Goal: Task Accomplishment & Management: Manage account settings

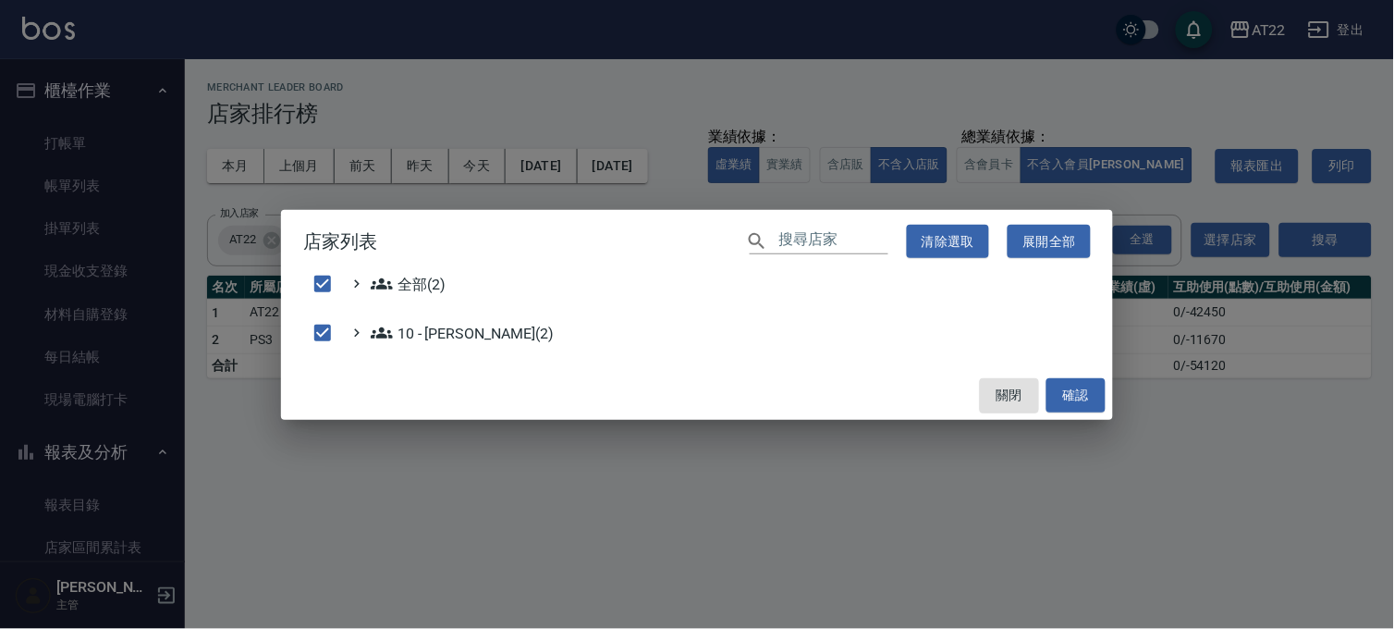
scroll to position [205, 0]
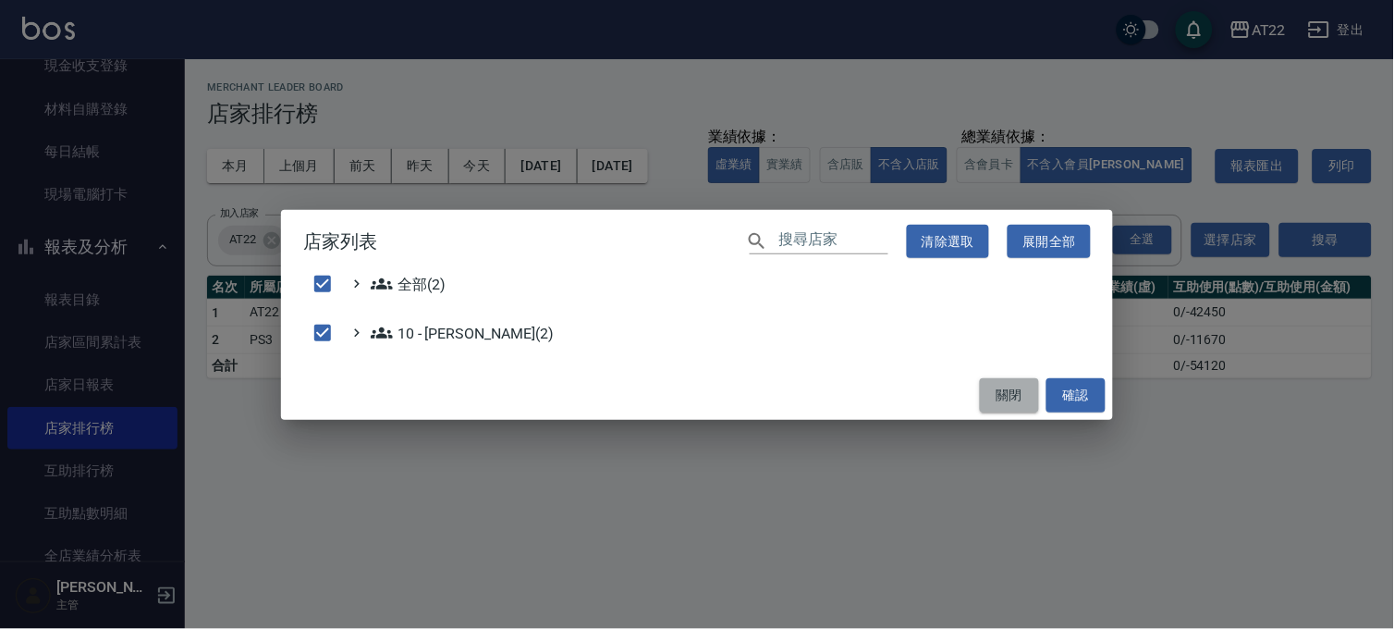
click at [999, 392] on button "關閉" at bounding box center [1009, 395] width 59 height 34
checkbox input "false"
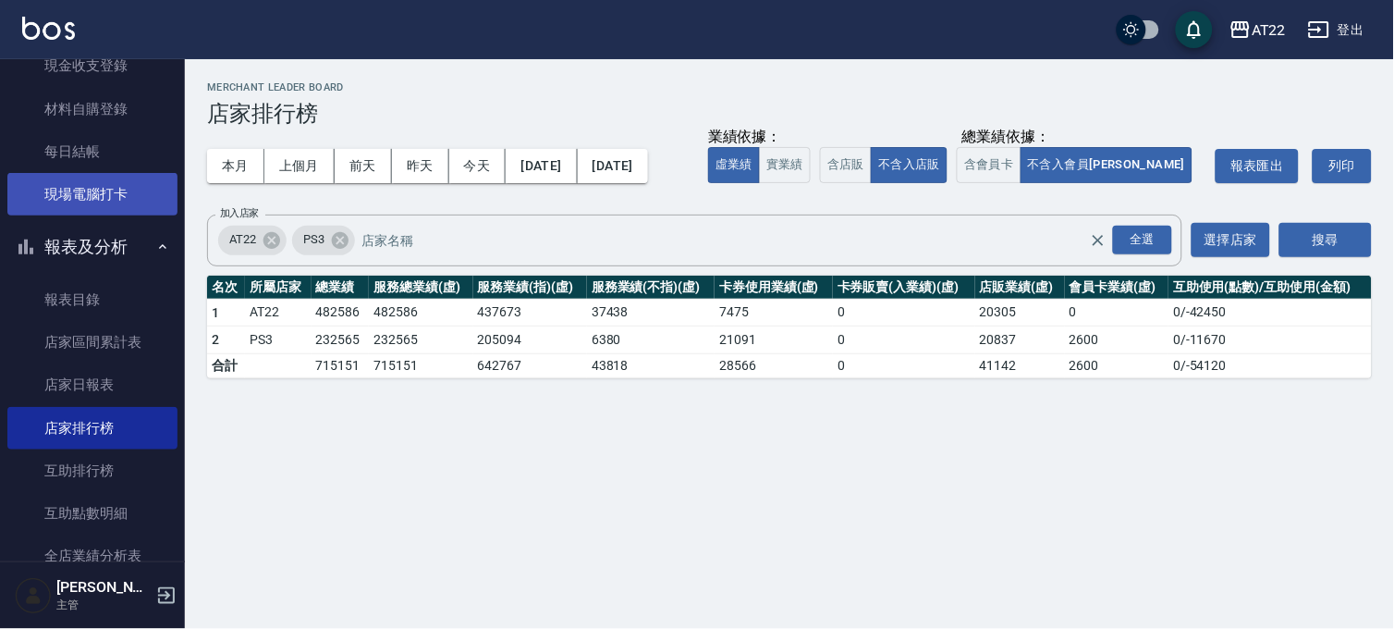
click at [87, 197] on link "現場電腦打卡" at bounding box center [92, 194] width 170 height 43
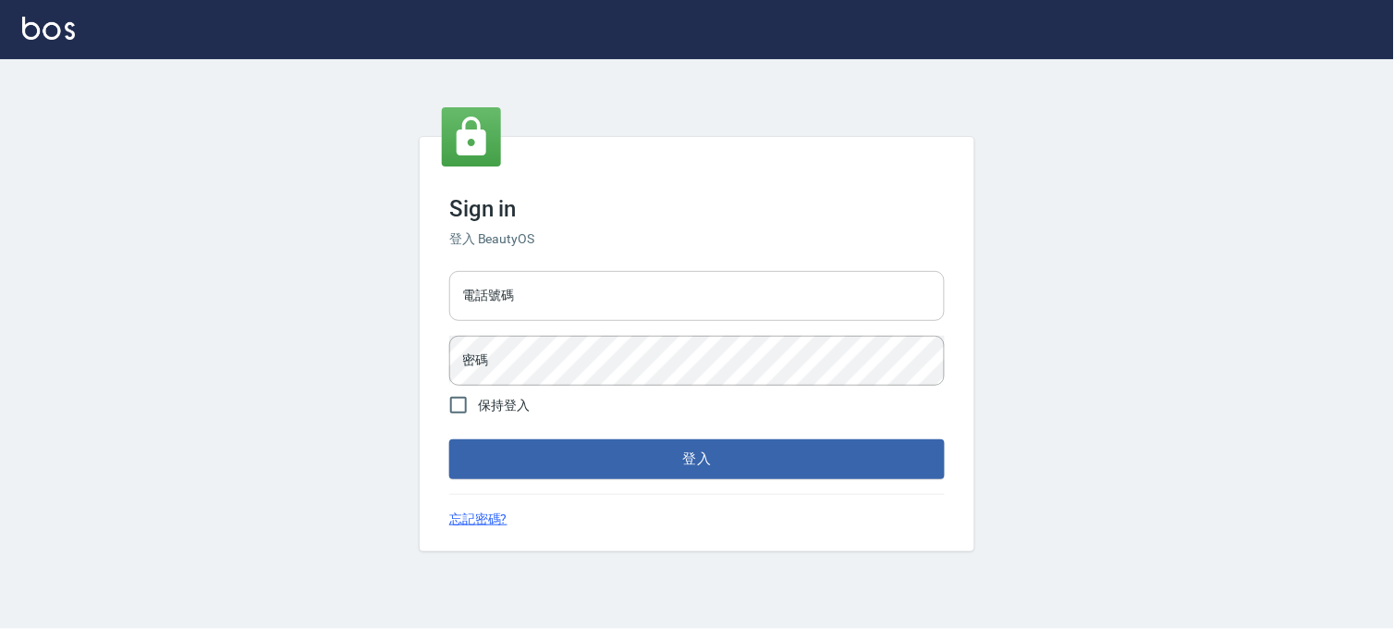
click at [478, 290] on div "電話號碼 電話號碼" at bounding box center [696, 296] width 495 height 50
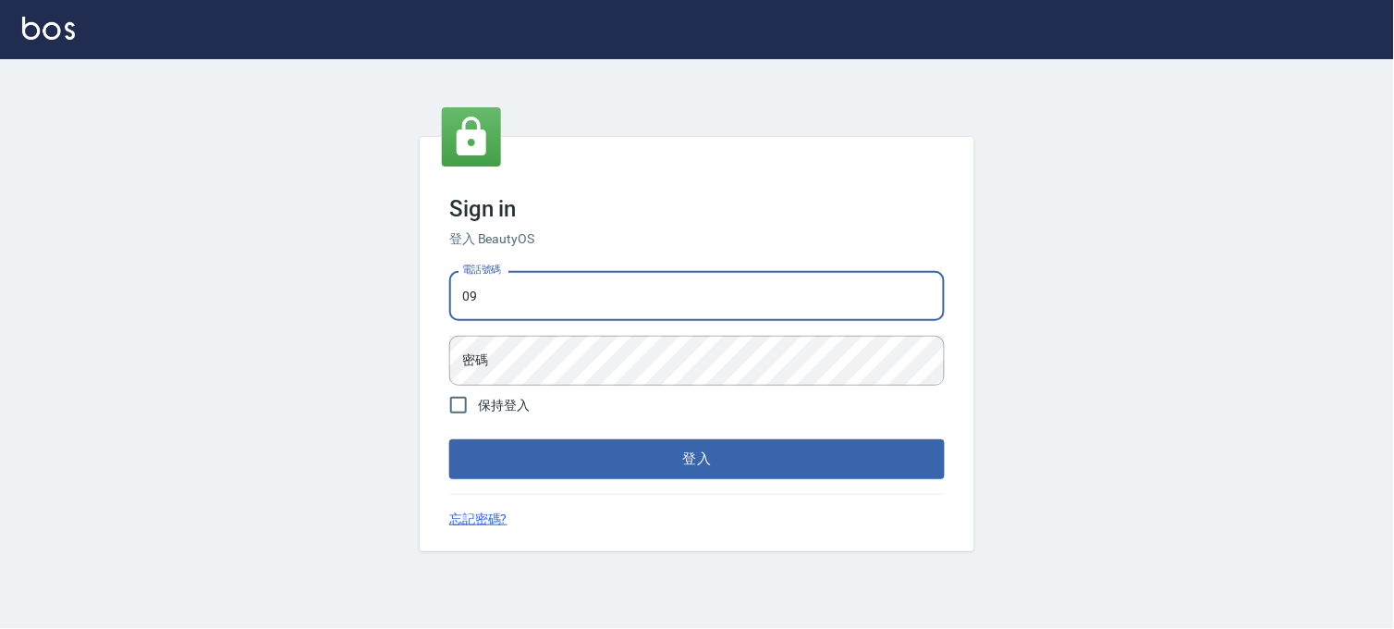
type input "0936888819"
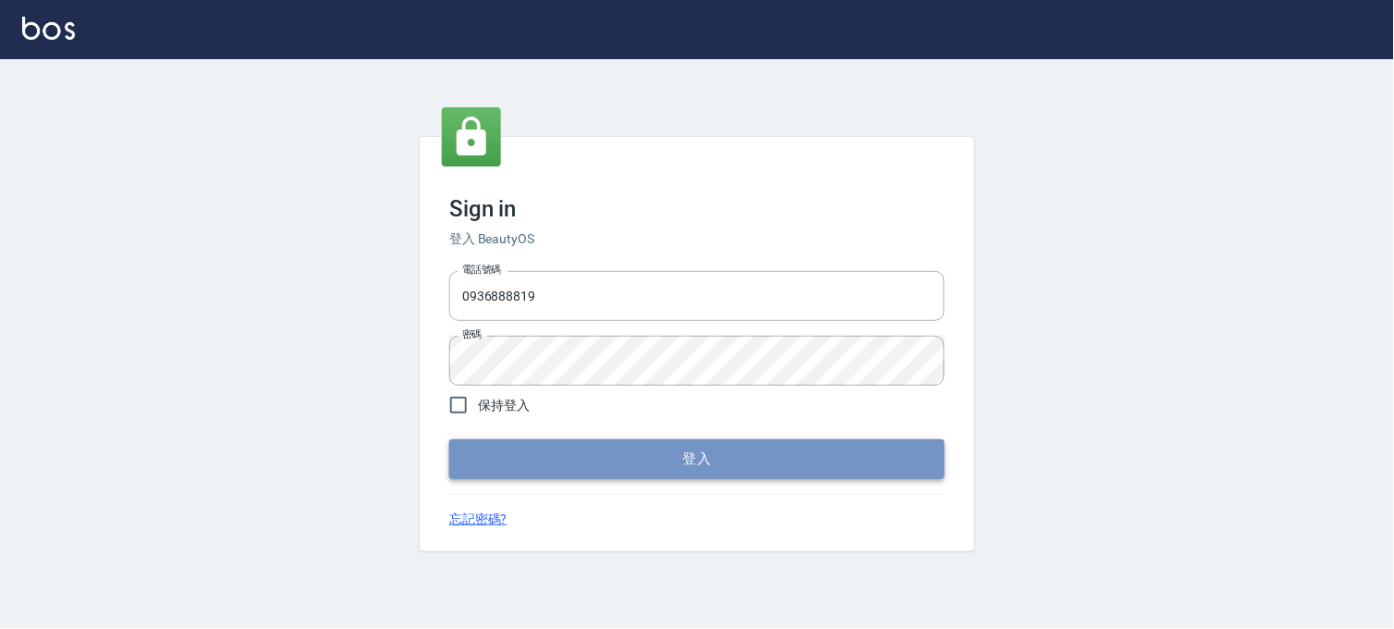
click at [562, 470] on button "登入" at bounding box center [696, 458] width 495 height 39
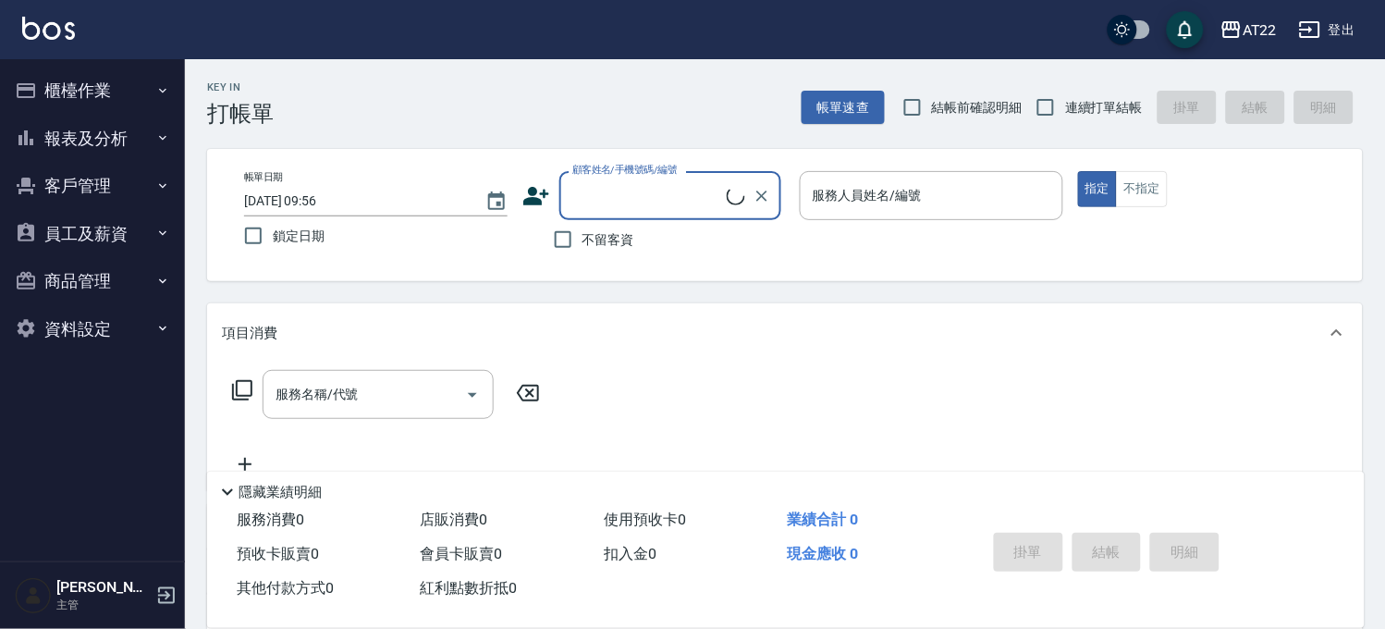
click at [155, 89] on icon "button" at bounding box center [162, 90] width 15 height 15
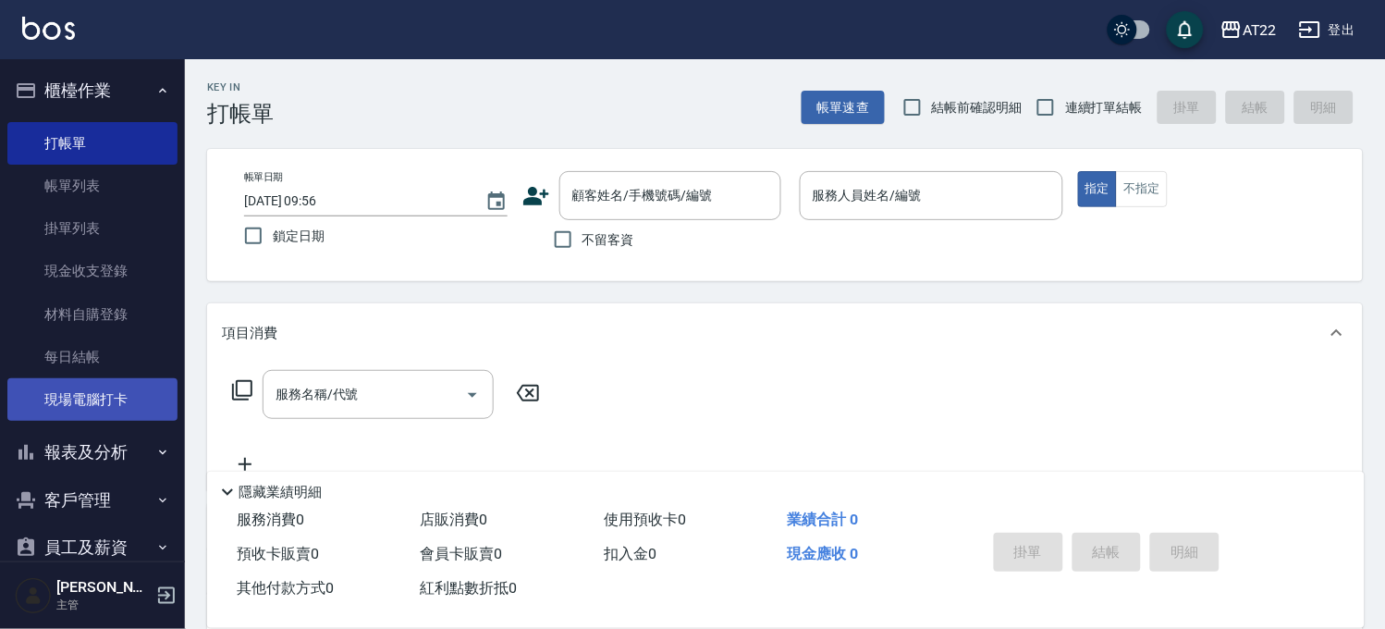
click at [86, 386] on link "現場電腦打卡" at bounding box center [92, 399] width 170 height 43
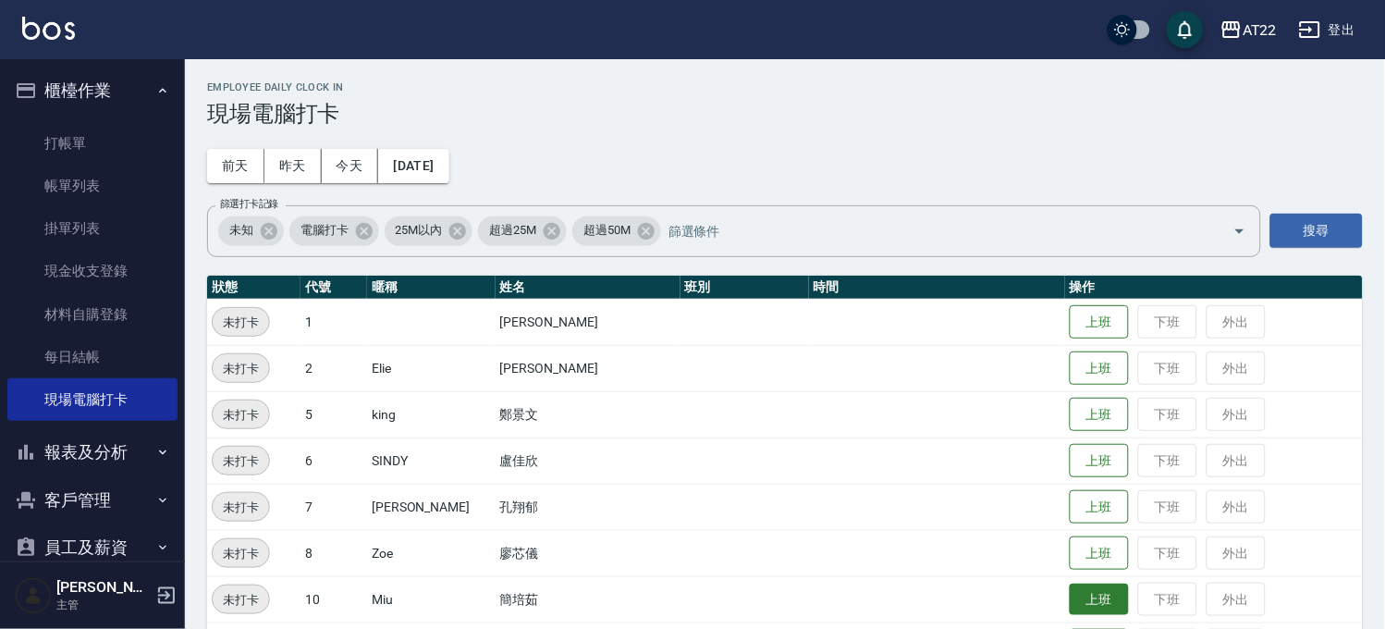
click at [1081, 602] on button "上班" at bounding box center [1098, 599] width 59 height 32
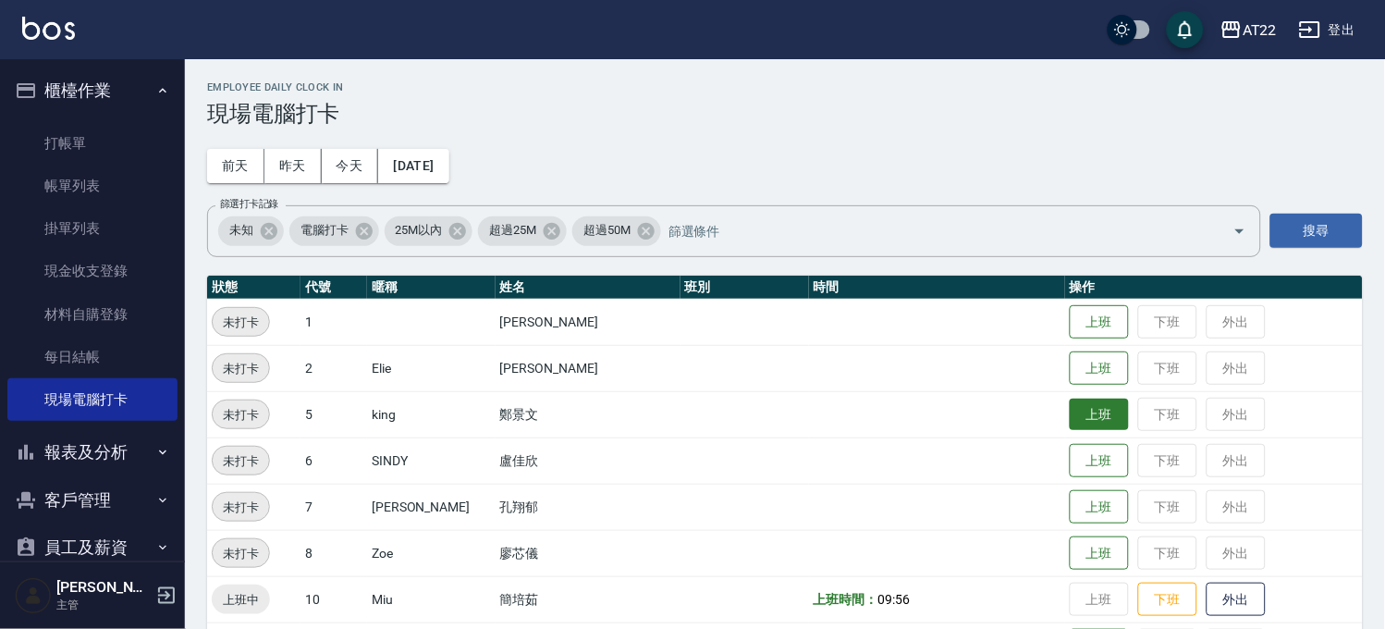
click at [1069, 418] on button "上班" at bounding box center [1098, 414] width 59 height 32
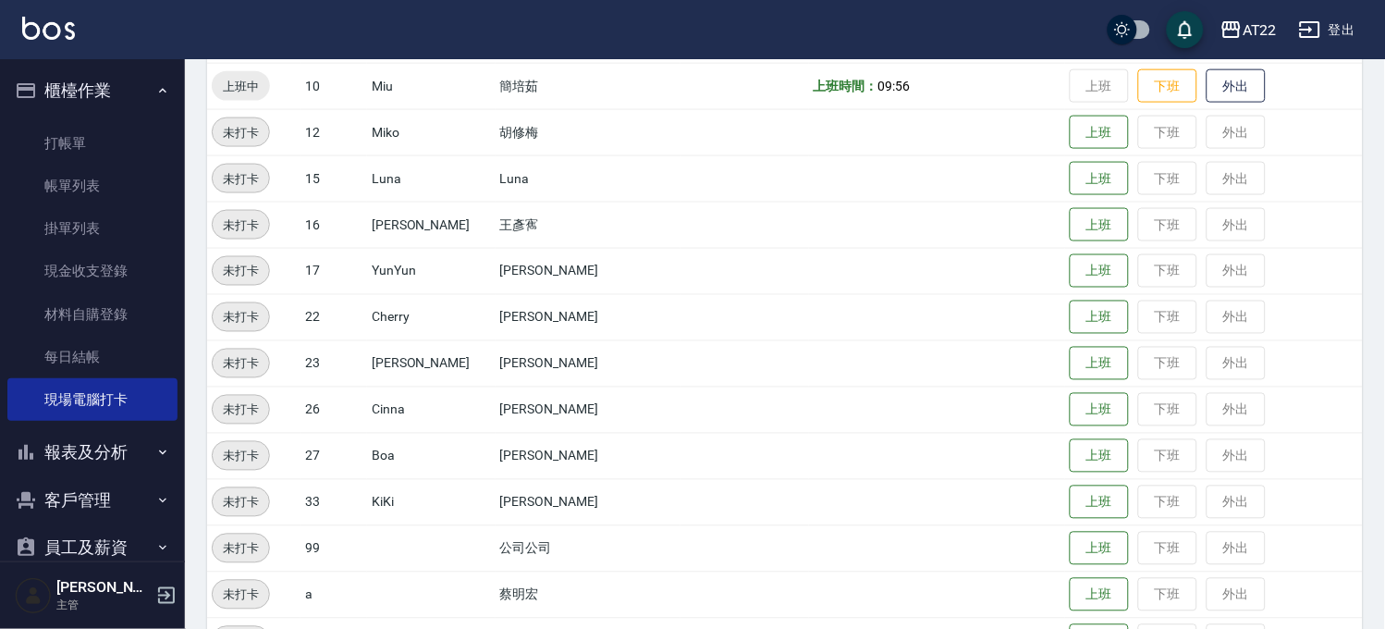
scroll to position [518, 0]
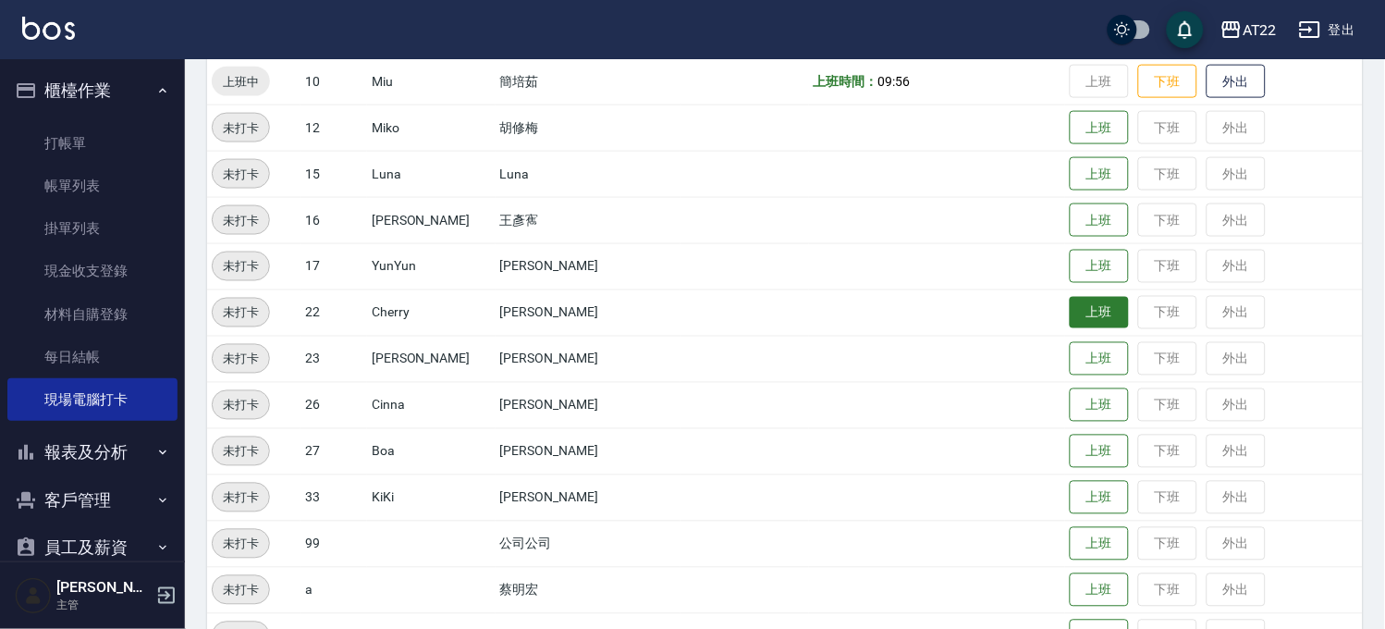
click at [1069, 309] on button "上班" at bounding box center [1098, 313] width 59 height 32
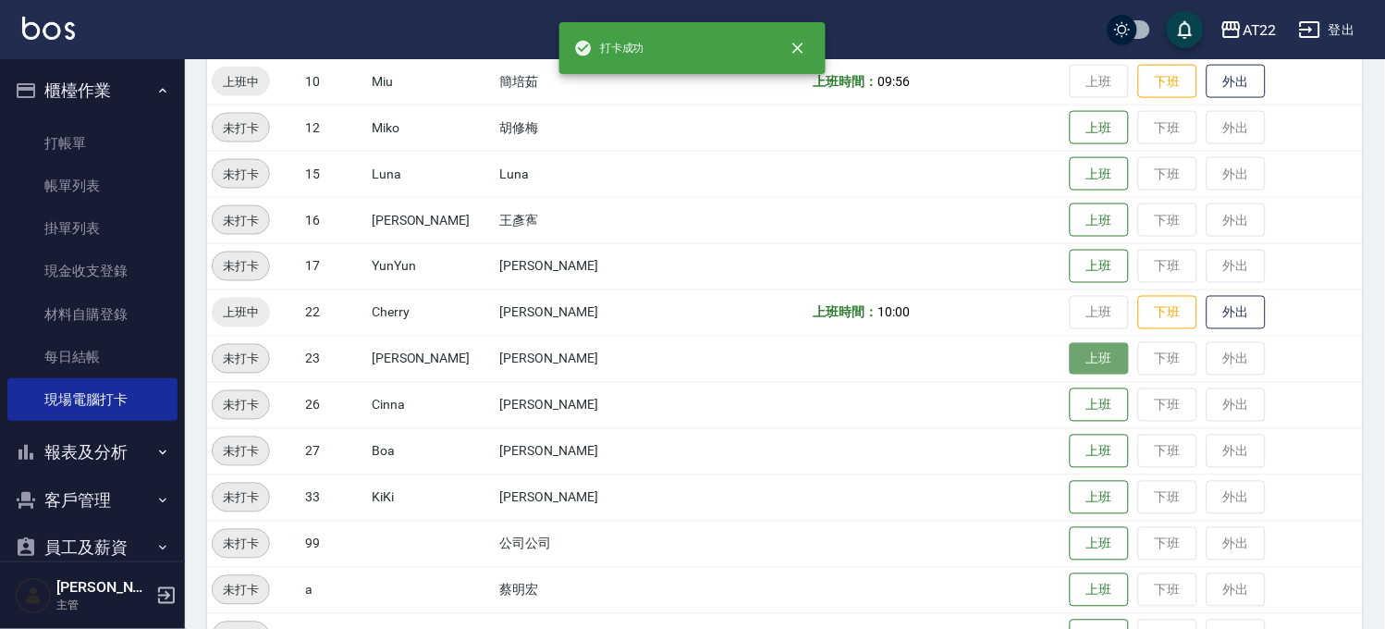
click at [1069, 352] on button "上班" at bounding box center [1098, 359] width 59 height 32
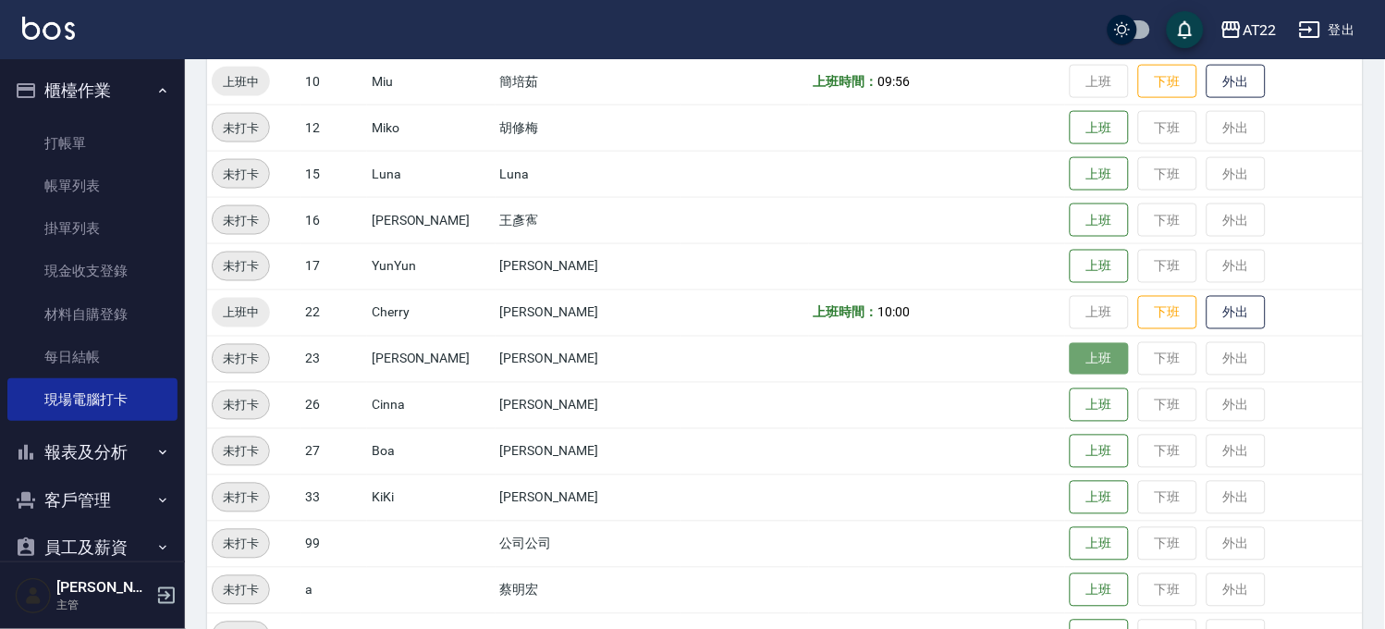
click at [1069, 352] on button "上班" at bounding box center [1098, 359] width 59 height 32
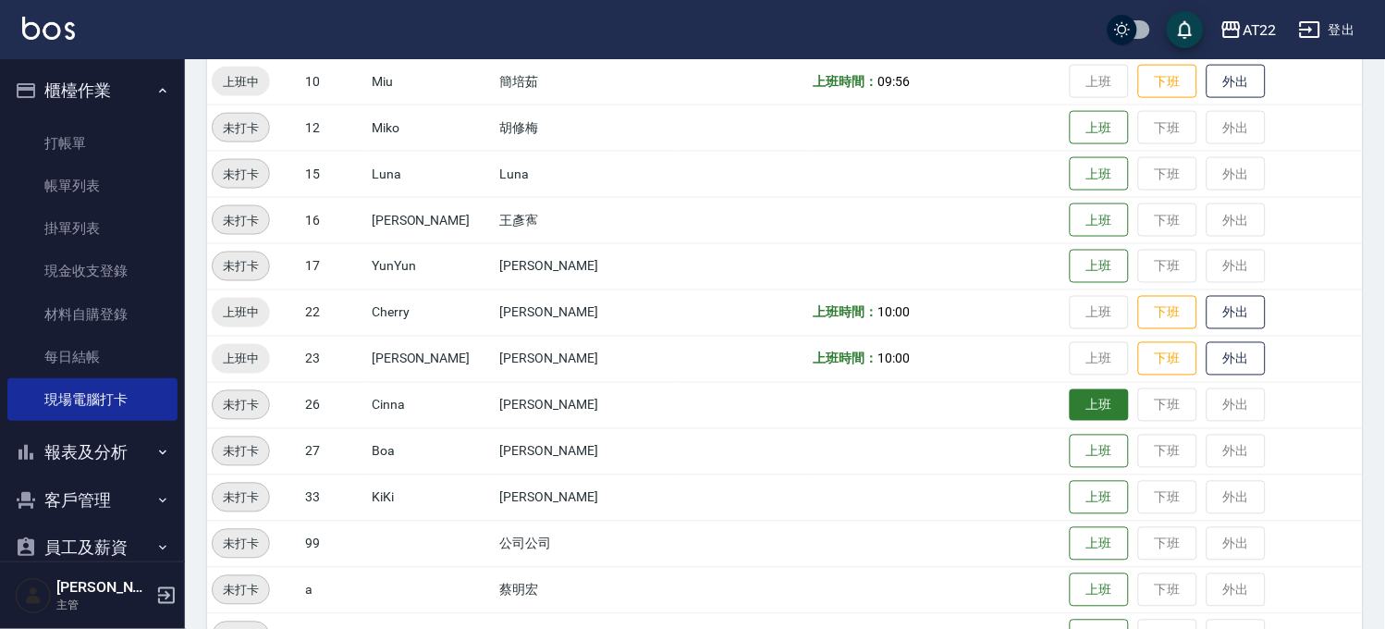
click at [1069, 409] on button "上班" at bounding box center [1098, 405] width 59 height 32
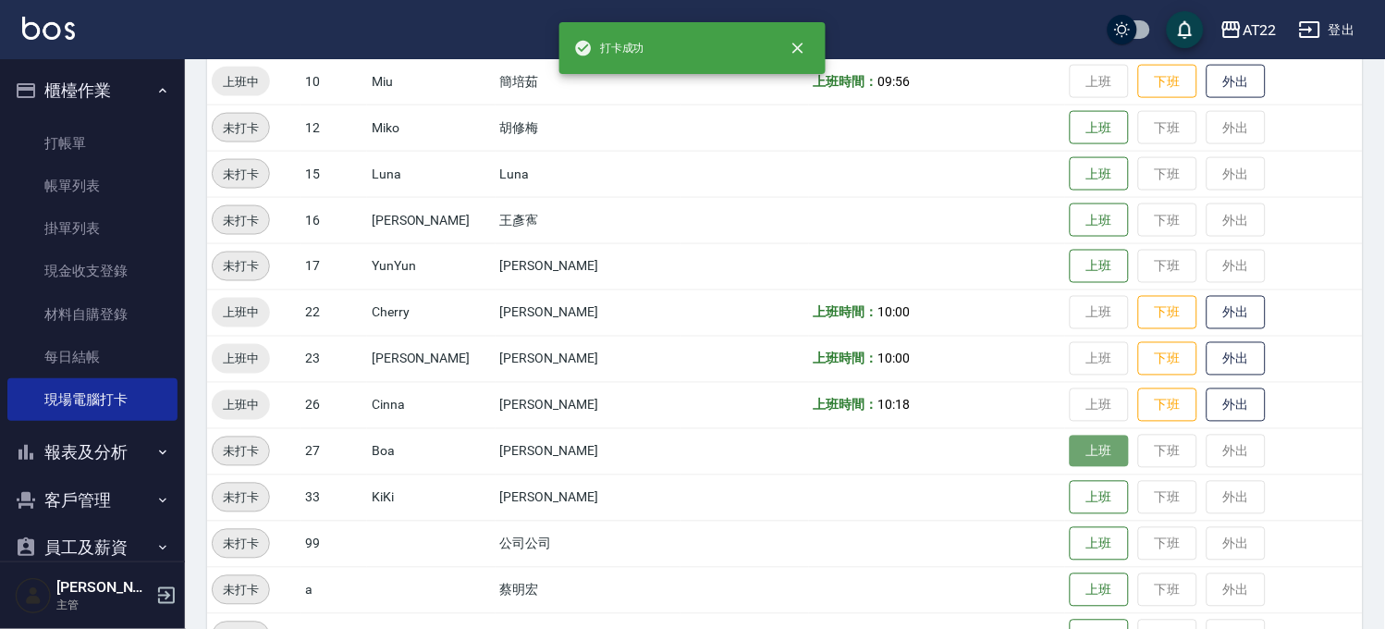
click at [1069, 455] on button "上班" at bounding box center [1098, 451] width 59 height 32
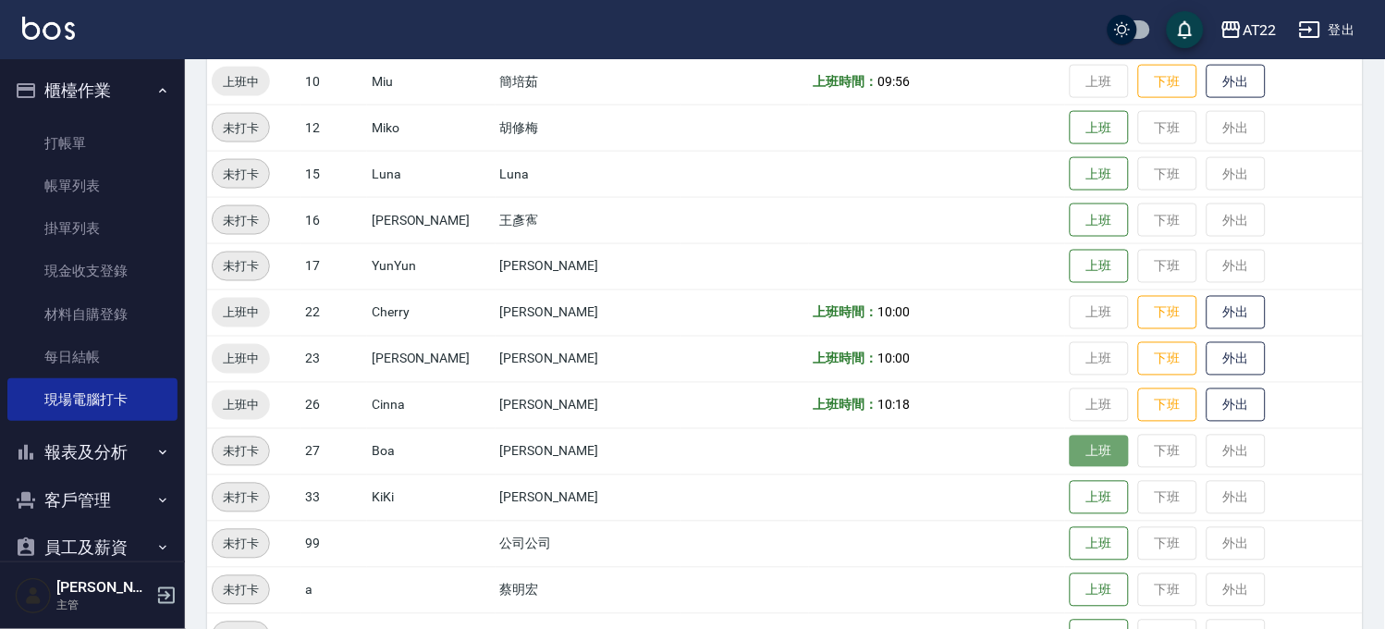
click at [1069, 456] on button "上班" at bounding box center [1098, 451] width 59 height 32
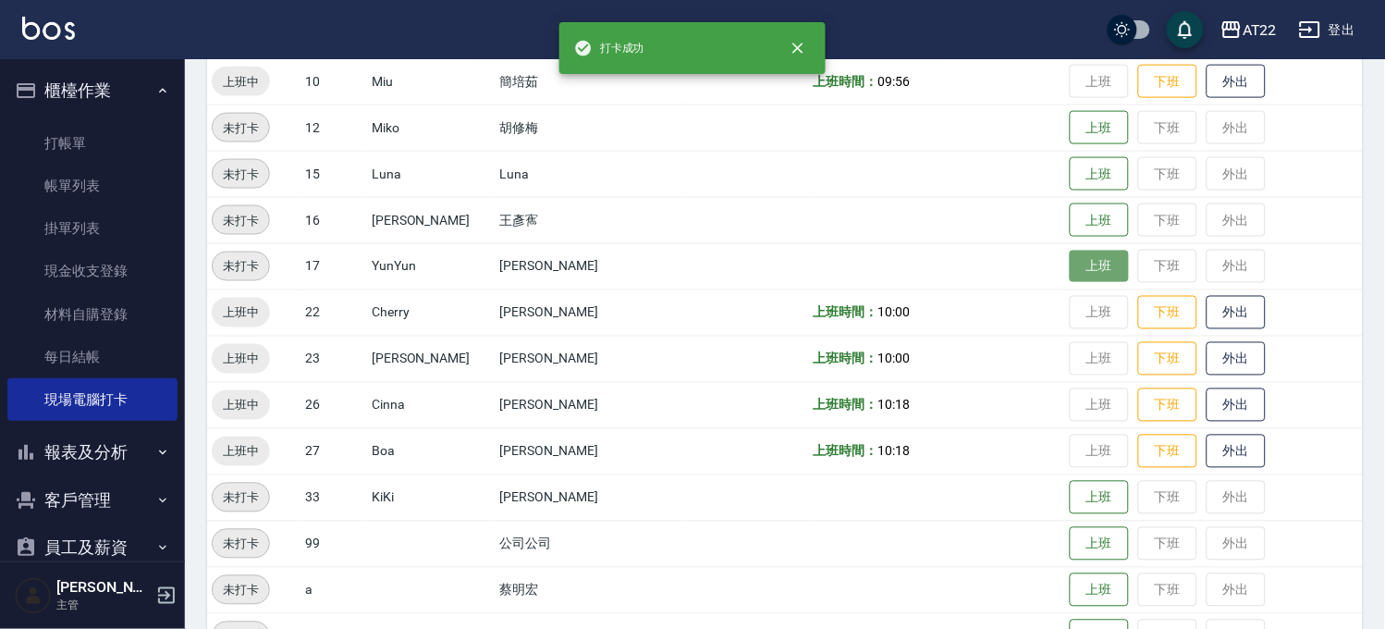
click at [1069, 268] on button "上班" at bounding box center [1098, 266] width 59 height 32
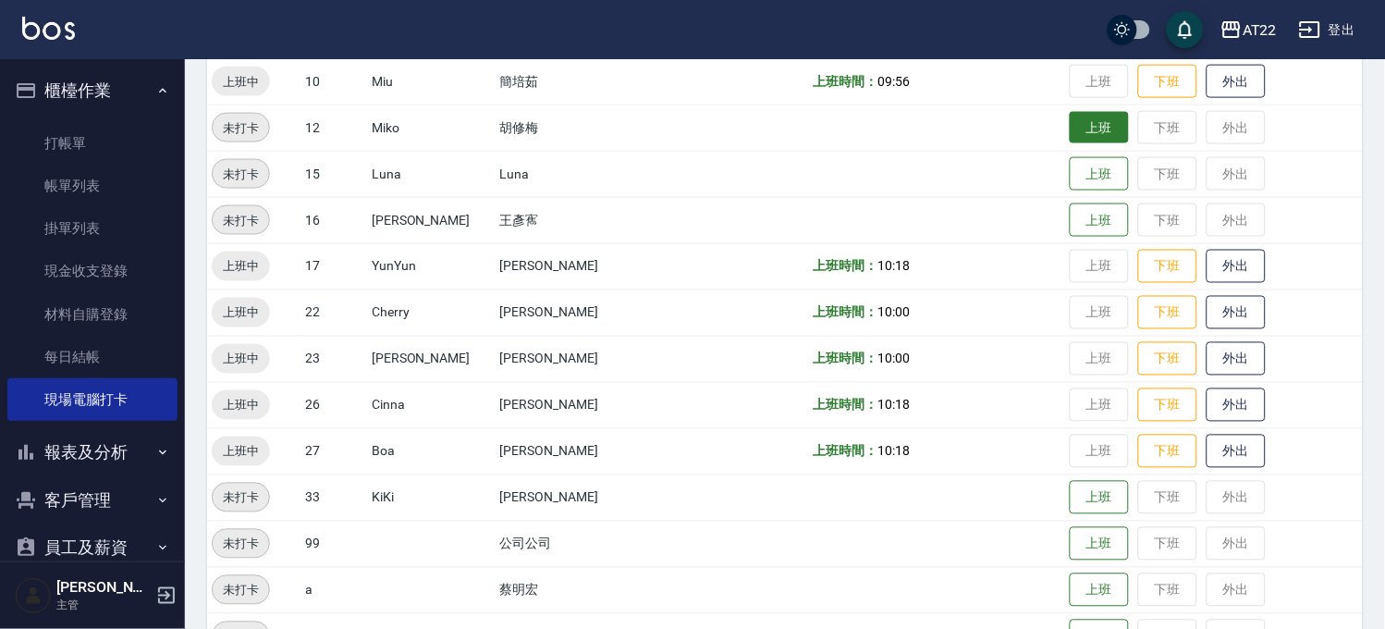
click at [1069, 123] on button "上班" at bounding box center [1098, 128] width 59 height 32
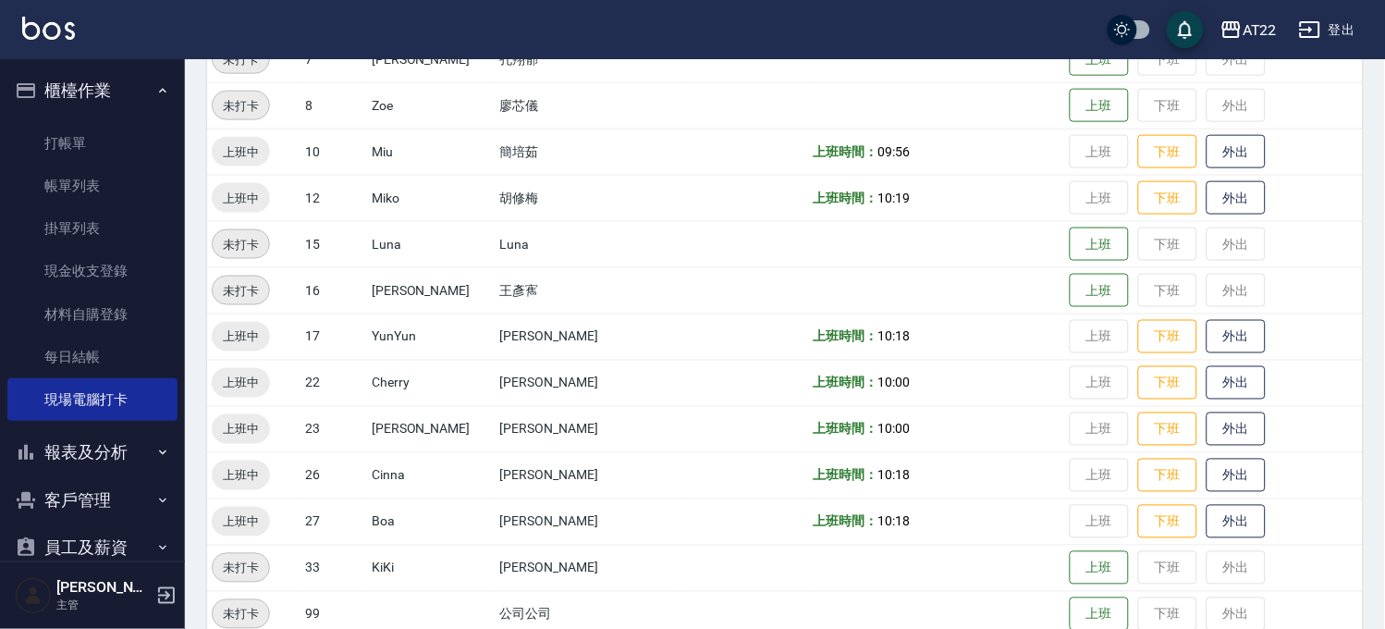
scroll to position [414, 0]
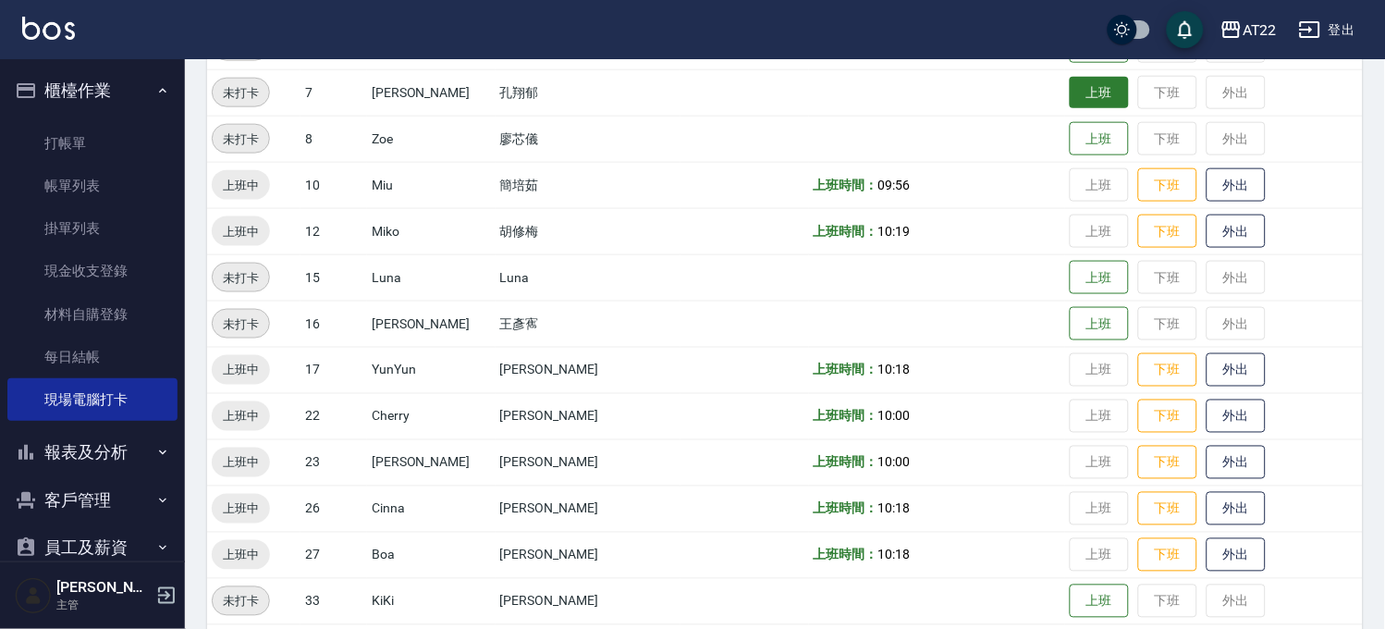
click at [1069, 79] on button "上班" at bounding box center [1098, 93] width 59 height 32
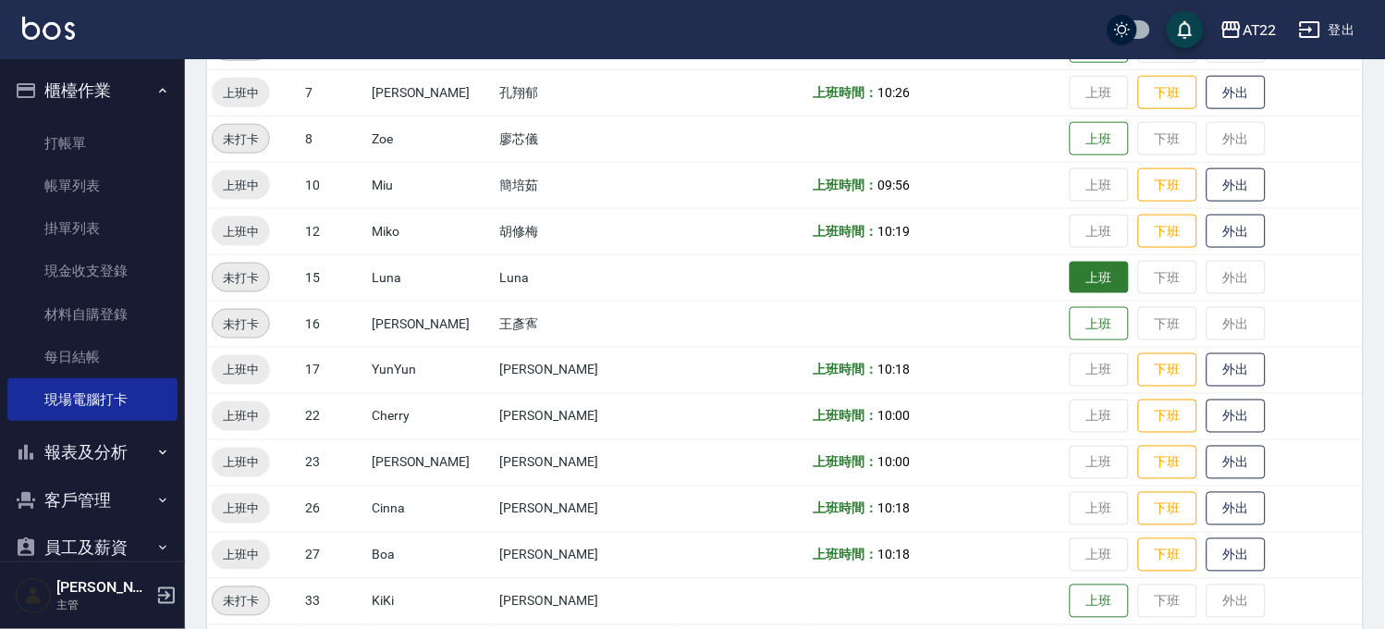
click at [1069, 287] on button "上班" at bounding box center [1098, 278] width 59 height 32
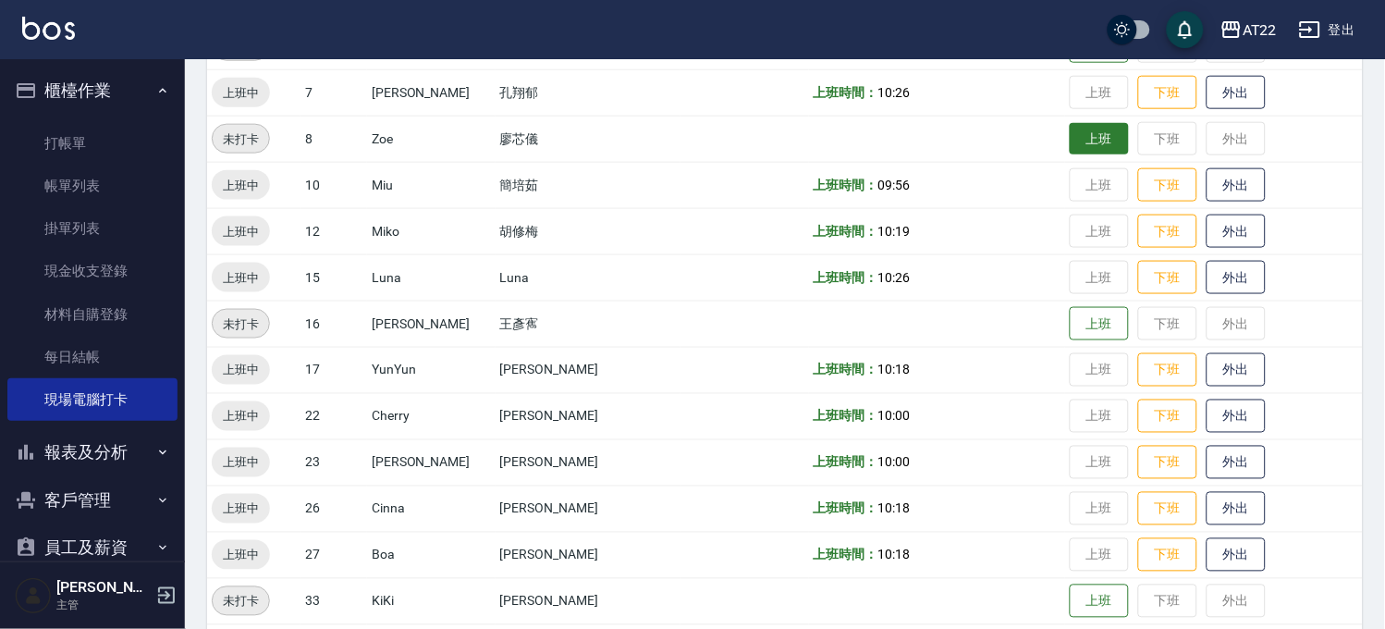
click at [1069, 134] on button "上班" at bounding box center [1098, 139] width 59 height 32
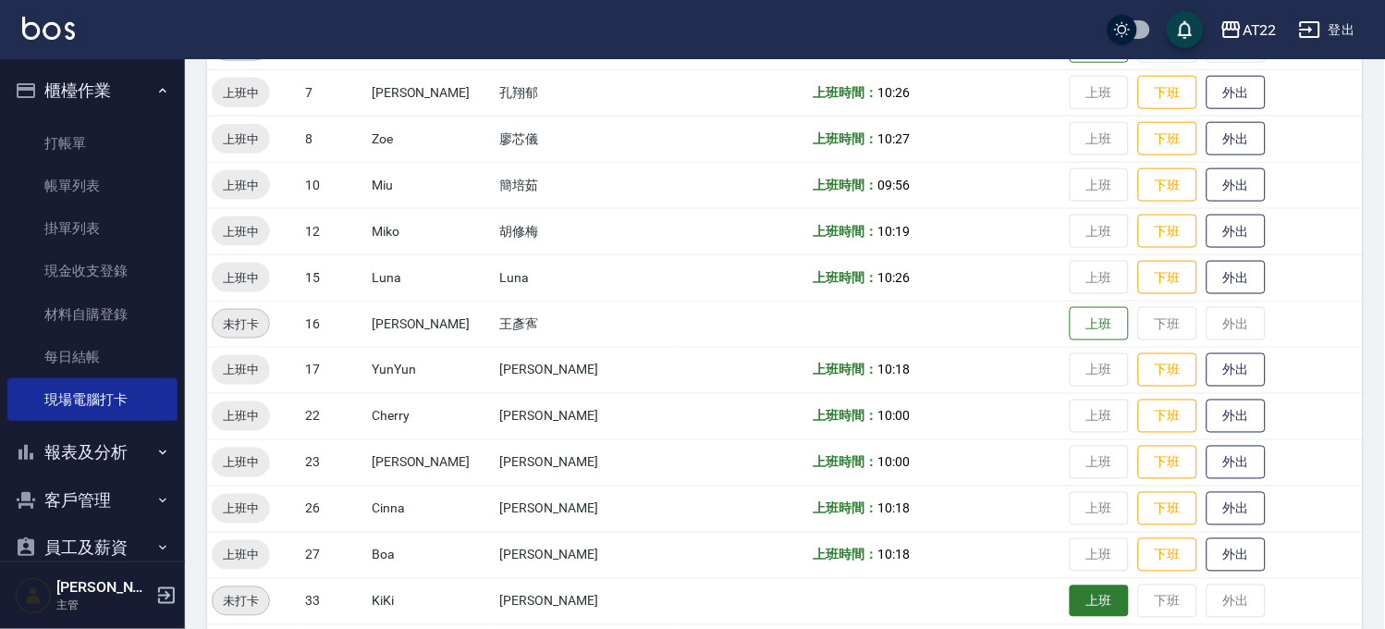
click at [1069, 601] on button "上班" at bounding box center [1098, 601] width 59 height 32
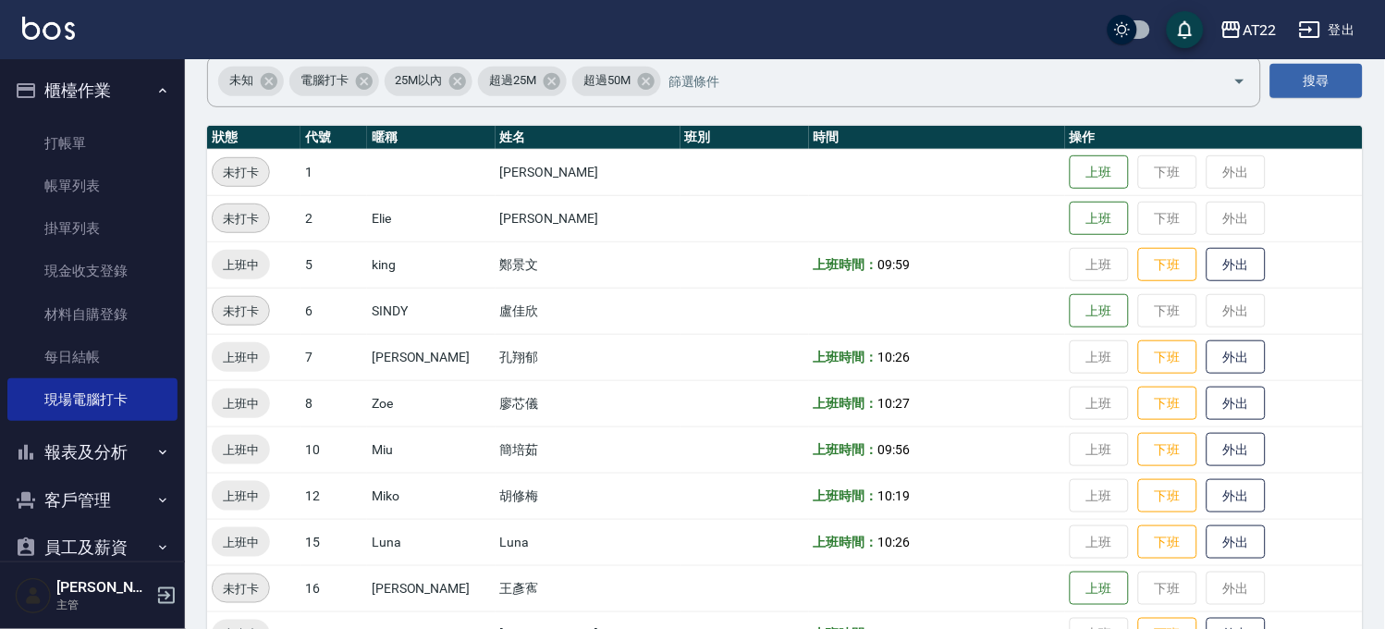
scroll to position [0, 0]
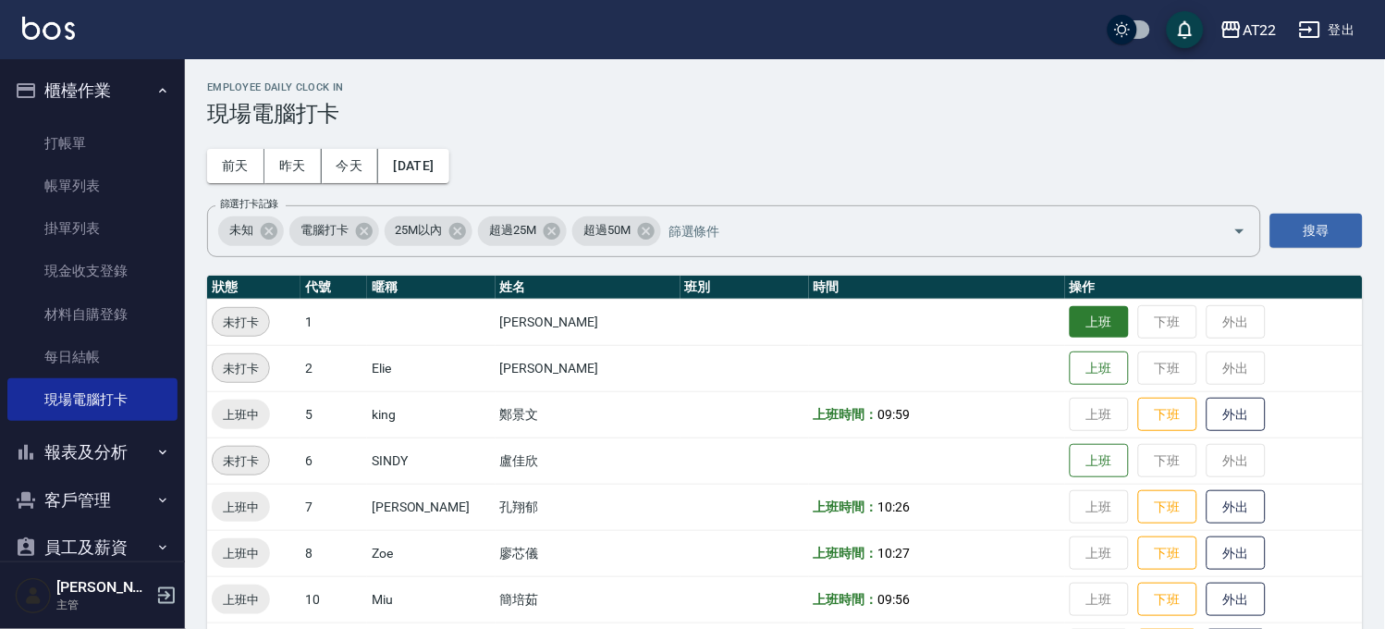
click at [1069, 321] on button "上班" at bounding box center [1098, 322] width 59 height 32
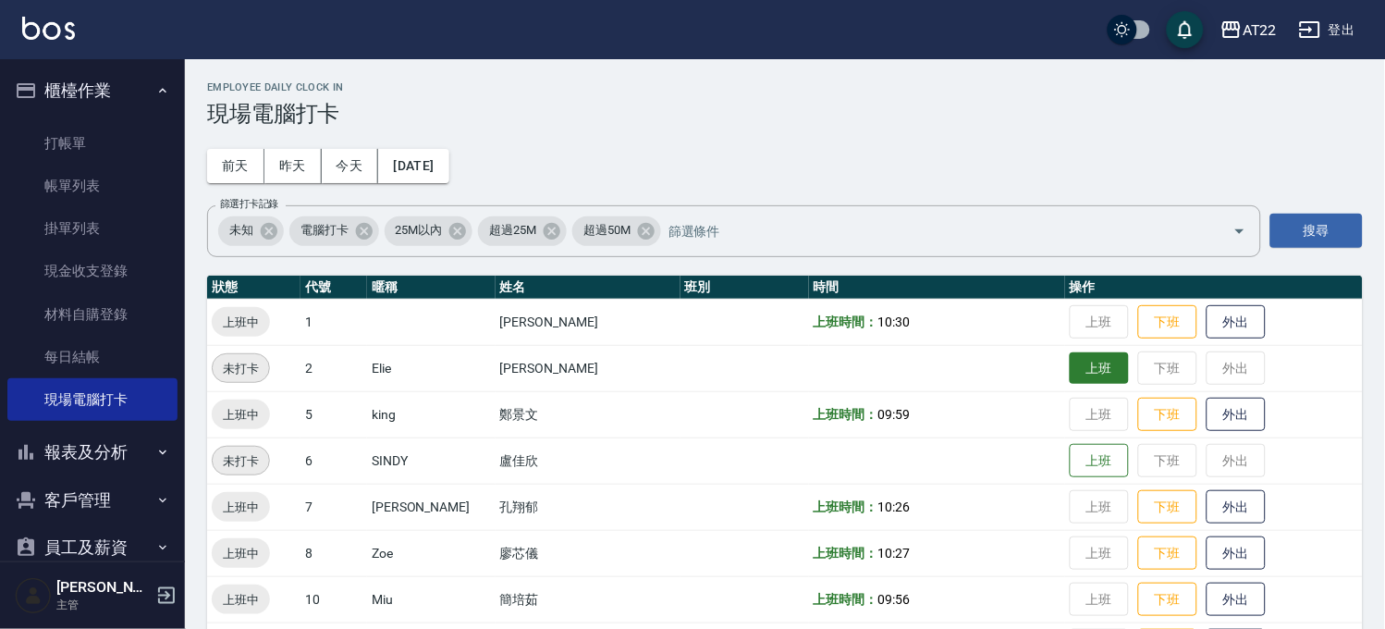
click at [1086, 375] on button "上班" at bounding box center [1098, 368] width 59 height 32
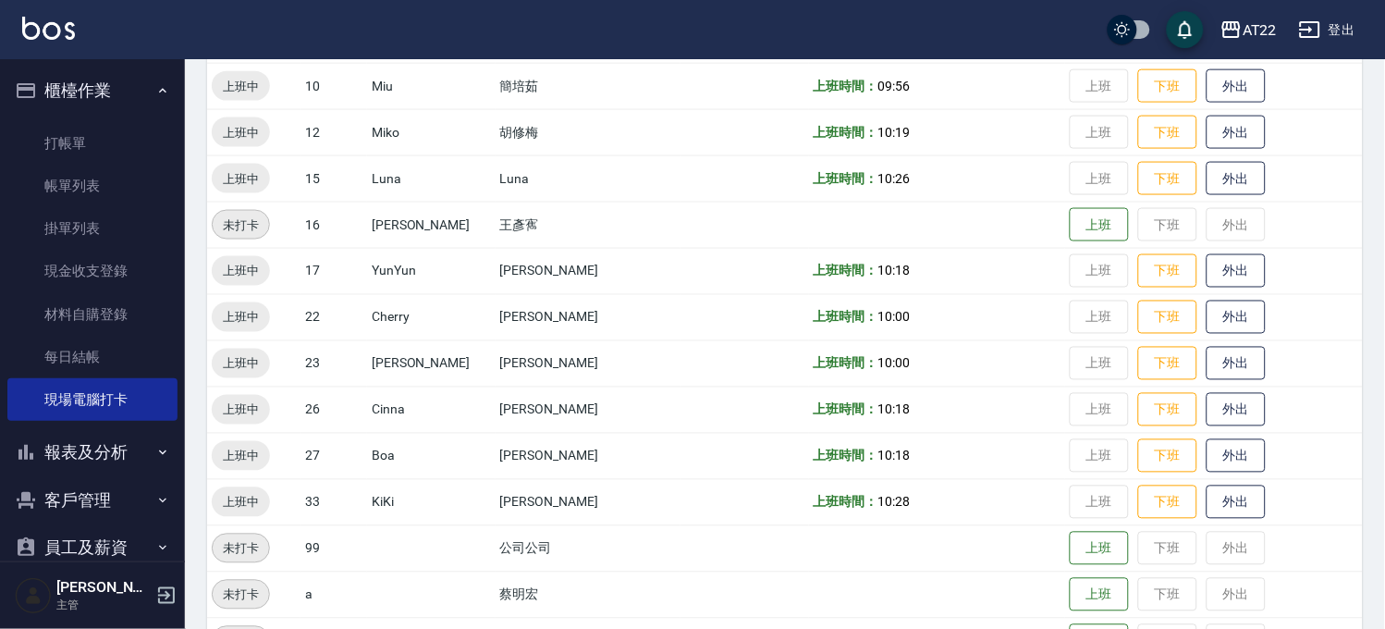
click at [136, 450] on button "報表及分析" at bounding box center [92, 452] width 170 height 48
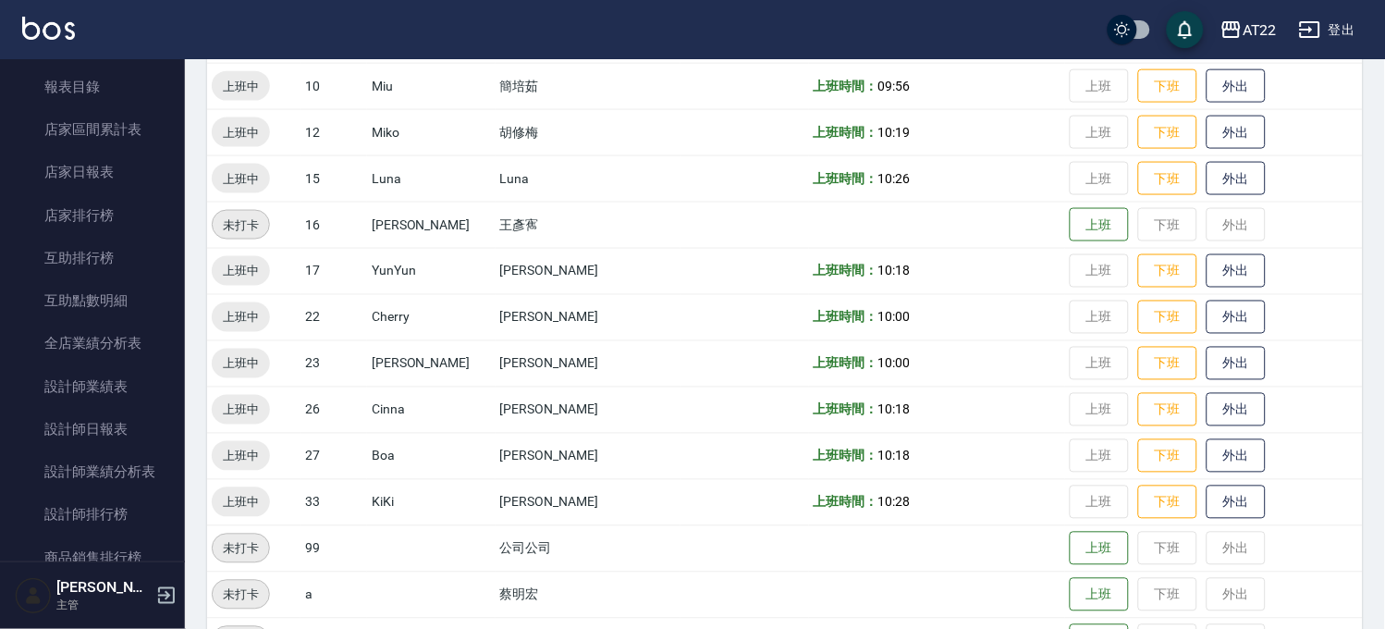
scroll to position [513, 0]
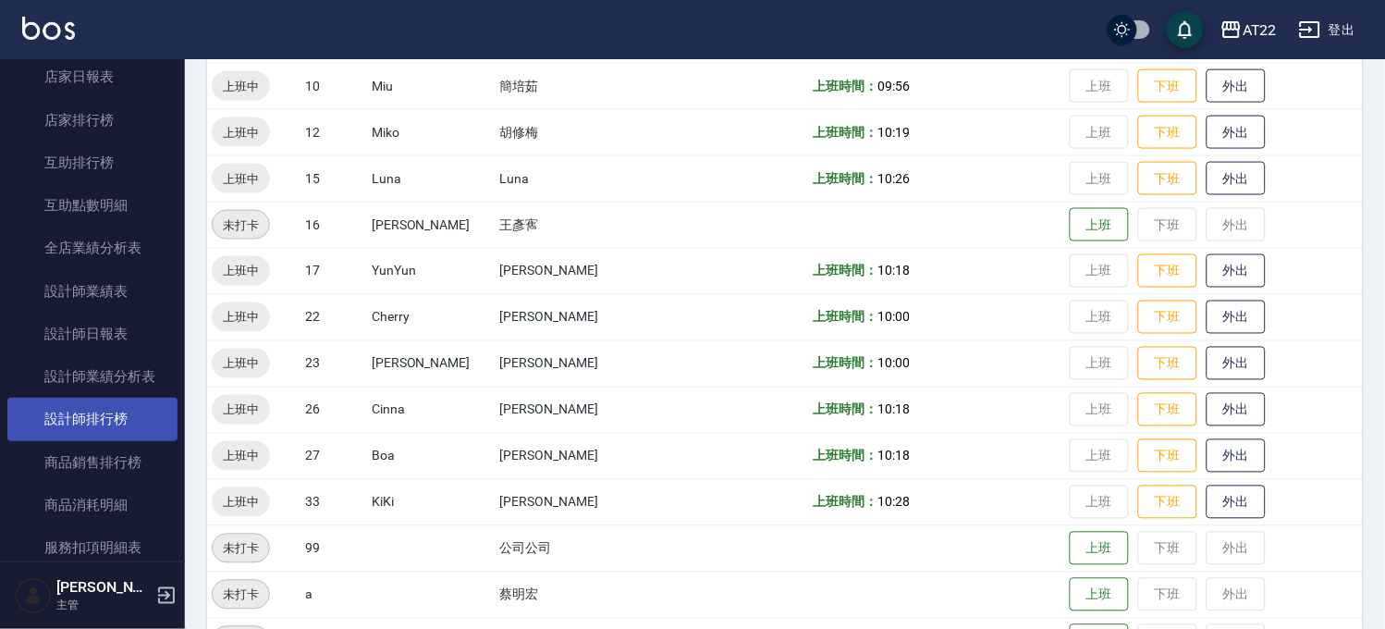
click at [128, 426] on link "設計師排行榜" at bounding box center [92, 418] width 170 height 43
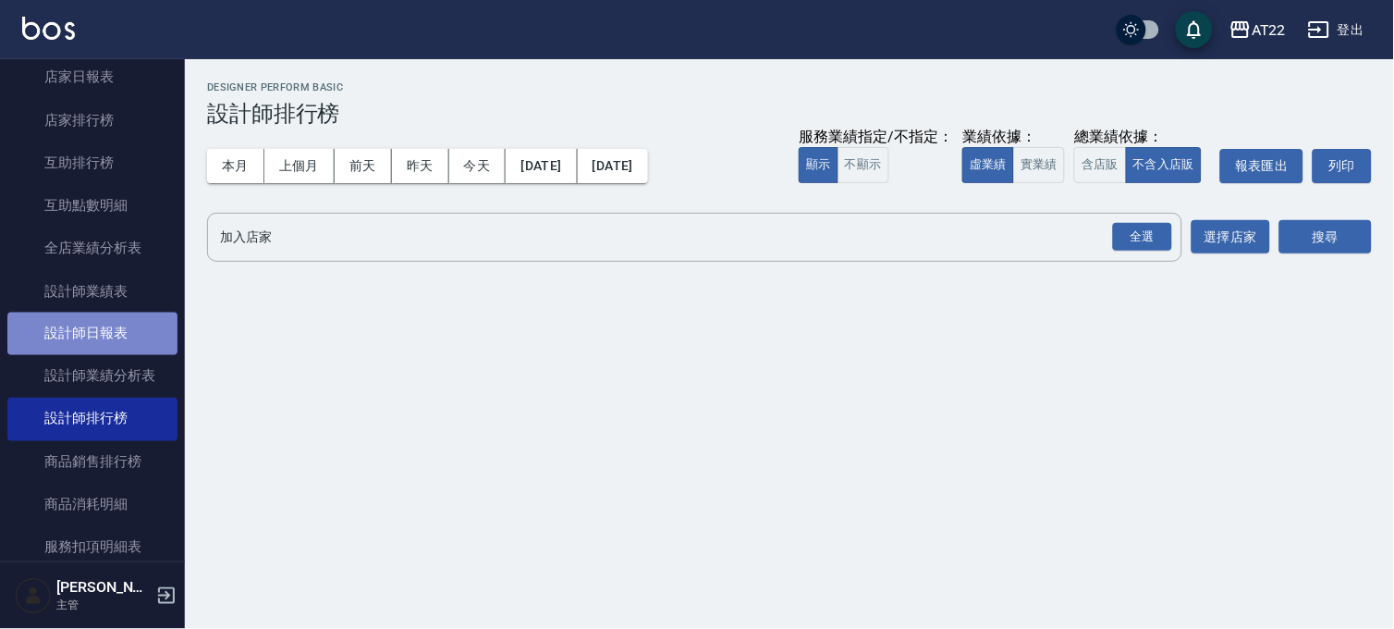
click at [109, 335] on link "設計師日報表" at bounding box center [92, 333] width 170 height 43
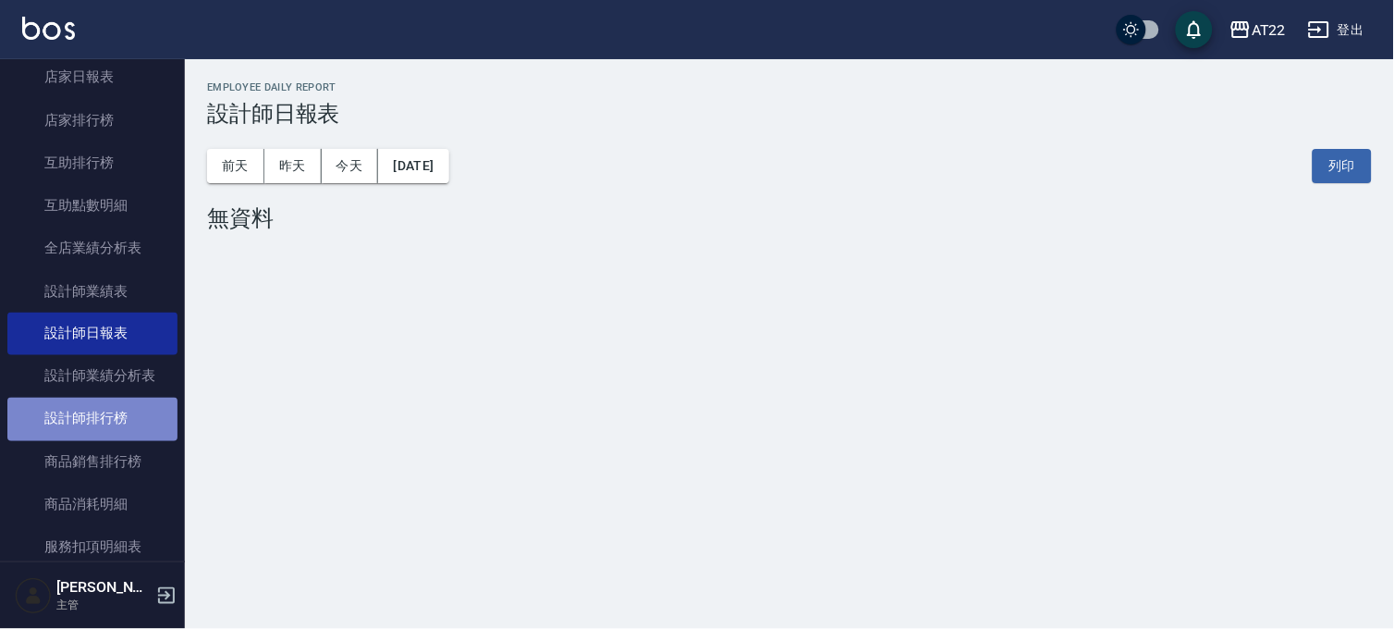
click at [131, 411] on link "設計師排行榜" at bounding box center [92, 418] width 170 height 43
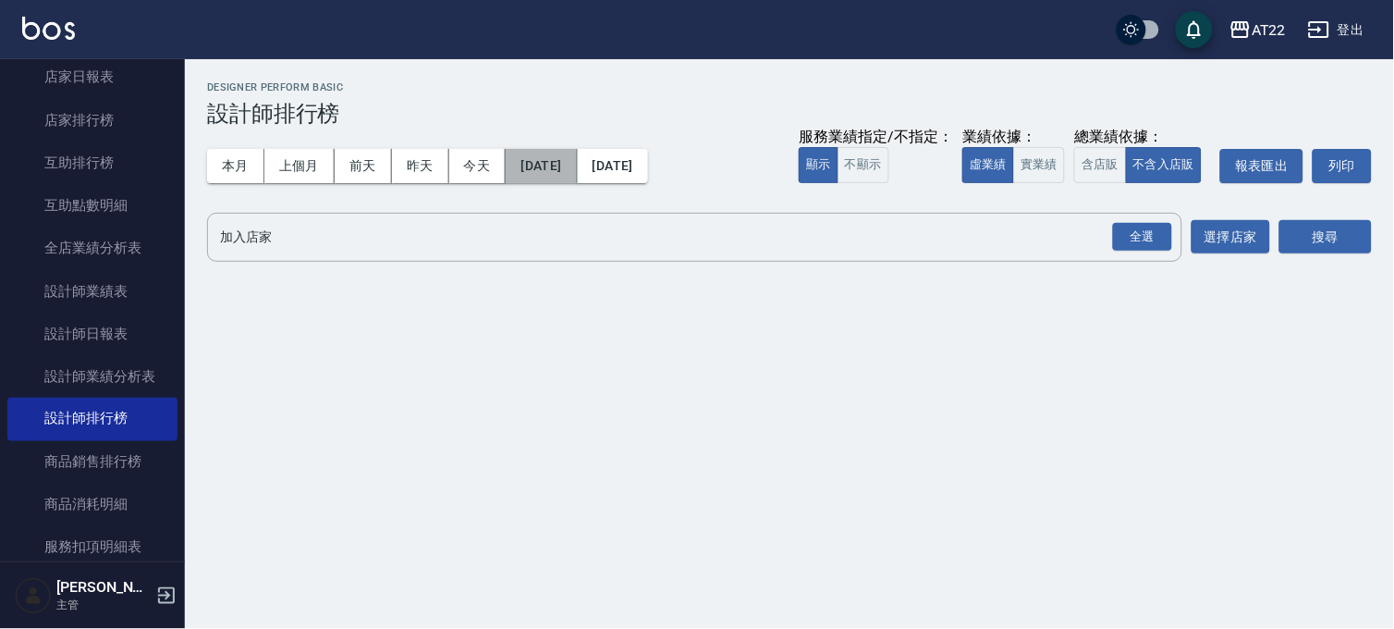
click at [577, 160] on button "[DATE]" at bounding box center [541, 166] width 71 height 34
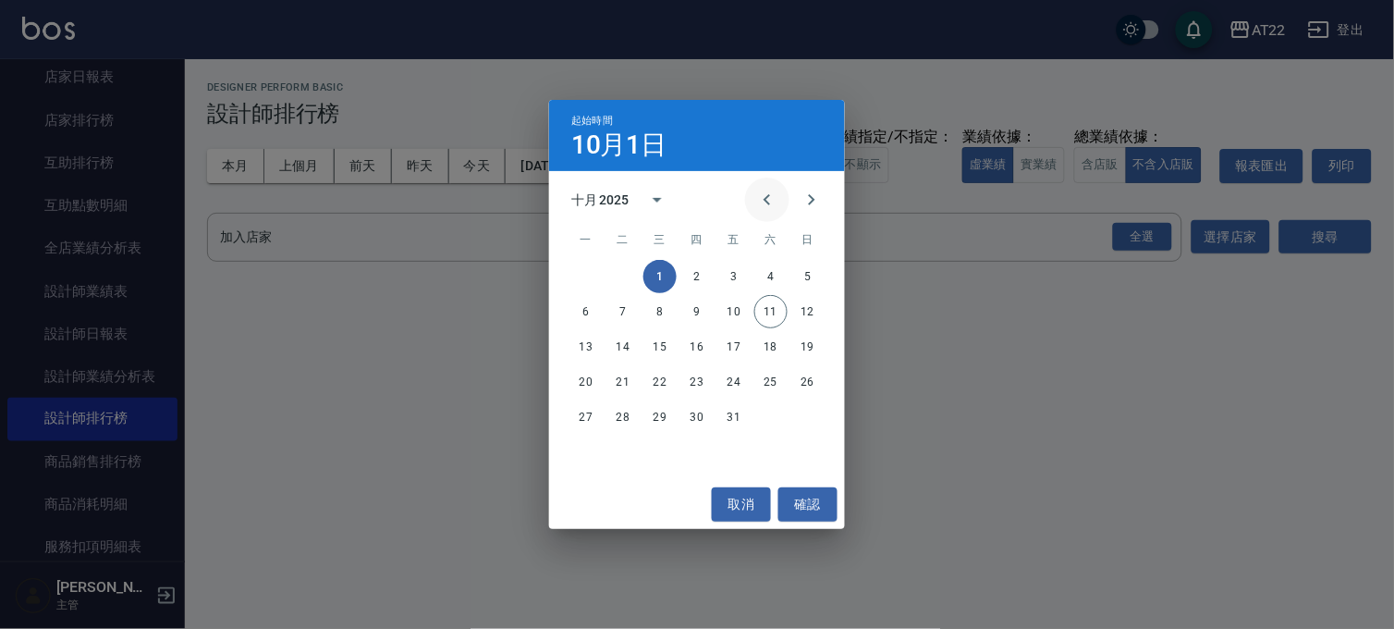
click at [771, 200] on icon "Previous month" at bounding box center [767, 200] width 22 height 22
click at [802, 275] on button "1" at bounding box center [807, 276] width 33 height 33
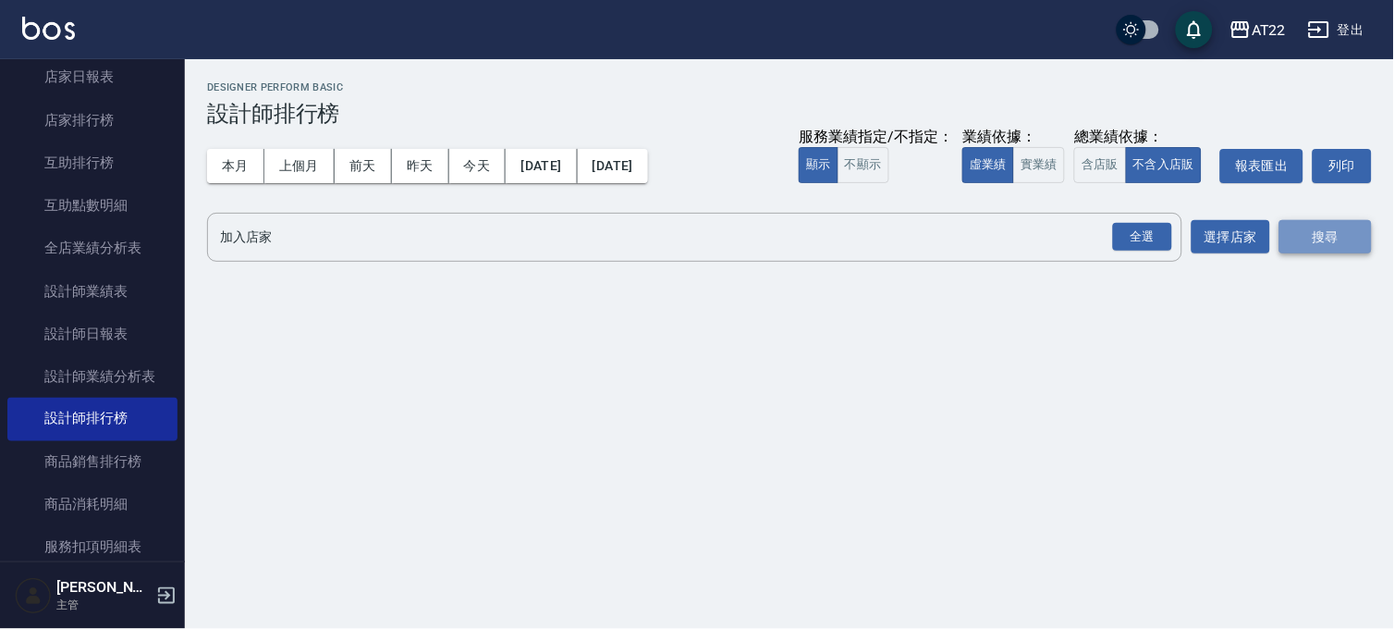
click at [1307, 233] on button "搜尋" at bounding box center [1325, 237] width 92 height 34
click at [1162, 245] on div "全選" at bounding box center [1142, 237] width 59 height 29
click at [1322, 236] on button "搜尋" at bounding box center [1325, 238] width 92 height 34
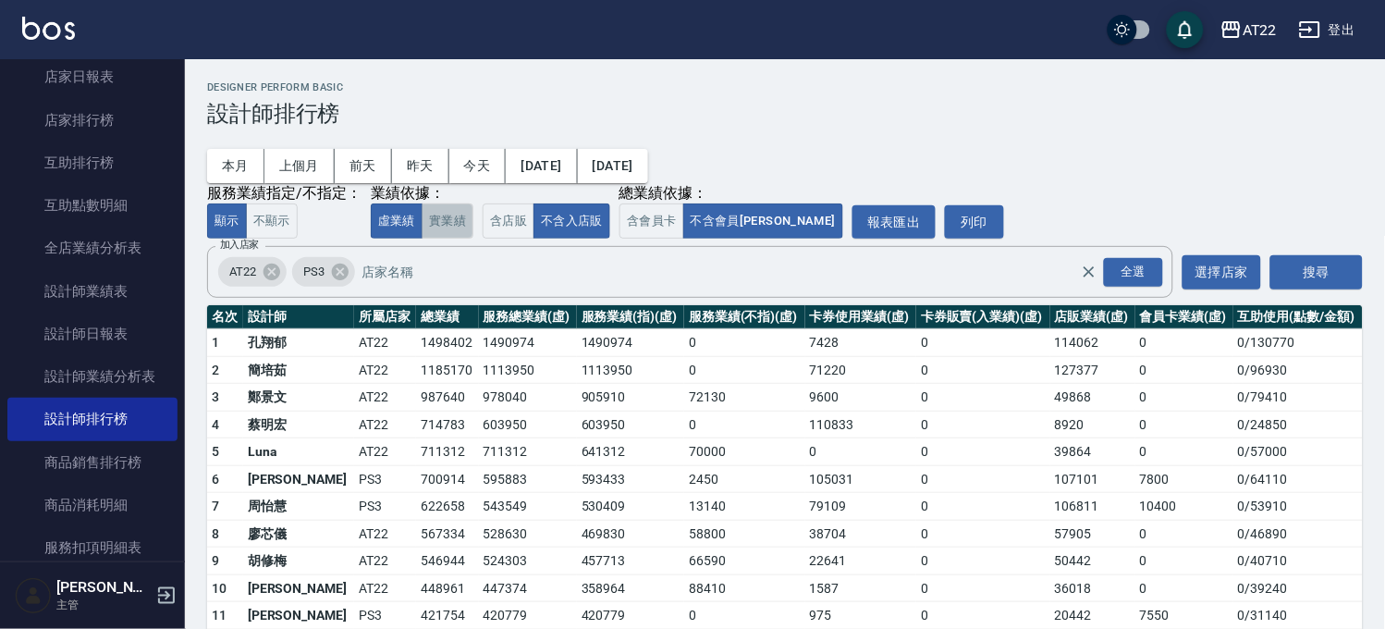
click at [441, 213] on button "實業績" at bounding box center [447, 221] width 52 height 36
click at [400, 228] on button "虛業績" at bounding box center [397, 221] width 52 height 36
click at [455, 219] on button "實業績" at bounding box center [447, 221] width 52 height 36
click at [818, 134] on div "本月 上個月 前天 昨天 今天 2025/06/01 2025/10/11 服務業績指定/不指定： 顯示 不顯示 業績依據： 虛業績 實業績 總業績依據： 含…" at bounding box center [784, 183] width 1155 height 112
click at [566, 170] on button "2025/06/01" at bounding box center [541, 166] width 71 height 34
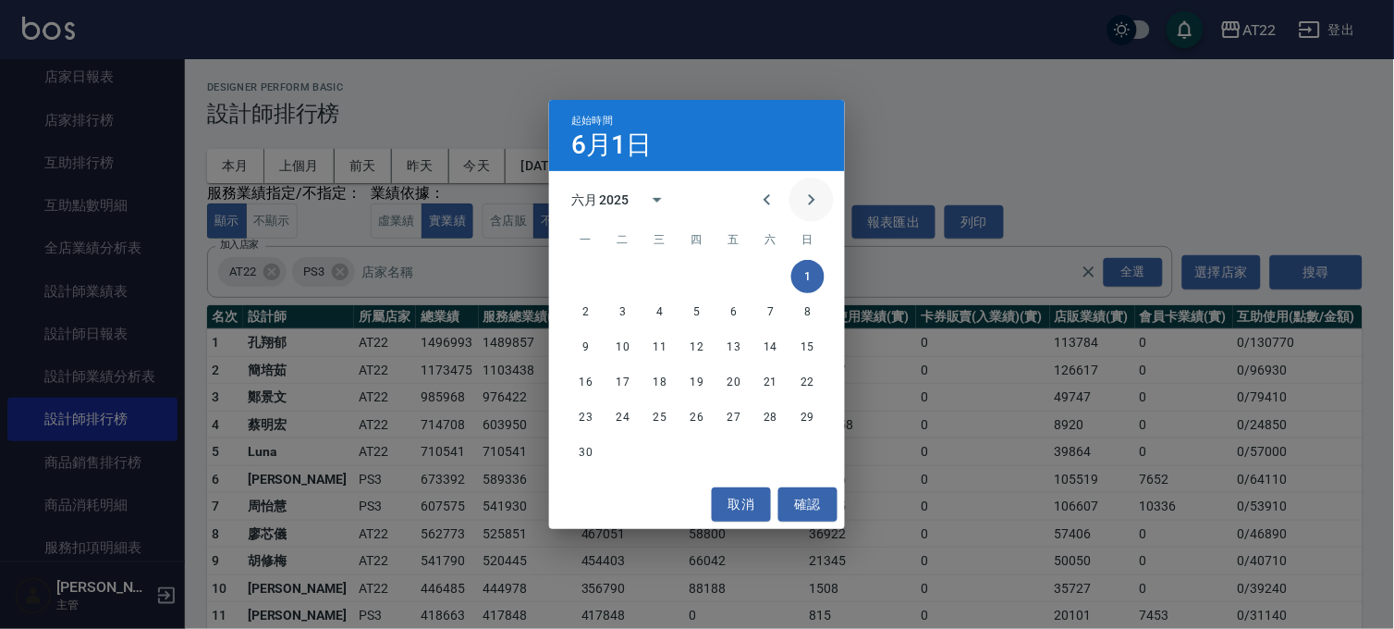
click at [806, 201] on icon "Next month" at bounding box center [811, 200] width 22 height 22
click at [625, 271] on button "1" at bounding box center [622, 276] width 33 height 33
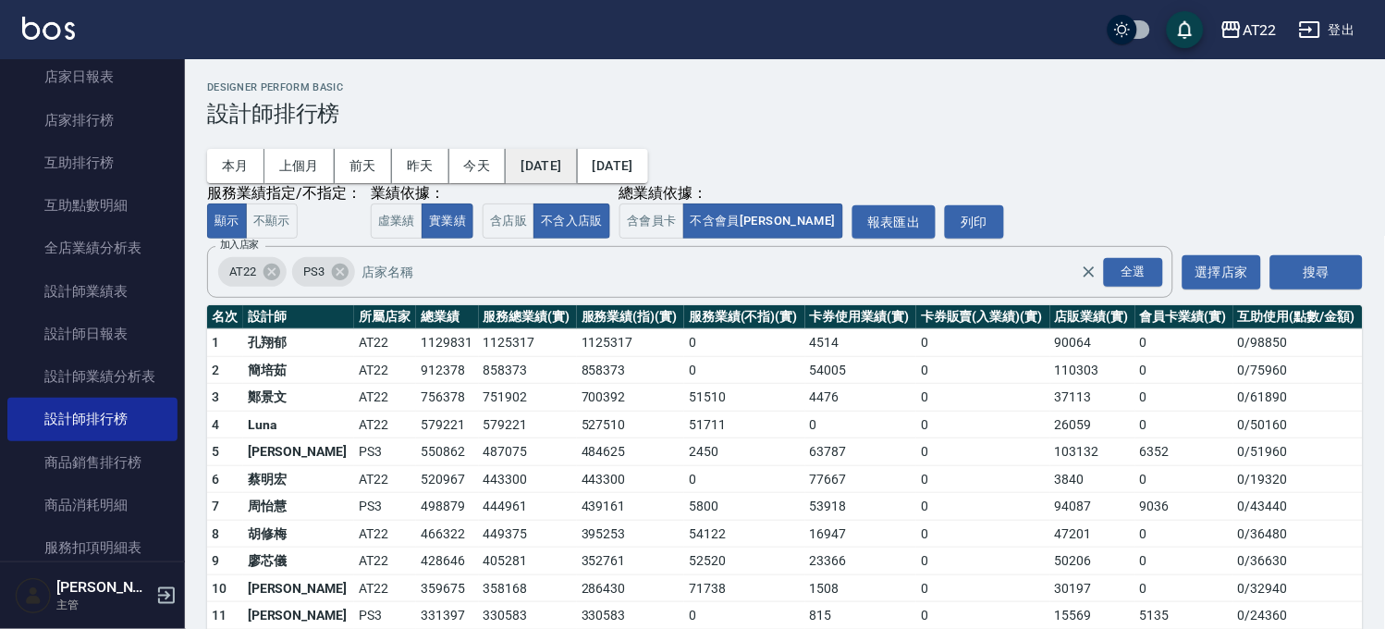
click at [577, 159] on button "2025/07/01" at bounding box center [541, 166] width 71 height 34
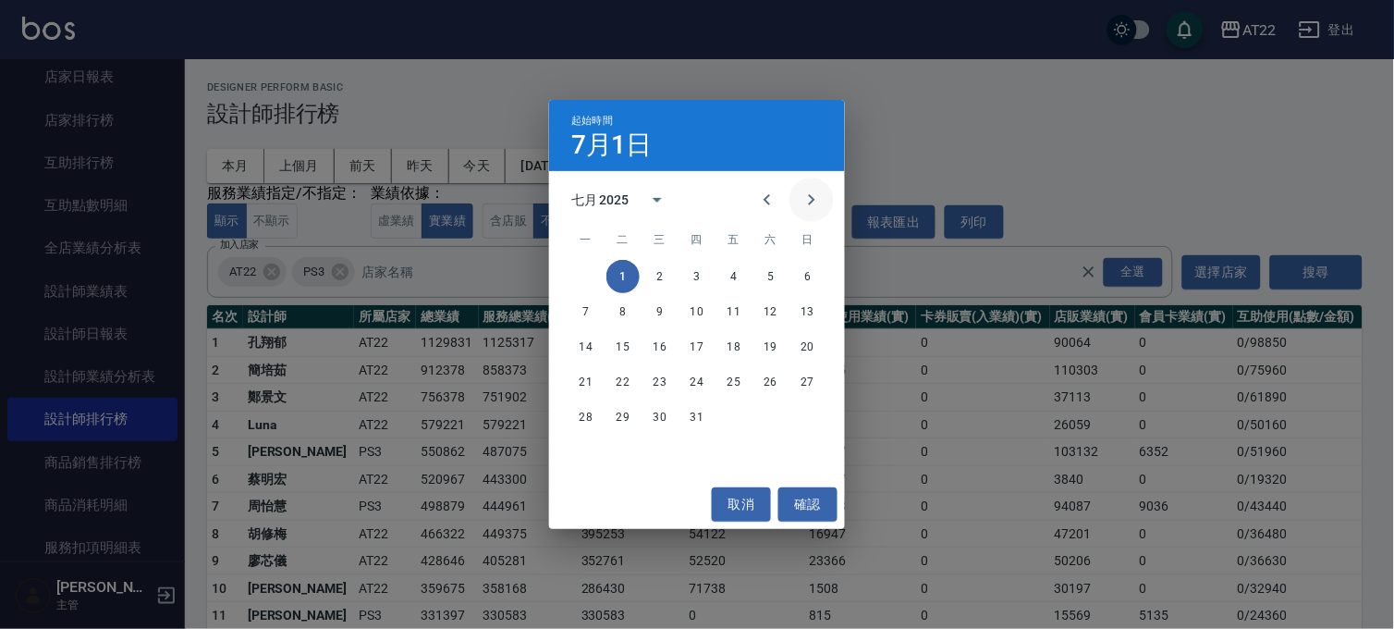
click at [811, 205] on icon "Next month" at bounding box center [811, 200] width 22 height 22
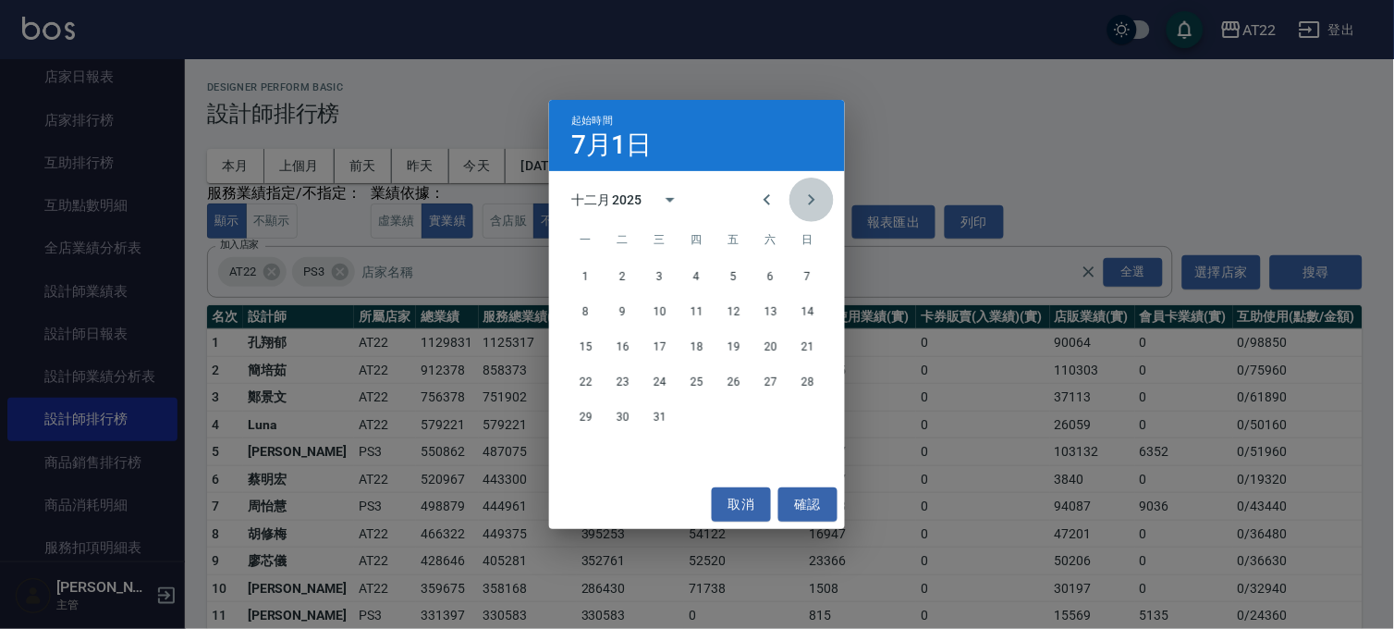
click at [811, 205] on icon "Next month" at bounding box center [811, 200] width 22 height 22
click at [767, 205] on icon "Previous month" at bounding box center [767, 200] width 22 height 22
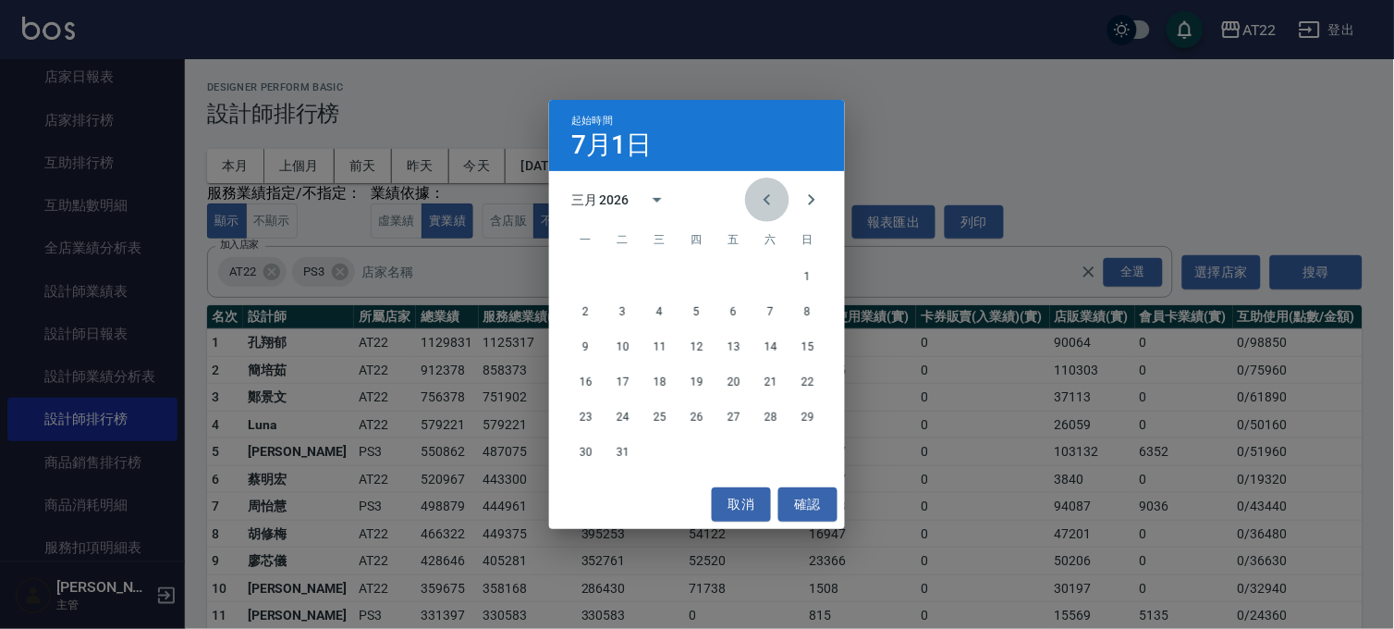
click at [767, 205] on icon "Previous month" at bounding box center [767, 200] width 22 height 22
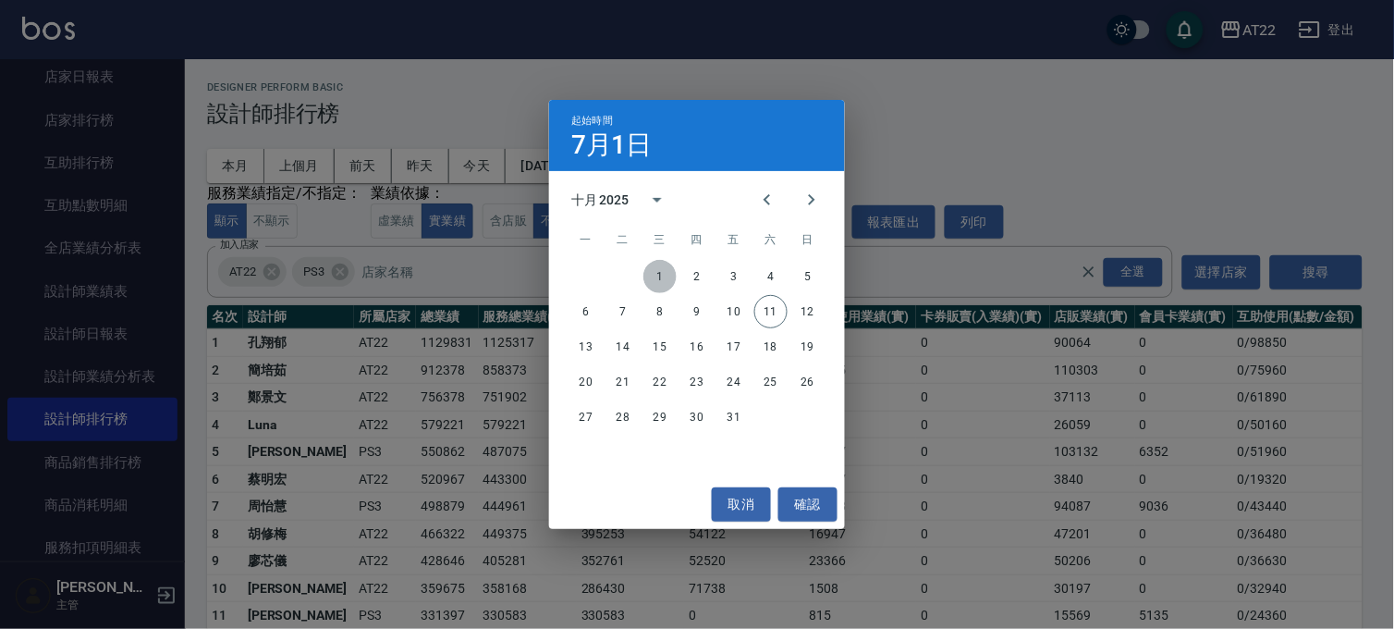
click at [660, 278] on button "1" at bounding box center [659, 276] width 33 height 33
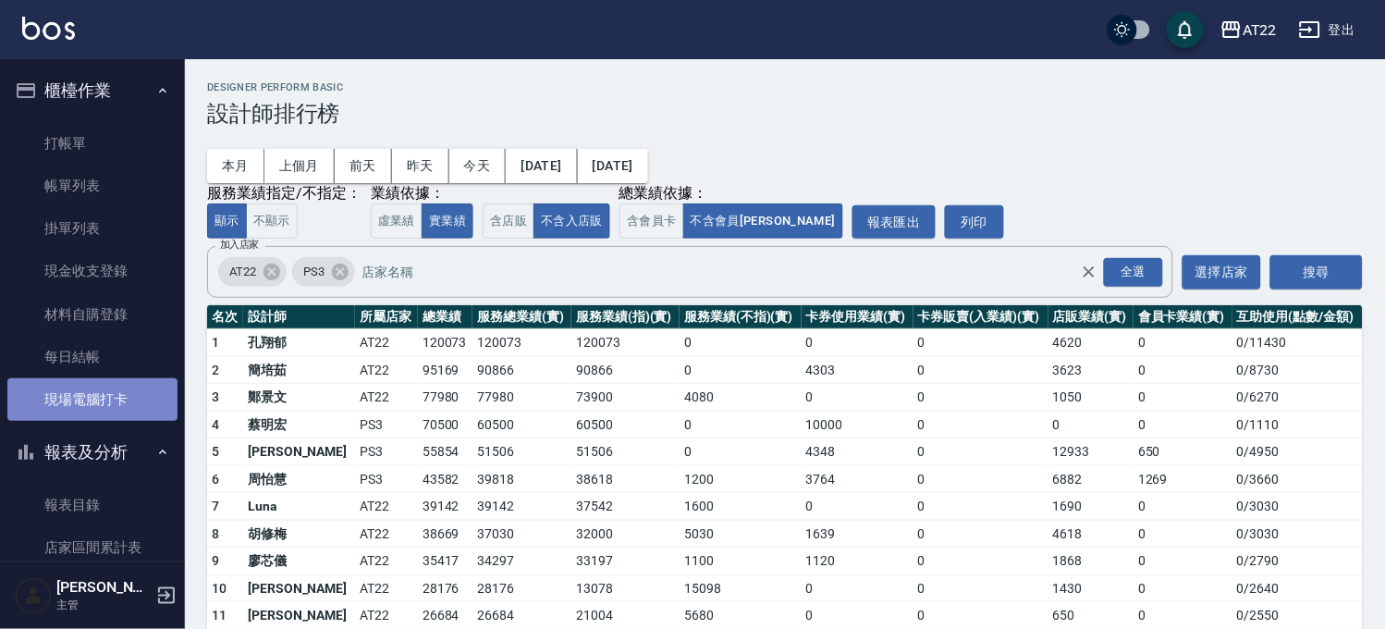
click at [128, 418] on link "現場電腦打卡" at bounding box center [92, 399] width 170 height 43
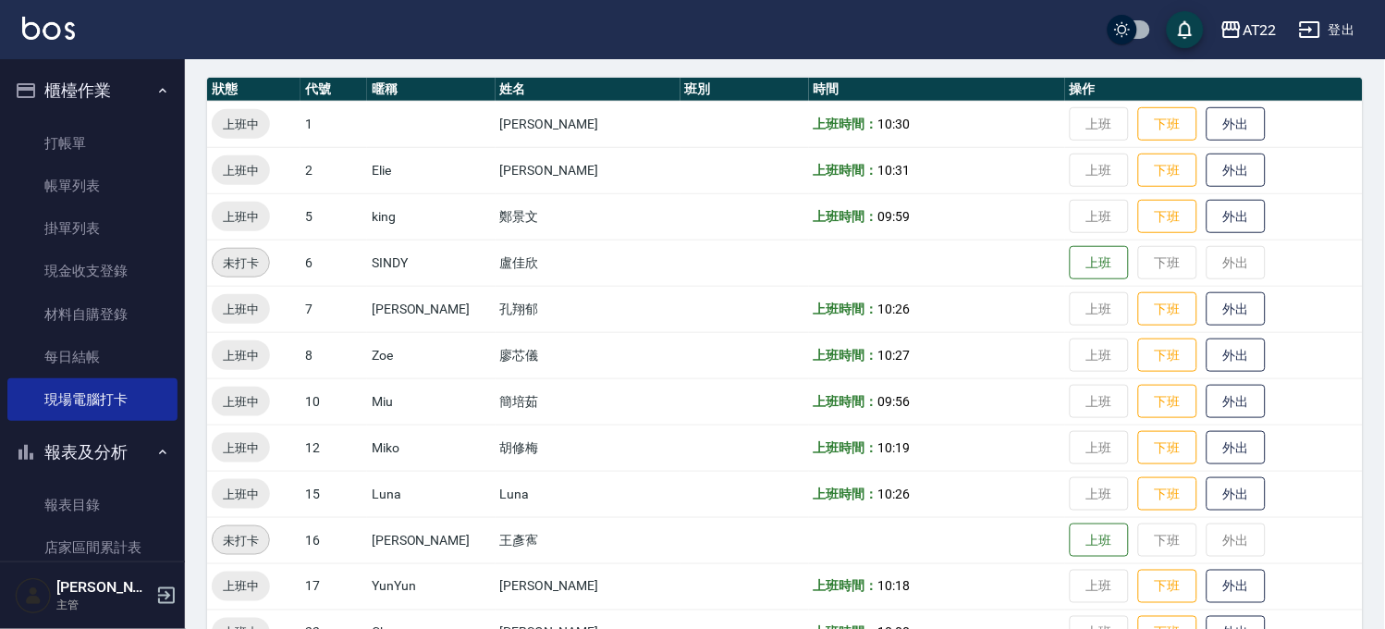
scroll to position [308, 0]
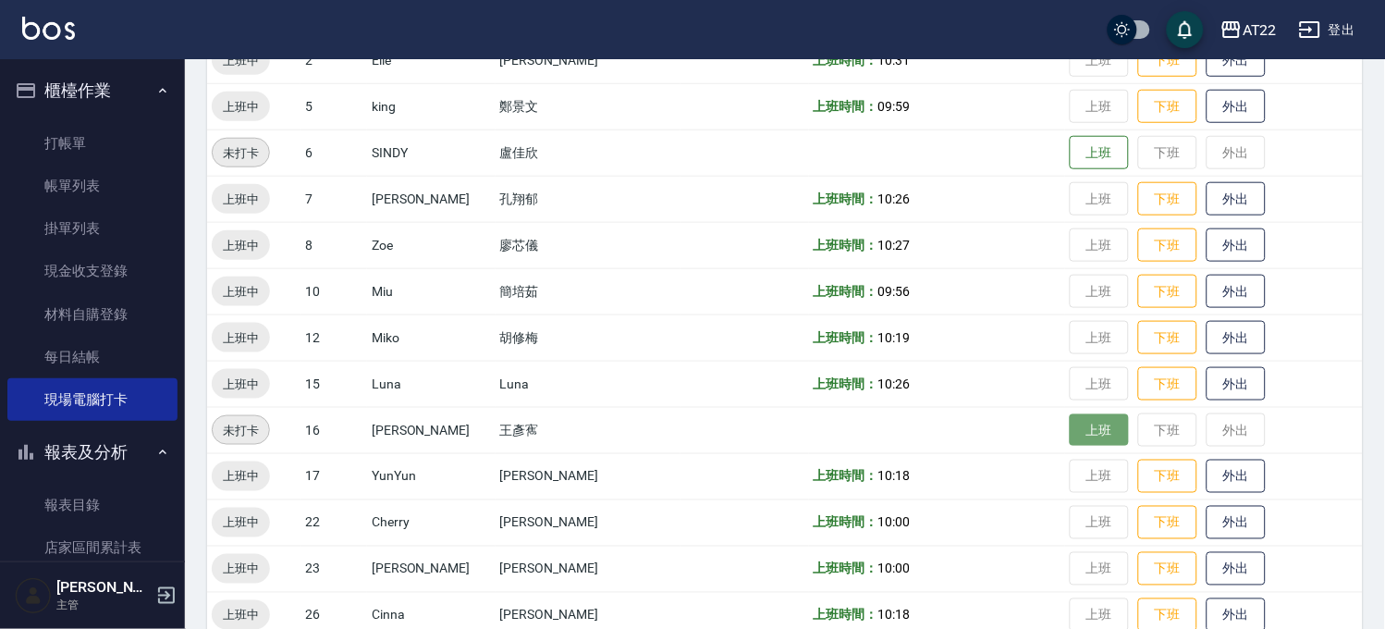
click at [1069, 425] on button "上班" at bounding box center [1098, 430] width 59 height 32
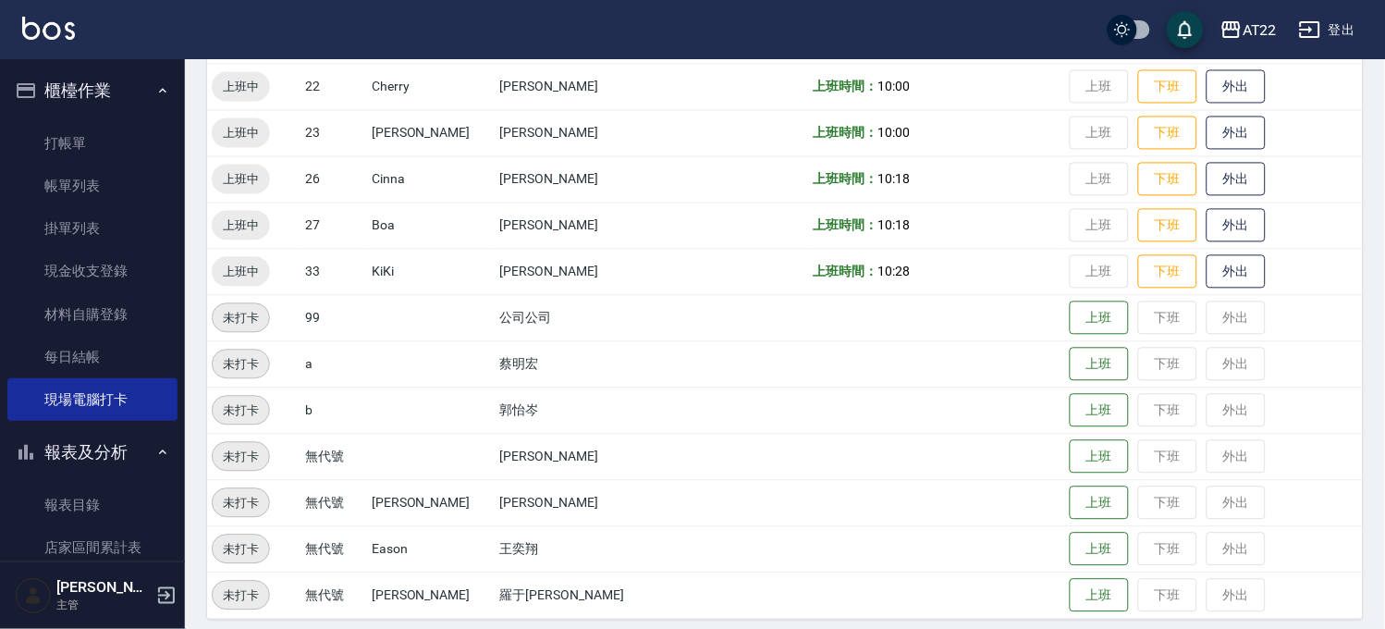
scroll to position [755, 0]
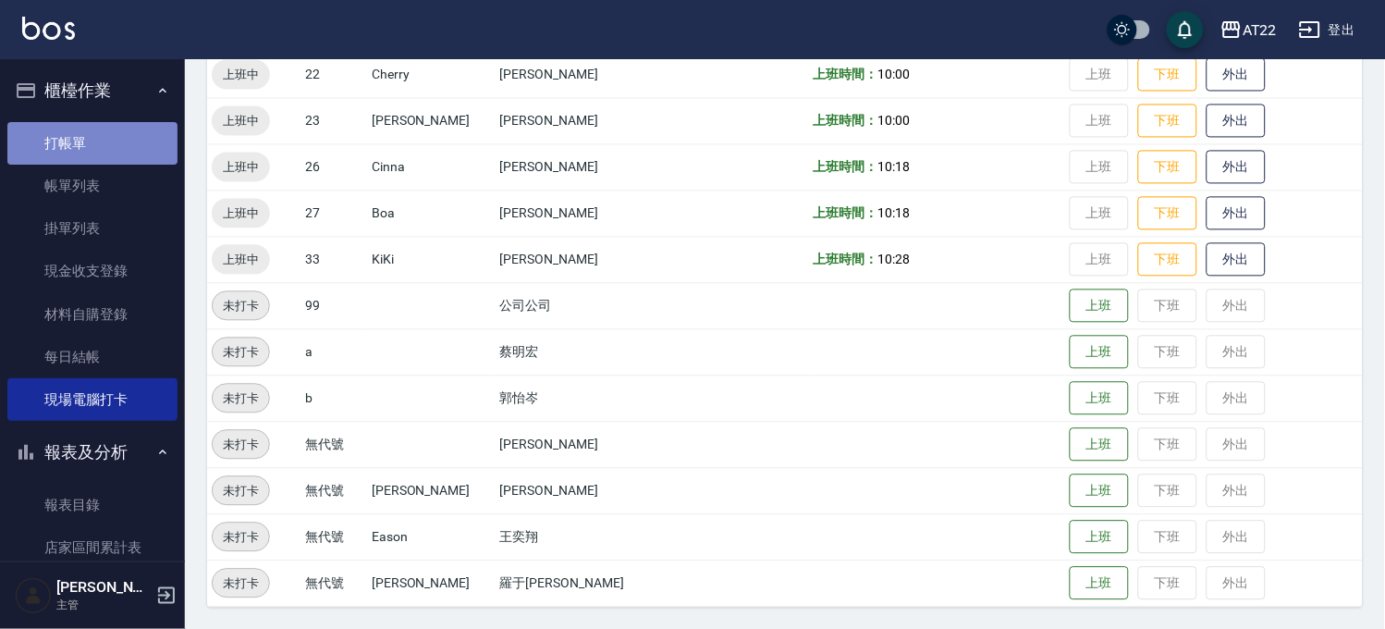
click at [92, 146] on link "打帳單" at bounding box center [92, 143] width 170 height 43
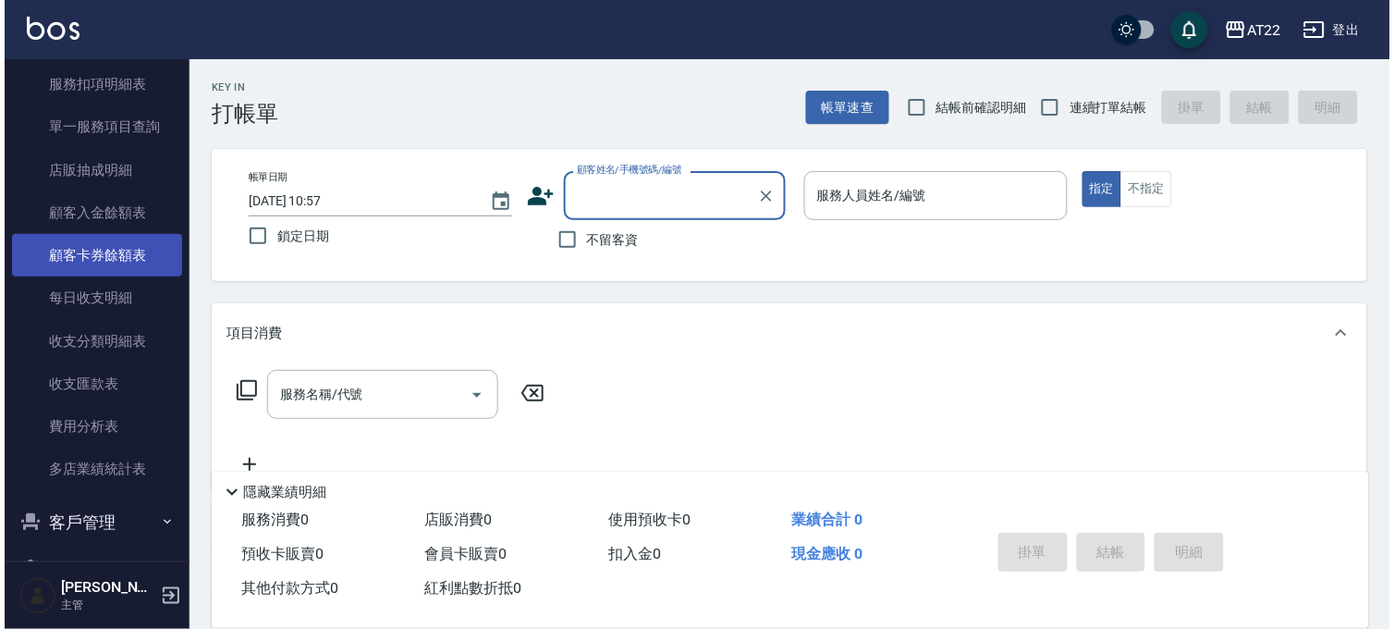
scroll to position [1124, 0]
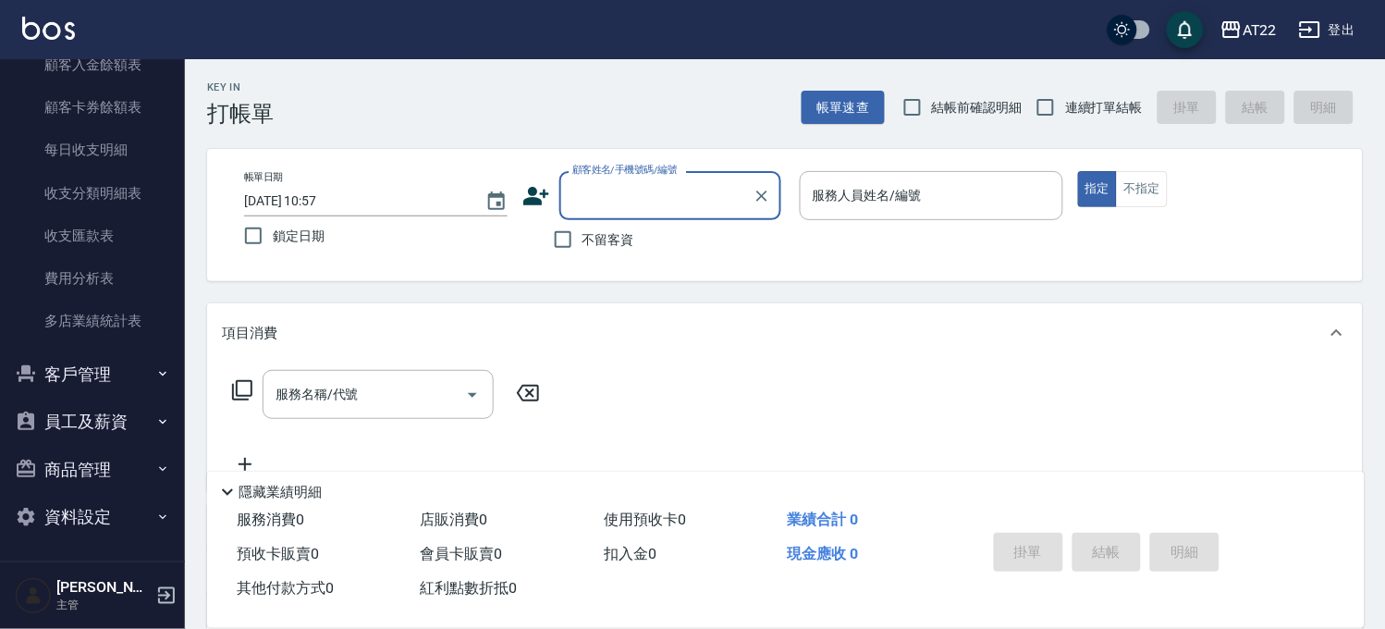
click at [90, 364] on button "客戶管理" at bounding box center [92, 374] width 170 height 48
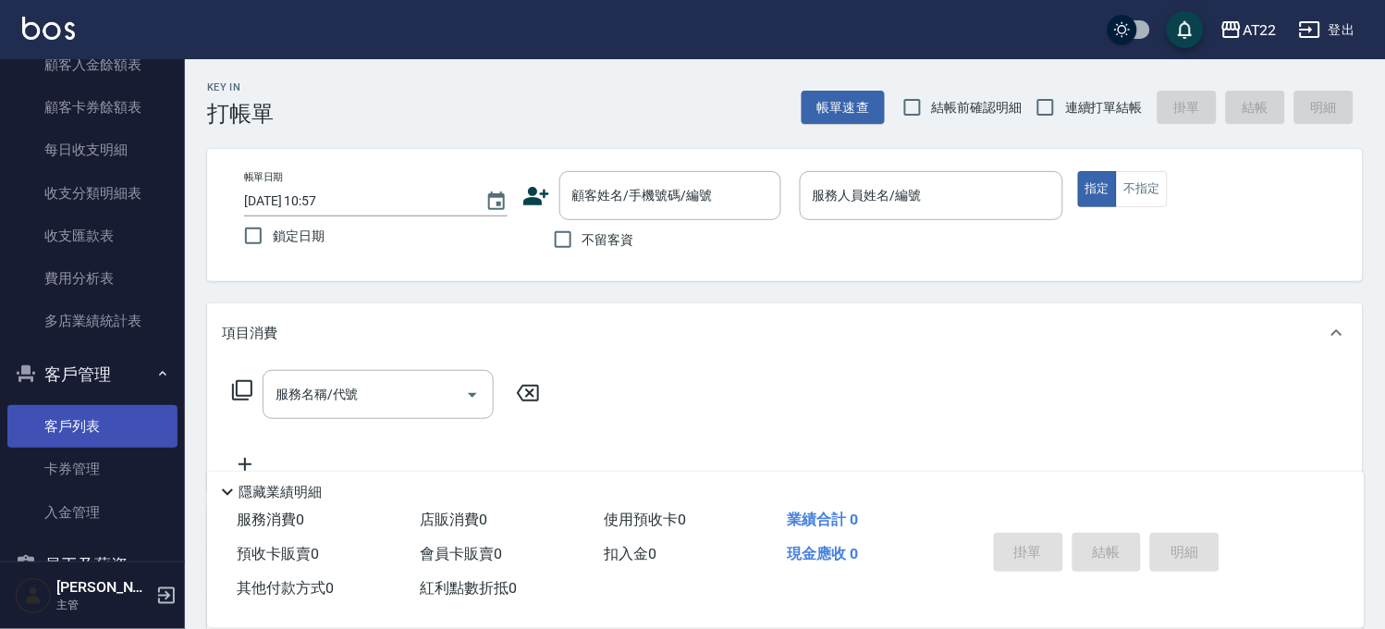
click at [69, 420] on link "客戶列表" at bounding box center [92, 426] width 170 height 43
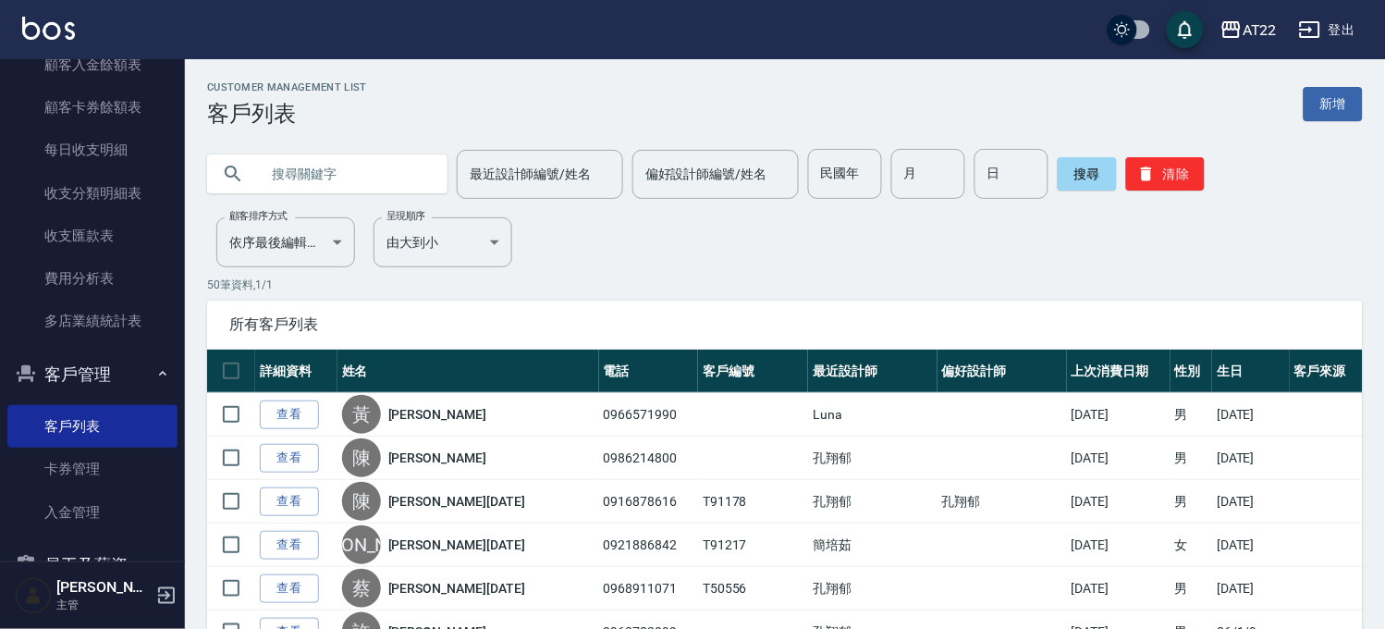
click at [413, 180] on input "text" at bounding box center [346, 174] width 174 height 50
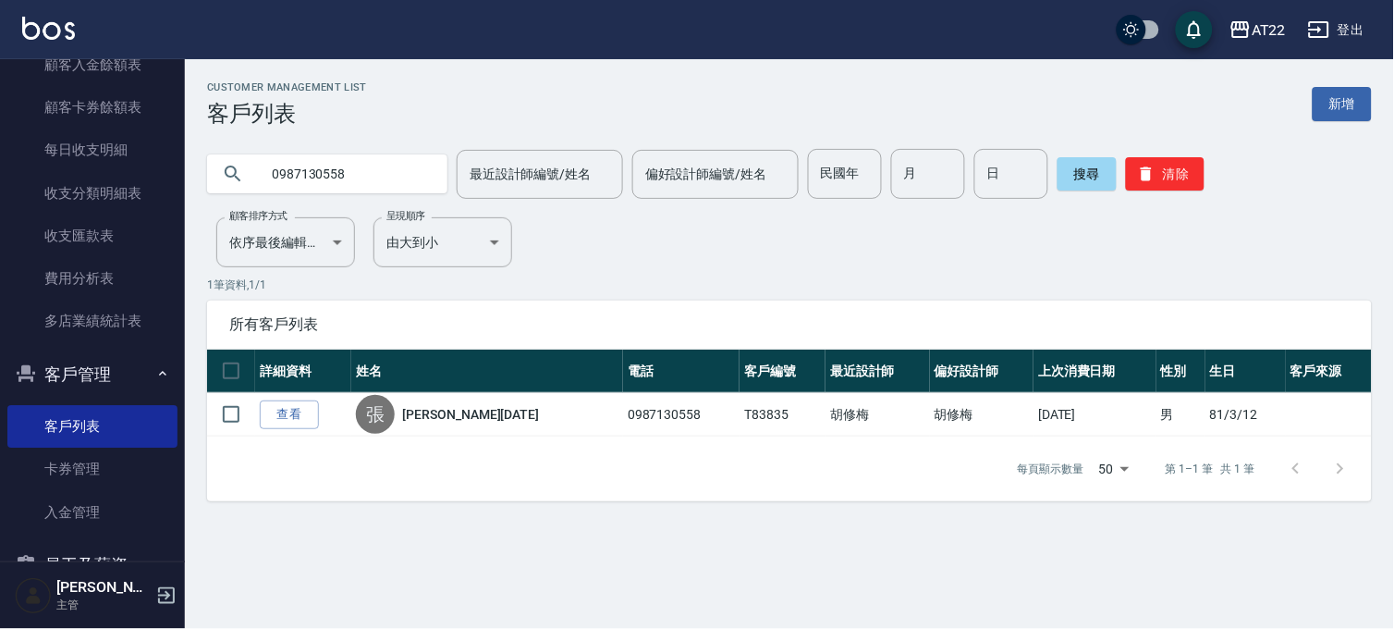
click at [413, 180] on input "0987130558" at bounding box center [346, 174] width 174 height 50
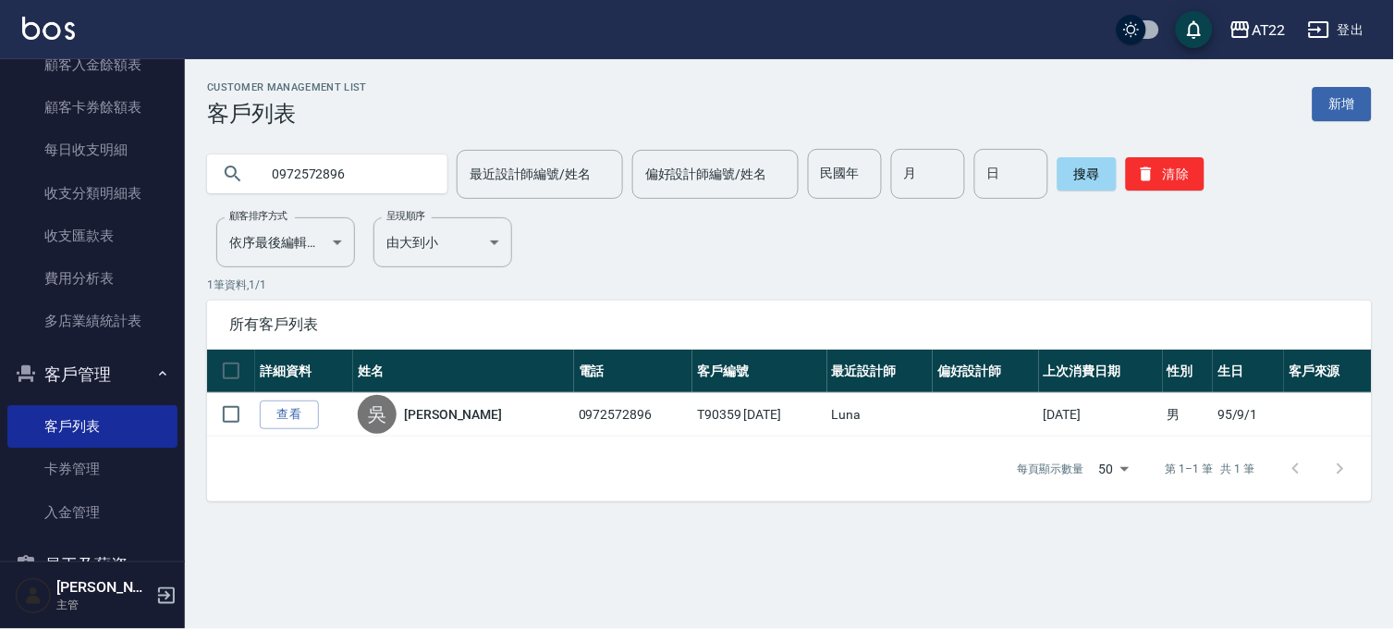
click at [365, 172] on input "0972572896" at bounding box center [346, 174] width 174 height 50
type input "0"
click at [1059, 172] on button "搜尋" at bounding box center [1086, 173] width 59 height 33
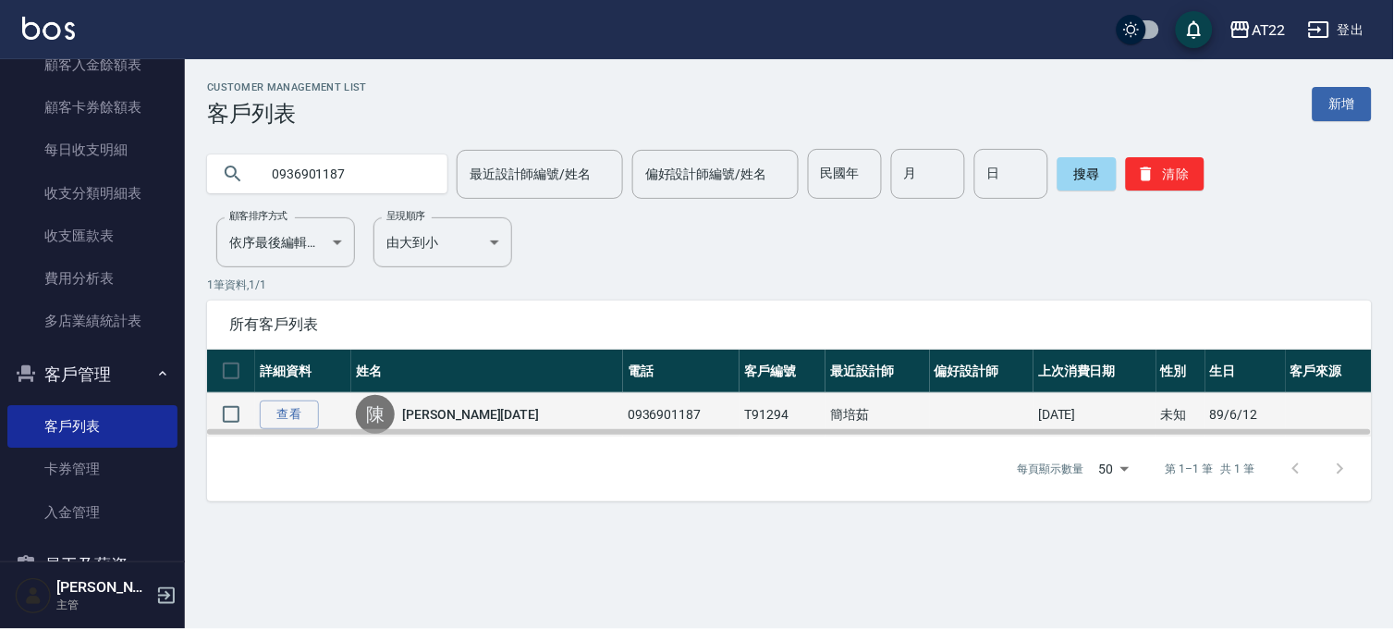
click at [739, 408] on td "T91294" at bounding box center [782, 414] width 86 height 43
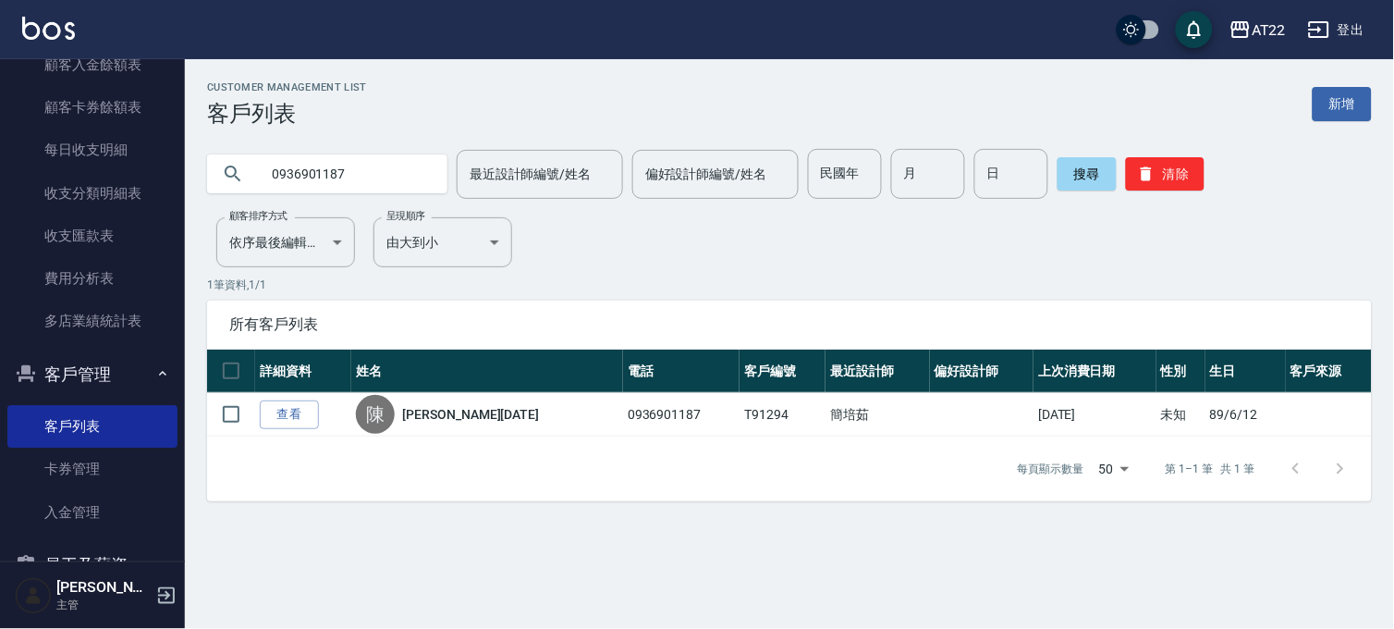
click at [399, 178] on input "0936901187" at bounding box center [346, 174] width 174 height 50
type input "0"
type input "0935135828"
click at [1072, 171] on button "搜尋" at bounding box center [1086, 173] width 59 height 33
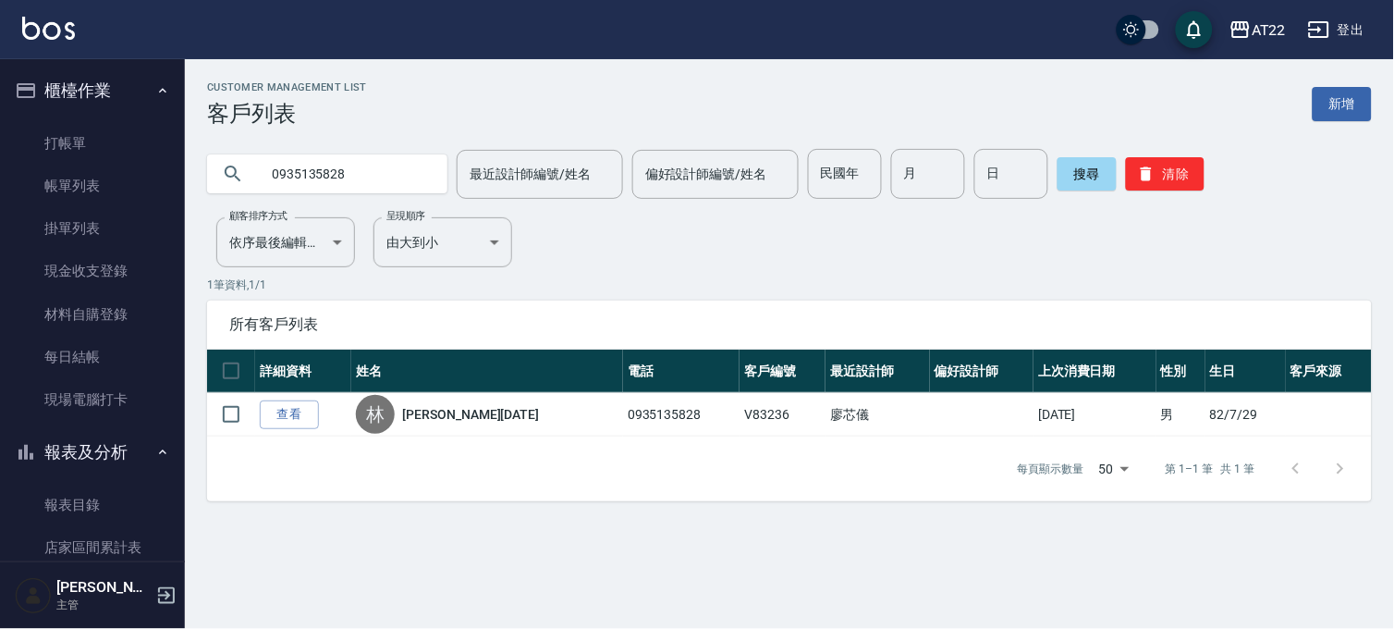
click at [96, 436] on button "報表及分析" at bounding box center [92, 452] width 170 height 48
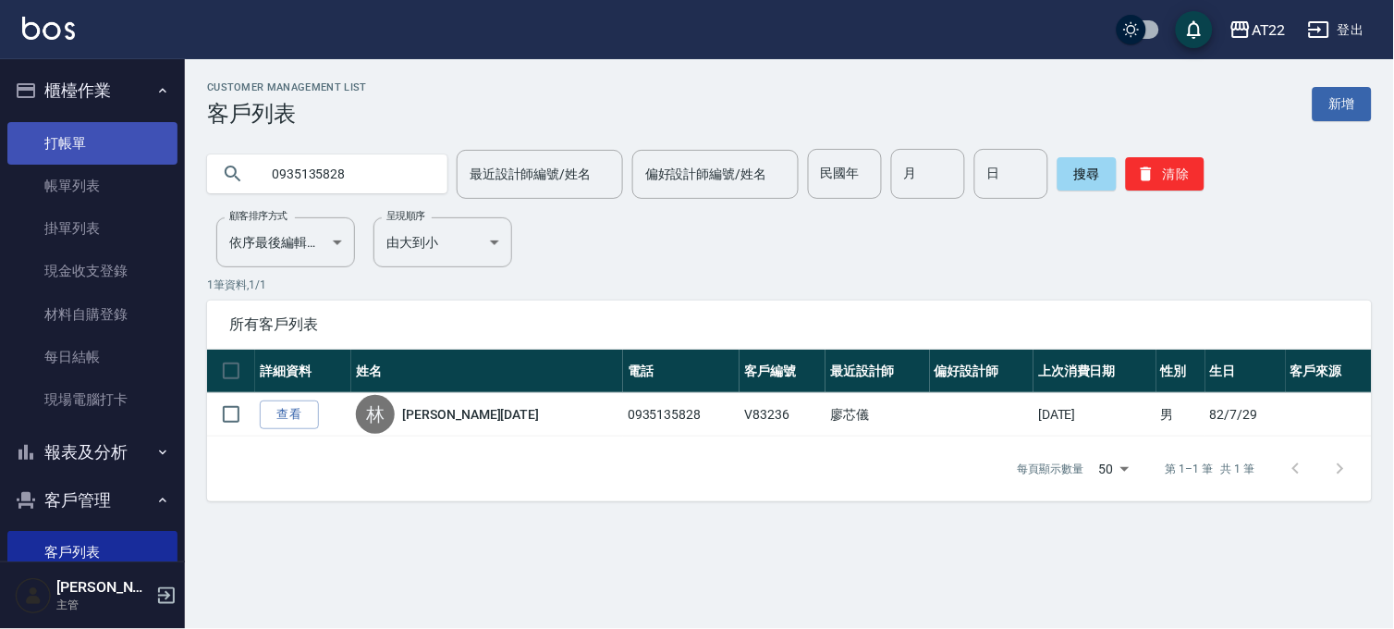
click at [79, 143] on link "打帳單" at bounding box center [92, 143] width 170 height 43
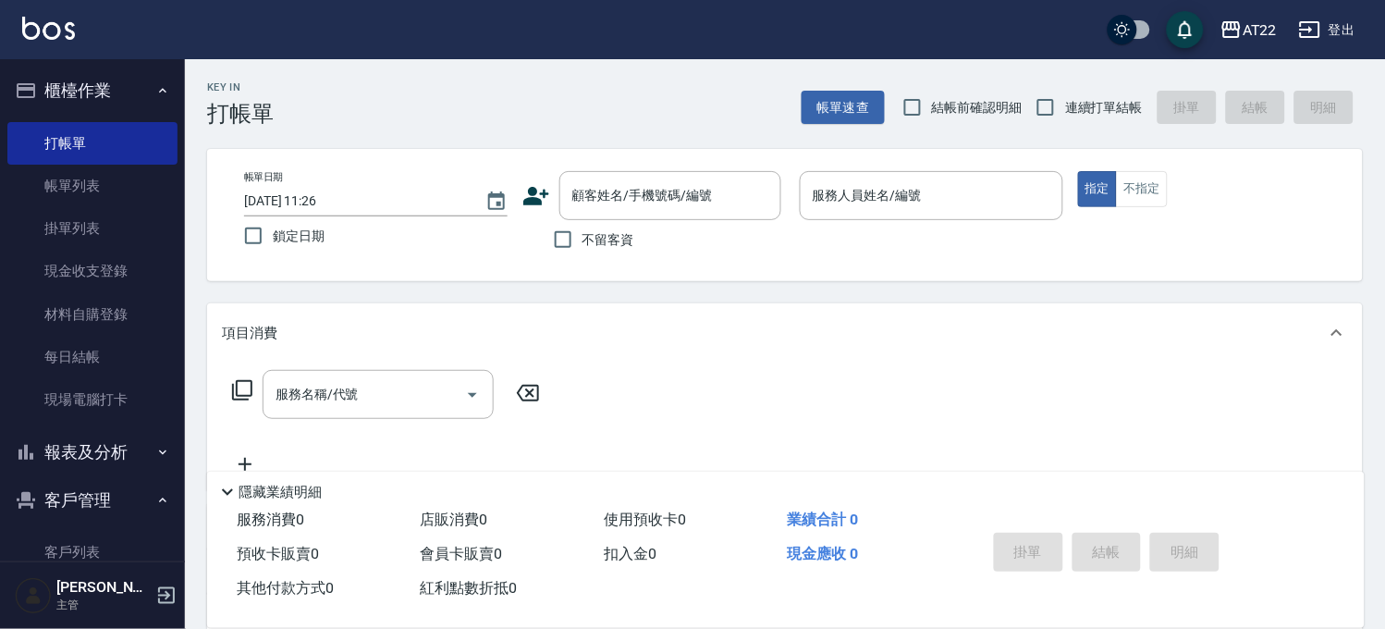
click at [1073, 102] on span "連續打單結帳" at bounding box center [1104, 107] width 78 height 19
click at [1065, 102] on input "連續打單結帳" at bounding box center [1045, 107] width 39 height 39
checkbox input "true"
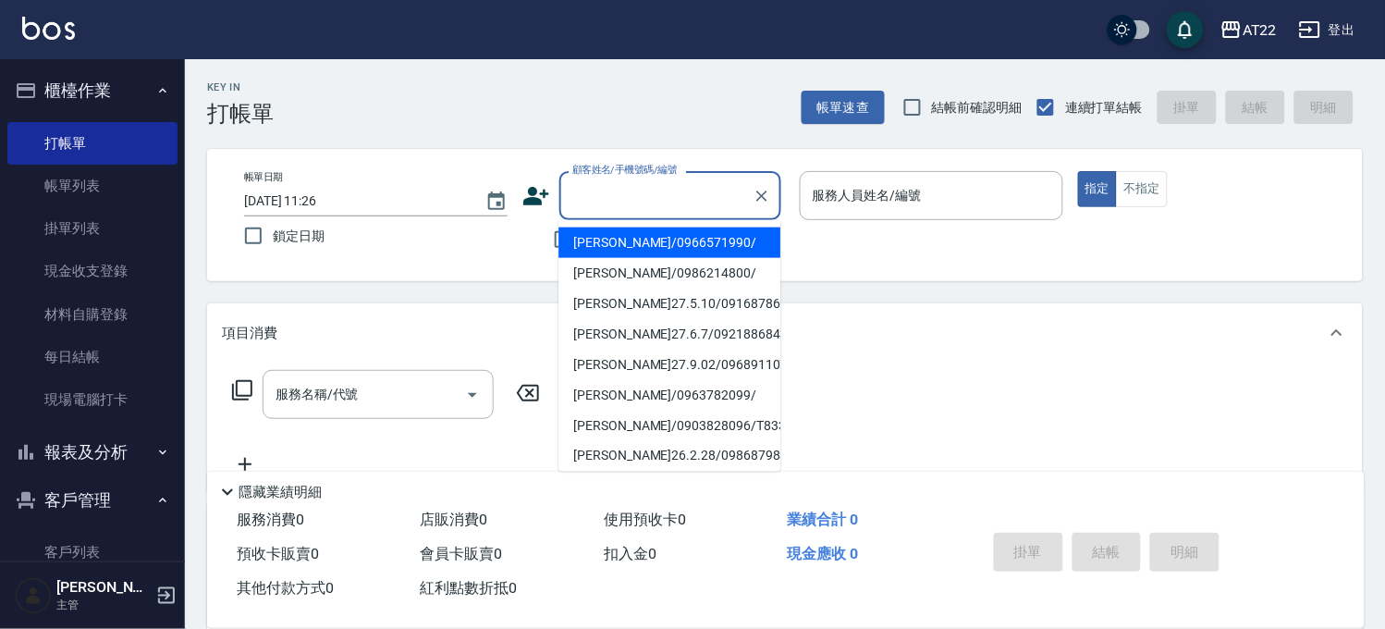
click at [607, 206] on input "顧客姓名/手機號碼/編號" at bounding box center [656, 195] width 177 height 32
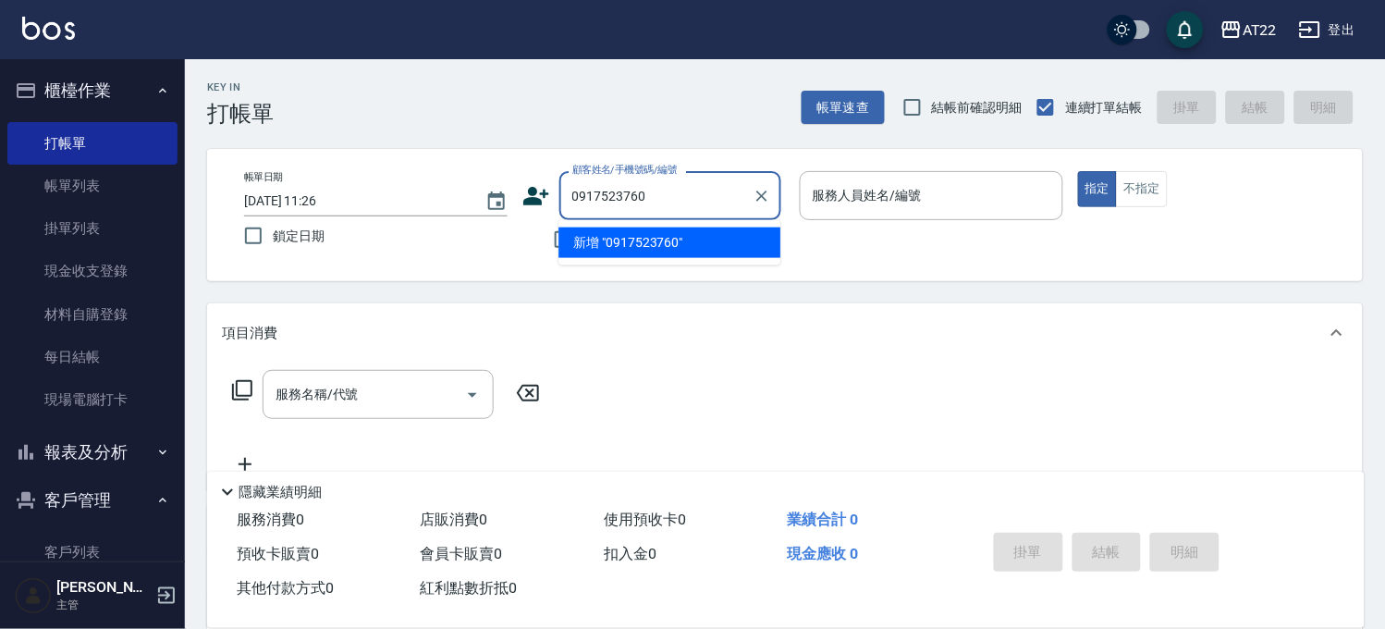
click at [616, 241] on li "新增 "0917523760"" at bounding box center [669, 242] width 222 height 31
type input "0917523760"
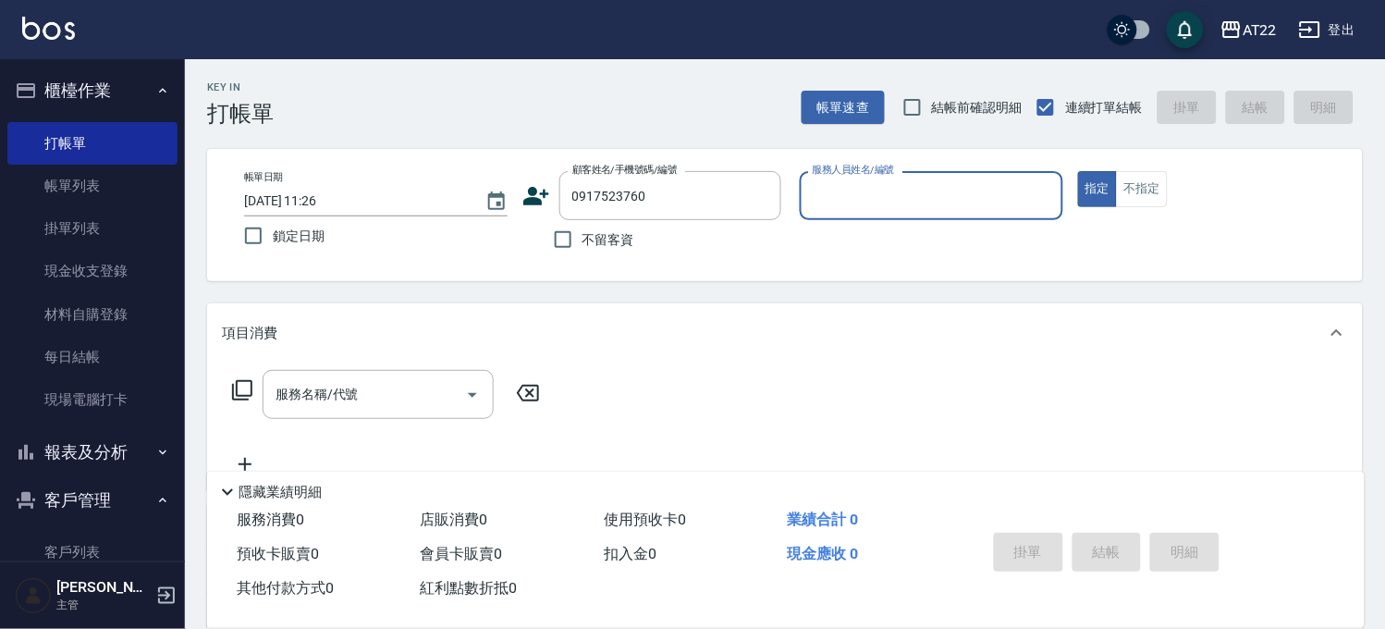
click at [540, 190] on icon at bounding box center [536, 196] width 28 height 28
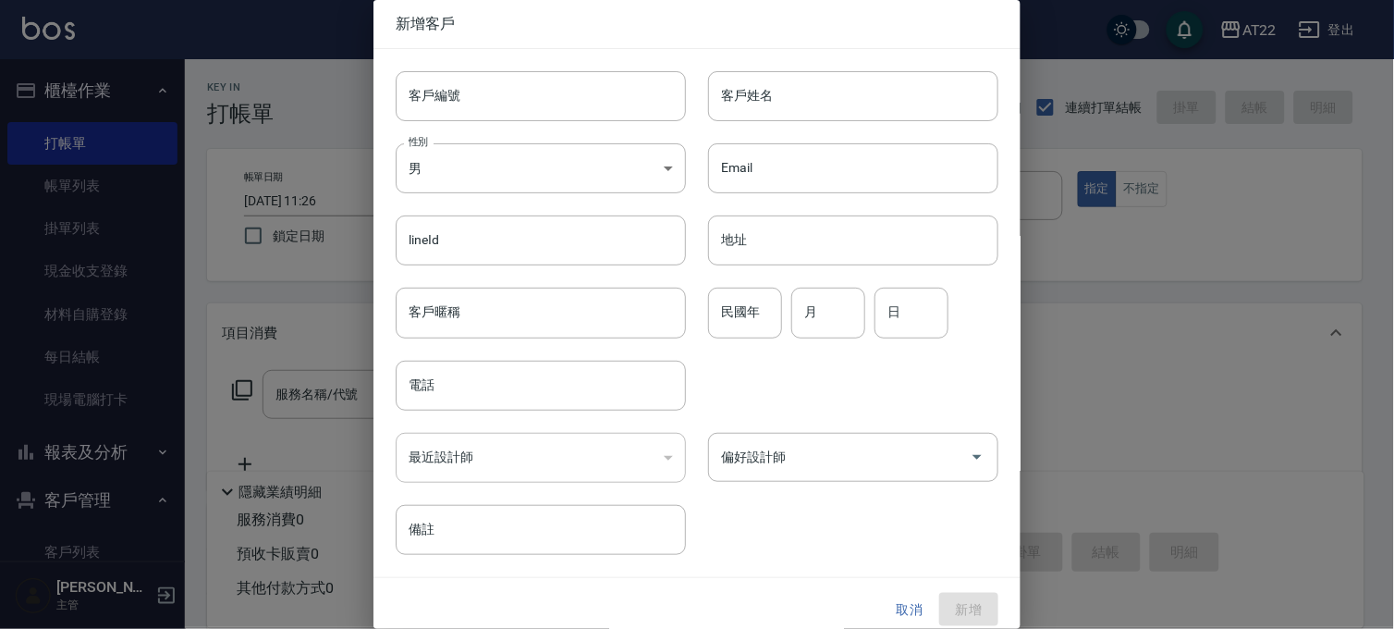
type input "0917523760"
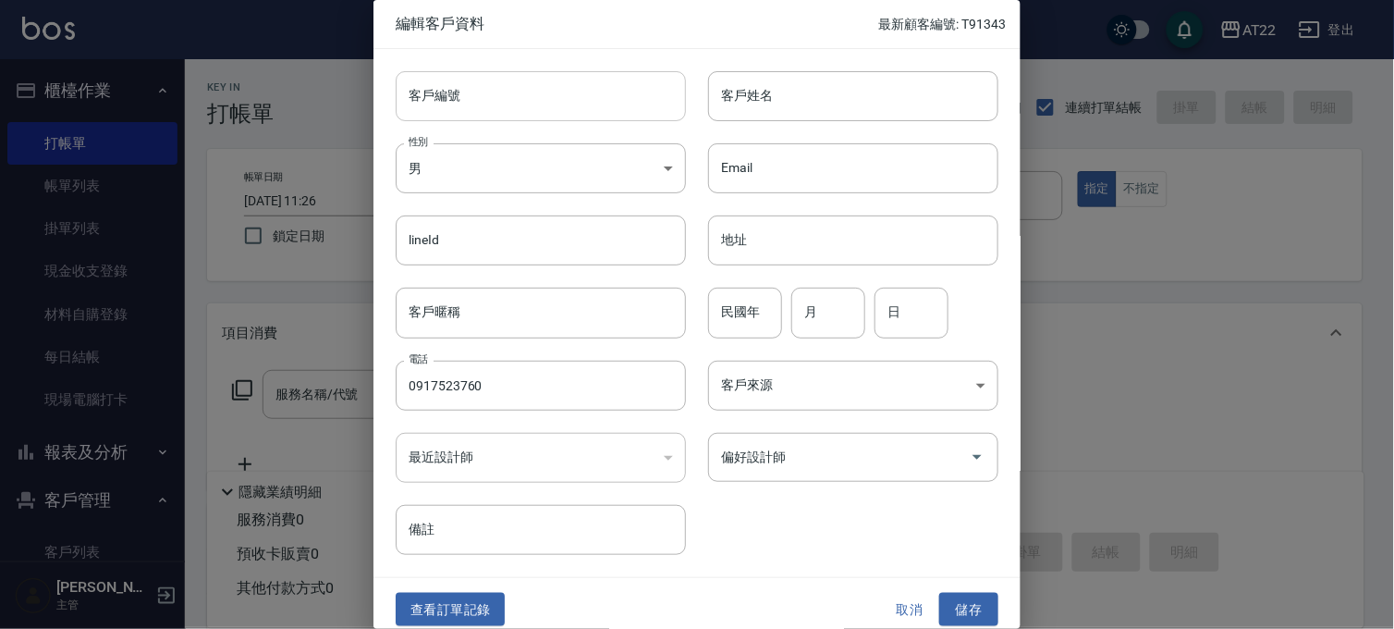
click at [555, 109] on input "客戶編號" at bounding box center [541, 96] width 290 height 50
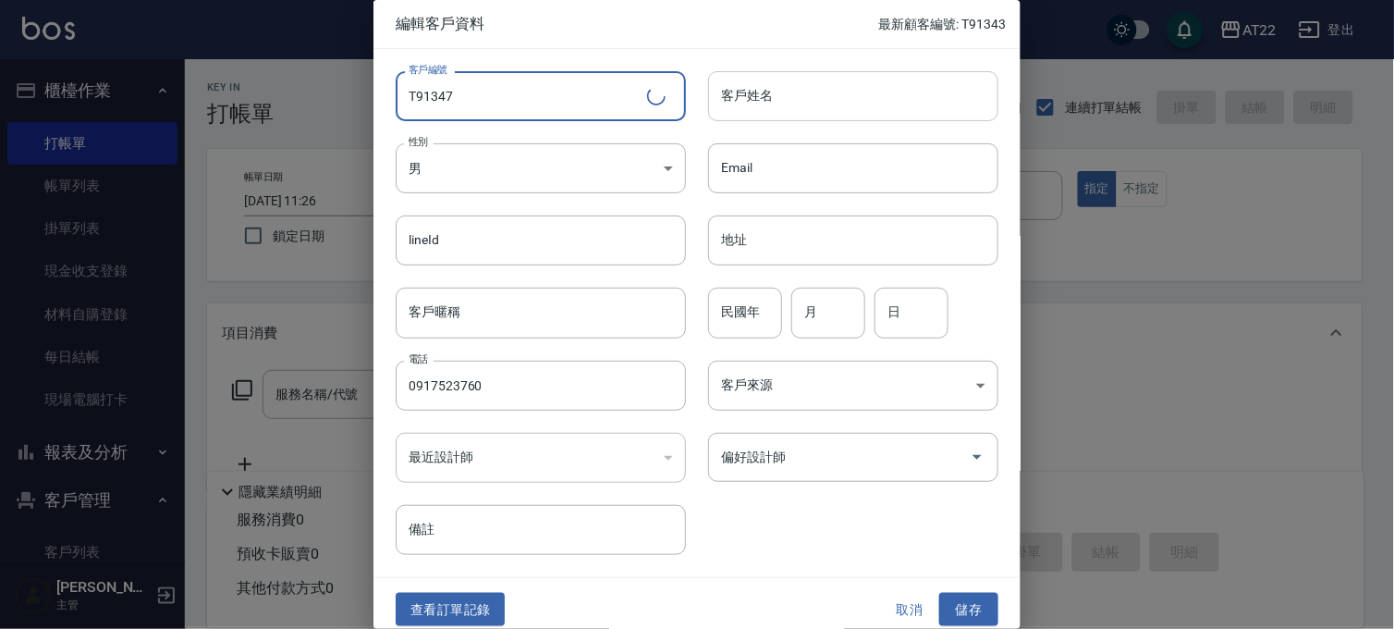
type input "T91347"
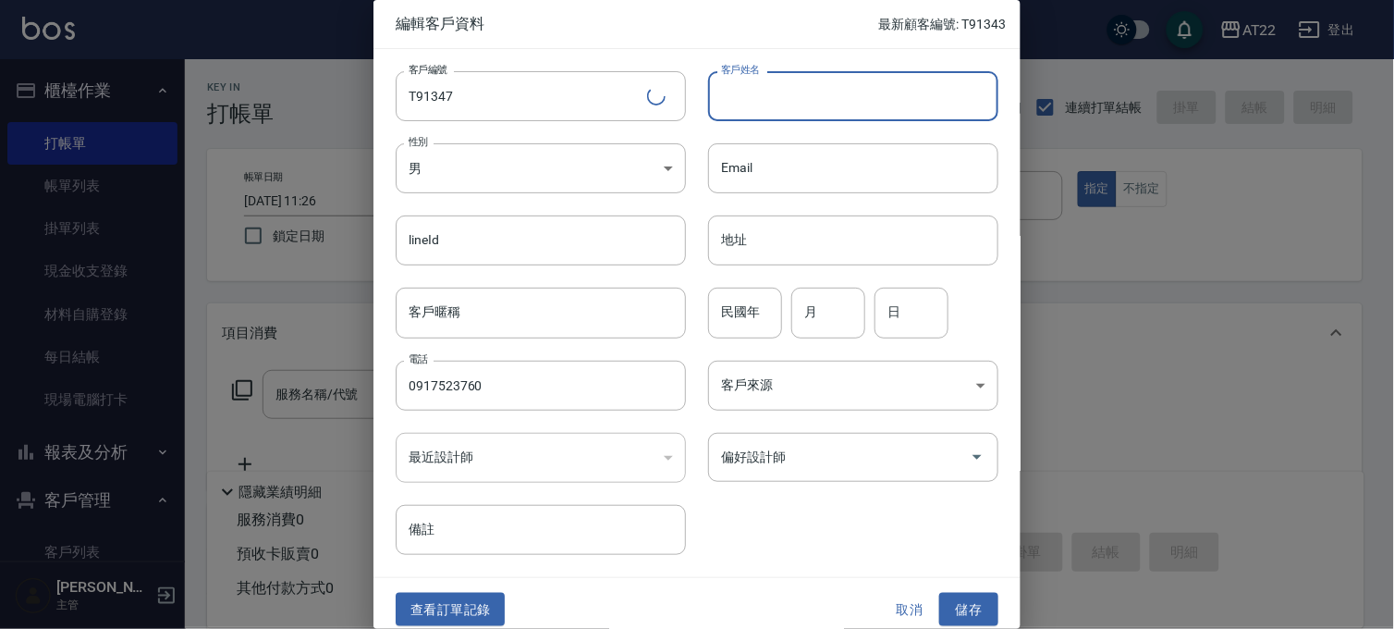
click at [802, 116] on input "客戶姓名" at bounding box center [853, 96] width 290 height 50
type input "ㄎ"
type input "[PERSON_NAME][DATE]"
click at [694, 325] on div "民國年 民國年 月 月 日 日" at bounding box center [842, 301] width 312 height 72
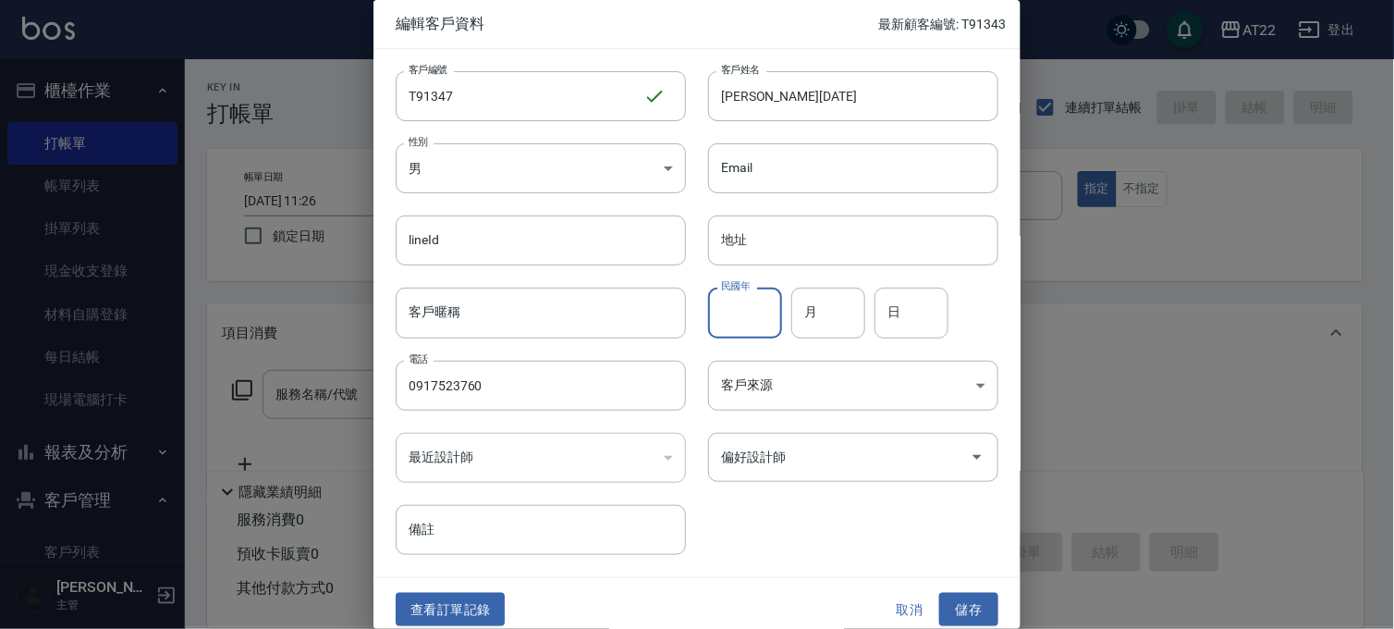
click at [737, 316] on input "民國年" at bounding box center [745, 312] width 74 height 50
type input "75"
type input "2"
type input "25"
click at [964, 598] on button "儲存" at bounding box center [968, 609] width 59 height 34
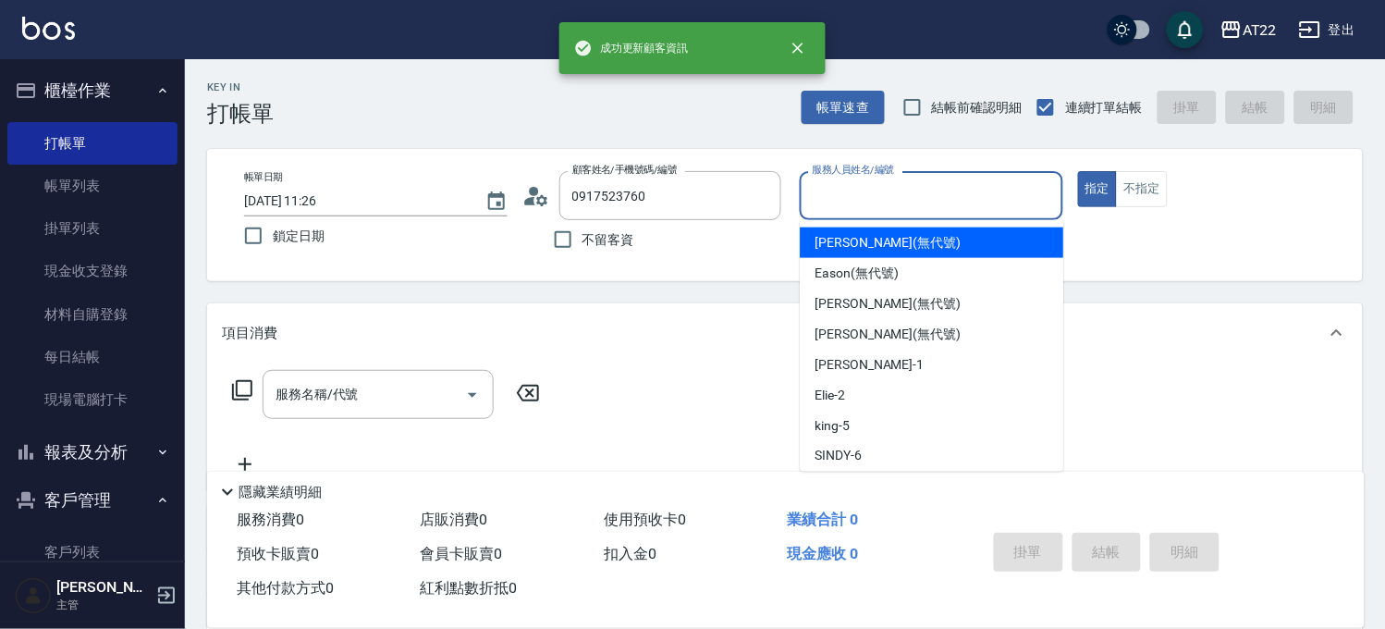
click at [958, 201] on input "服務人員姓名/編號" at bounding box center [931, 195] width 247 height 32
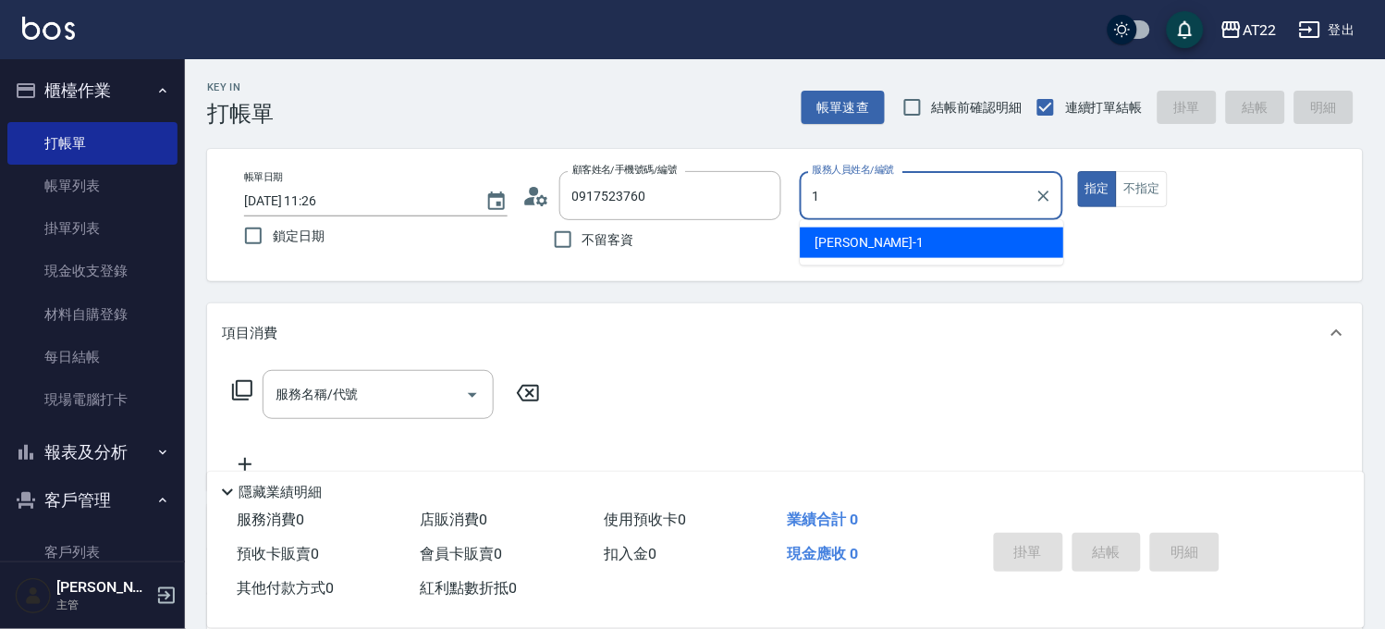
type input "孫一平-1"
type button "true"
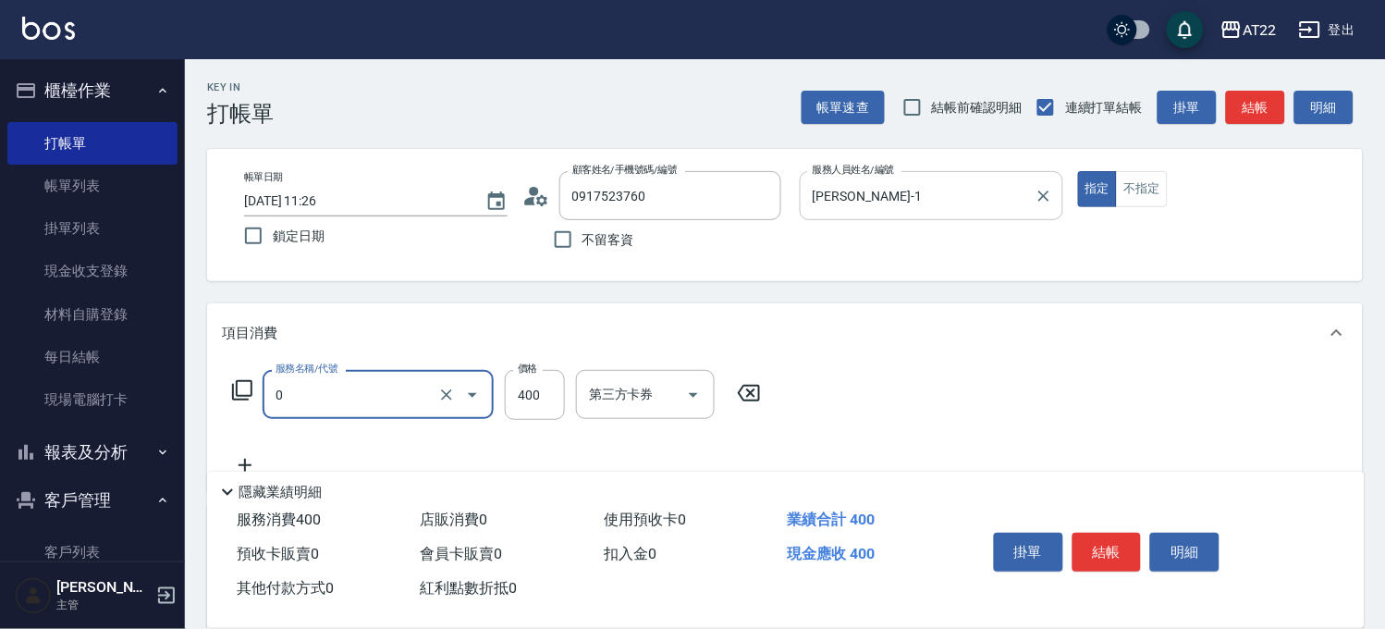
type input "有機洗髮(0)"
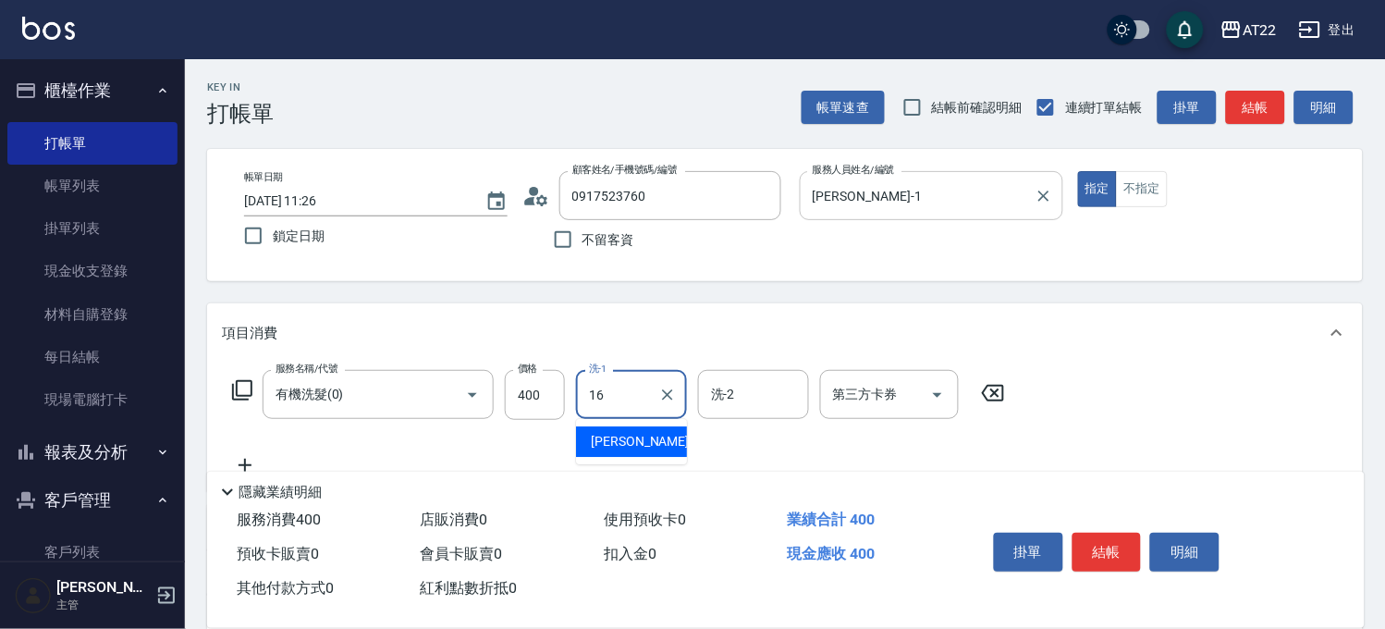
type input "Joe-16"
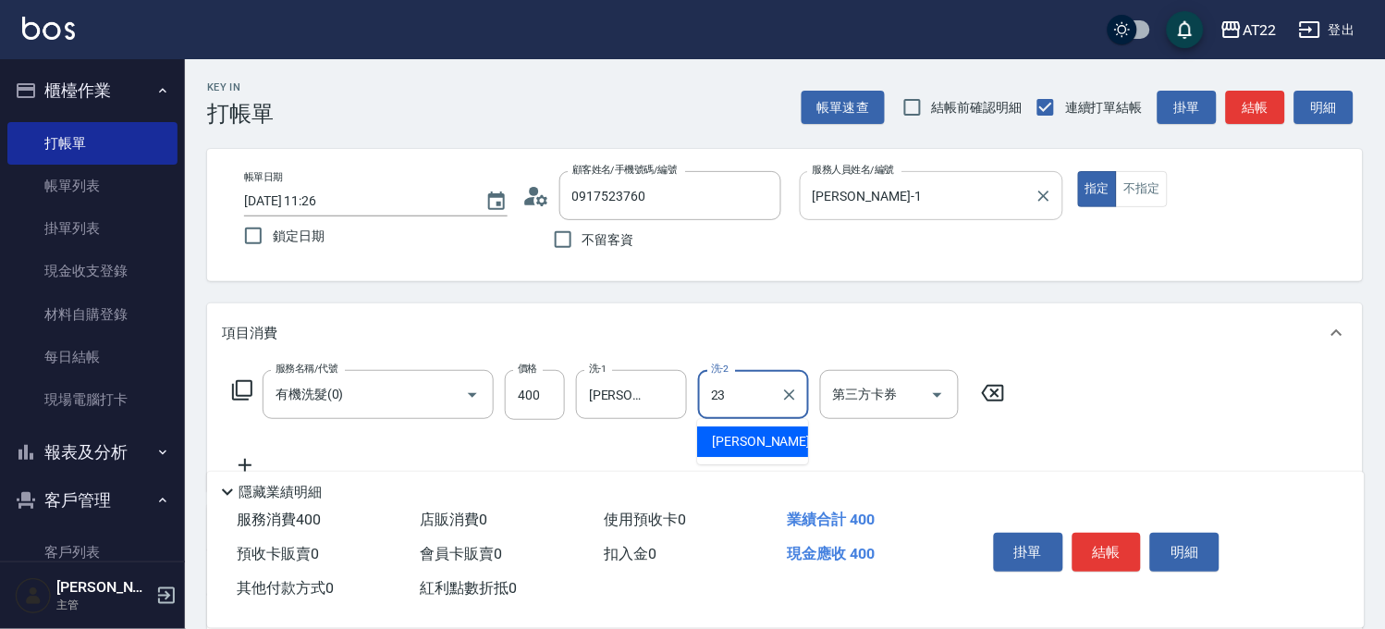
type input "Yuri-23"
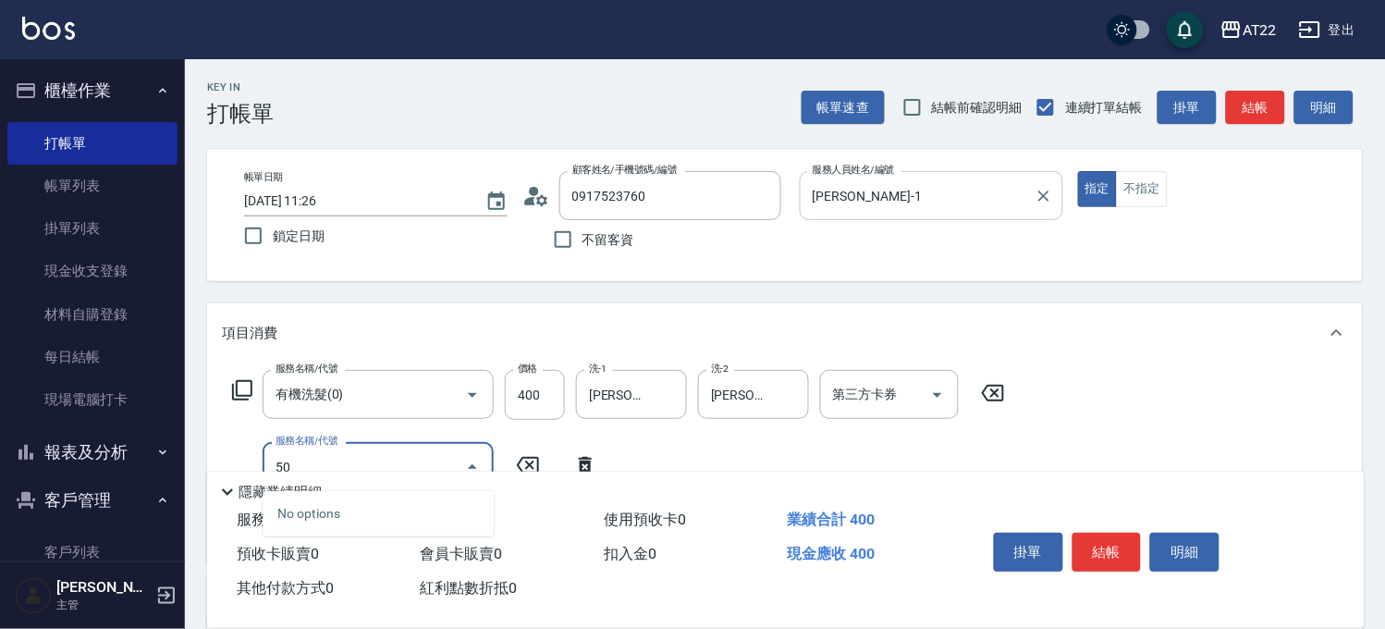
type input "500"
type input "剪髮(400)"
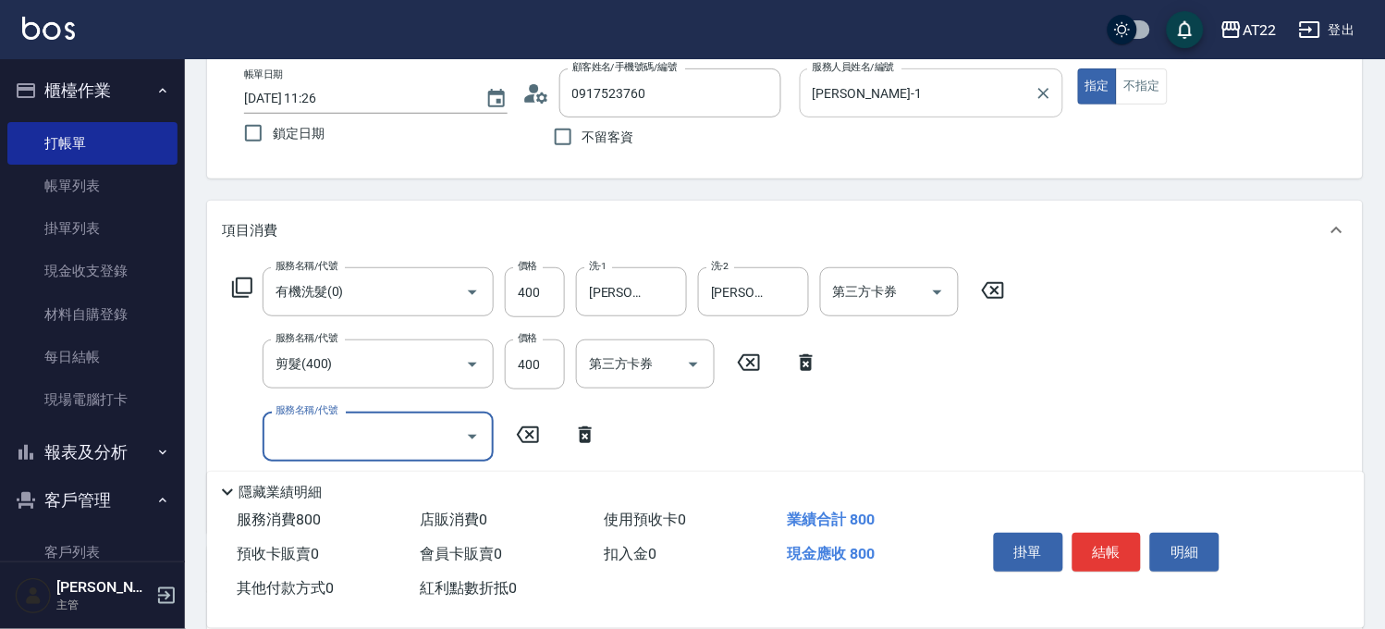
scroll to position [205, 0]
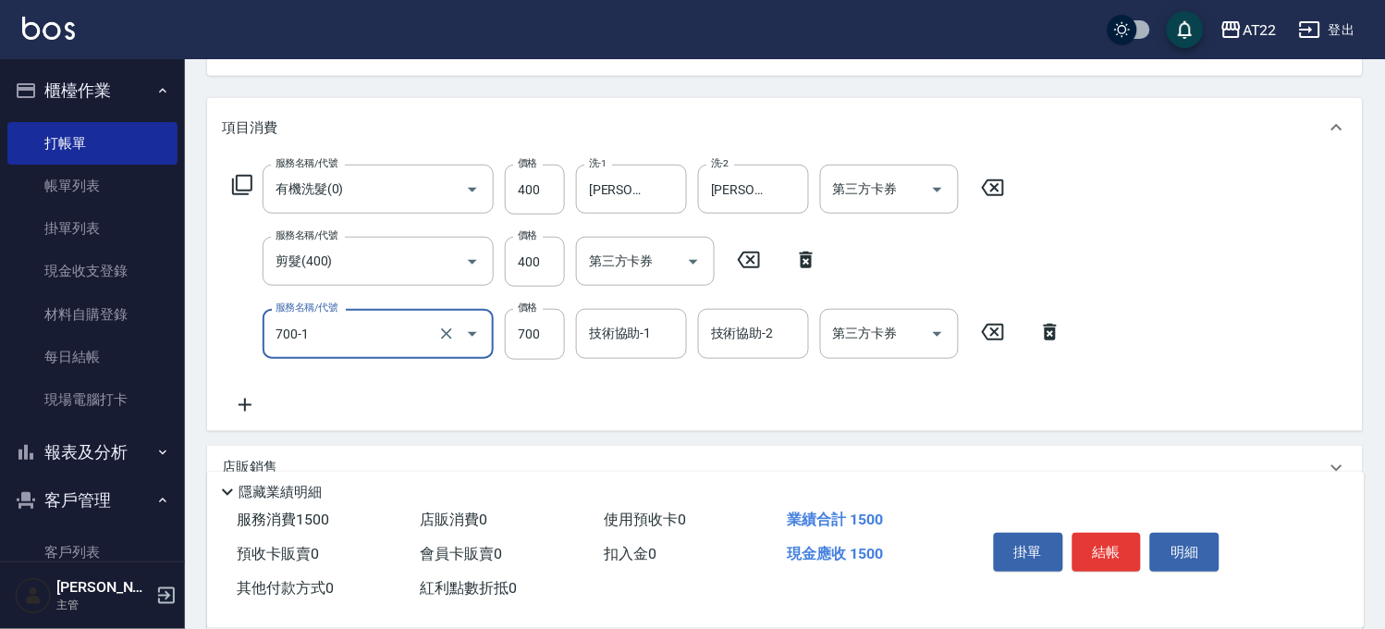
type input "漂髮短(700-1)"
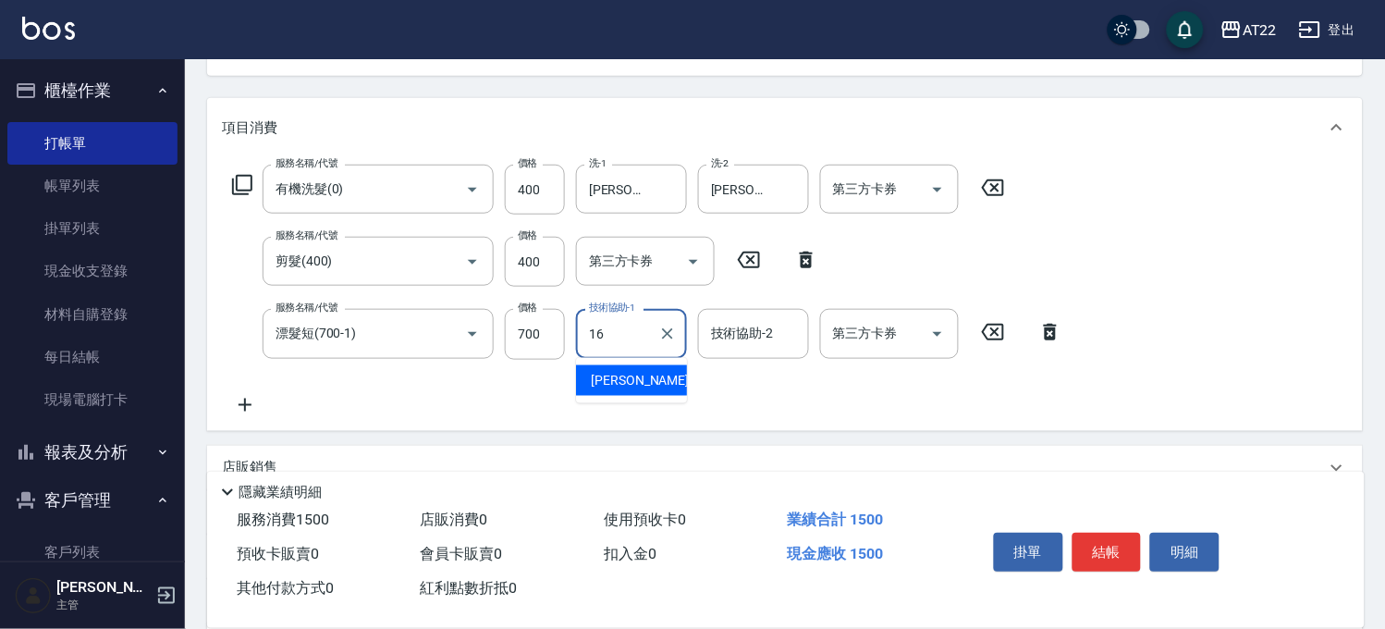
type input "Joe-16"
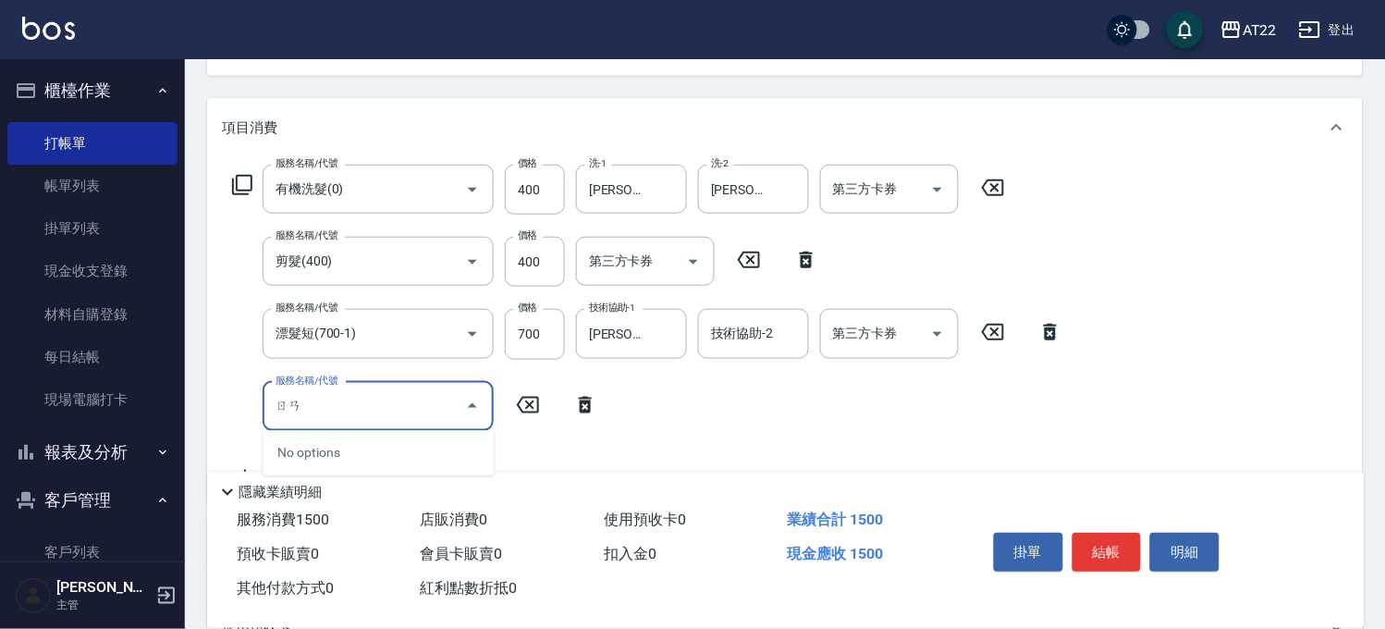
type input "染"
type input "染髮M(18402)"
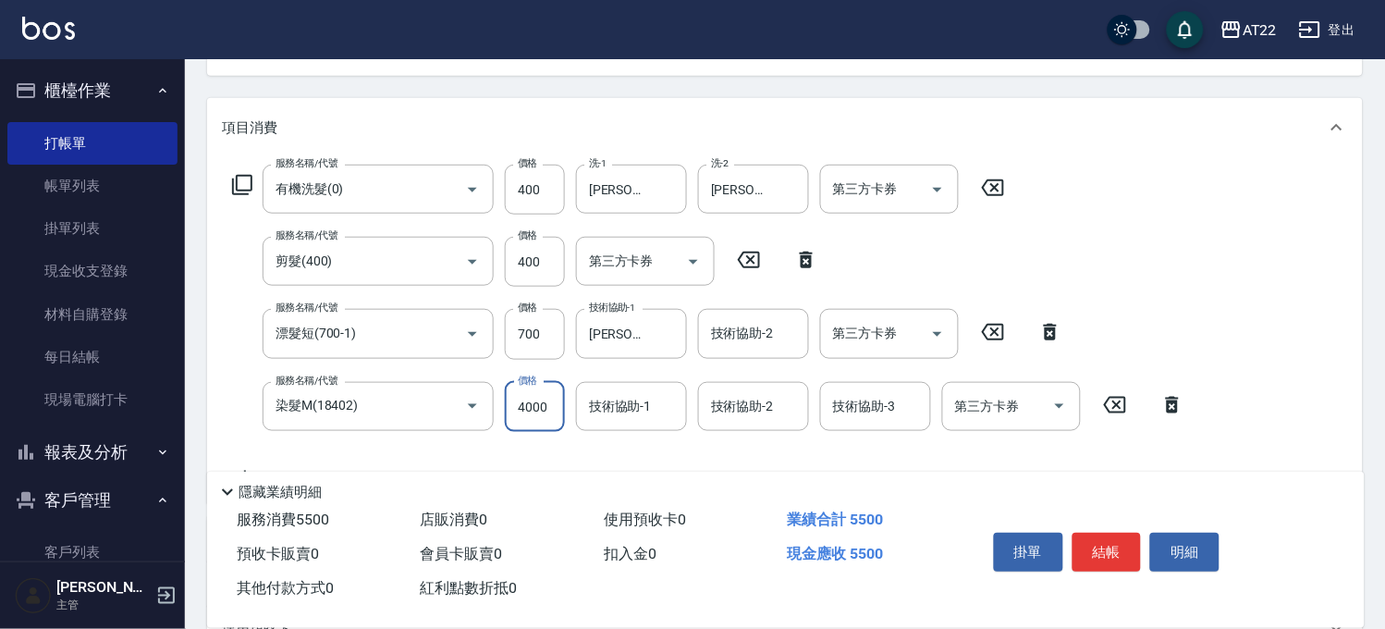
type input "4000"
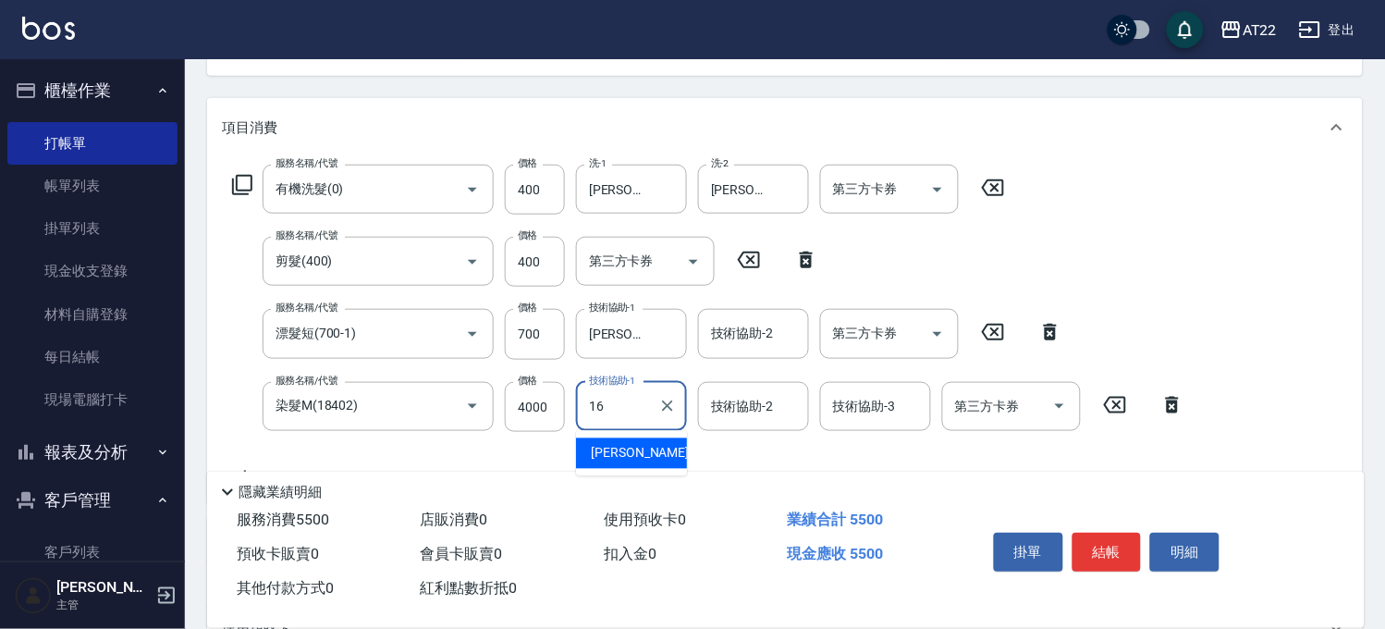
type input "Joe-16"
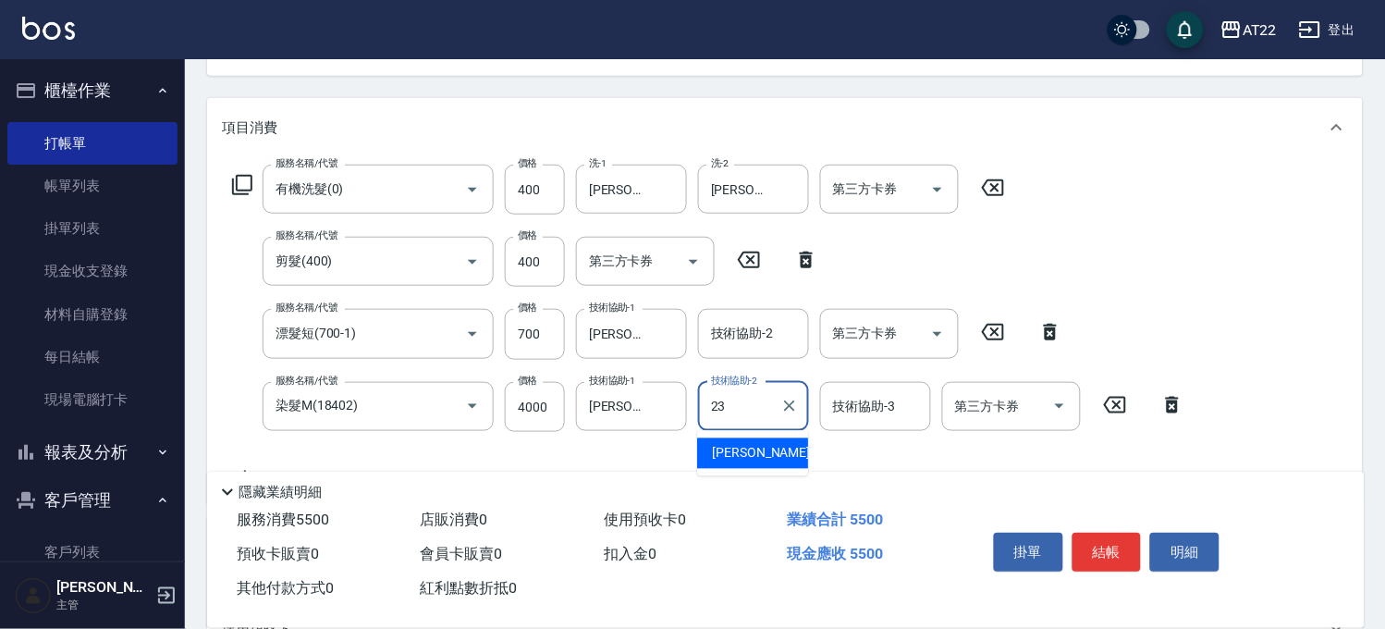
type input "Yuri-23"
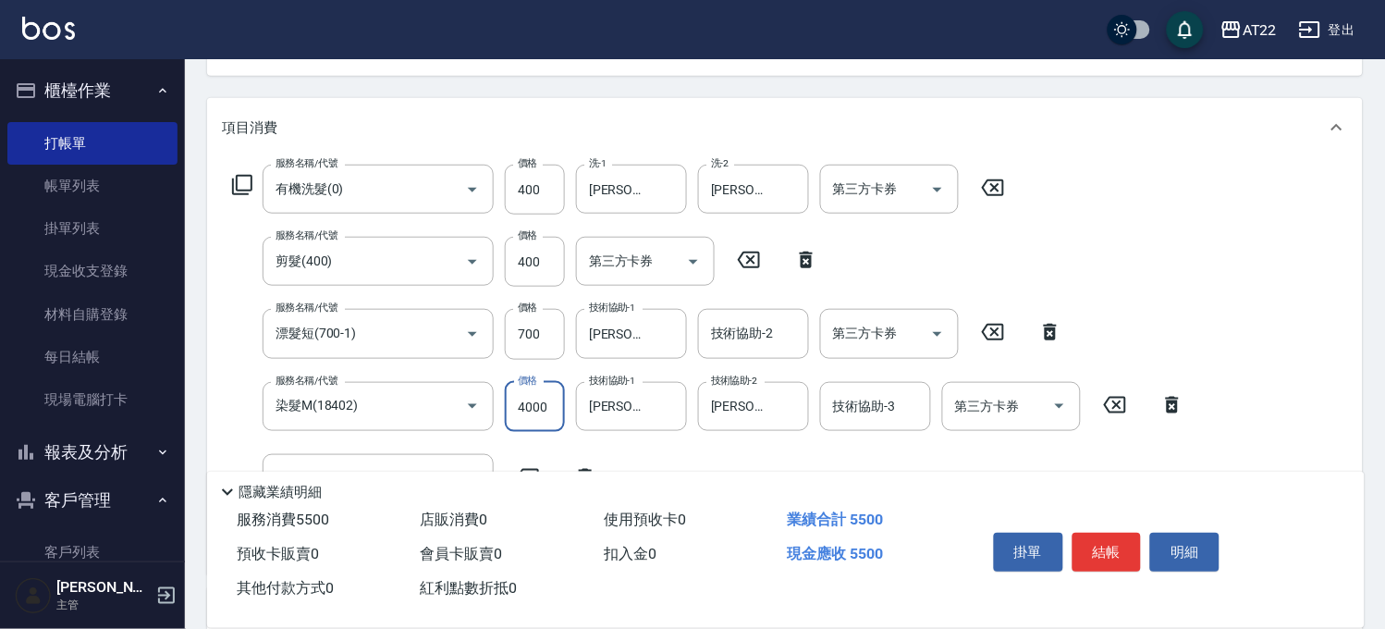
click at [537, 400] on input "4000" at bounding box center [535, 407] width 60 height 50
type input "3900"
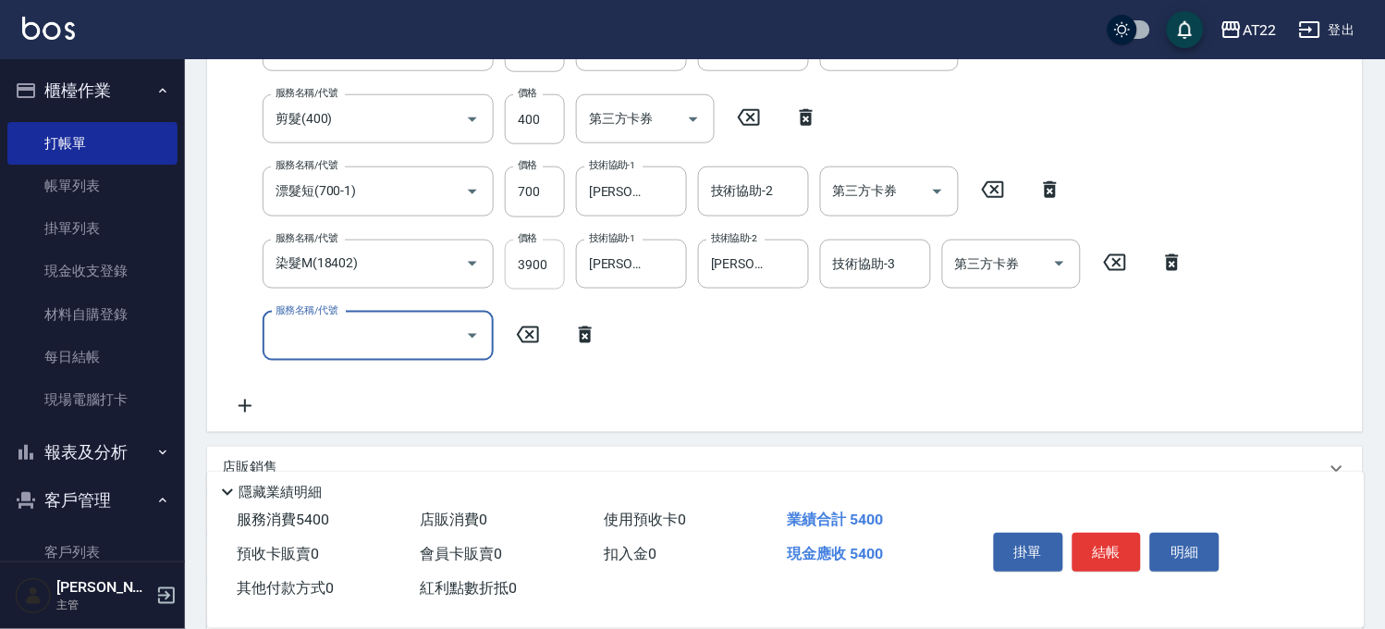
scroll to position [513, 0]
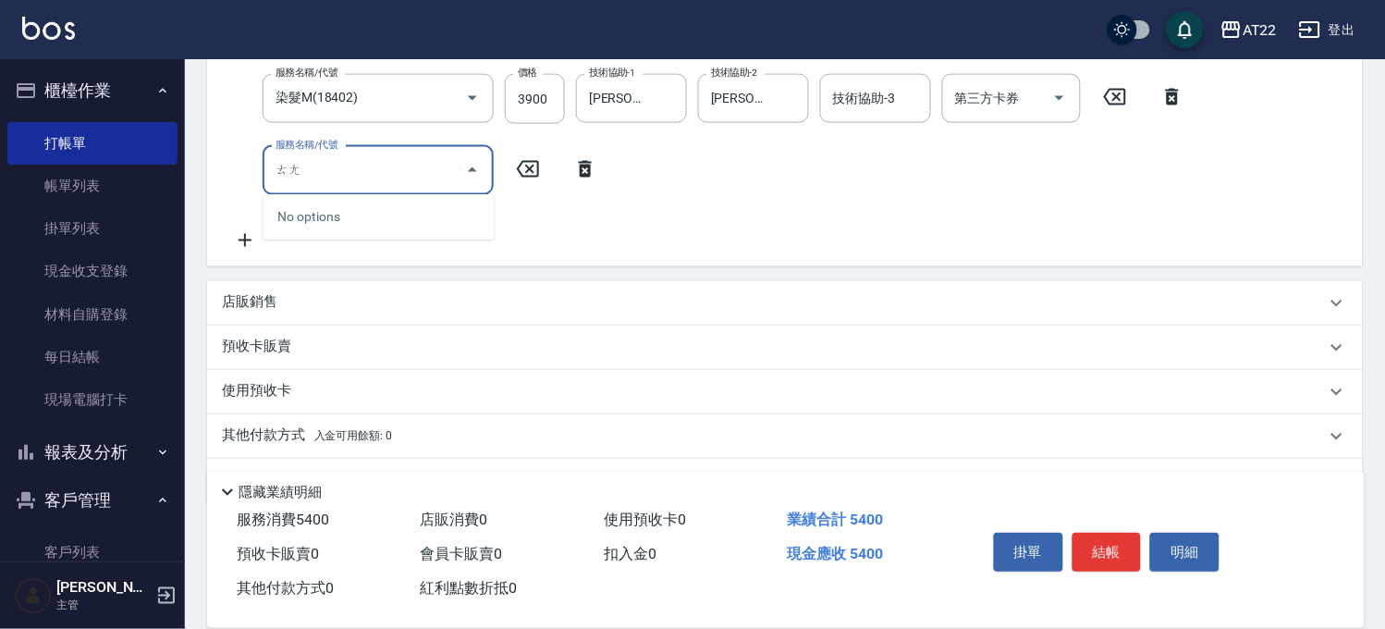
type input "趟"
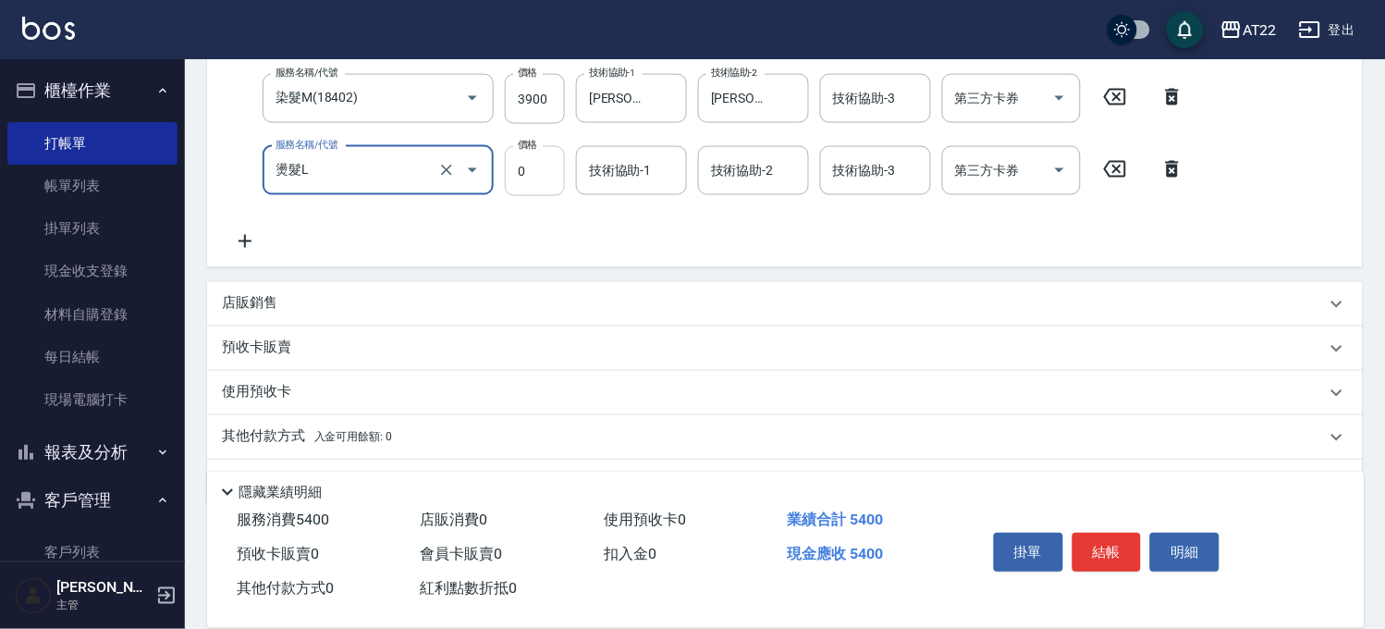
type input "燙髮L"
click at [512, 172] on div "Key In 打帳單 帳單速查 結帳前確認明細 連續打單結帳 掛單 結帳 明細 帳單日期 2025/10/11 11:26 鎖定日期 顧客姓名/手機號碼/編號…" at bounding box center [785, 112] width 1200 height 1133
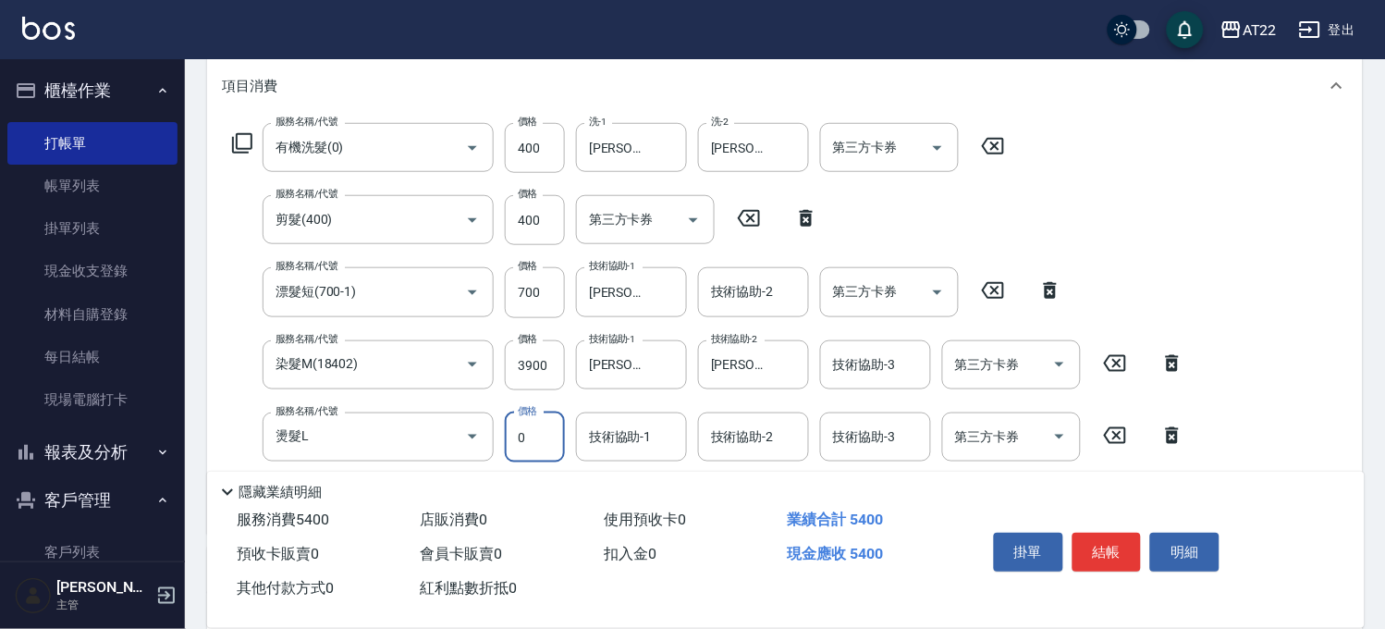
scroll to position [388, 0]
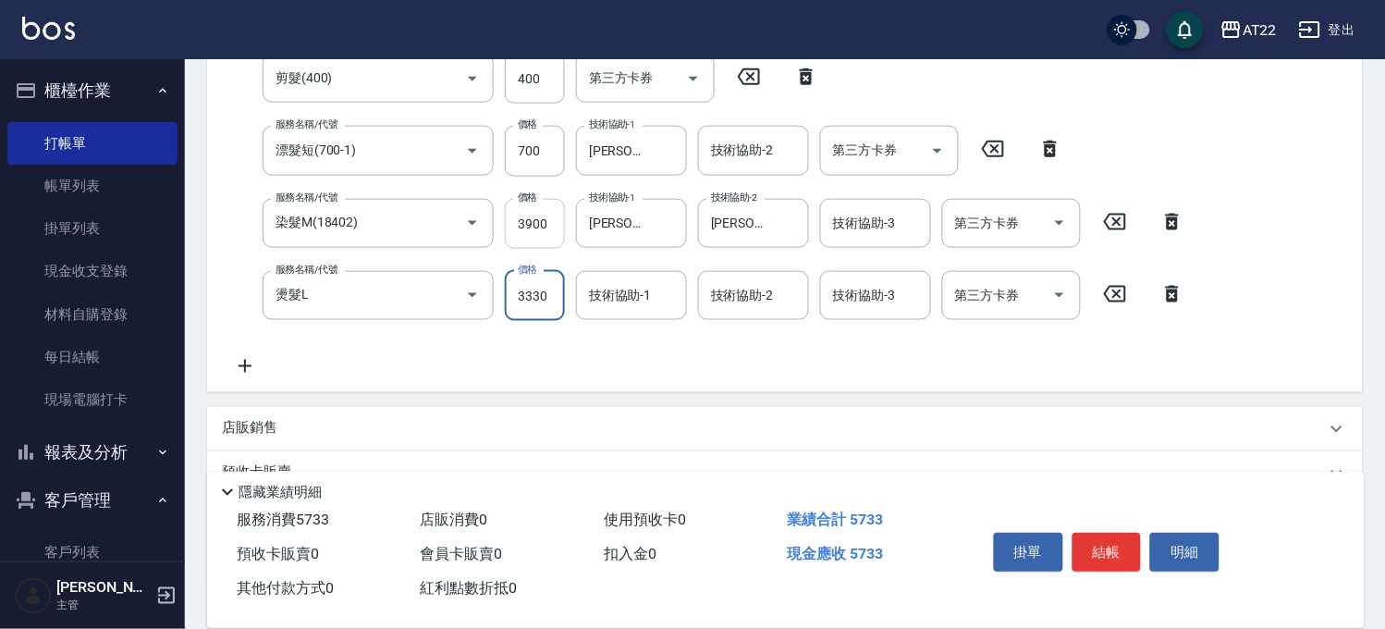
type input "3330"
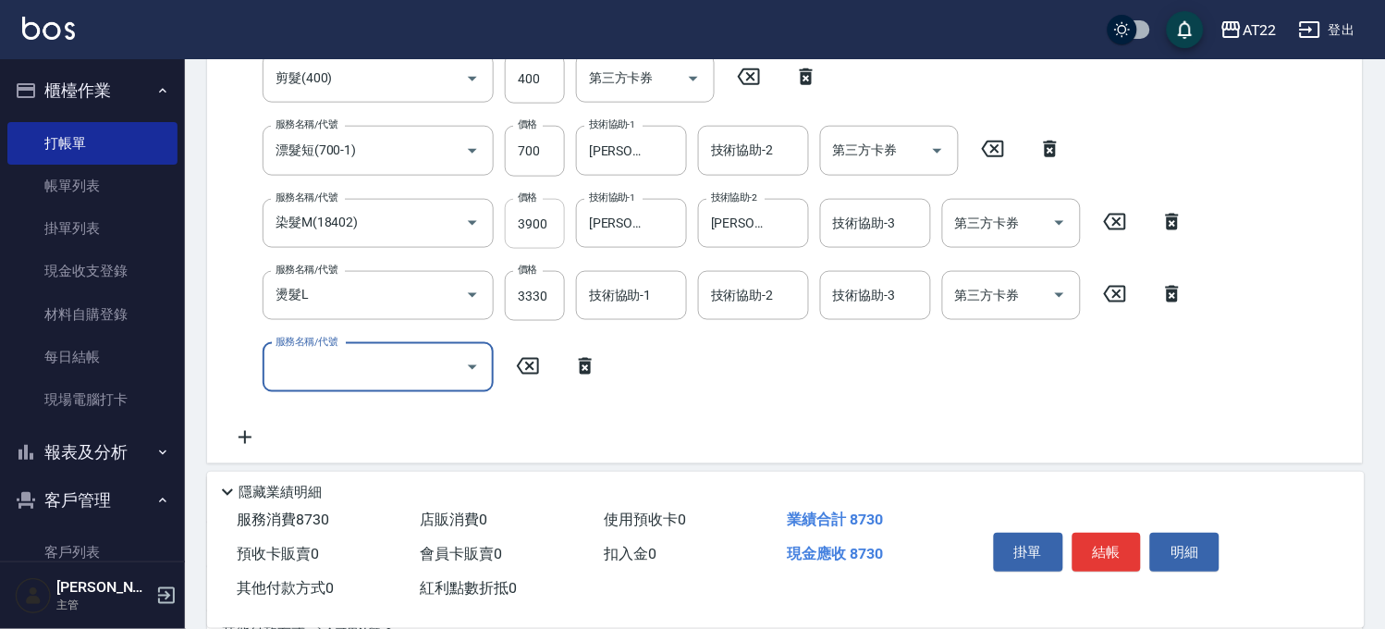
scroll to position [377, 0]
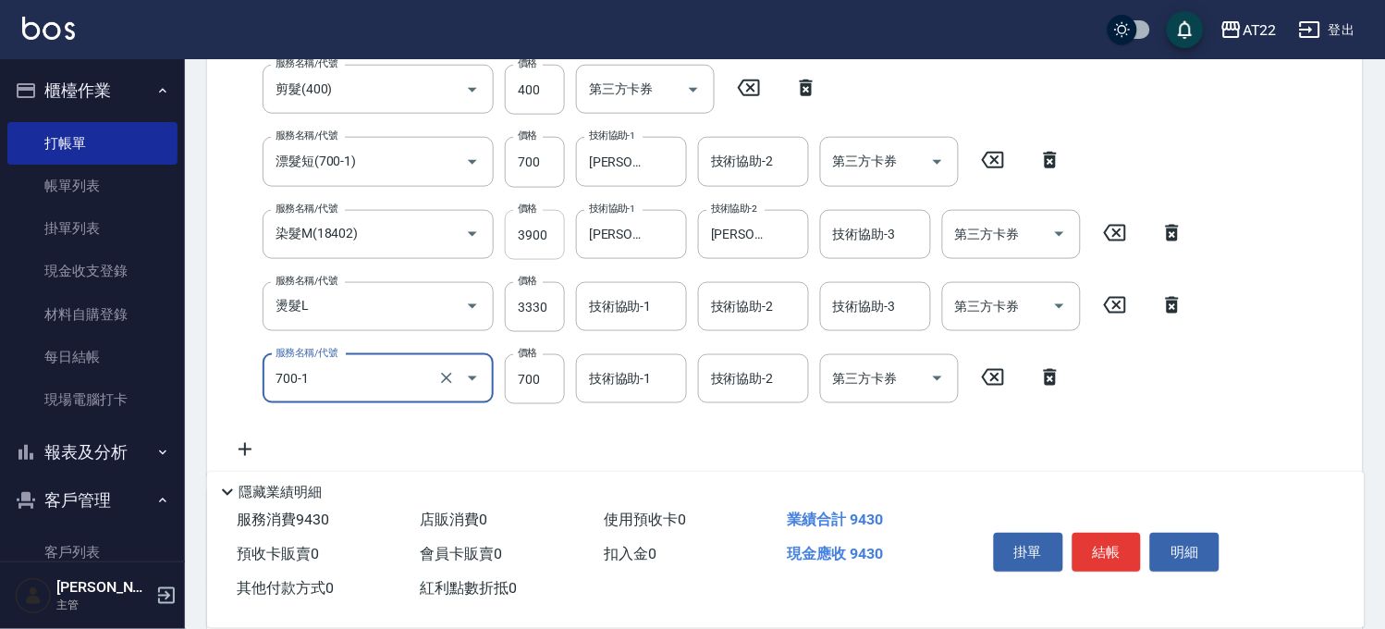
type input "漂髮短(700-1)"
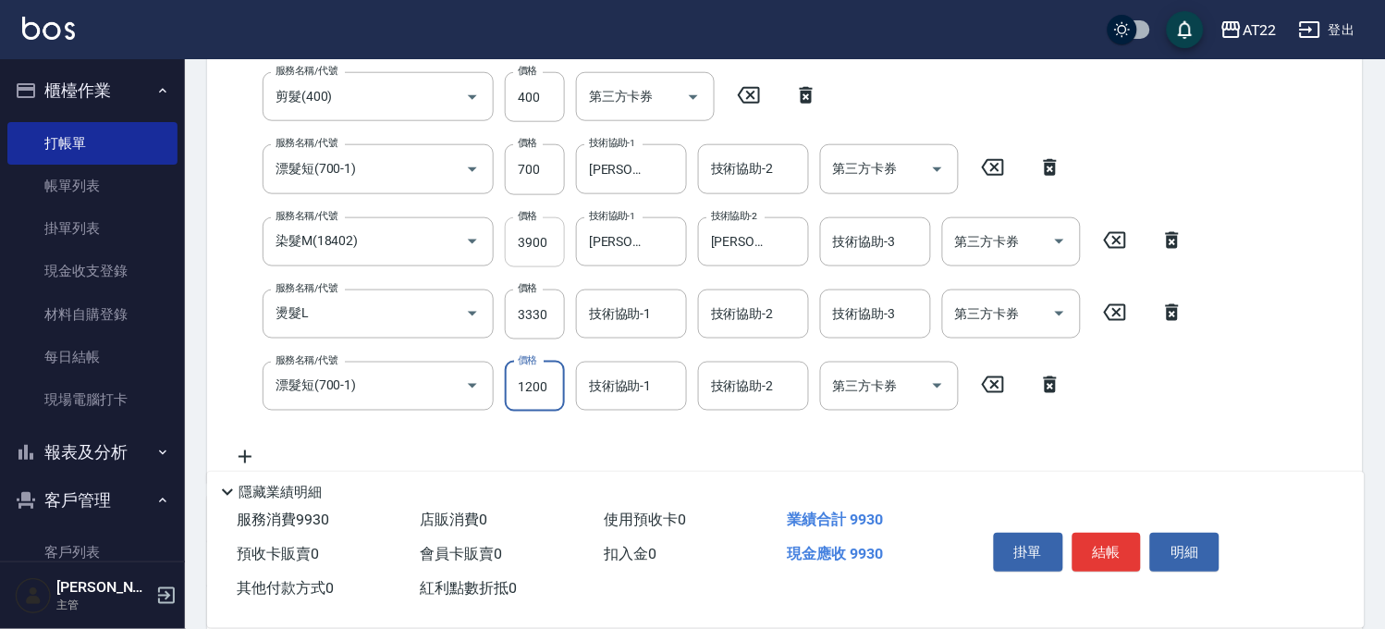
type input "1200"
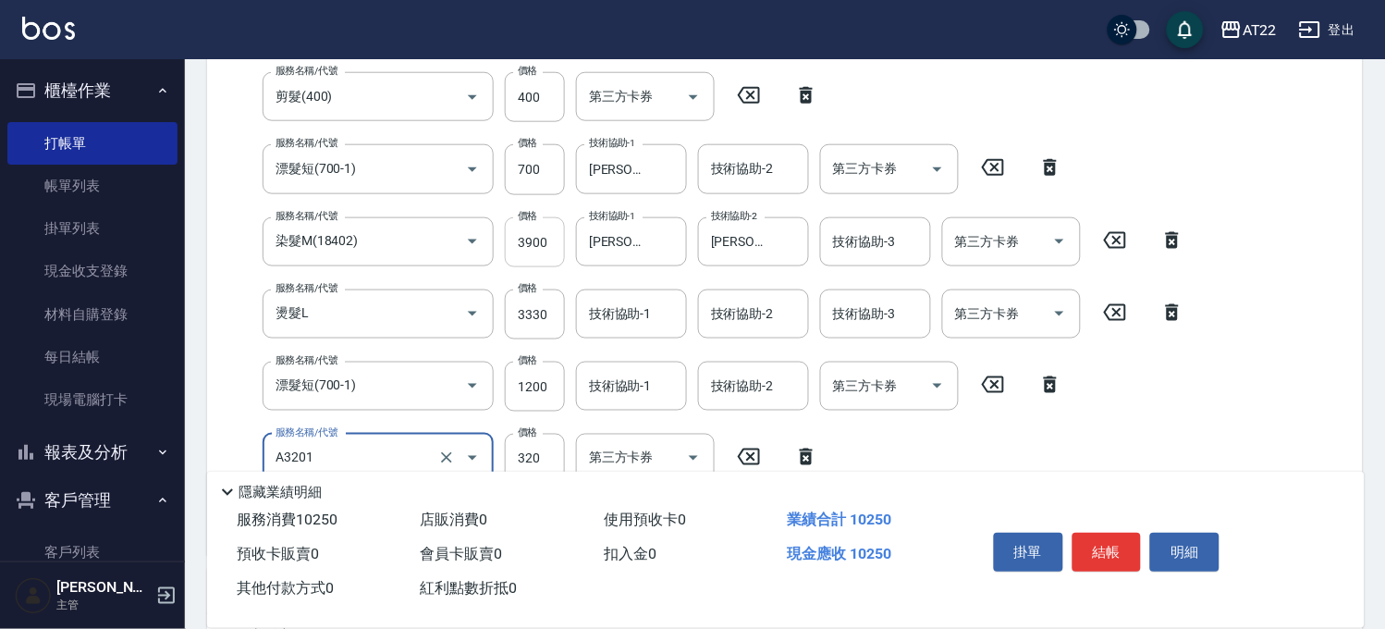
type input "頭皮隔離液(A3201)"
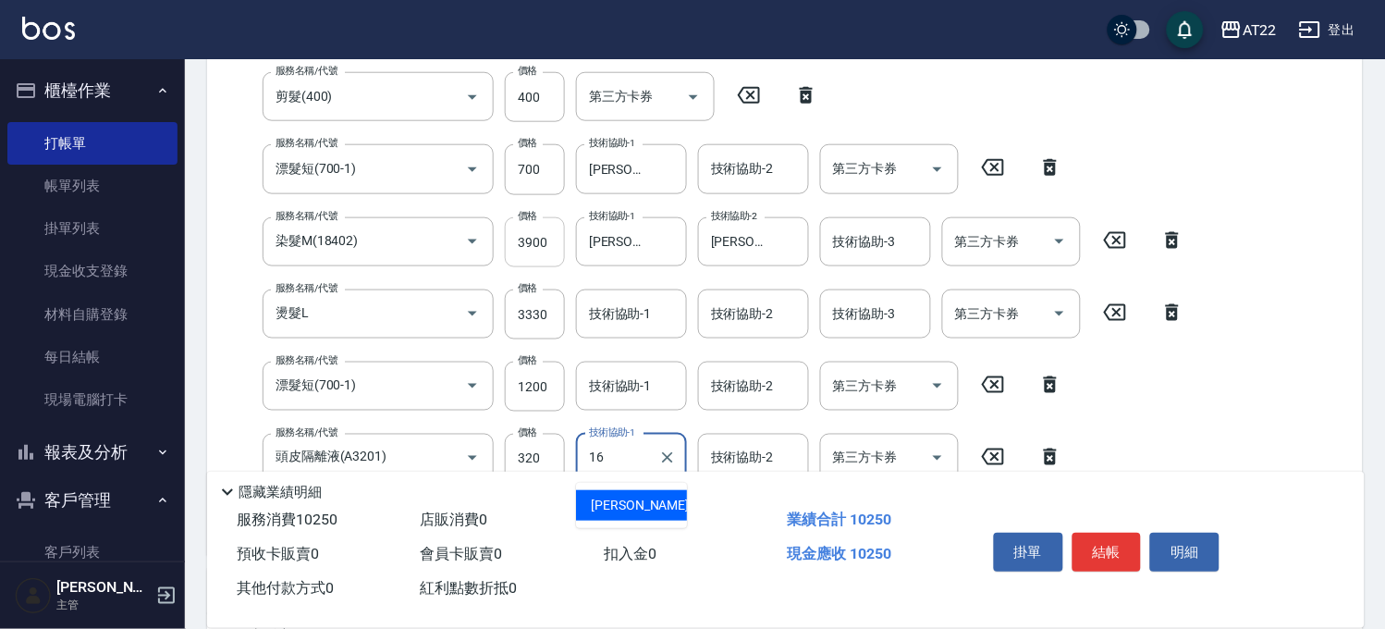
type input "Joe-16"
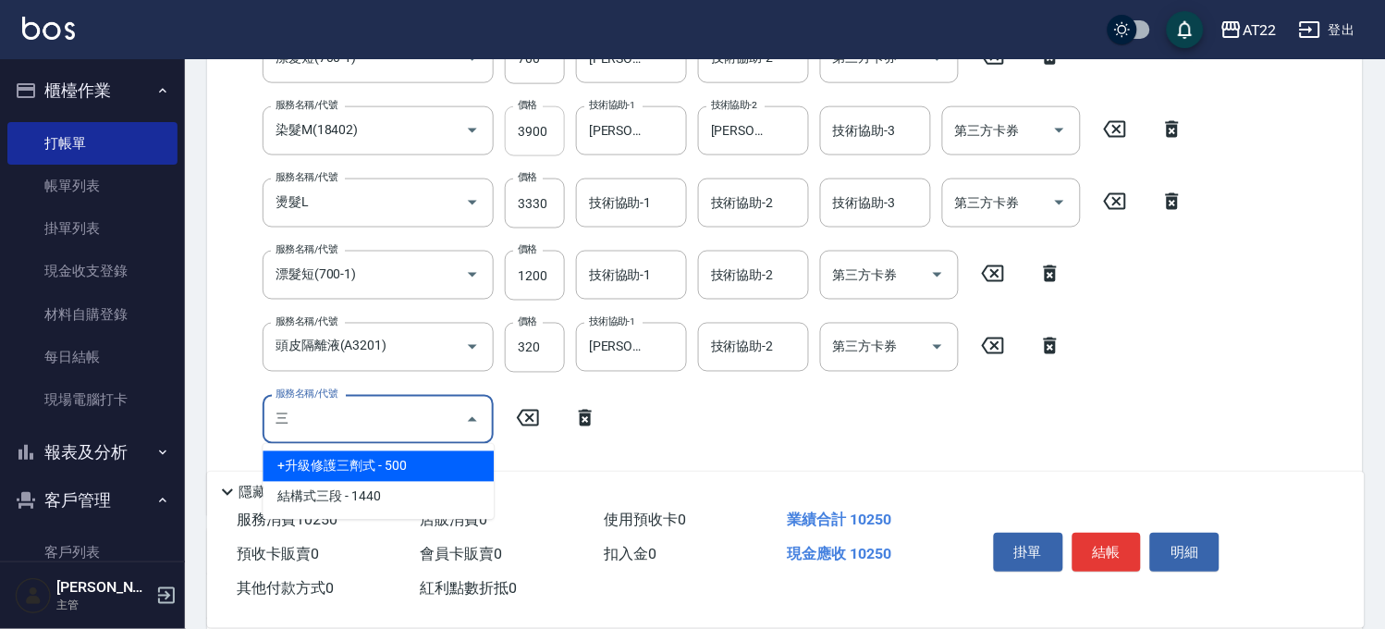
scroll to position [575, 0]
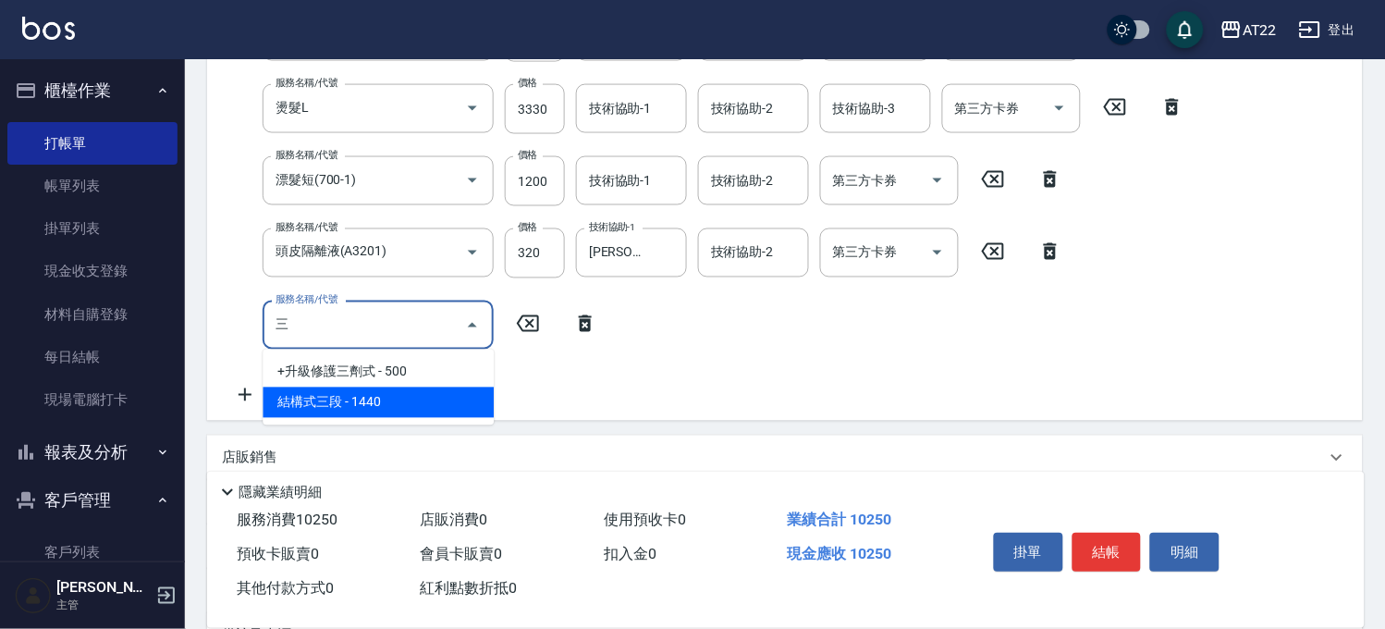
click at [317, 419] on ul "+升級修護三劑式 - 500 結構式三段 - 1440" at bounding box center [377, 387] width 231 height 76
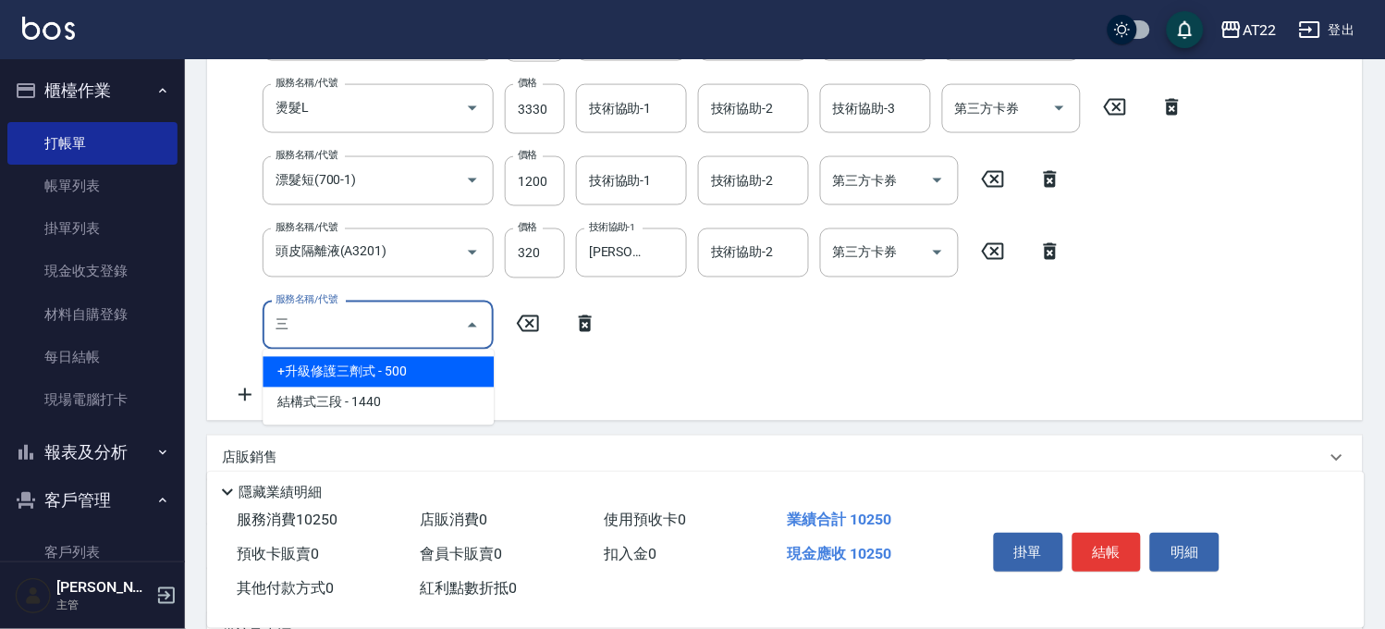
click at [319, 418] on ul "+升級修護三劑式 - 500 結構式三段 - 1440" at bounding box center [377, 387] width 231 height 76
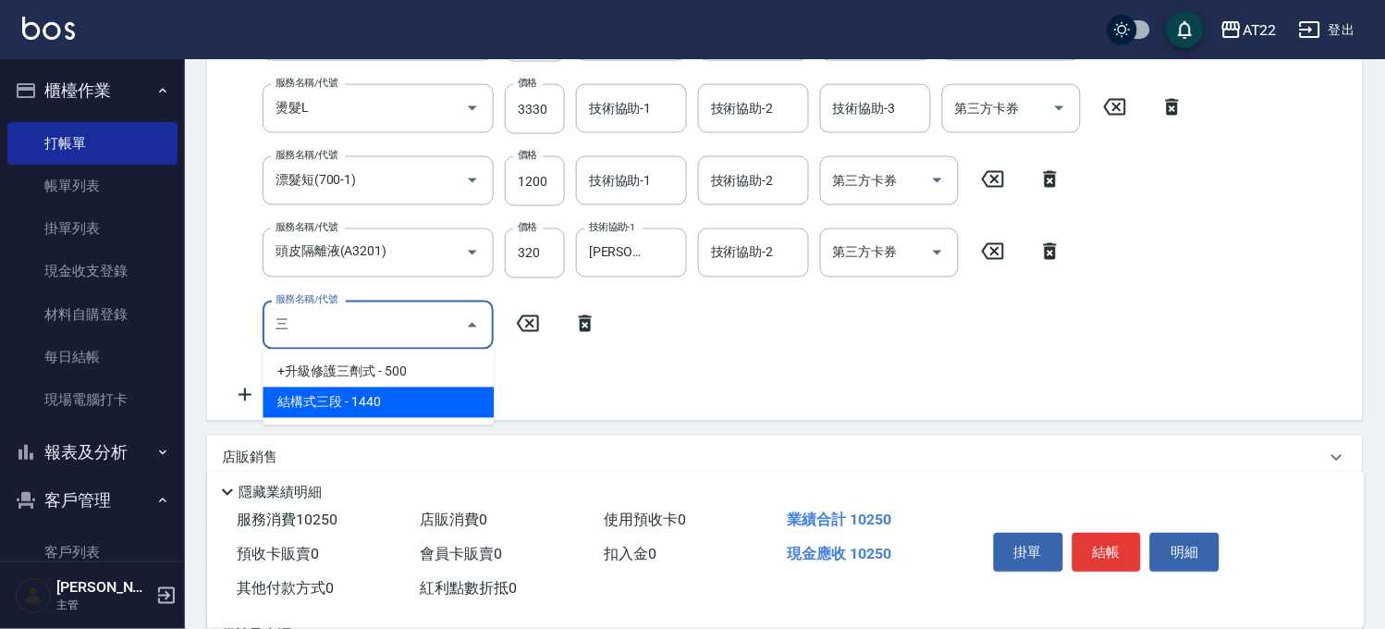
click at [318, 407] on span "結構式三段 - 1440" at bounding box center [377, 402] width 231 height 31
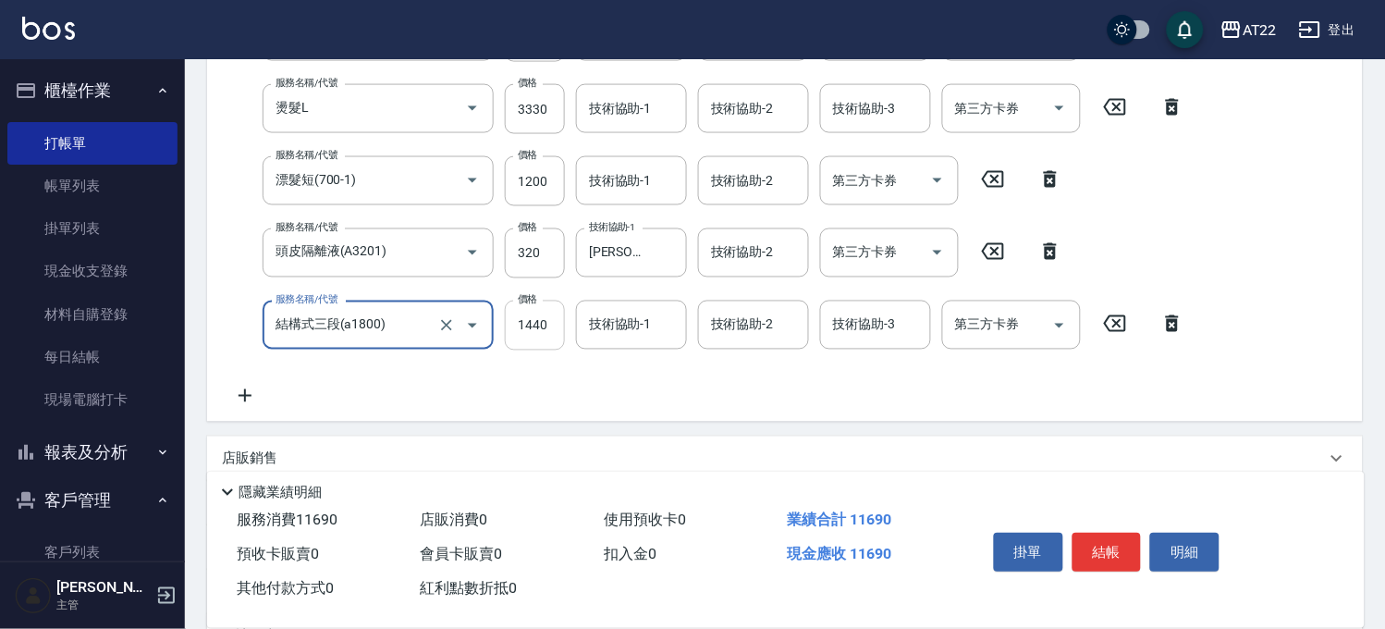
type input "結構式三段(a1800)"
click at [531, 336] on div "服務名稱/代號 有機洗髮(0) 服務名稱/代號 價格 400 價格 洗-1 Joe-16 洗-1 洗-2 Yuri-23 洗-2 第三方卡券 第三方卡券 服務…" at bounding box center [708, 101] width 973 height 612
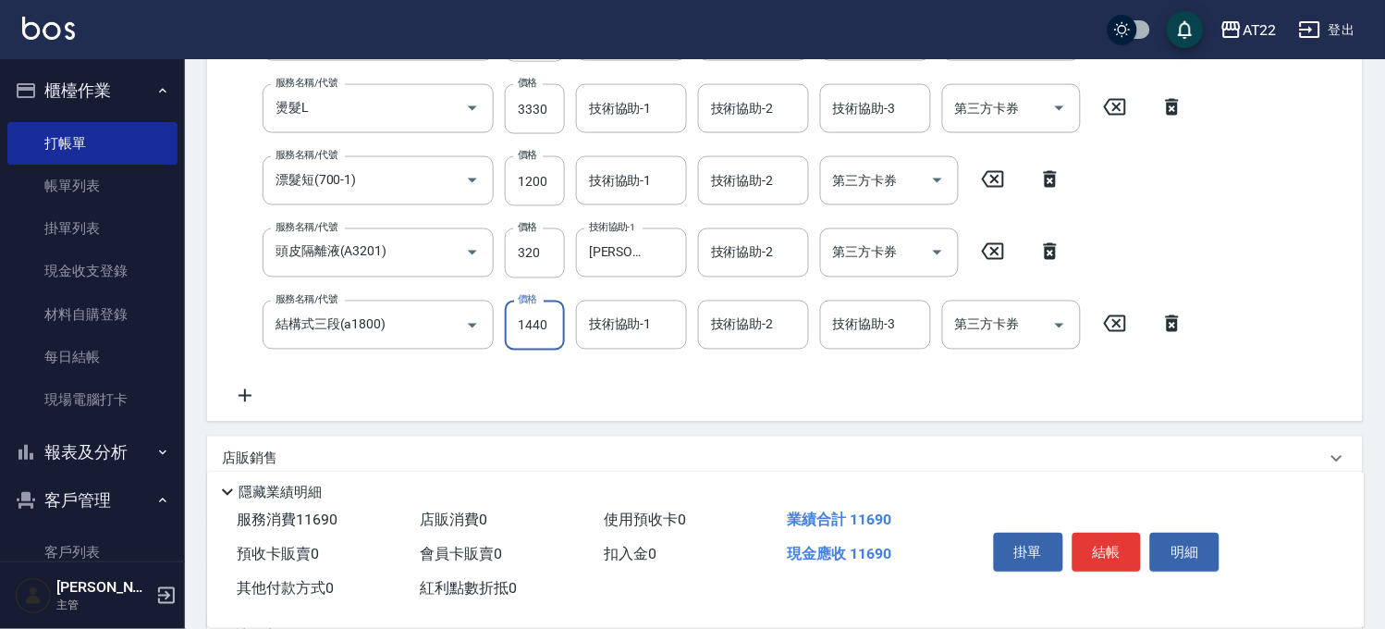
scroll to position [441, 0]
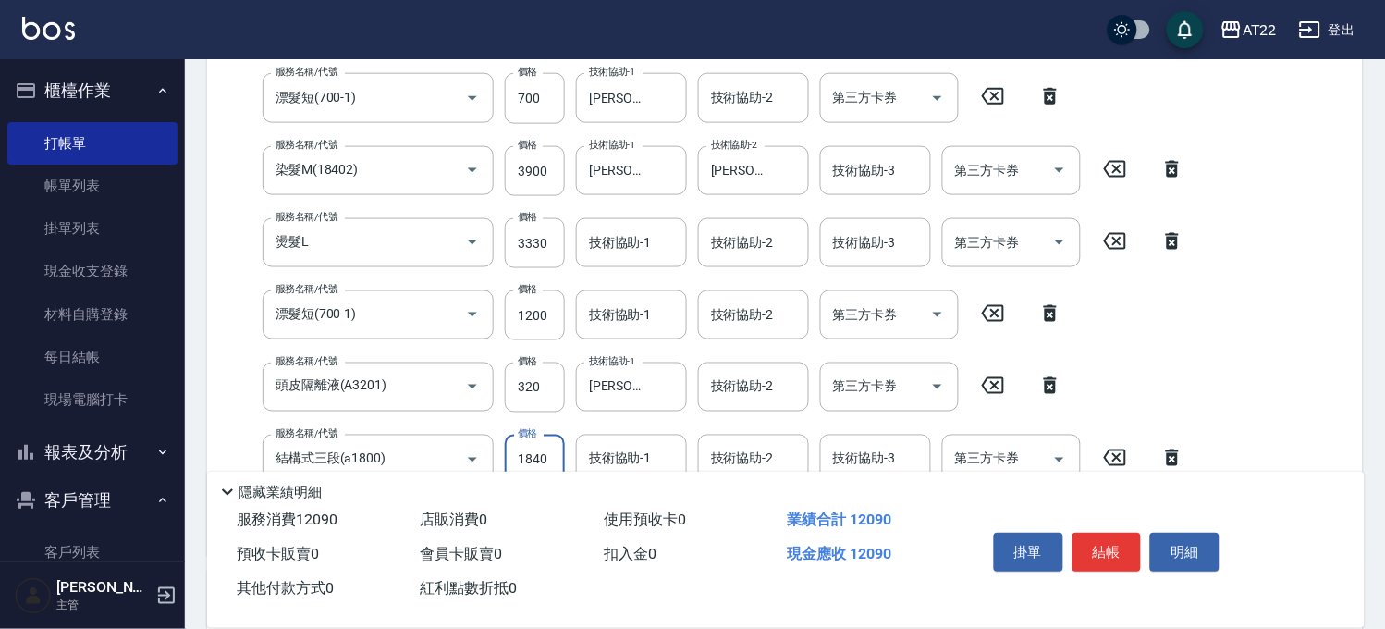
type input "1840"
type input "Joe-16"
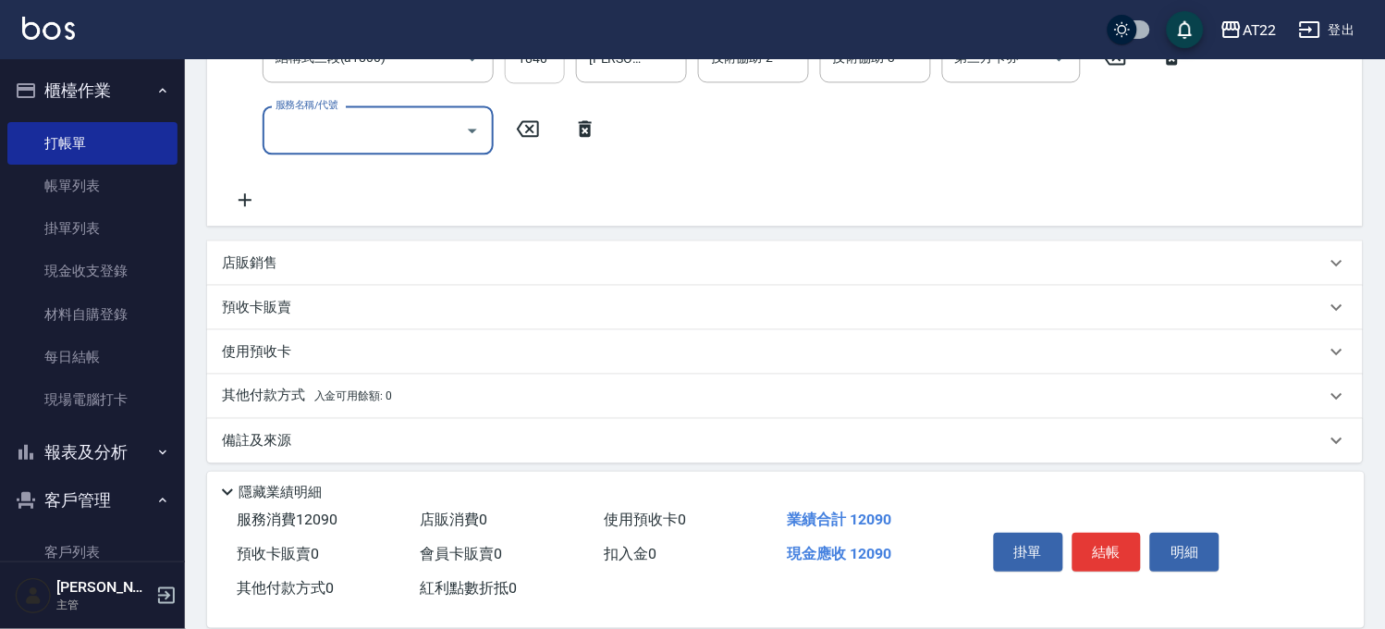
scroll to position [851, 0]
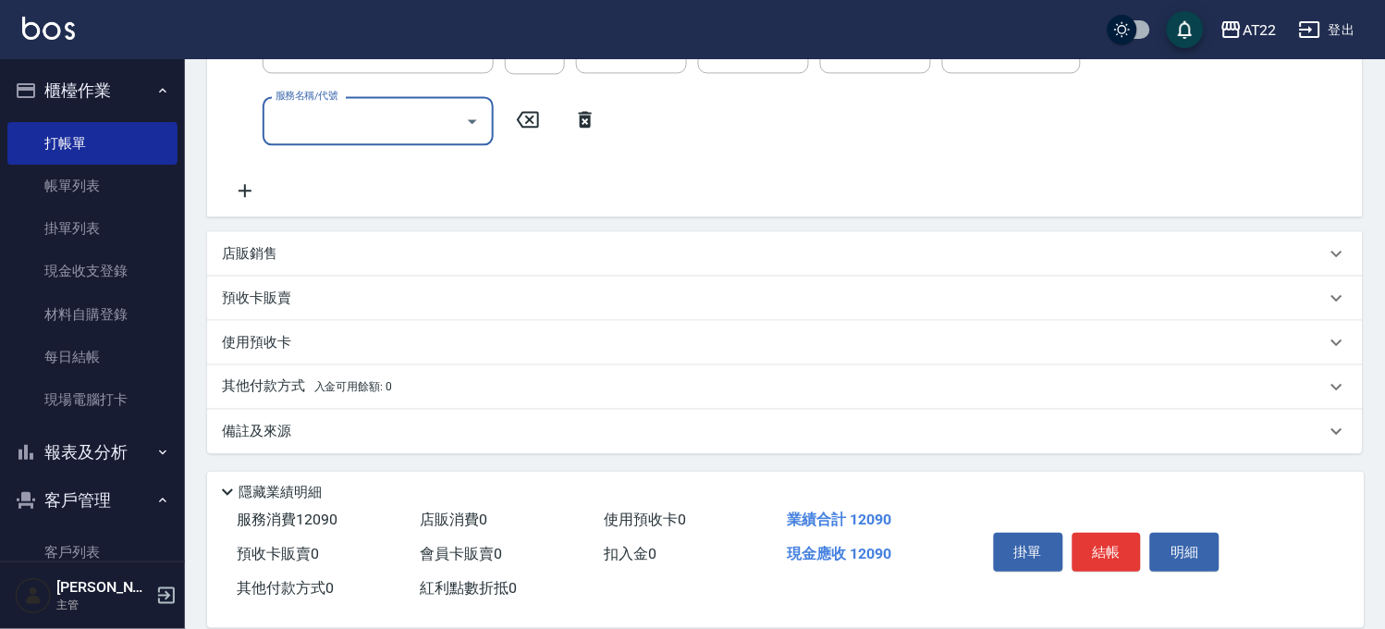
click at [331, 234] on div "店販銷售" at bounding box center [784, 253] width 1155 height 44
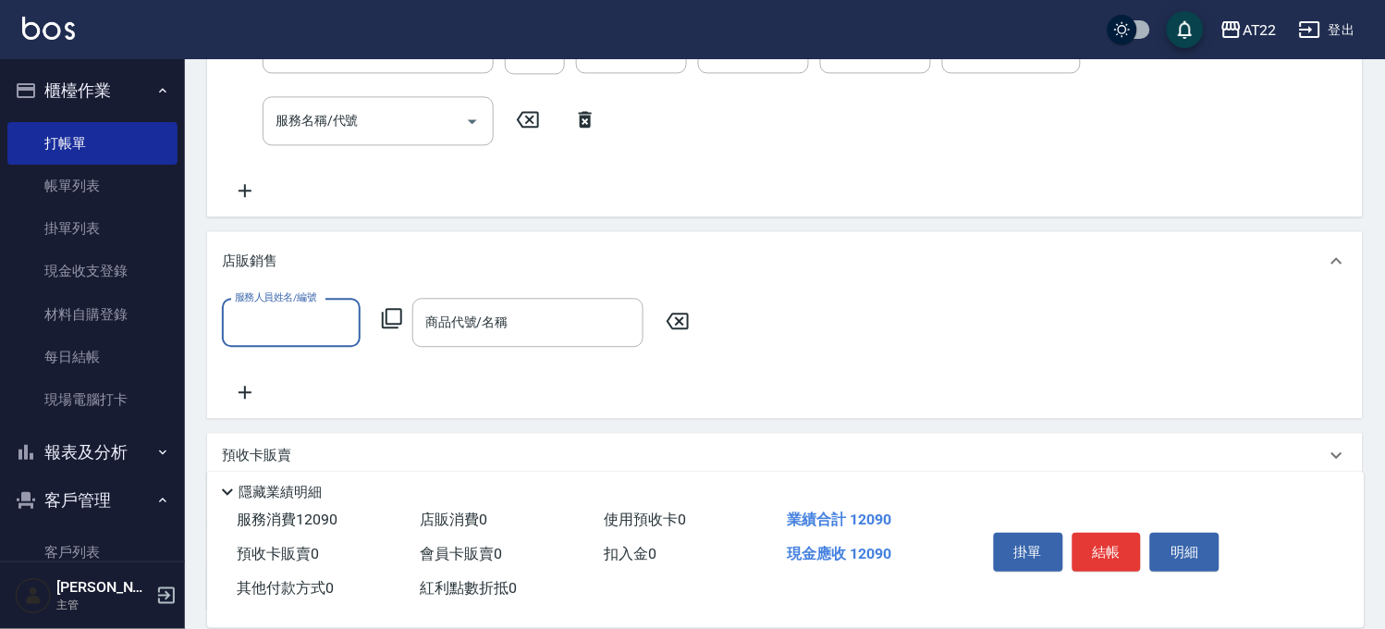
scroll to position [0, 0]
type input "孫一平-1"
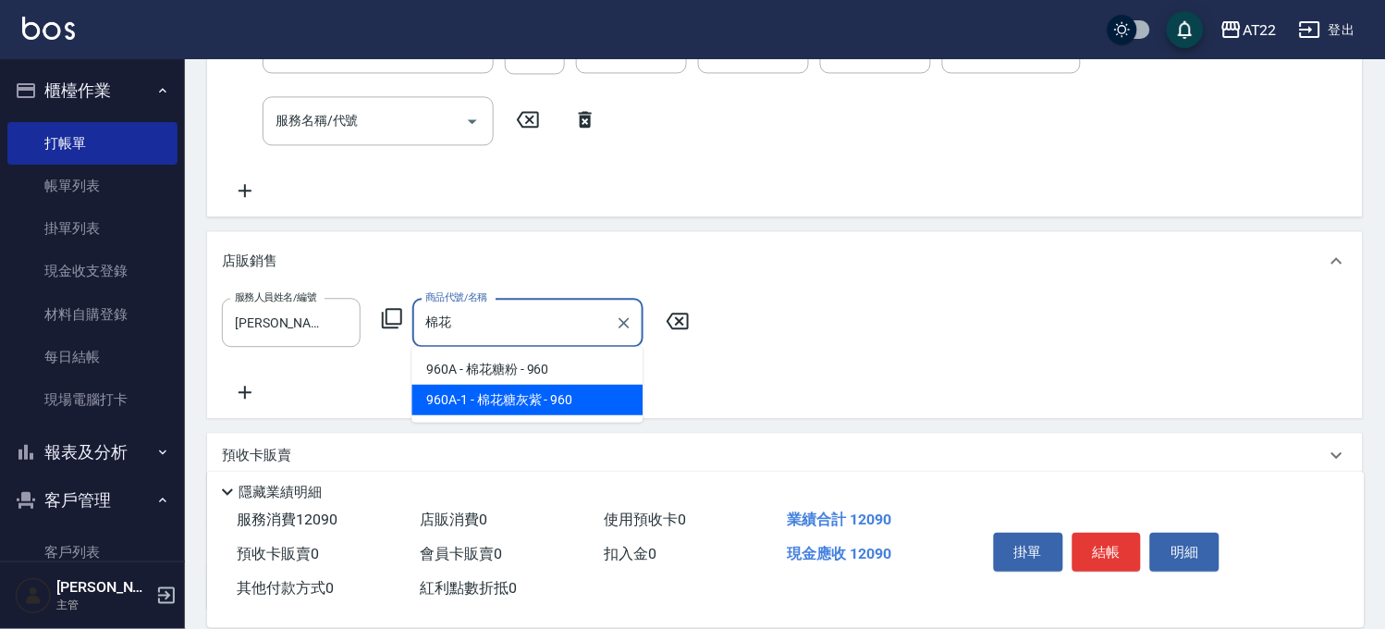
type input "棉花糖灰紫"
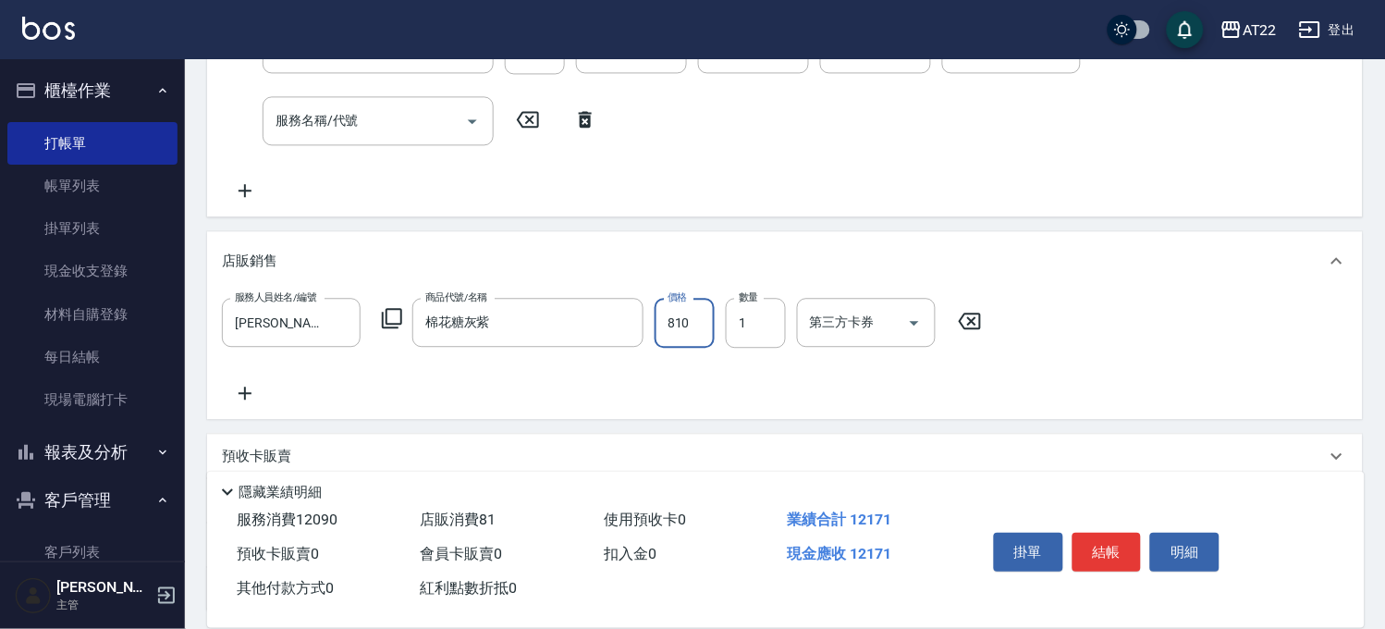
type input "810"
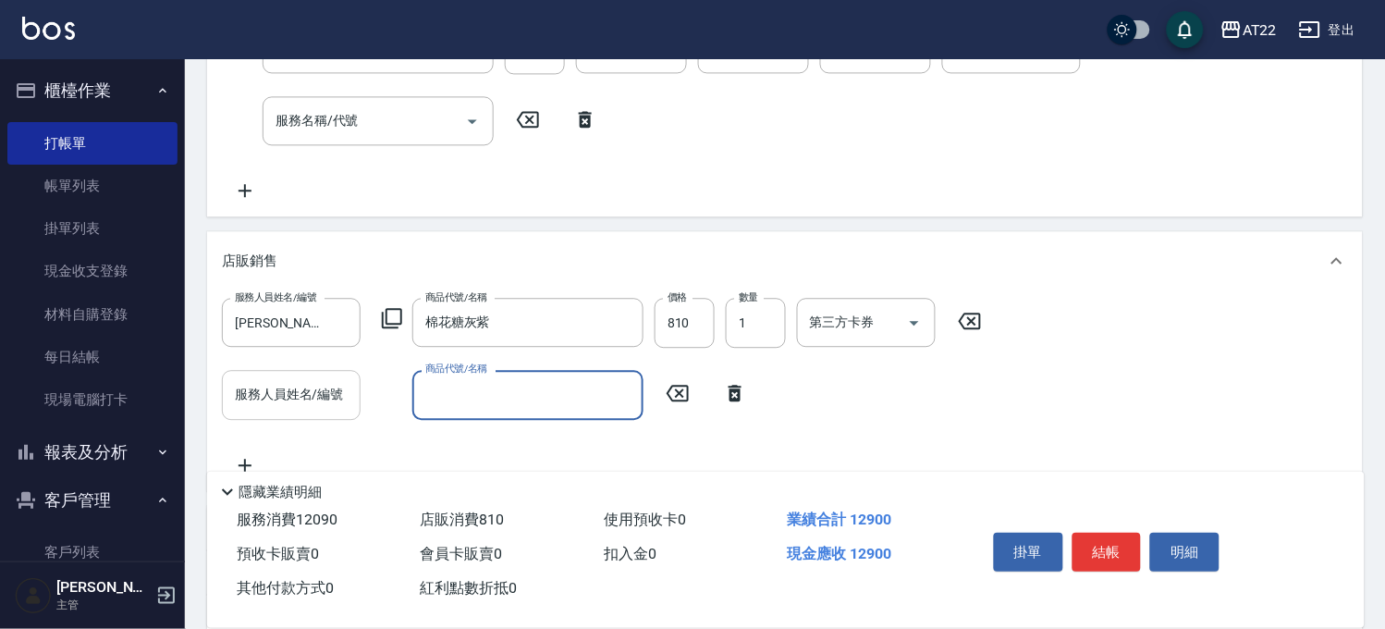
click at [318, 382] on div "服務人員姓名/編號 服務人員姓名/編號" at bounding box center [291, 394] width 139 height 49
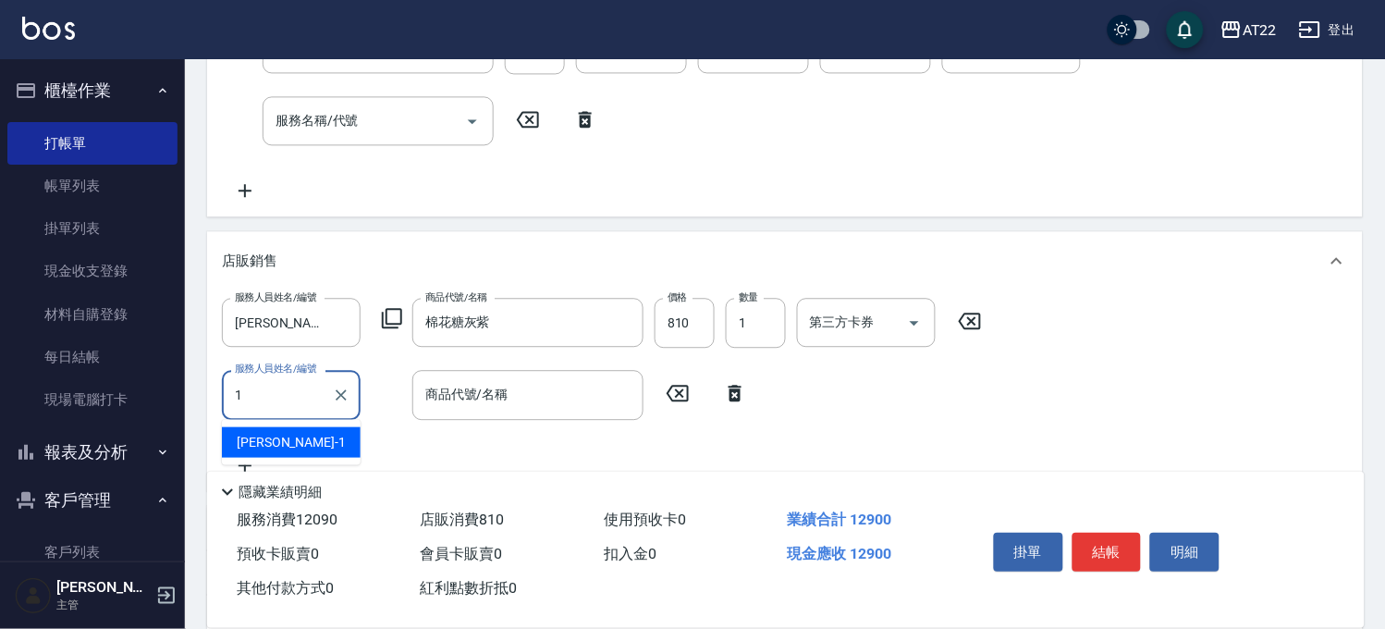
type input "孫一平-1"
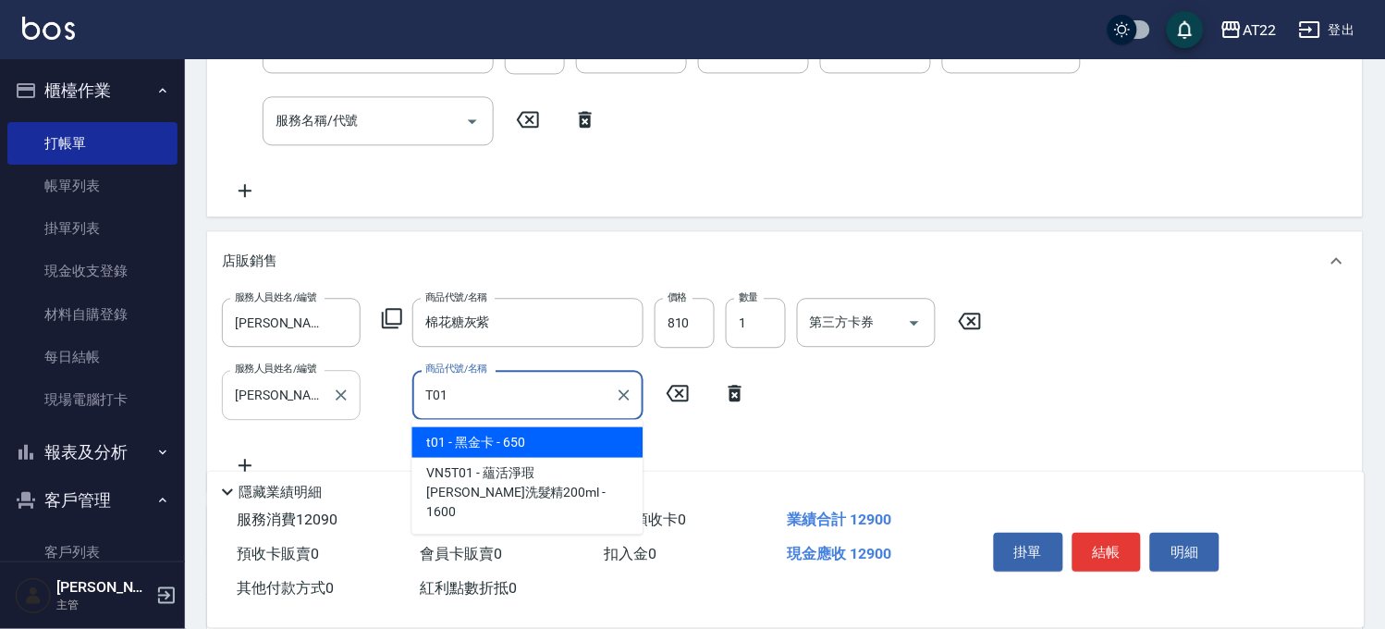
type input "黑金卡"
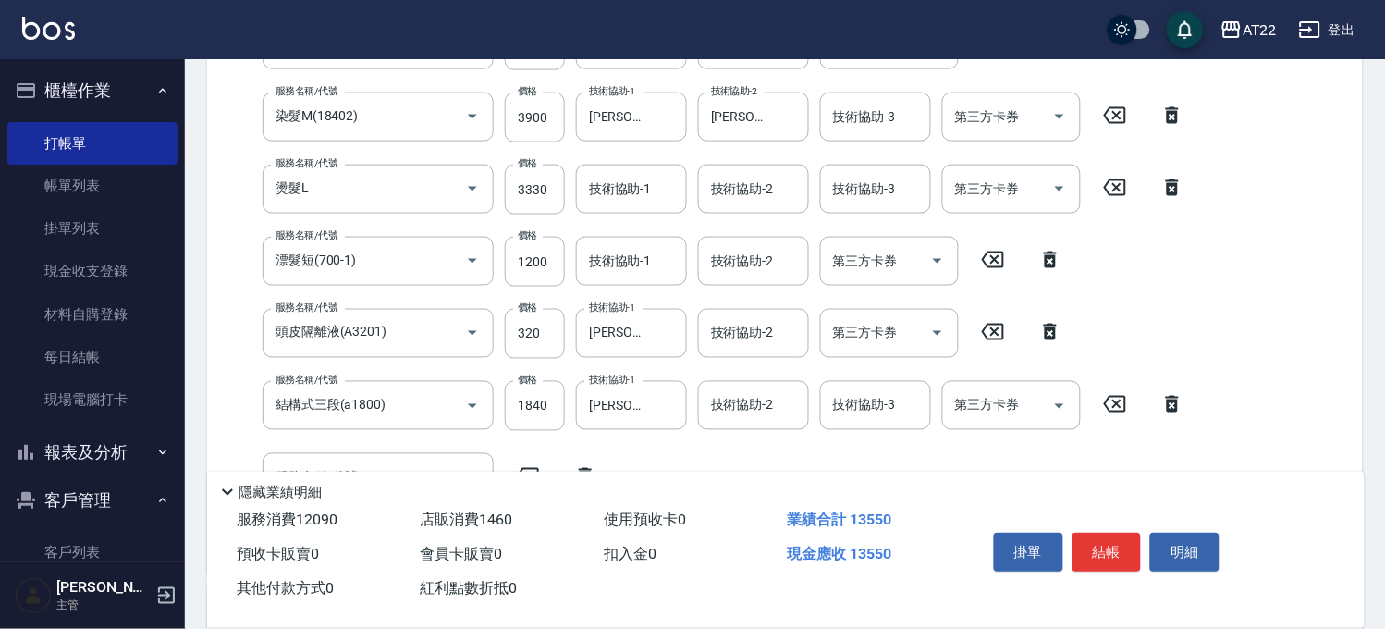
scroll to position [543, 0]
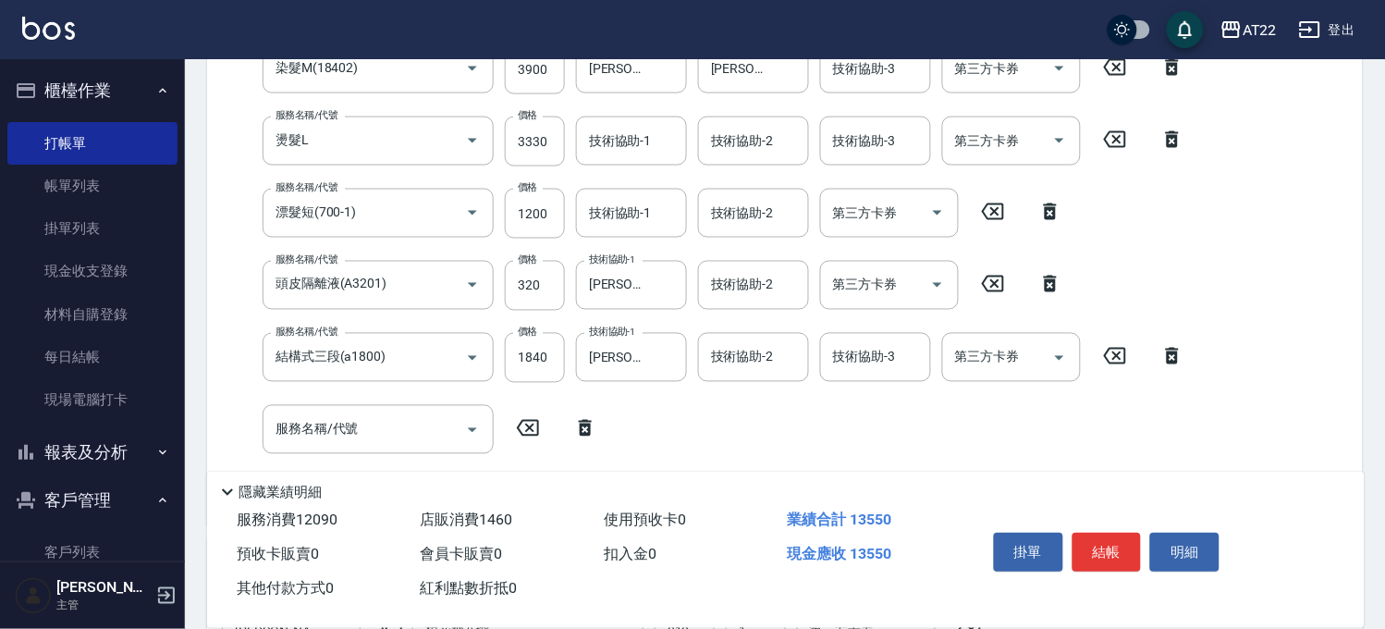
click at [992, 217] on icon at bounding box center [993, 211] width 22 height 17
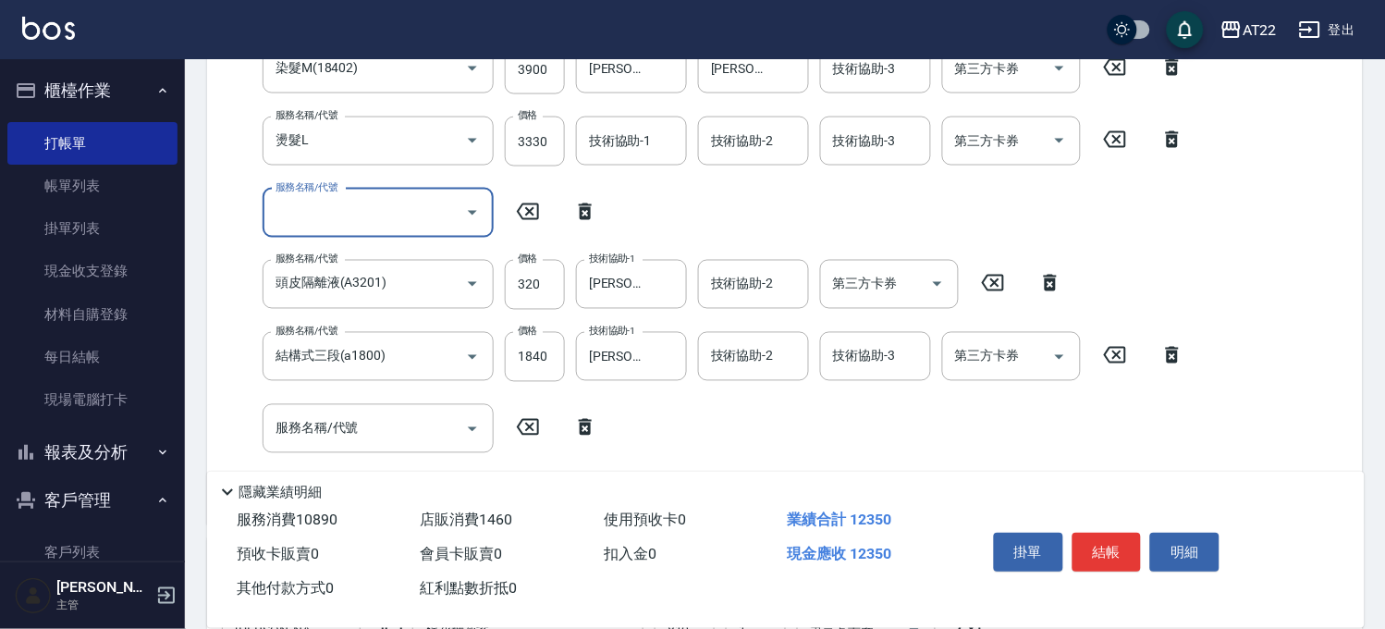
scroll to position [1152, 0]
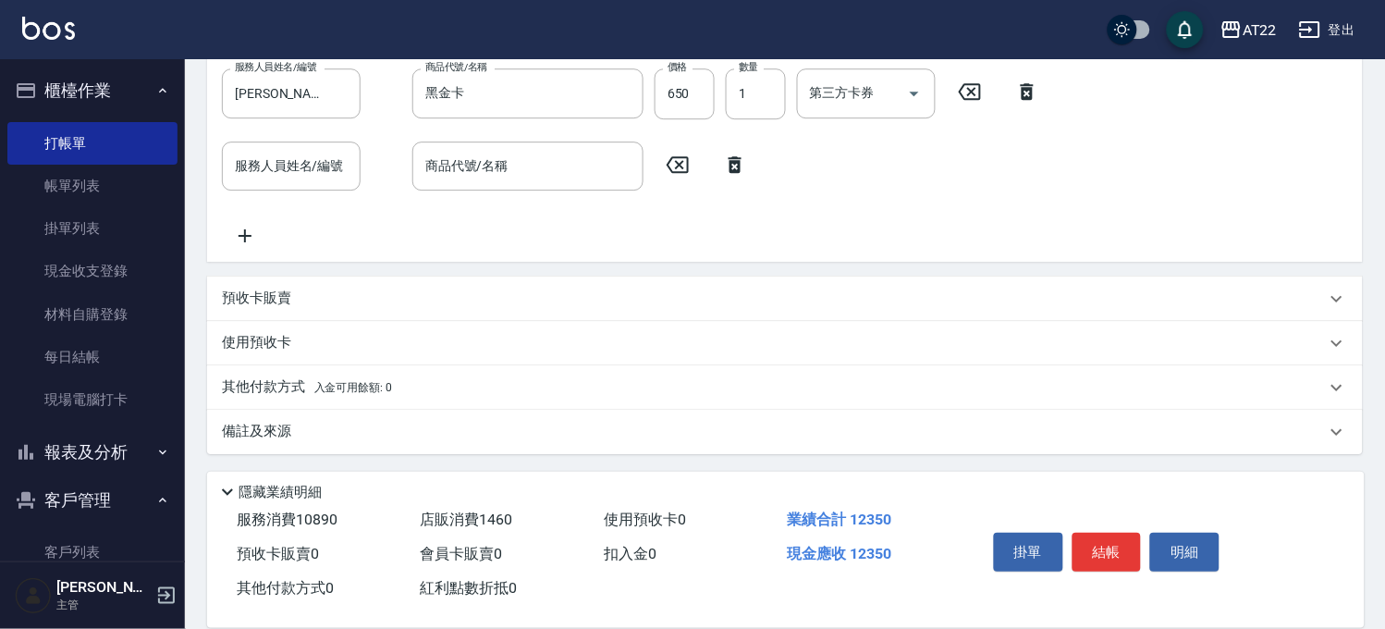
click at [303, 383] on p "其他付款方式 入金可用餘額: 0" at bounding box center [307, 387] width 170 height 20
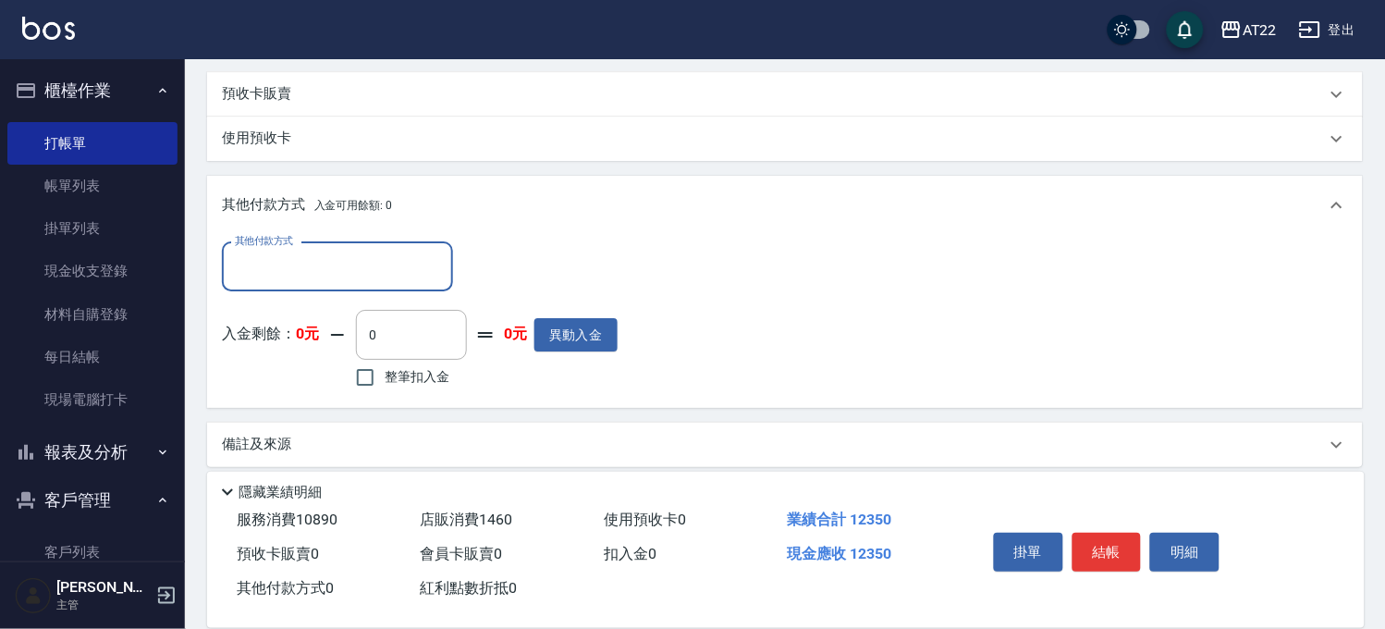
scroll to position [1357, 0]
click at [320, 274] on input "其他付款方式" at bounding box center [337, 266] width 214 height 32
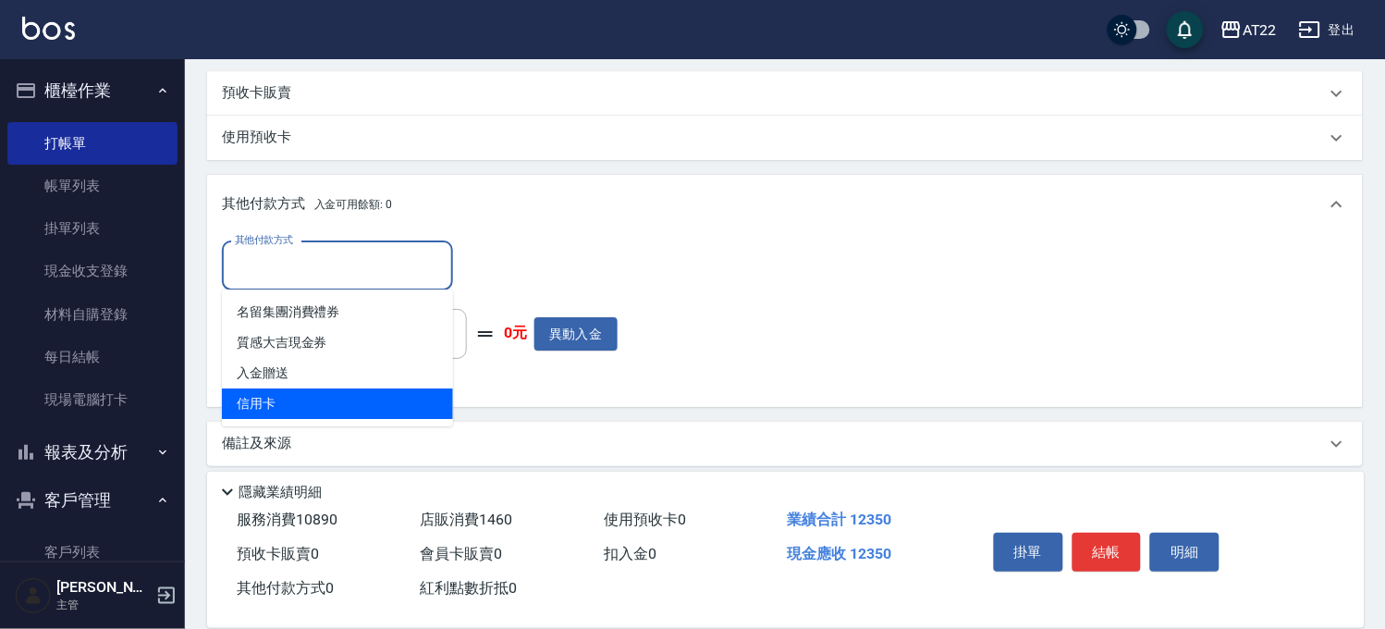
click at [294, 403] on span "信用卡" at bounding box center [337, 403] width 231 height 31
type input "信用卡"
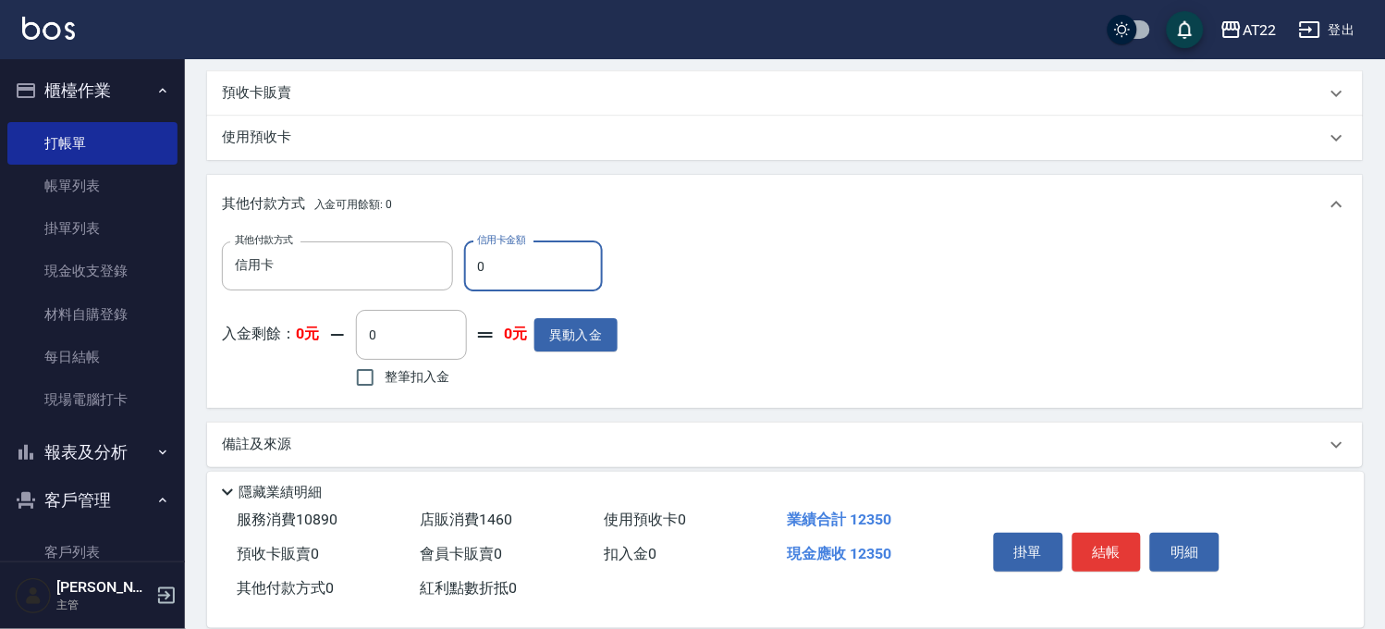
drag, startPoint x: 490, startPoint y: 265, endPoint x: 458, endPoint y: 257, distance: 33.4
click at [458, 257] on div "其他付款方式 信用卡 其他付款方式 信用卡金額 0 信用卡金額" at bounding box center [420, 266] width 396 height 50
type input "12350"
click at [1083, 539] on button "結帳" at bounding box center [1106, 551] width 69 height 39
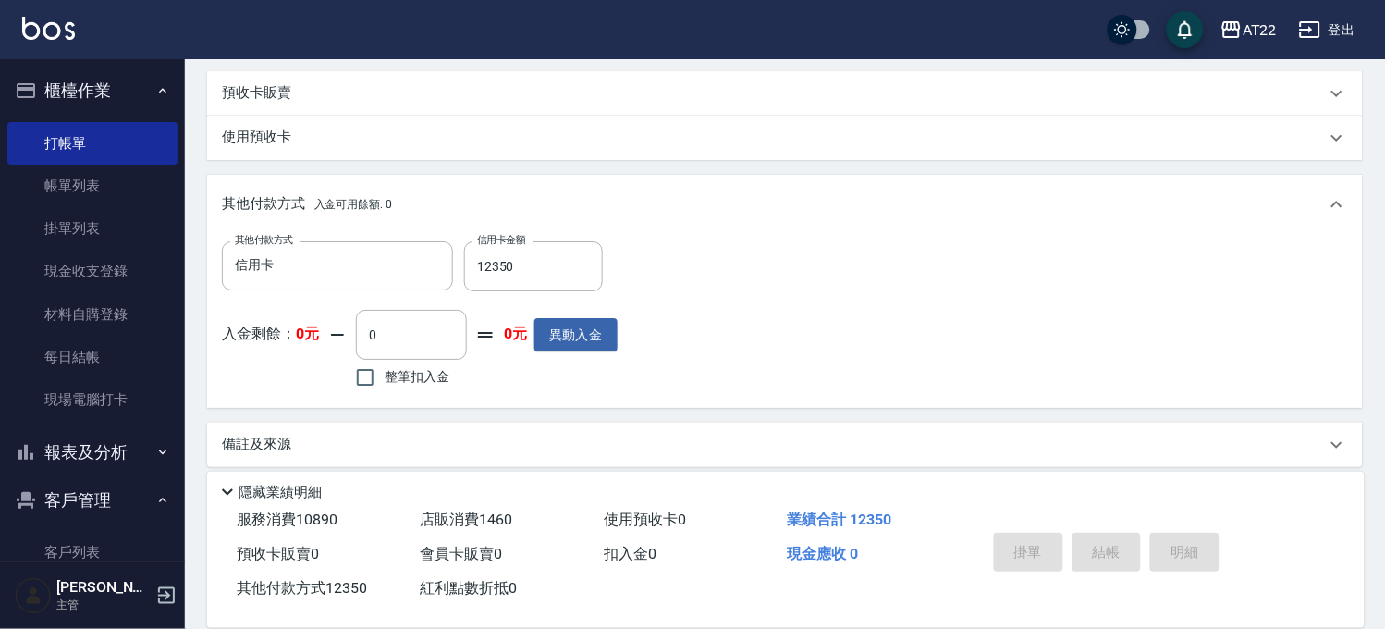
type input "2025/10/11 11:33"
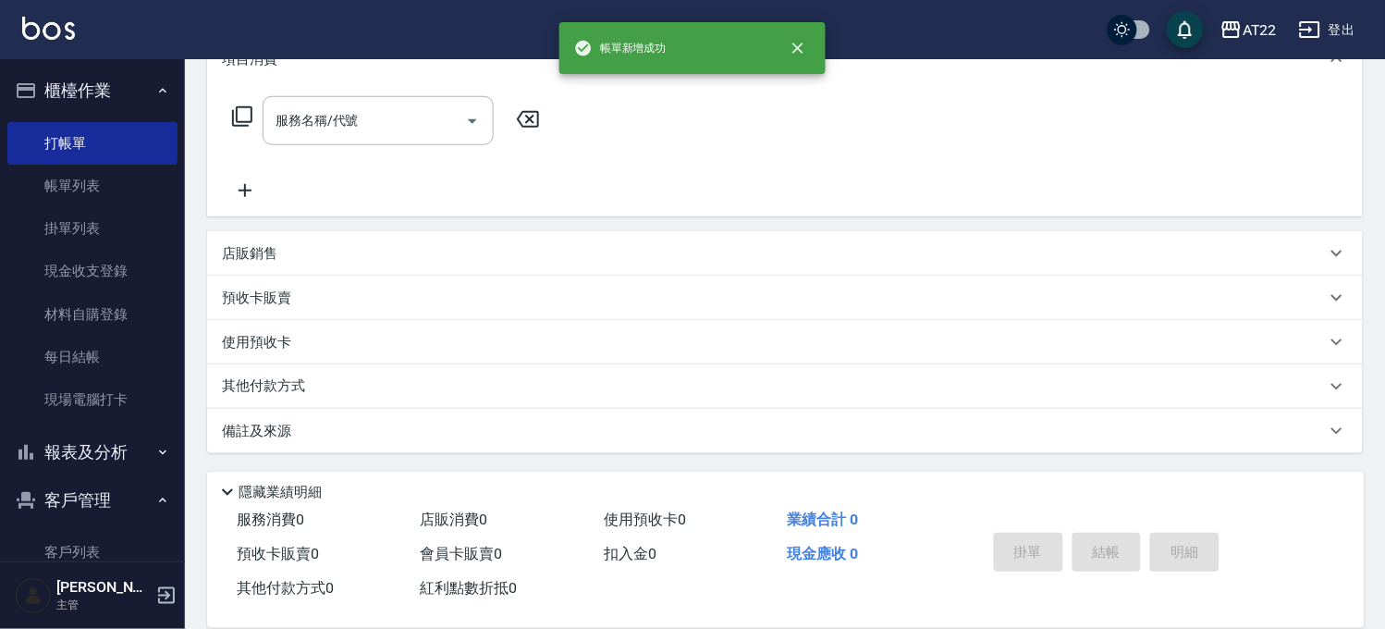
scroll to position [0, 0]
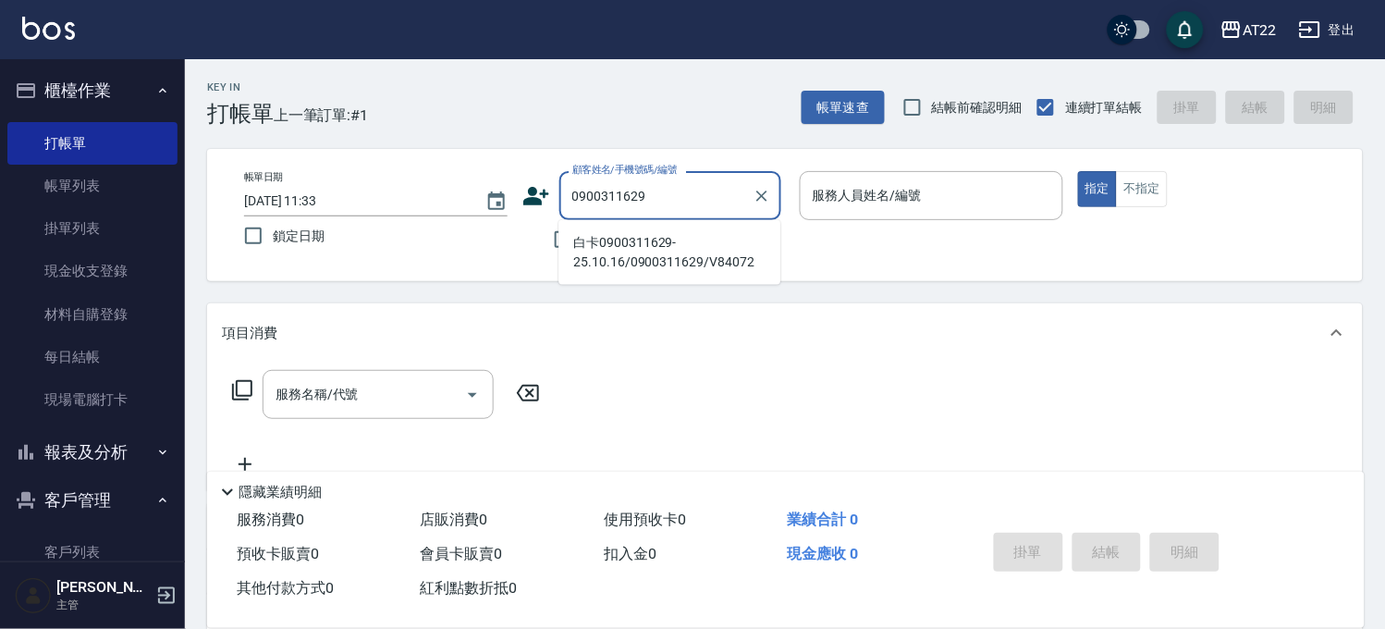
click at [653, 236] on li "白卡0900311629-25.10.16/0900311629/V84072" at bounding box center [669, 252] width 222 height 50
type input "白卡0900311629-25.10.16/0900311629/V84072"
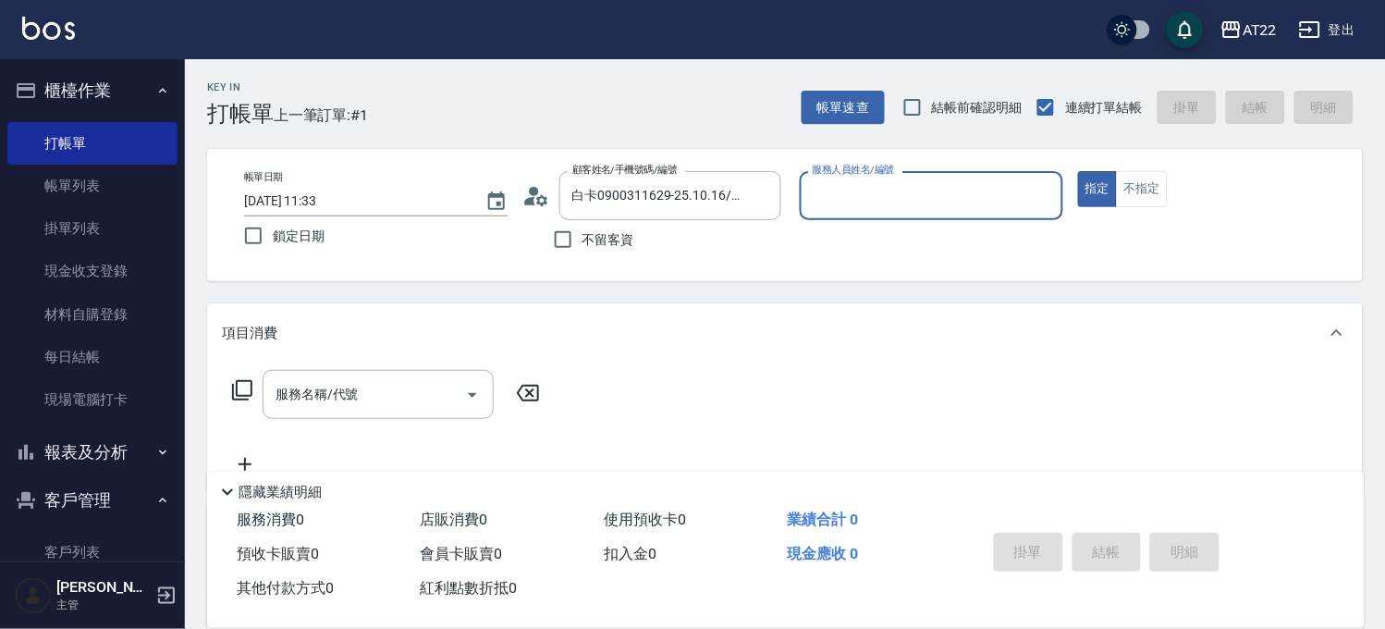
type input "king-5"
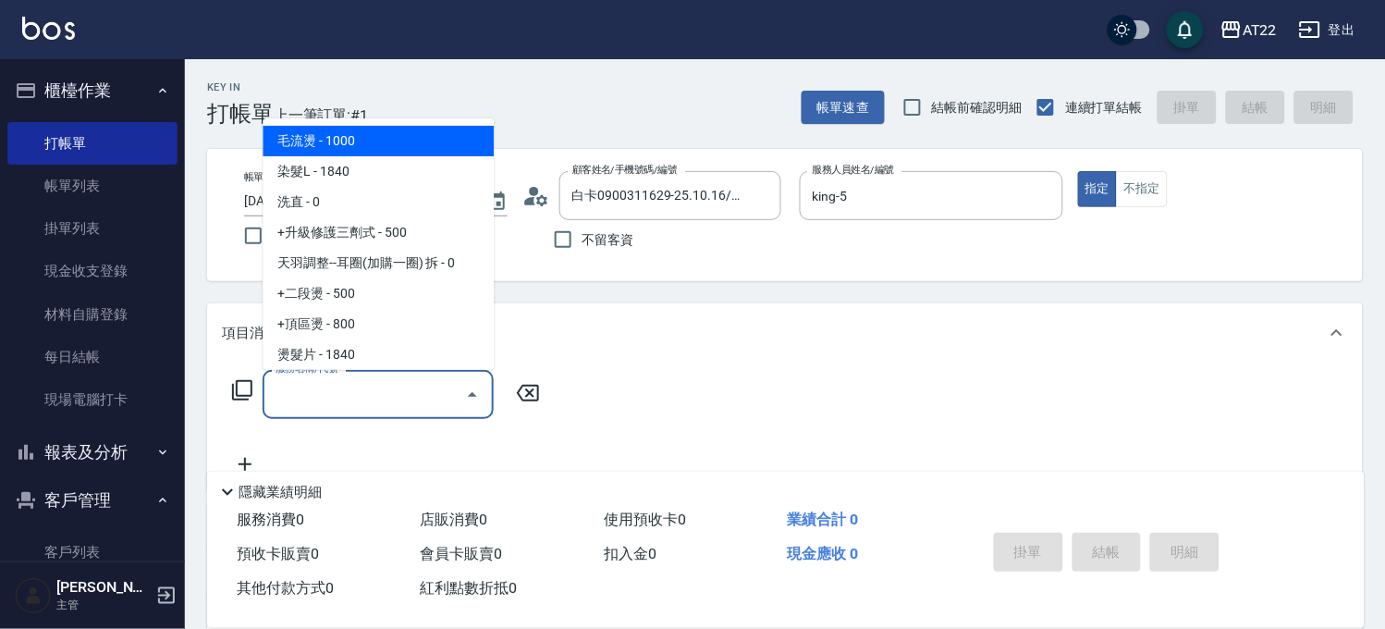
click at [397, 409] on input "服務名稱/代號" at bounding box center [364, 394] width 187 height 32
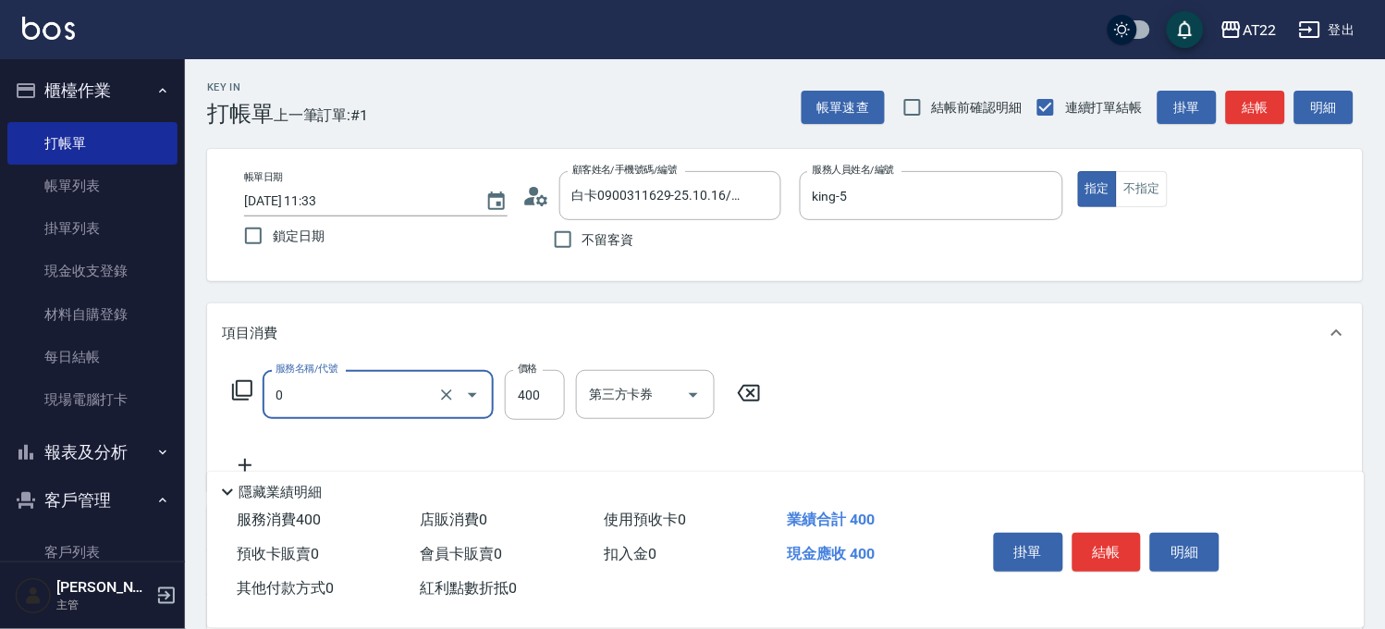
type input "有機洗髮(0)"
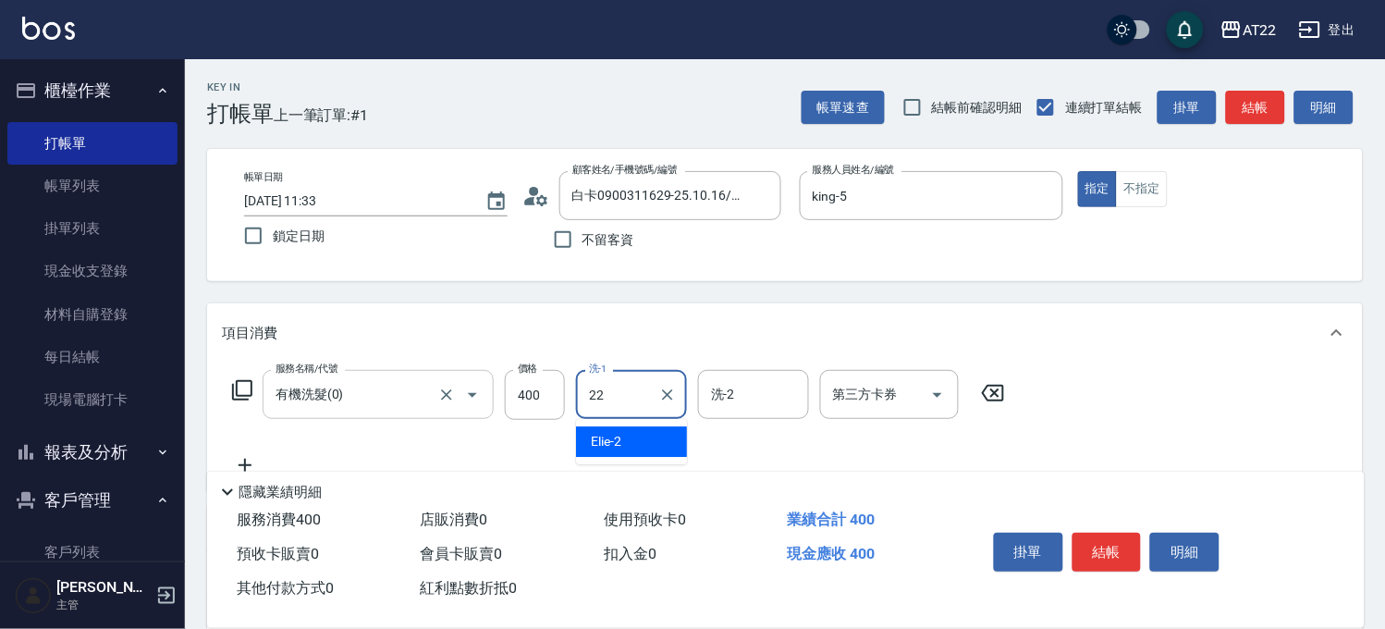
type input "Cherry-22"
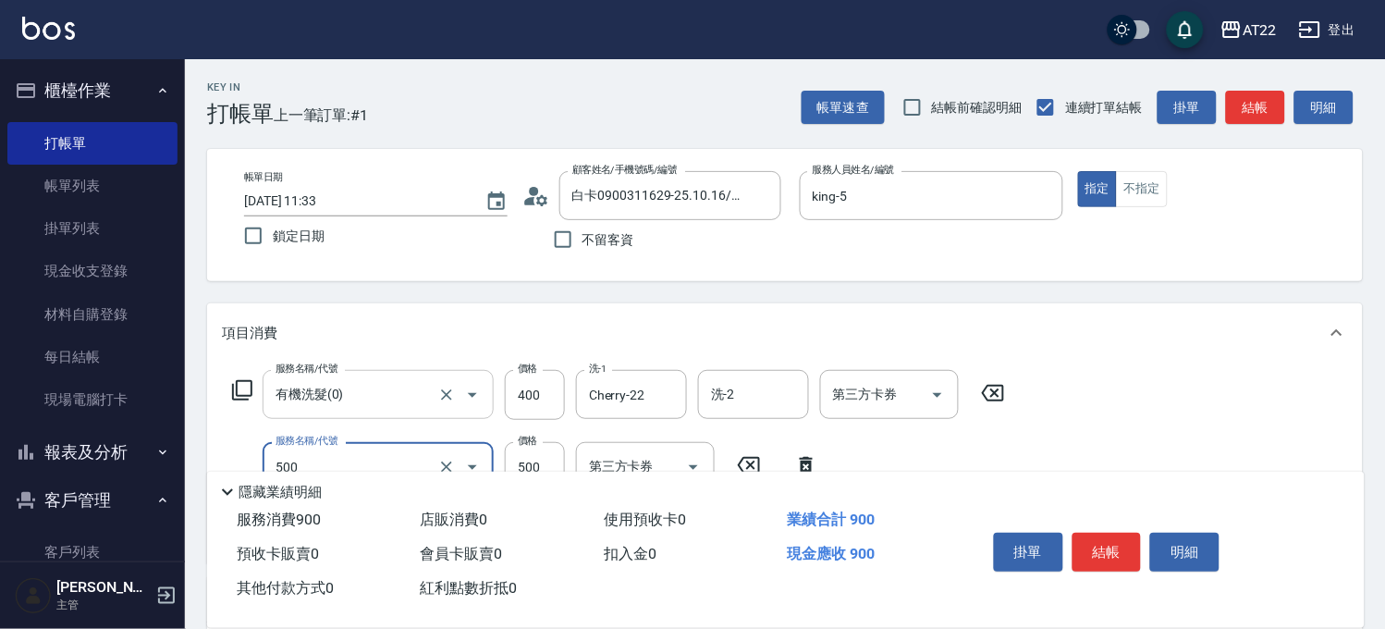
type input "剪髮(500)"
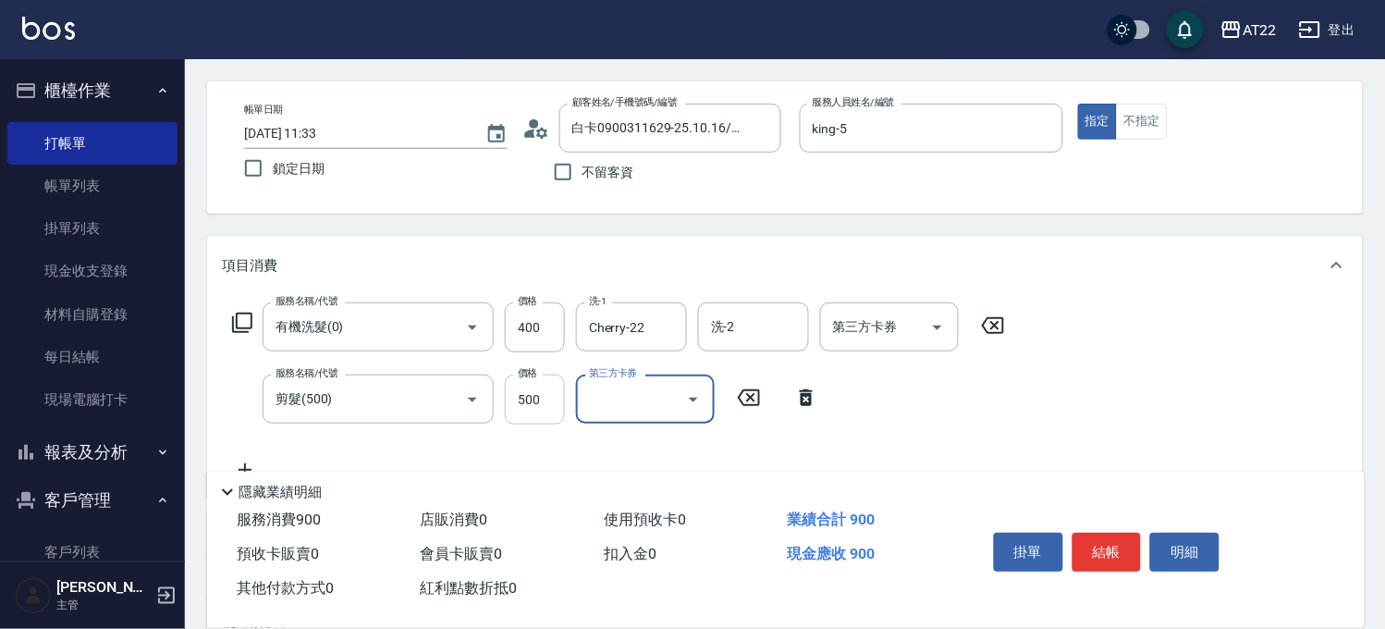
scroll to position [103, 0]
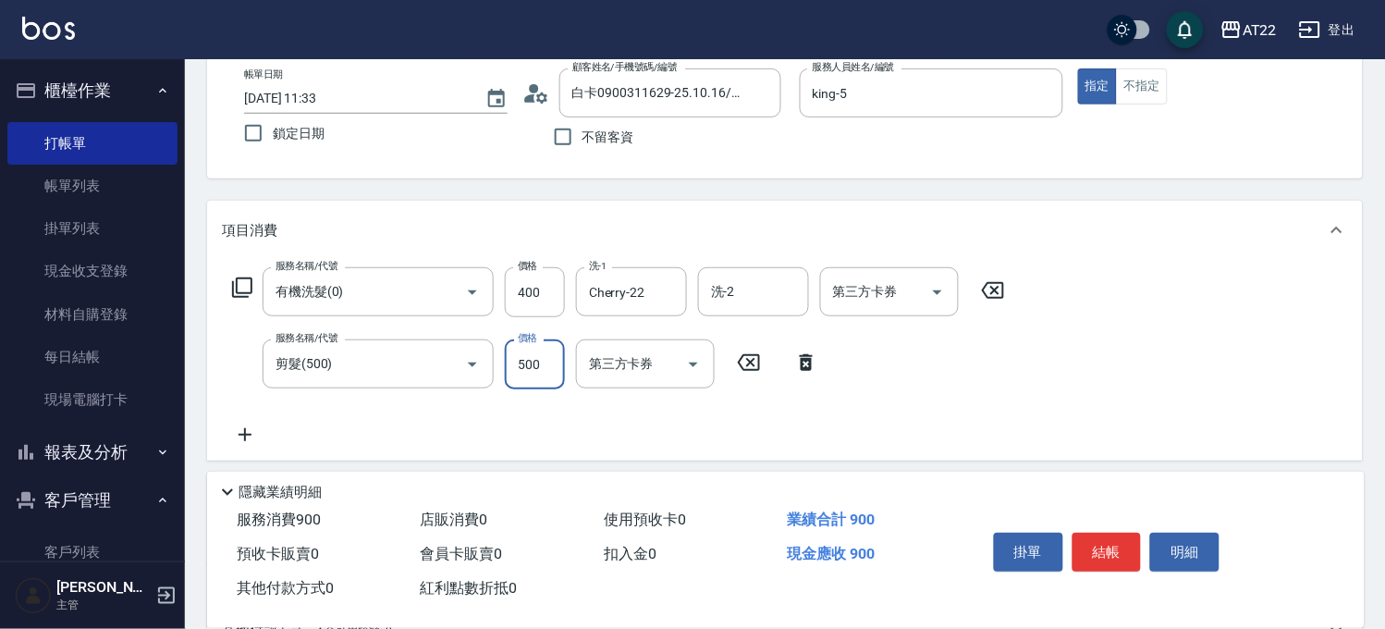
click at [530, 352] on input "500" at bounding box center [535, 364] width 60 height 50
type input "450"
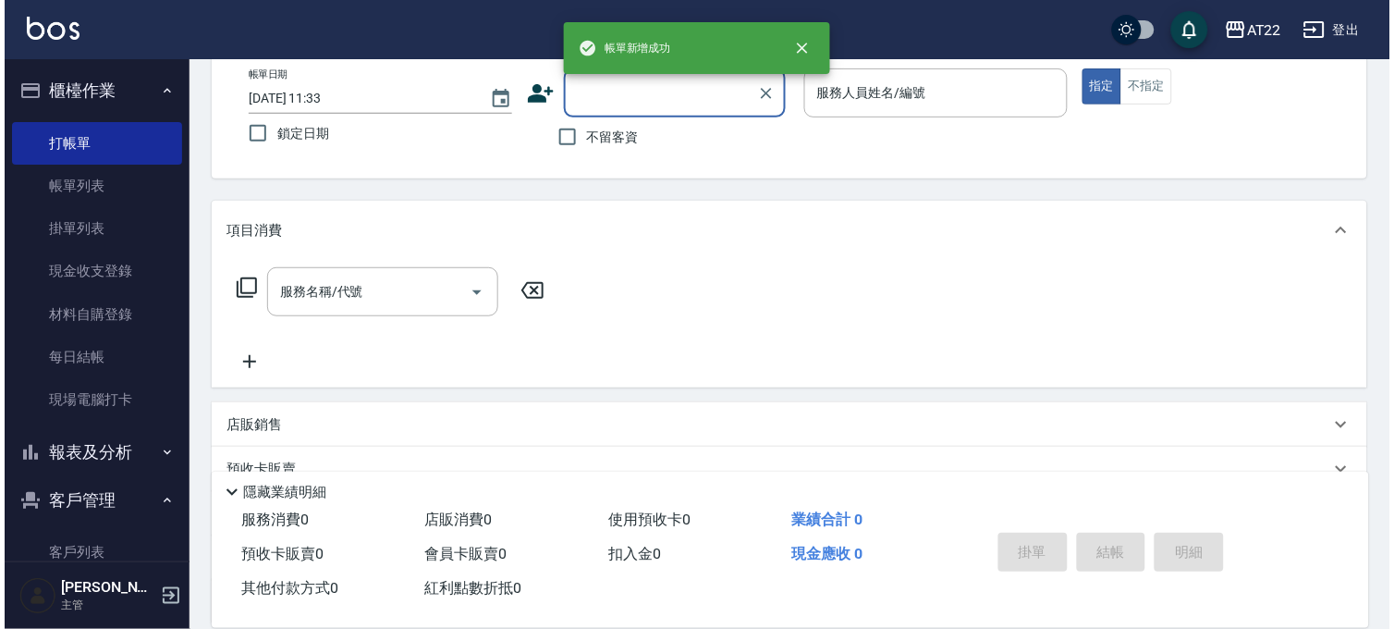
scroll to position [0, 0]
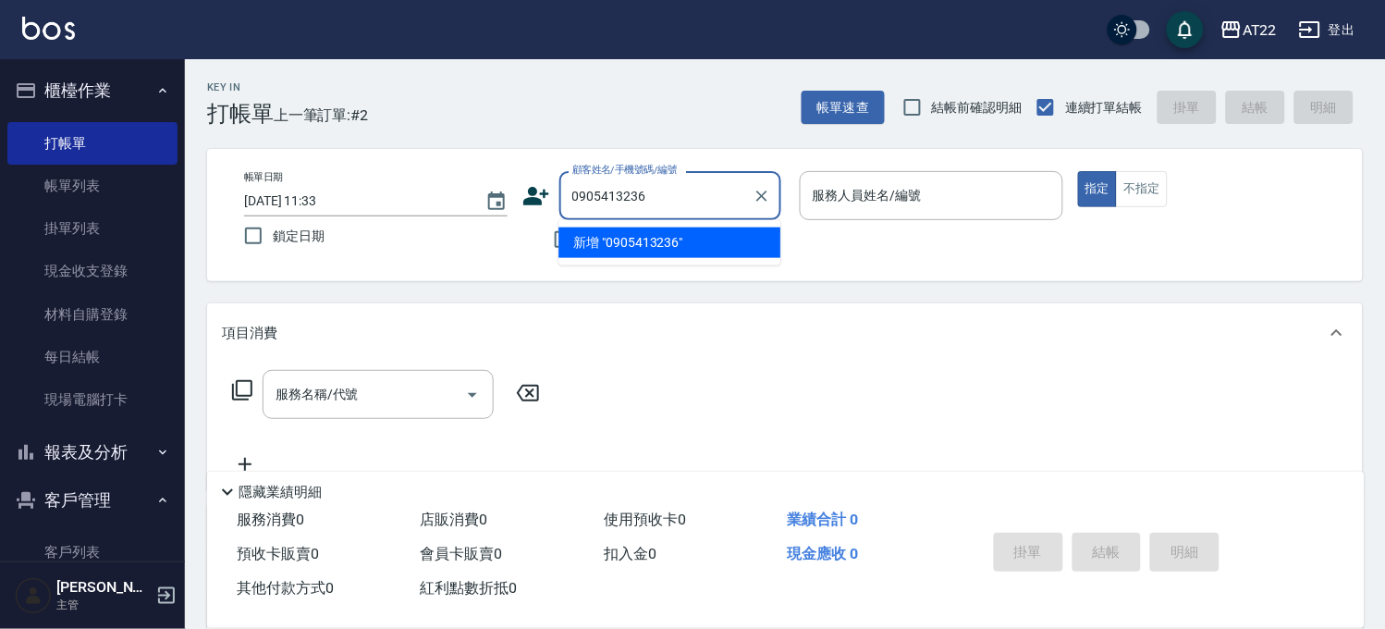
click at [627, 246] on li "新增 "0905413236"" at bounding box center [669, 242] width 222 height 31
type input "0905413236"
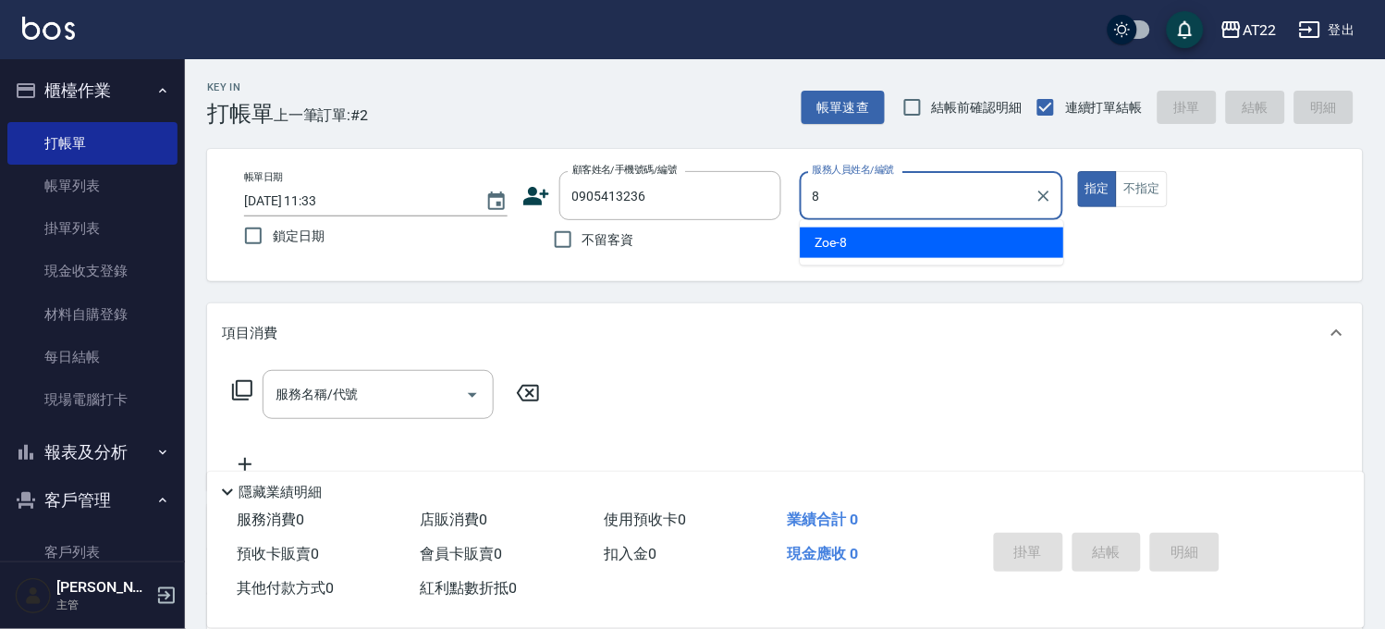
type input "Zoe-8"
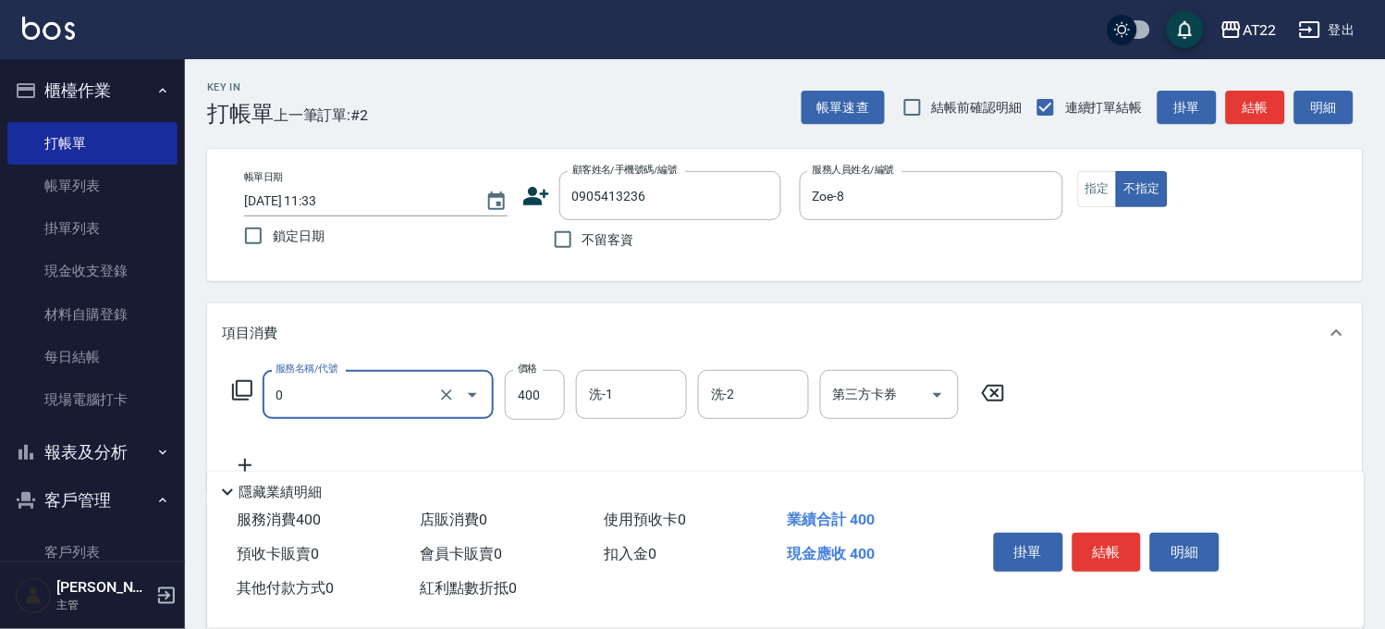
type input "有機洗髮(0)"
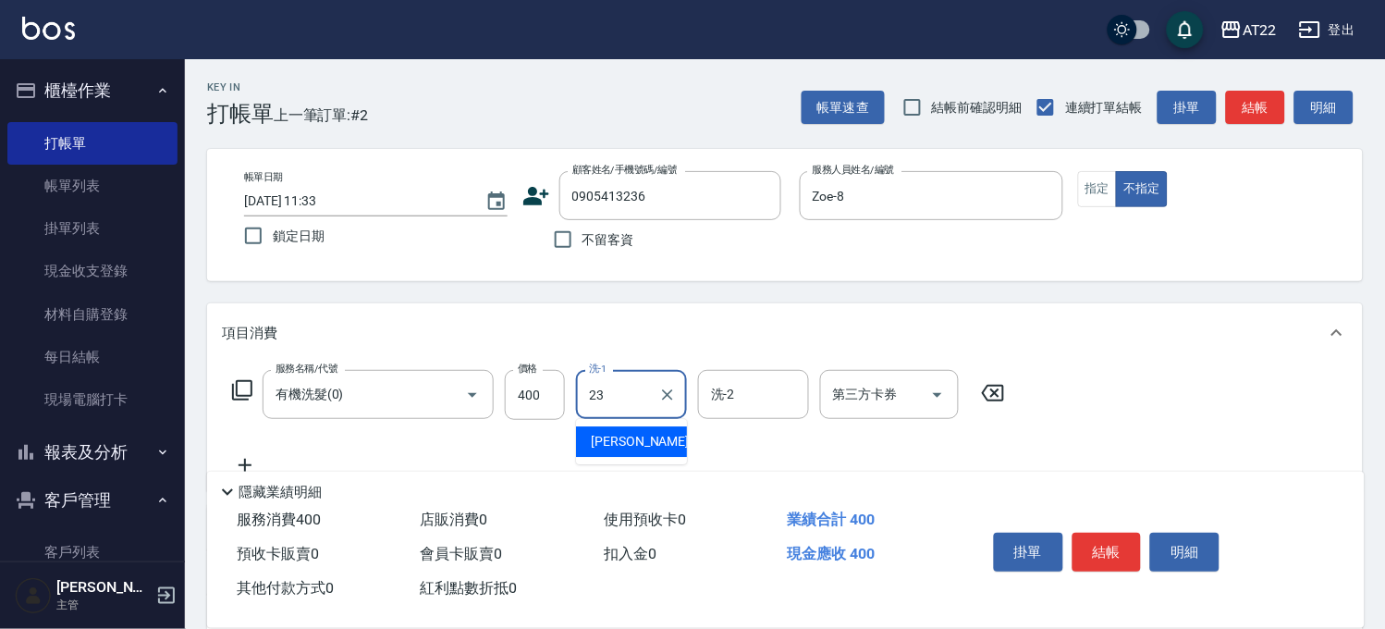
type input "Yuri-23"
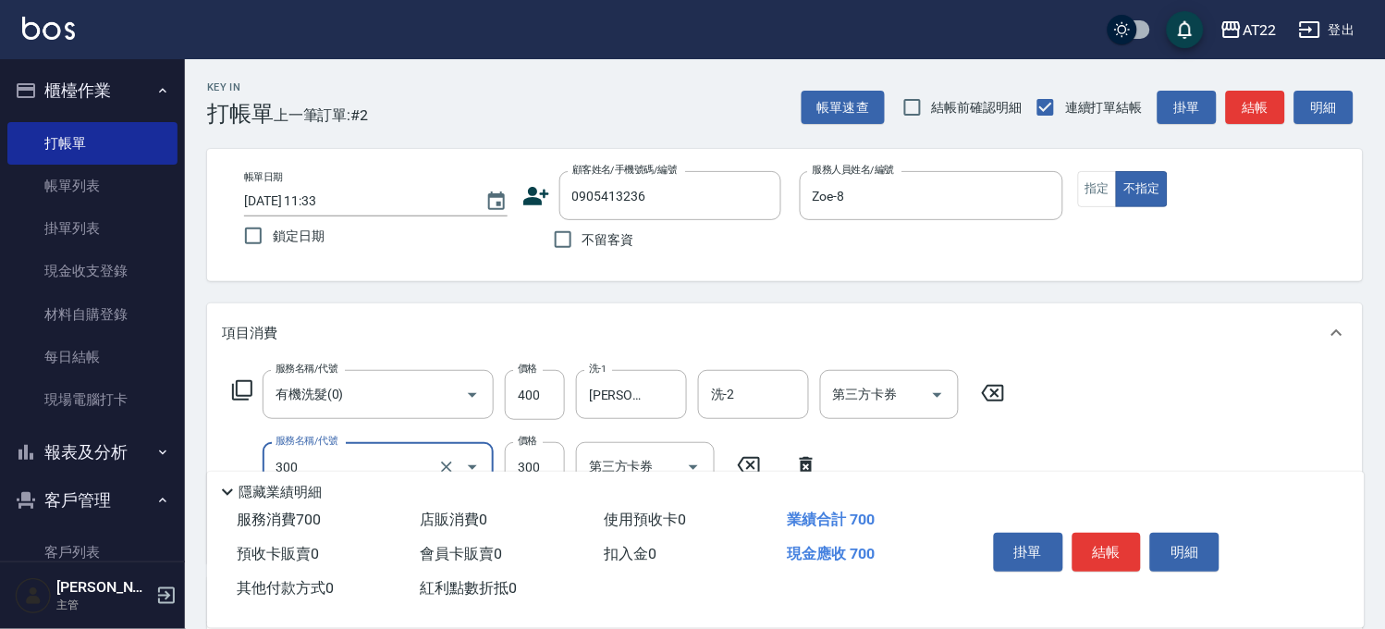
type input "剪髮(300)"
type input "250"
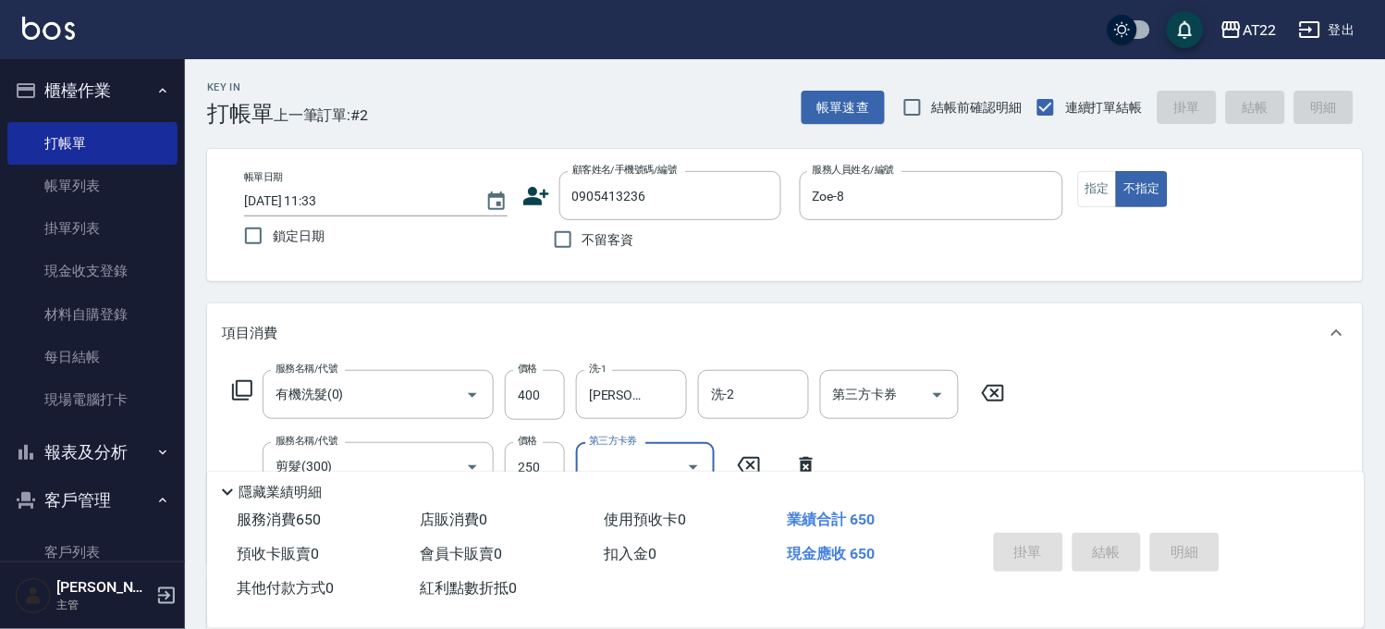
type input "2025/10/11 11:34"
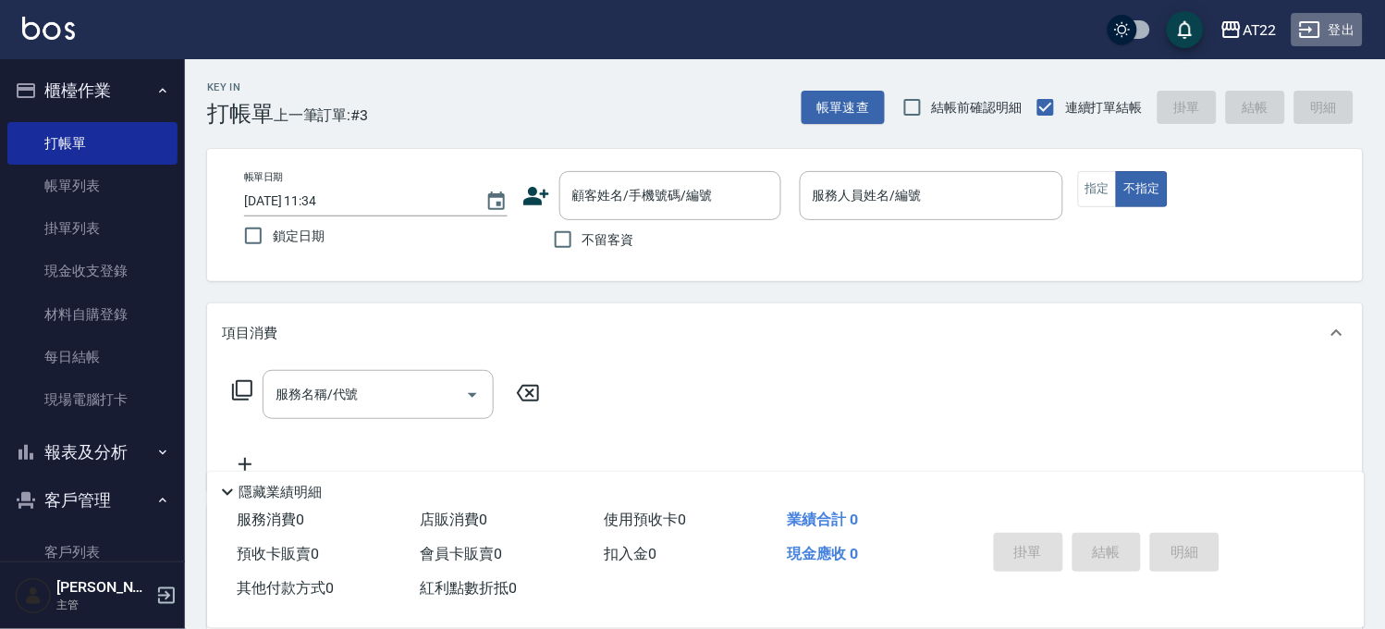
click at [1333, 33] on button "登出" at bounding box center [1326, 30] width 71 height 34
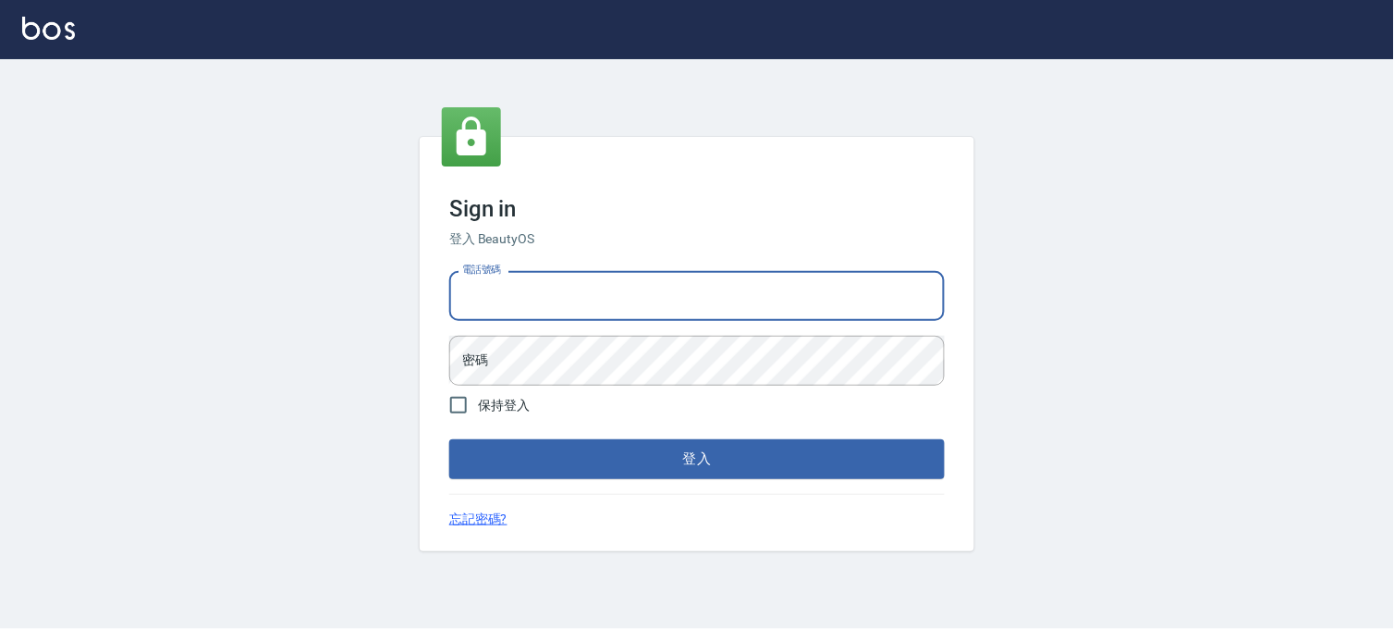
click at [617, 303] on input "電話號碼" at bounding box center [696, 296] width 495 height 50
click at [548, 302] on input "電話號碼" at bounding box center [696, 296] width 495 height 50
type input "0988585717"
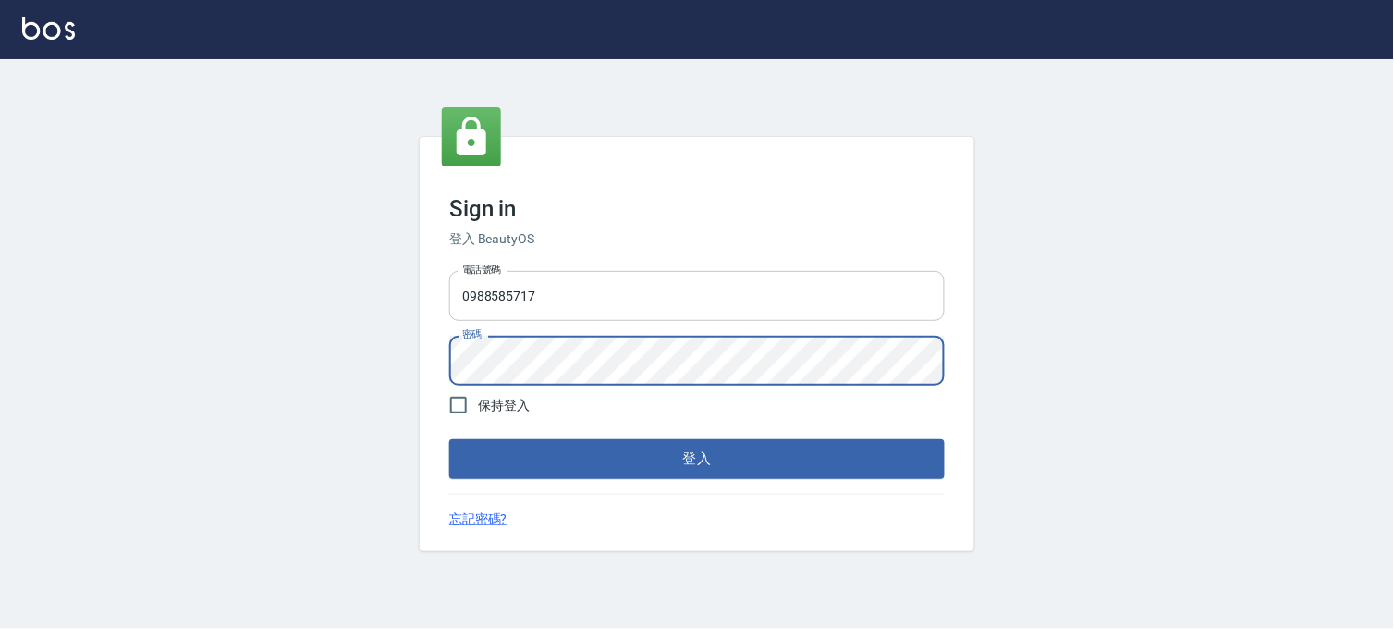
click at [449, 439] on button "登入" at bounding box center [696, 458] width 495 height 39
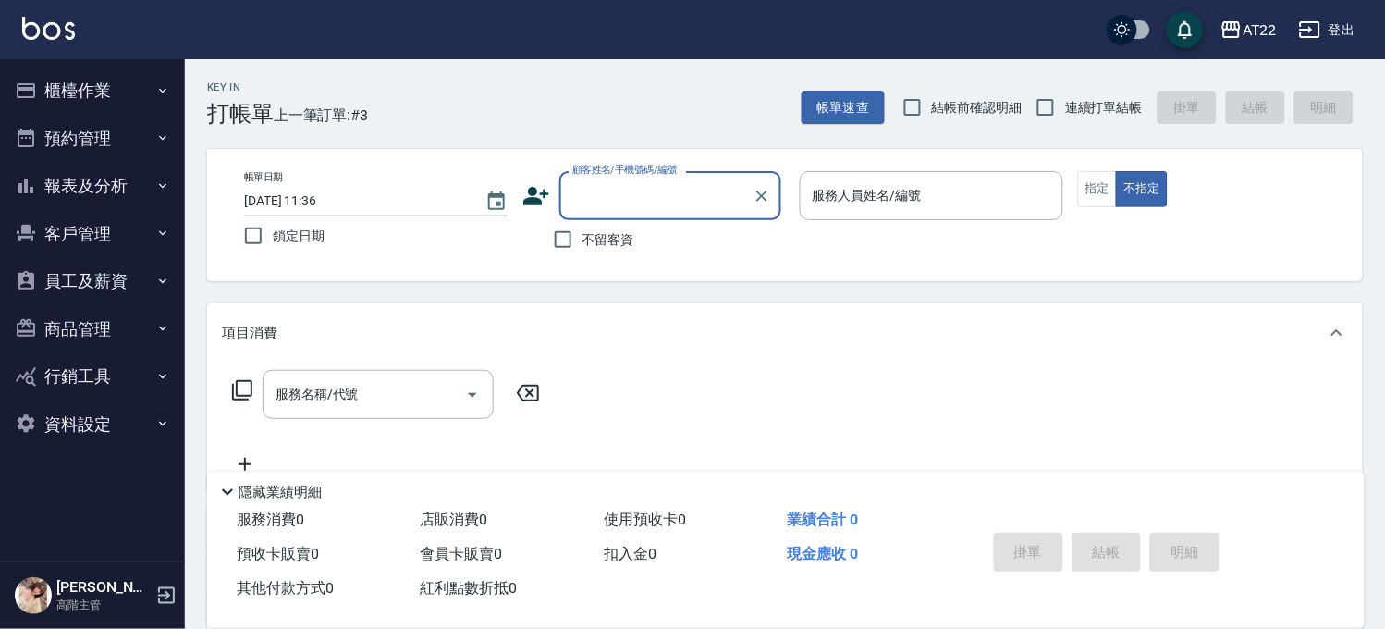
click at [116, 274] on button "員工及薪資" at bounding box center [92, 281] width 170 height 48
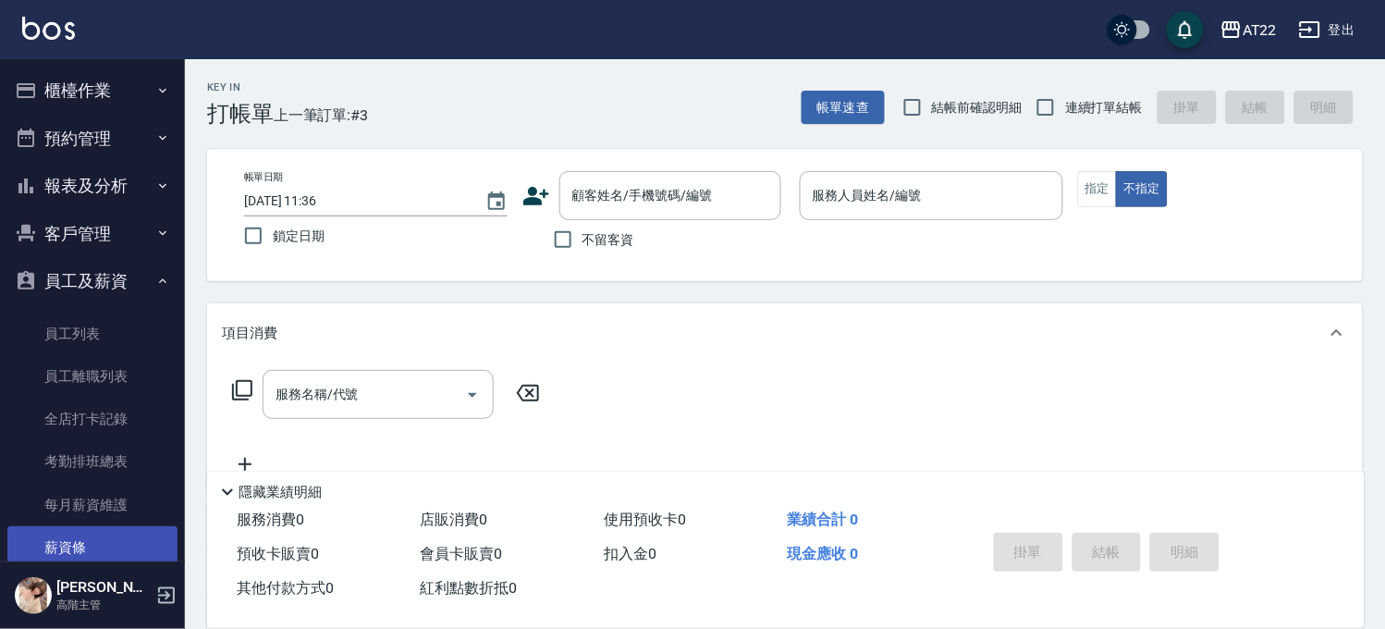
click at [91, 536] on link "薪資條" at bounding box center [92, 547] width 170 height 43
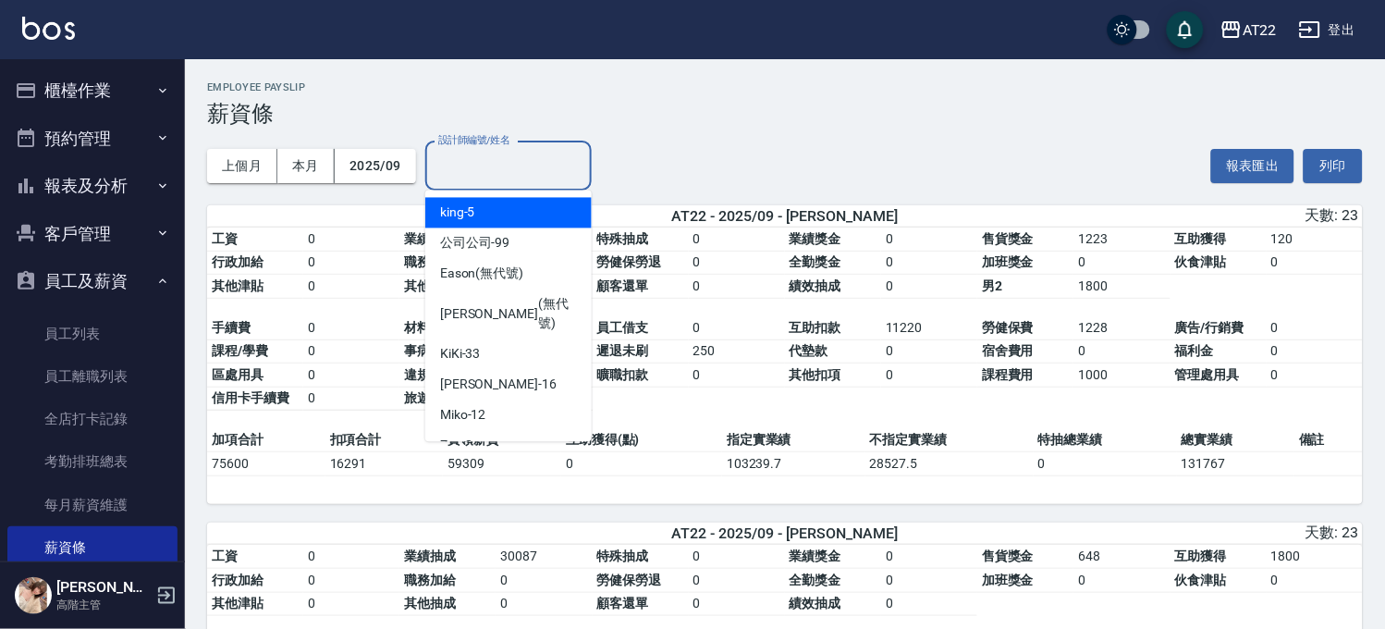
click at [488, 177] on input "設計師編號/姓名" at bounding box center [508, 166] width 150 height 32
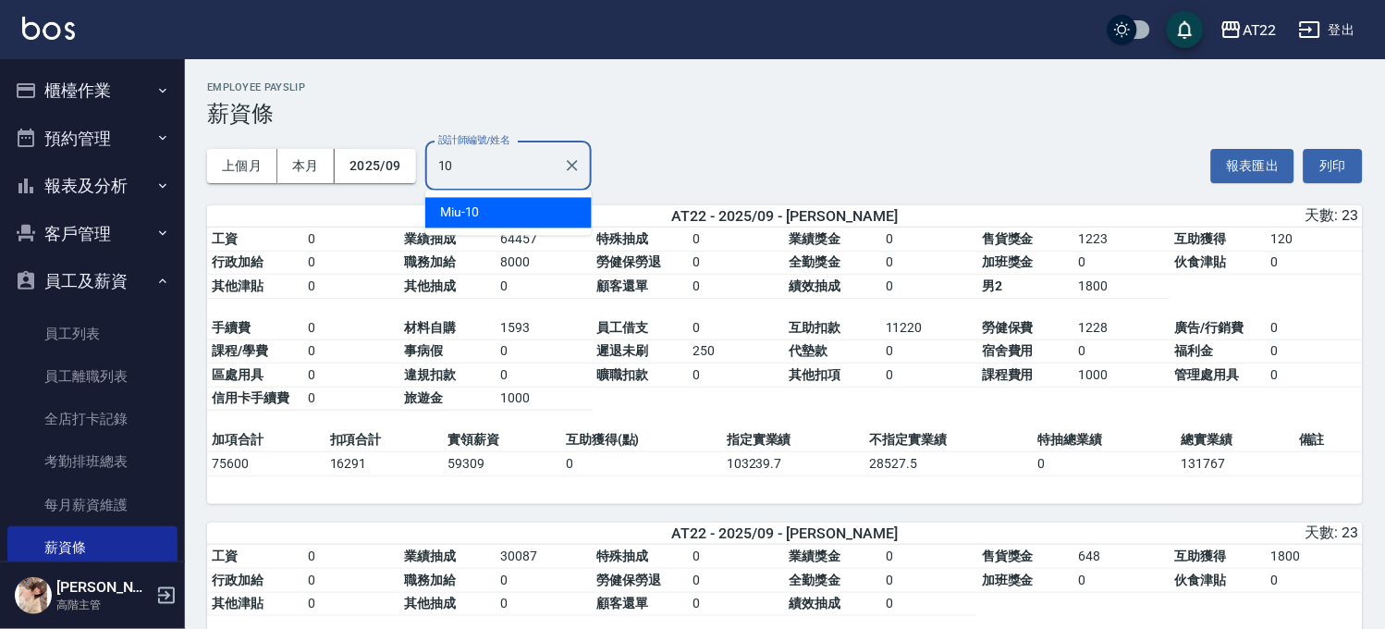
type input "Miu-10"
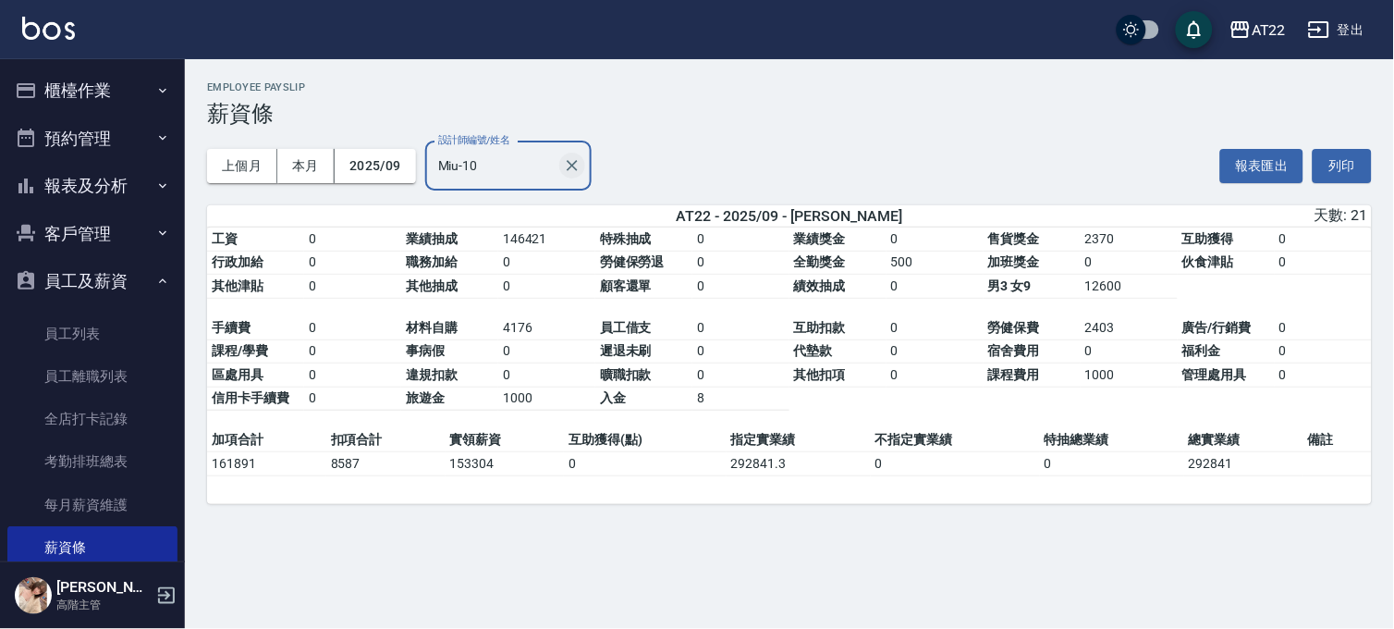
click at [579, 166] on icon "Clear" at bounding box center [572, 165] width 18 height 18
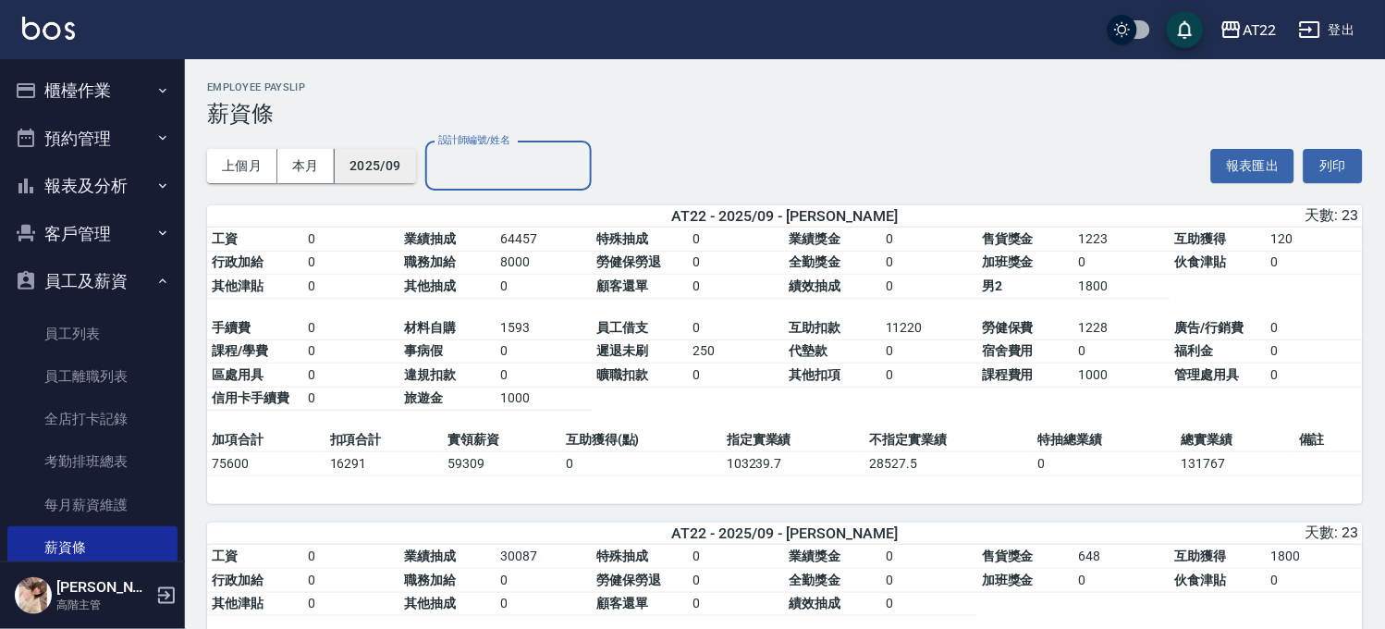
click at [337, 167] on button "2025/09" at bounding box center [375, 166] width 81 height 34
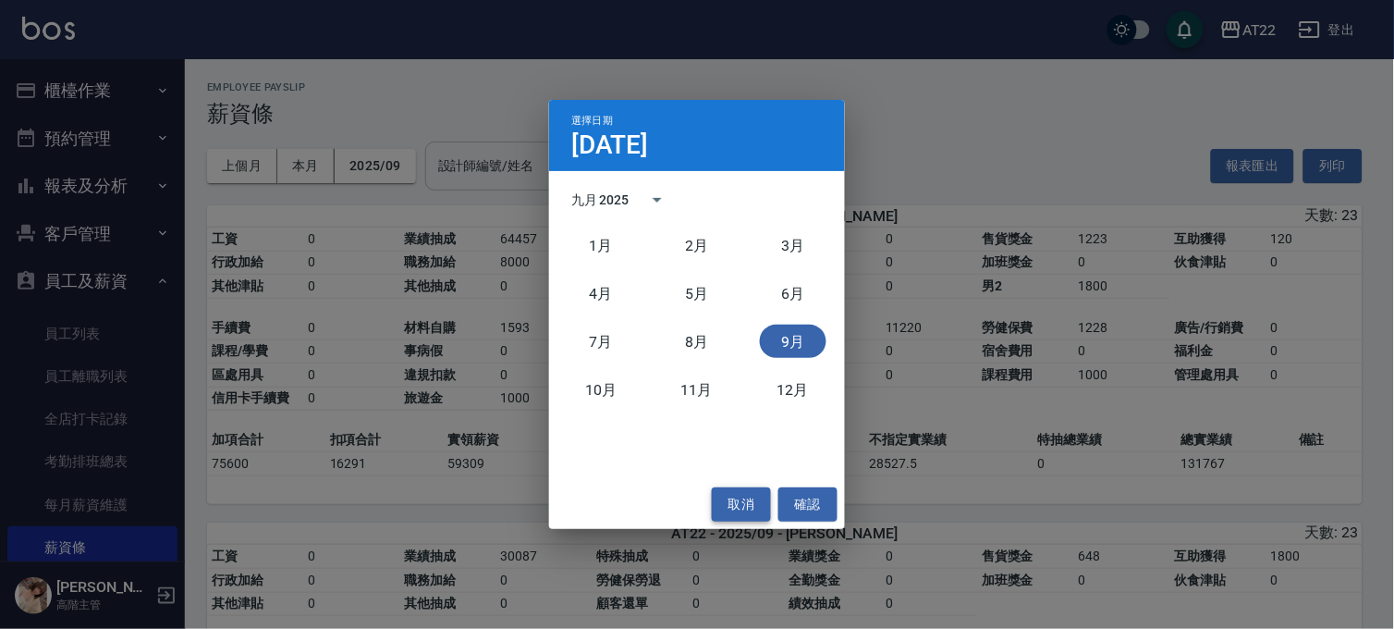
click at [739, 504] on button "取消" at bounding box center [741, 504] width 59 height 34
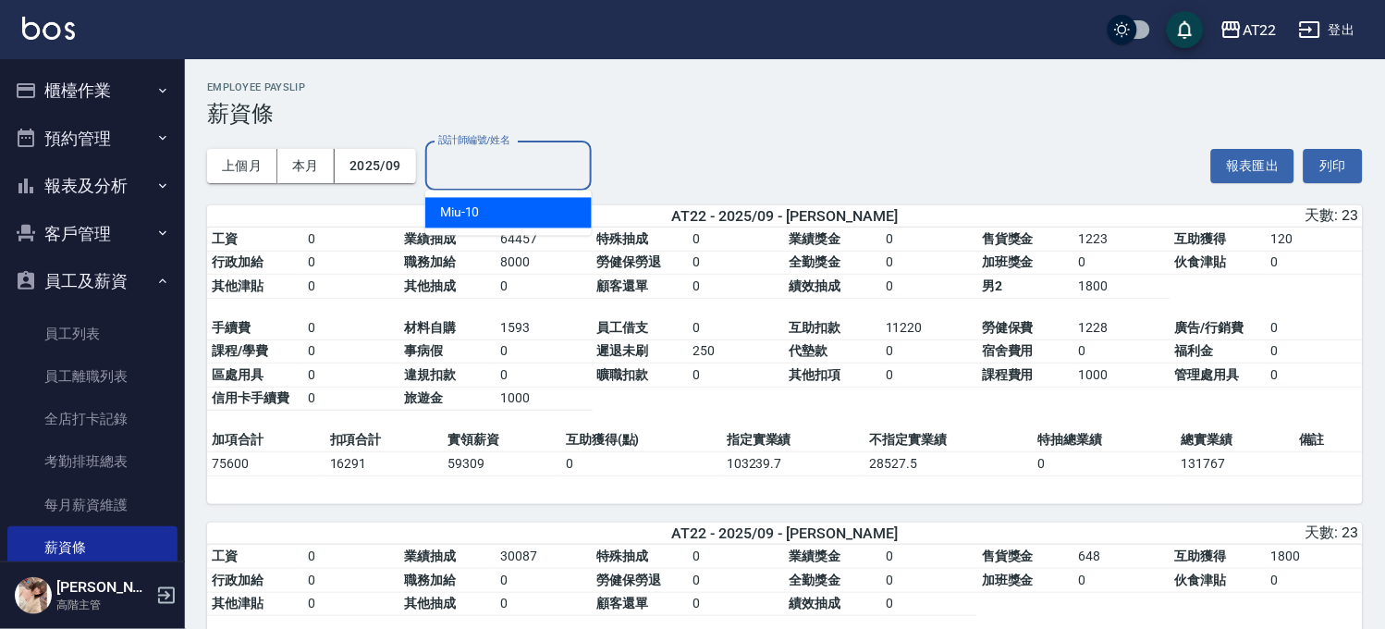
click at [482, 167] on input "設計師編號/姓名" at bounding box center [508, 166] width 150 height 32
type input "公司公司-99"
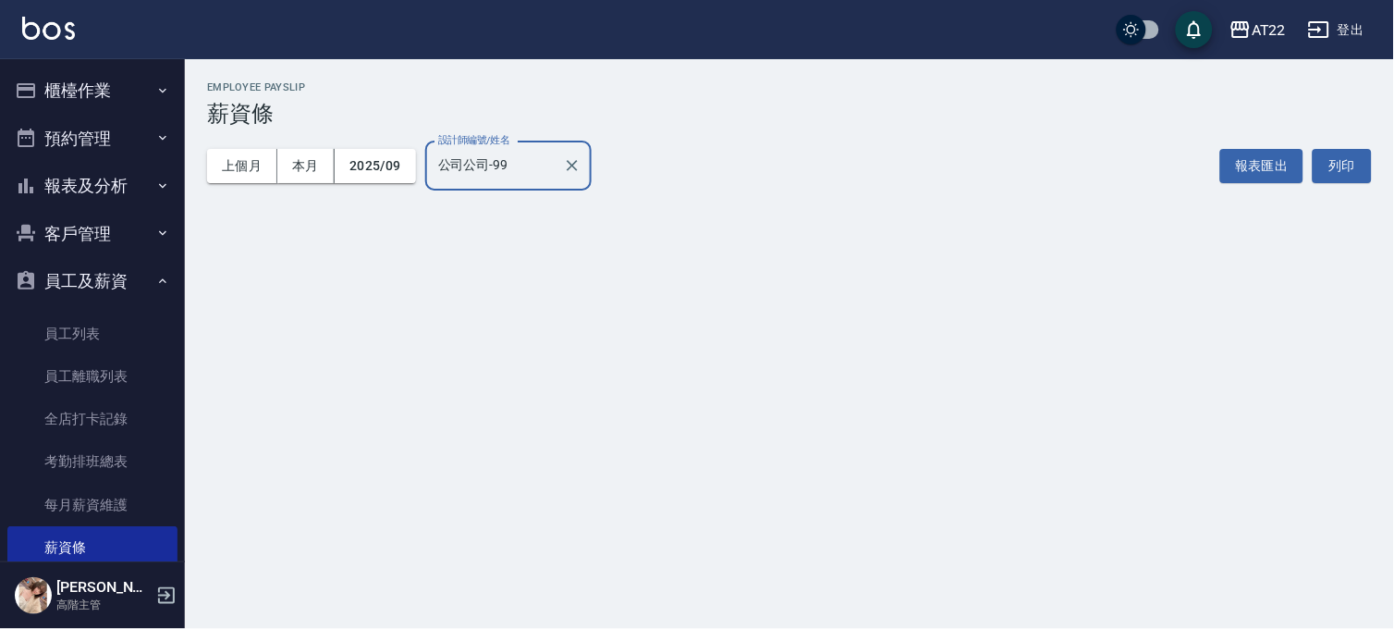
drag, startPoint x: 577, startPoint y: 159, endPoint x: 548, endPoint y: 168, distance: 30.1
click at [577, 160] on icon "Clear" at bounding box center [572, 165] width 18 height 18
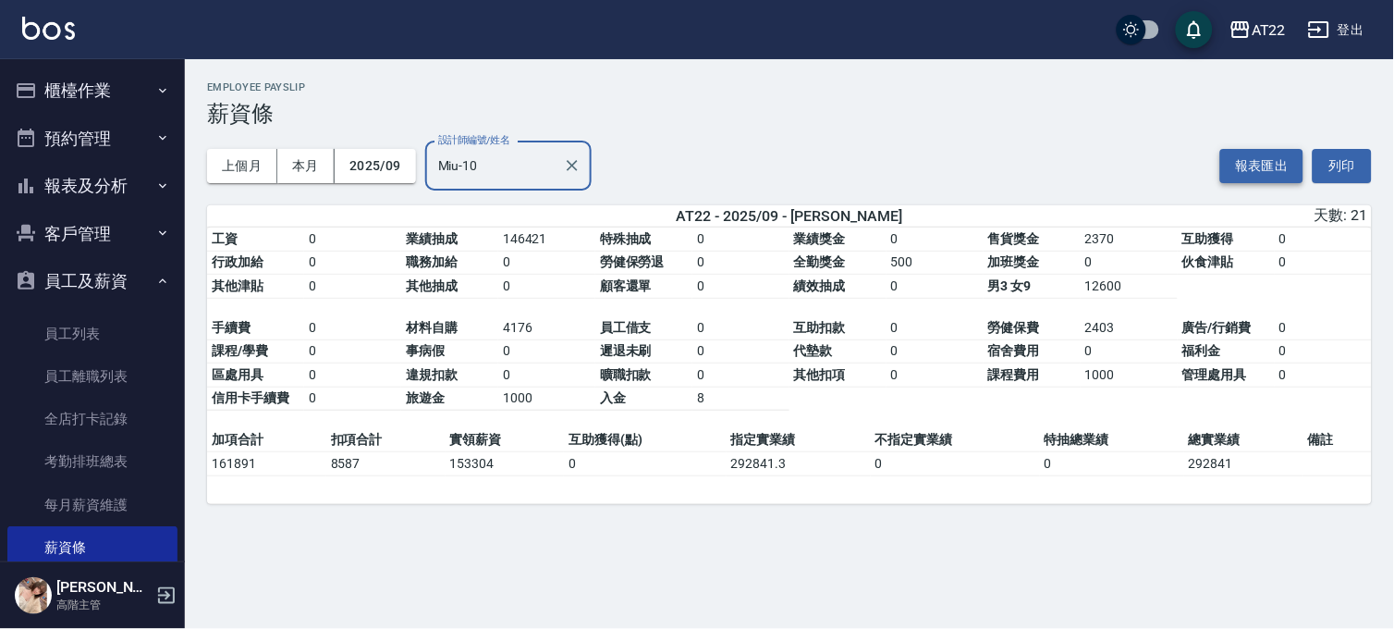
type input "Miu-10"
click at [1264, 168] on button "報表匯出" at bounding box center [1261, 166] width 83 height 34
click at [1344, 33] on button "登出" at bounding box center [1335, 30] width 71 height 34
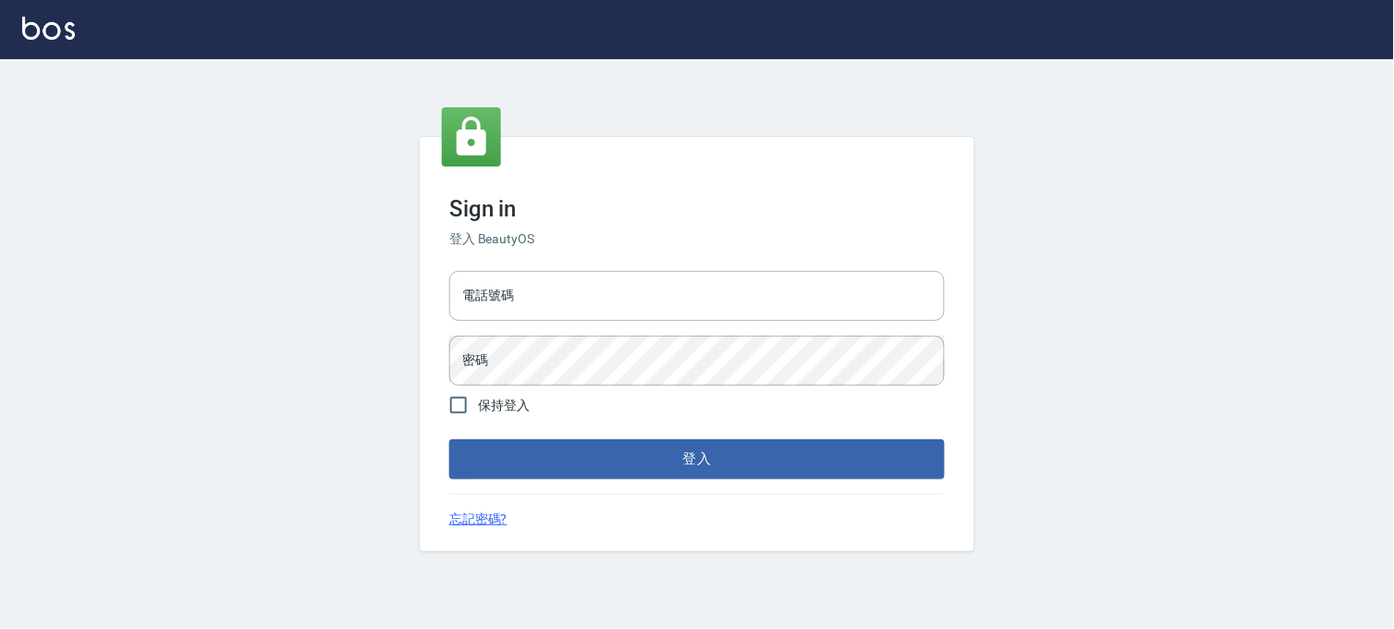
click at [747, 335] on div "電話號碼 電話號碼 密碼 密碼" at bounding box center [697, 327] width 510 height 129
click at [758, 307] on input "電話號碼" at bounding box center [696, 296] width 495 height 50
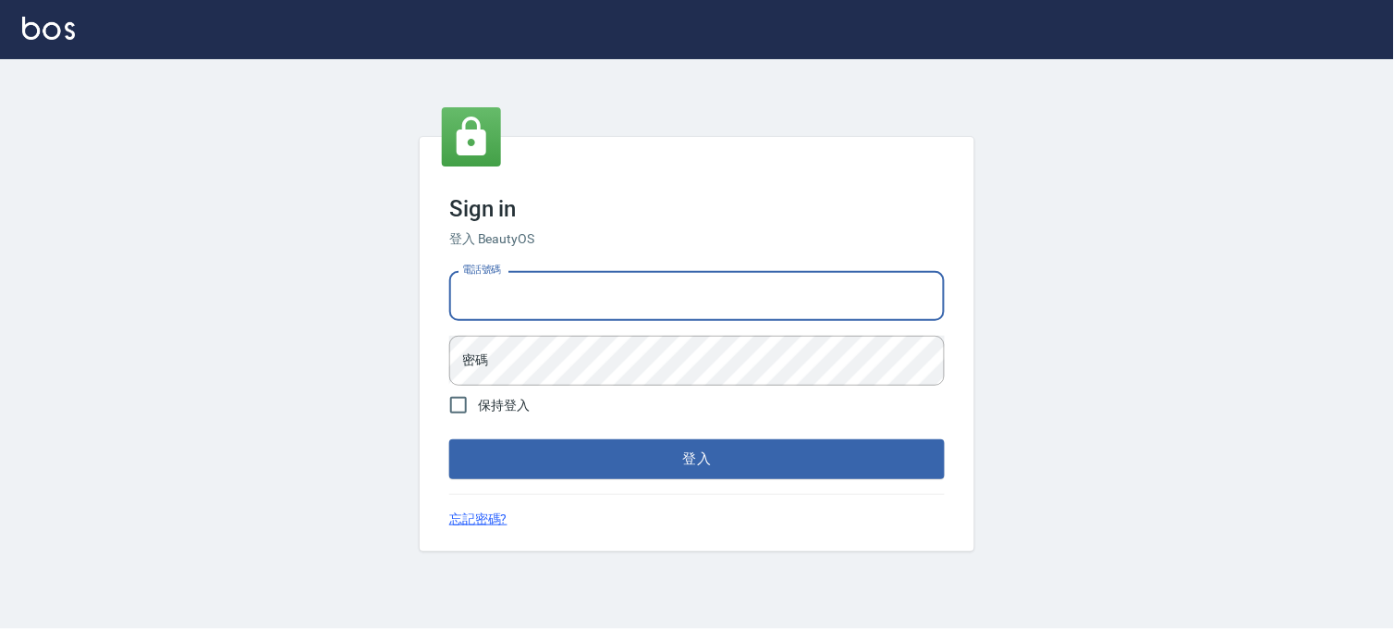
type input "0936888819"
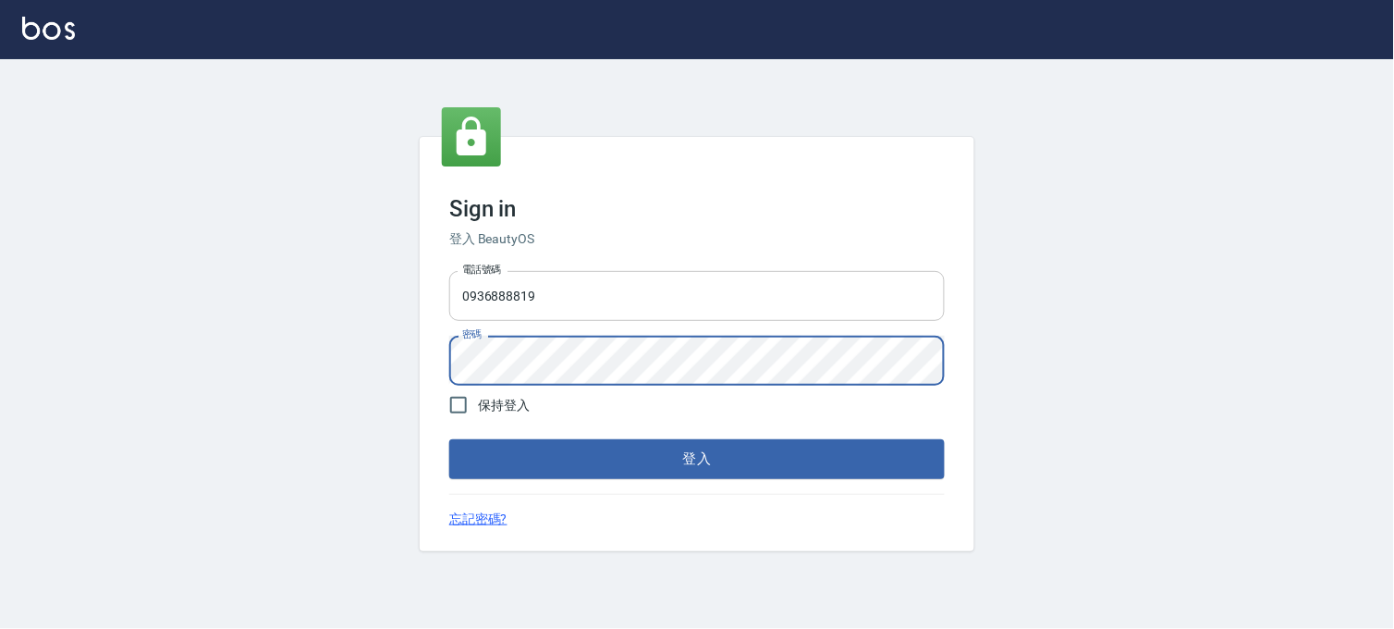
click at [449, 439] on button "登入" at bounding box center [696, 458] width 495 height 39
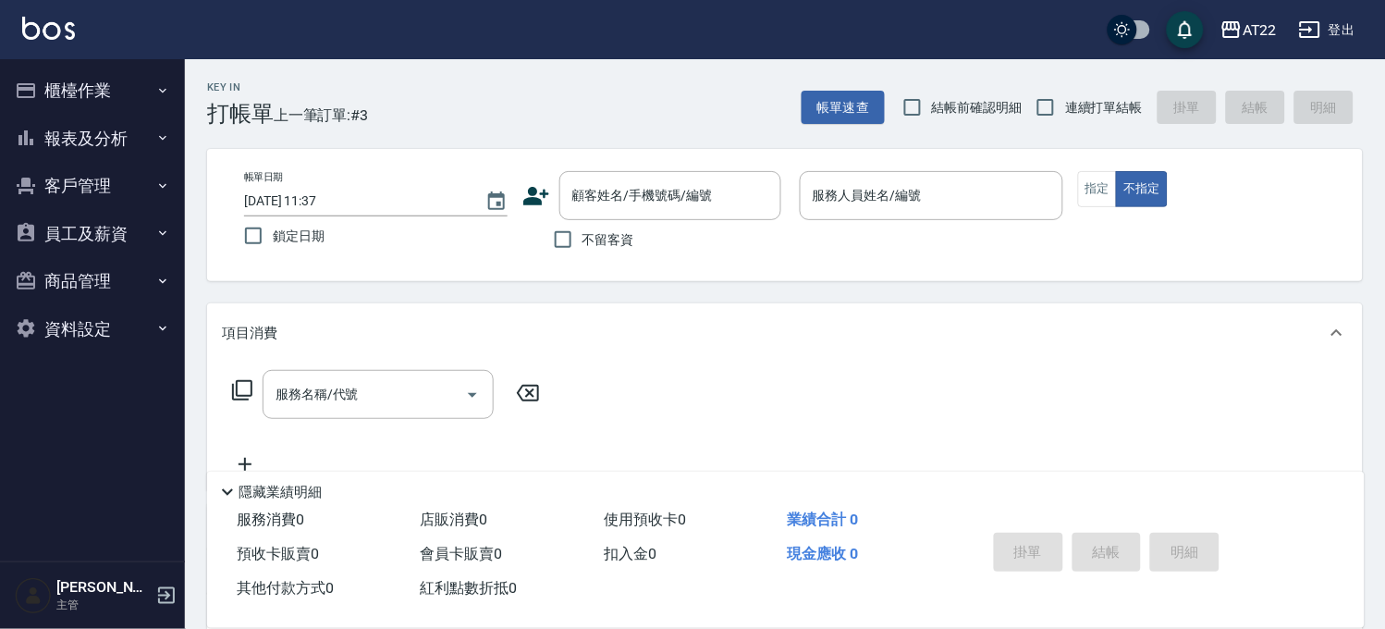
click at [476, 79] on div "Key In 打帳單 上一筆訂單:#3 帳單速查 結帳前確認明細 連續打單結帳 掛單 結帳 明細" at bounding box center [774, 92] width 1178 height 67
click at [108, 92] on button "櫃檯作業" at bounding box center [92, 91] width 170 height 48
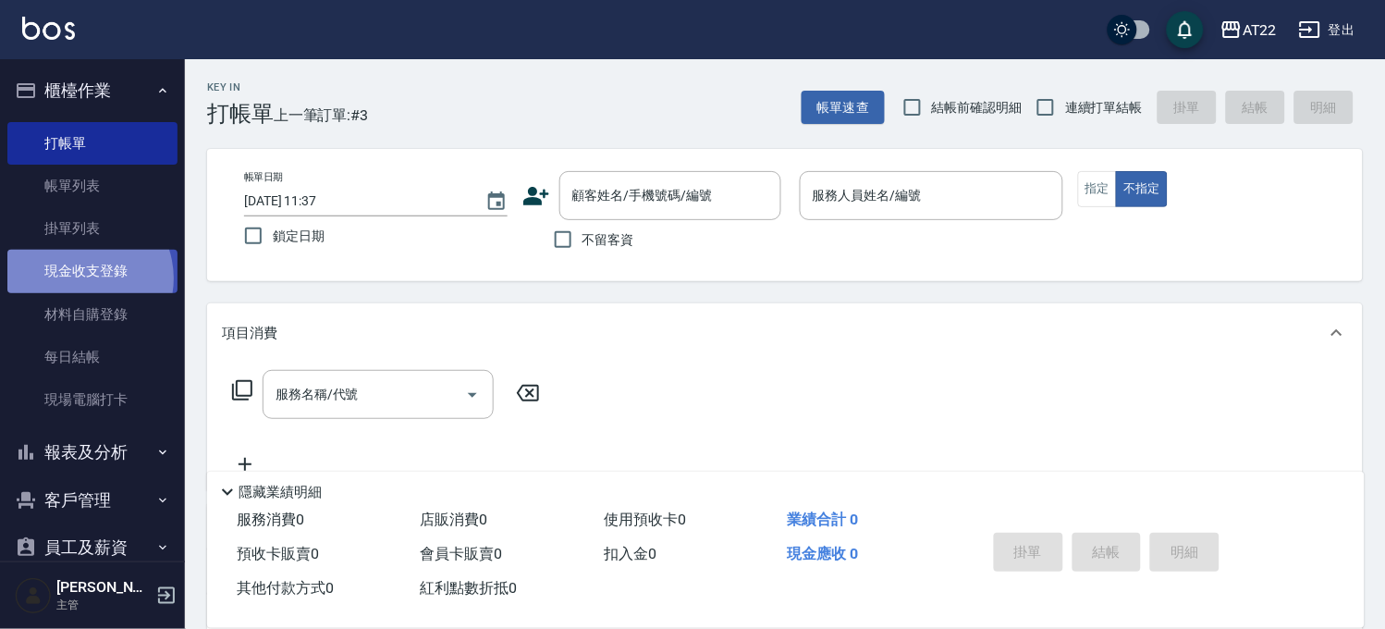
click at [80, 278] on link "現金收支登錄" at bounding box center [92, 271] width 170 height 43
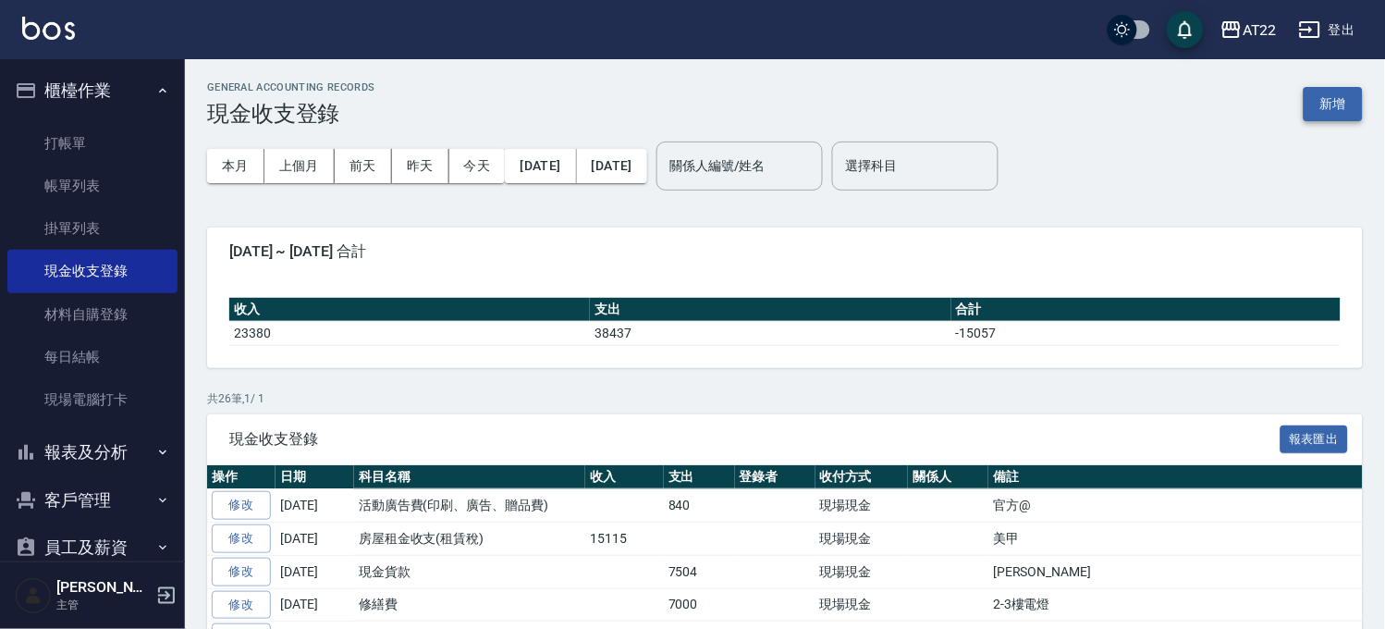
click at [1338, 107] on button "新增" at bounding box center [1332, 104] width 59 height 34
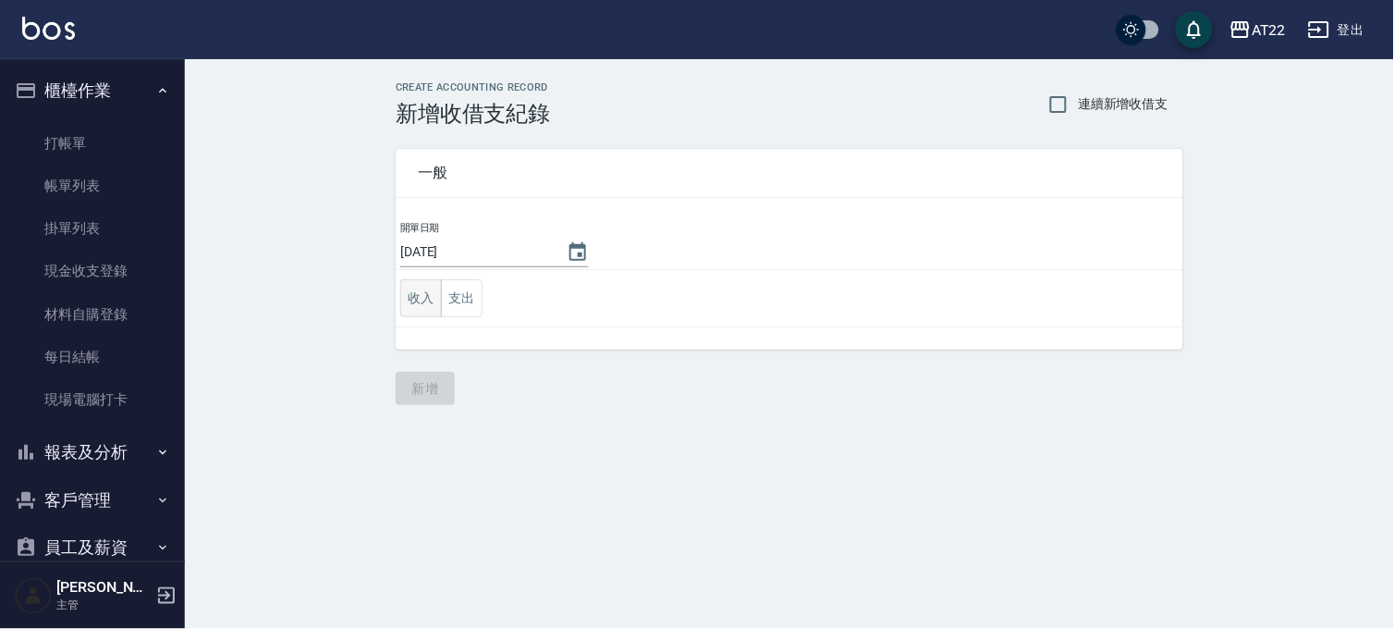
click at [425, 302] on button "收入" at bounding box center [421, 298] width 42 height 38
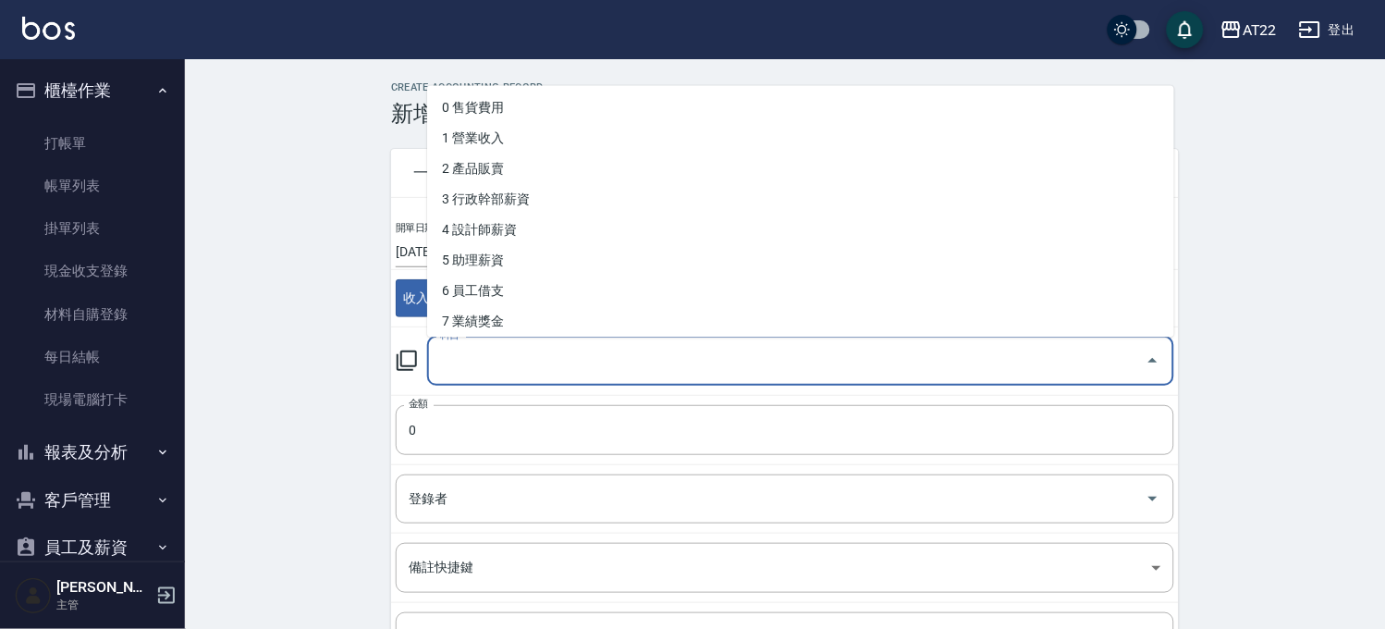
click at [501, 348] on input "科目" at bounding box center [786, 361] width 702 height 32
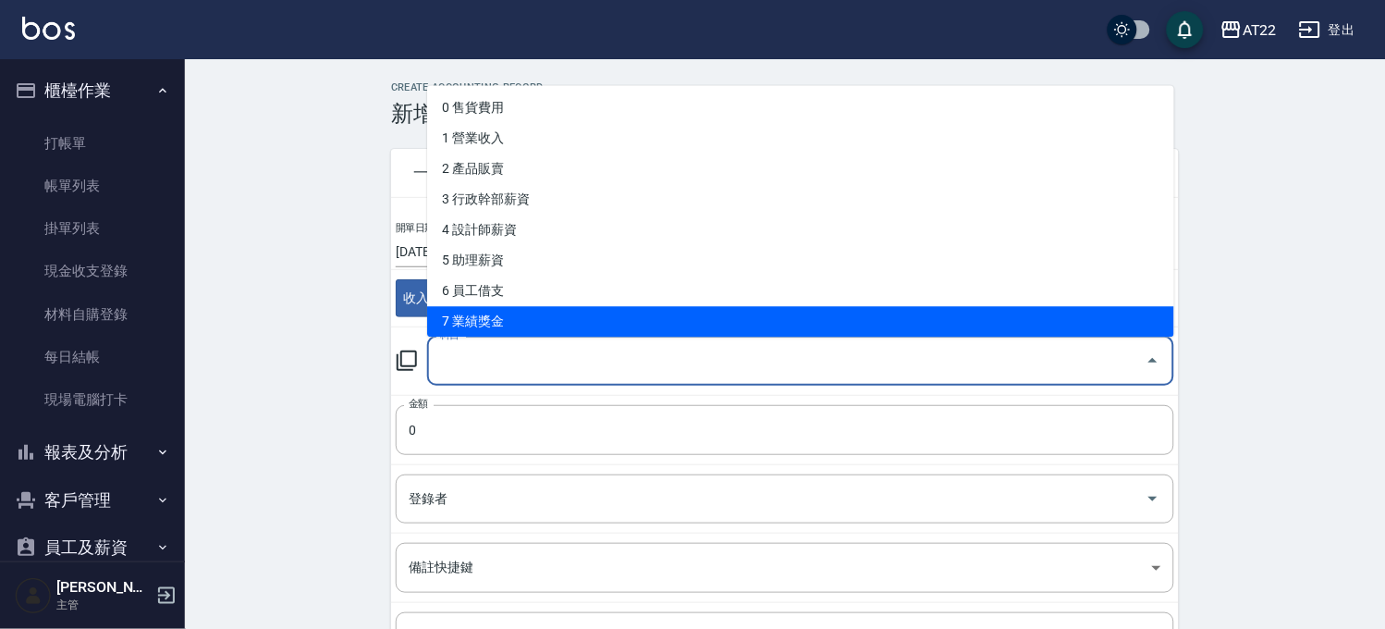
scroll to position [308, 0]
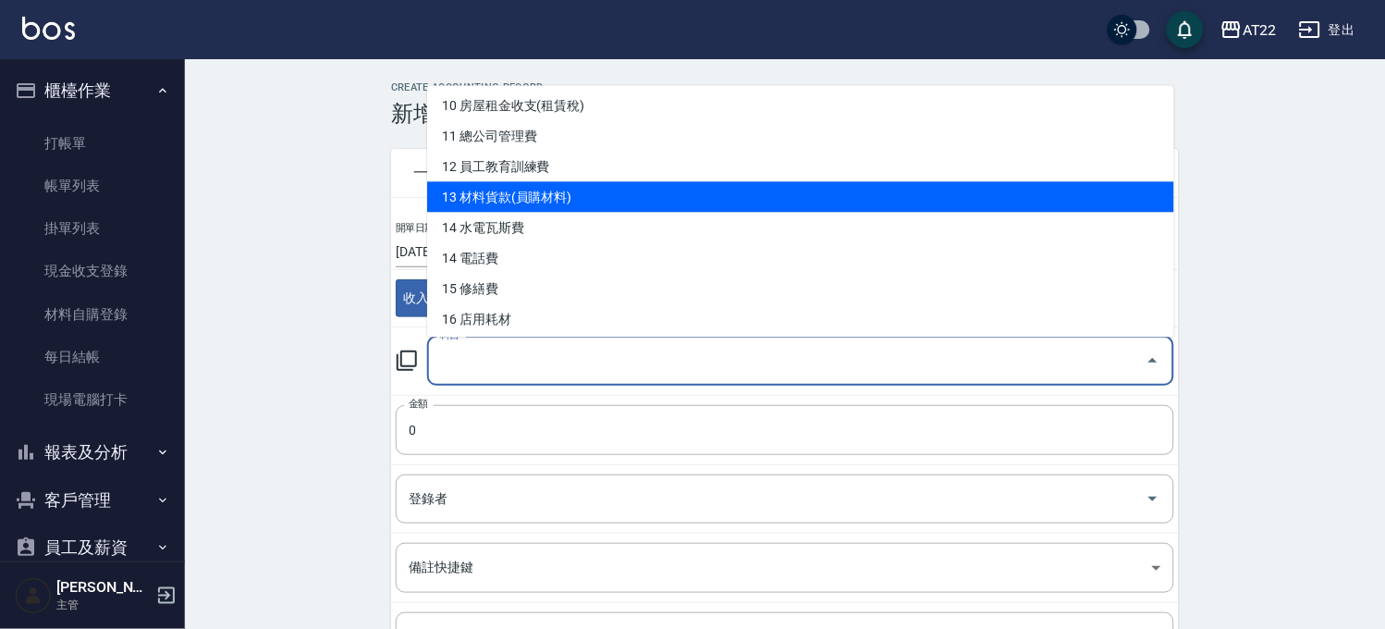
click at [566, 203] on li "13 材料貨款(員購材料)" at bounding box center [800, 196] width 747 height 31
type input "13 材料貨款(員購材料)"
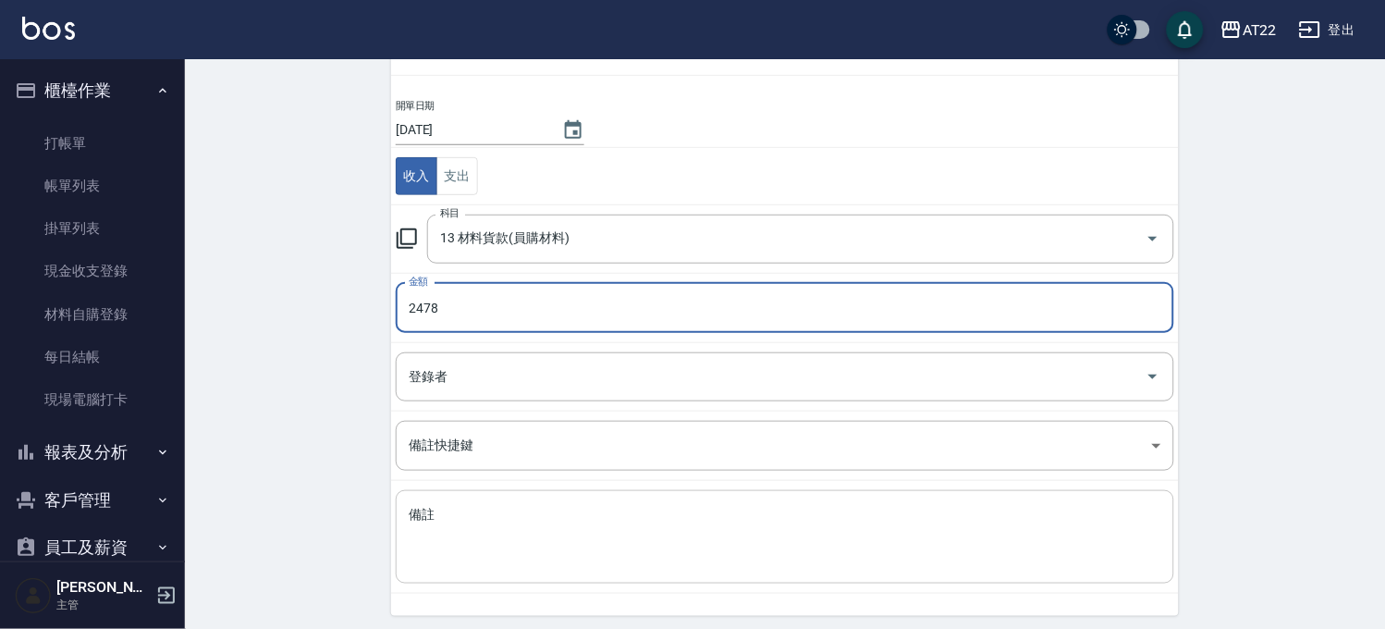
scroll to position [188, 0]
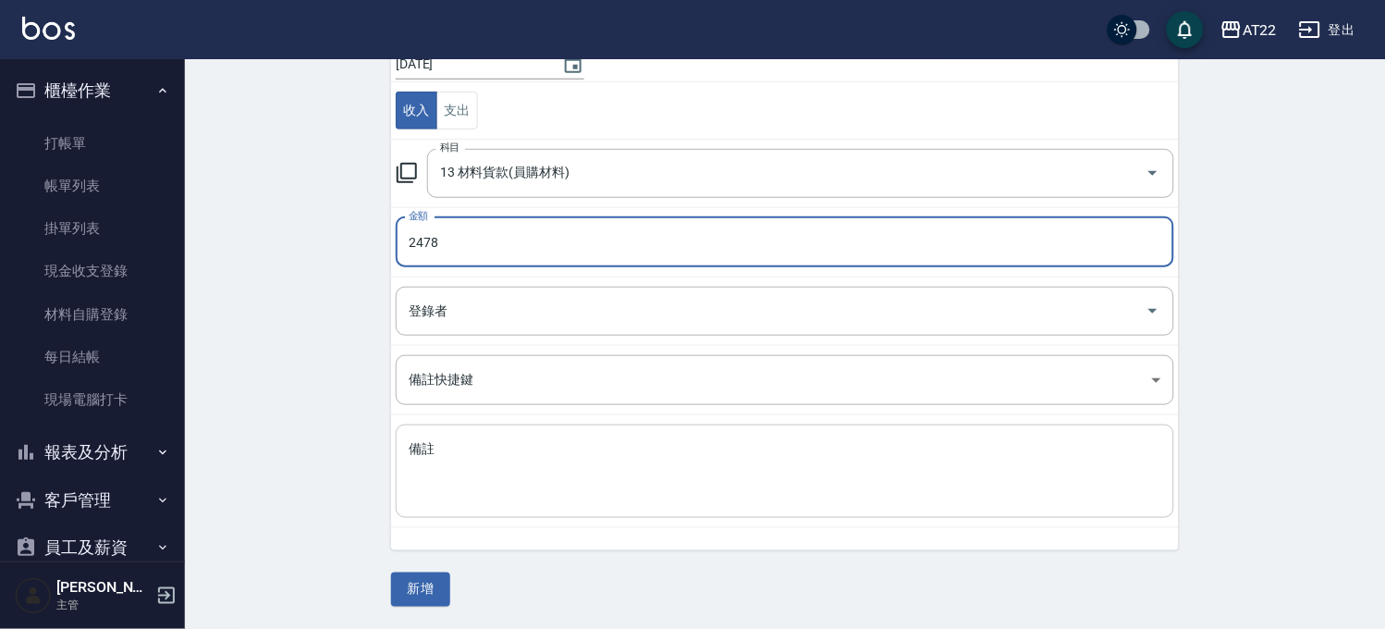
type input "2478"
click at [474, 454] on textarea "備註" at bounding box center [785, 471] width 752 height 63
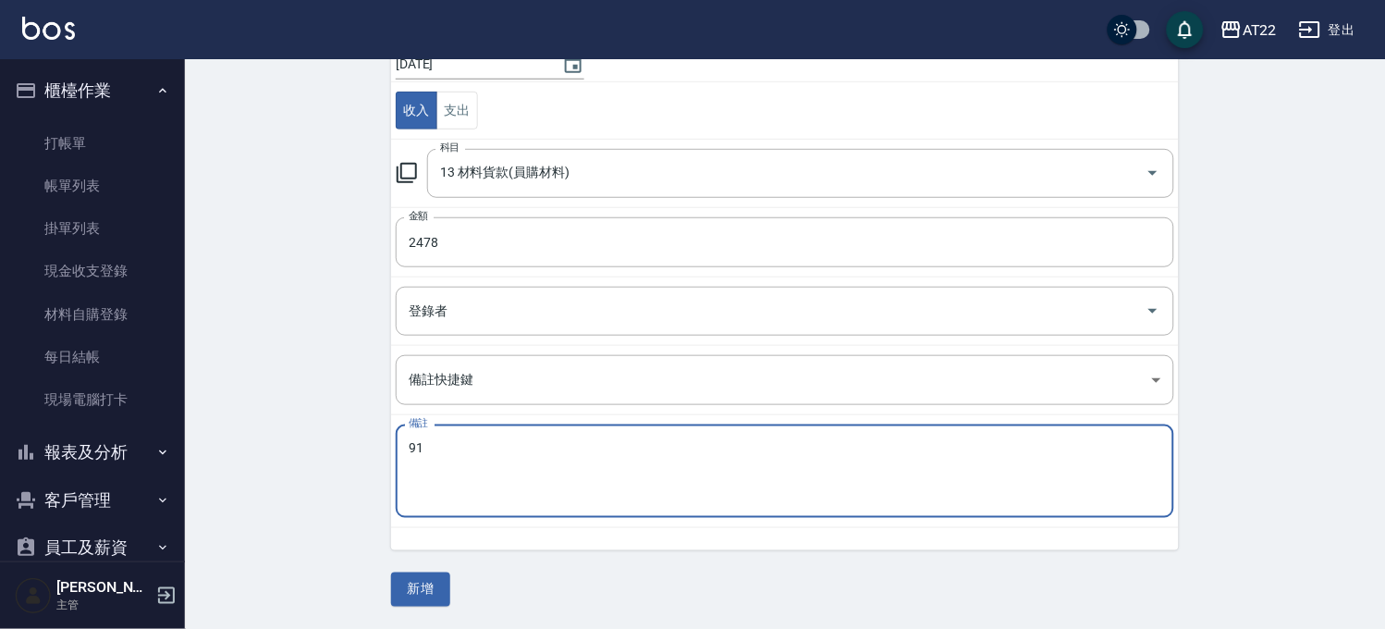
type textarea "9"
type textarea "Joyce 9月"
click at [421, 573] on button "新增" at bounding box center [420, 589] width 59 height 34
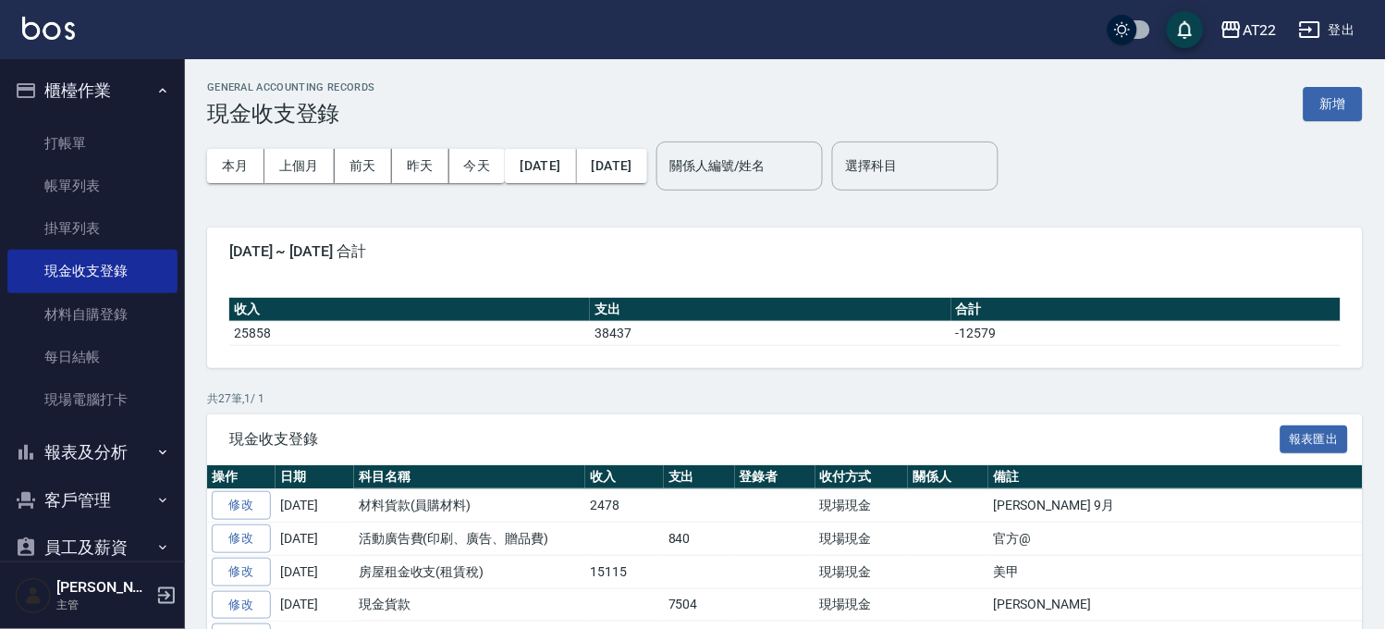
click at [512, 392] on p "共 27 筆, 1 / 1" at bounding box center [784, 398] width 1155 height 17
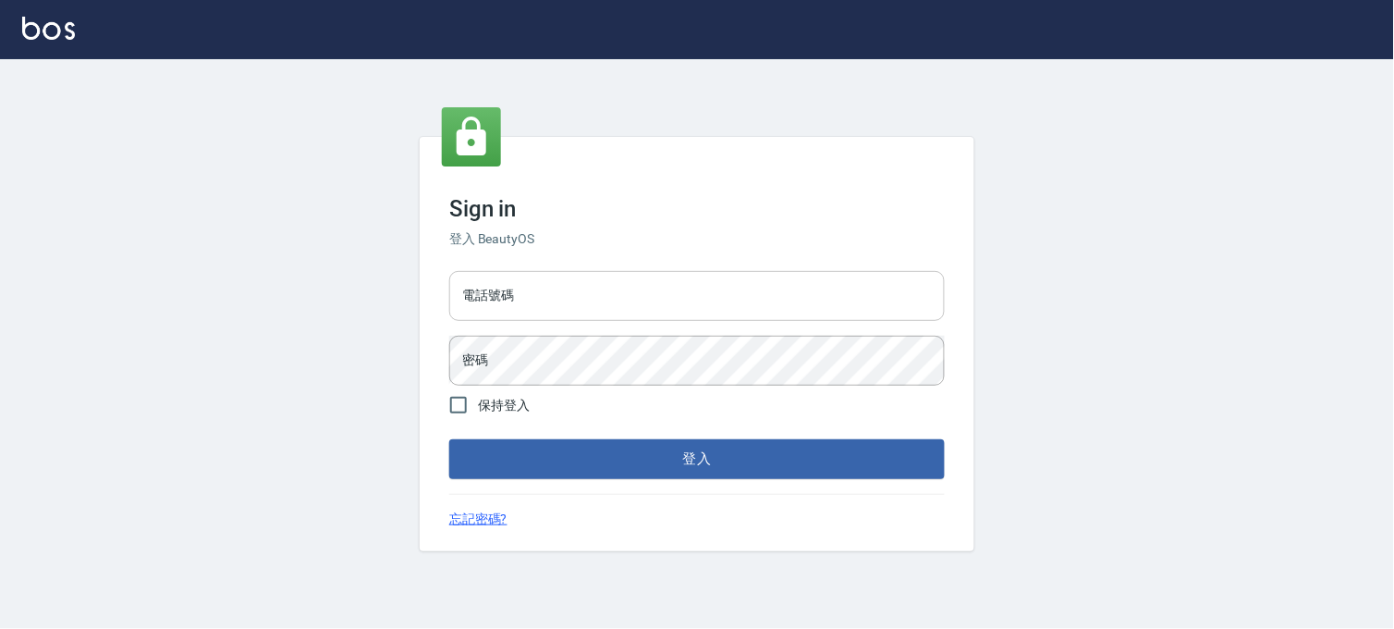
click at [574, 307] on input "電話號碼" at bounding box center [696, 296] width 495 height 50
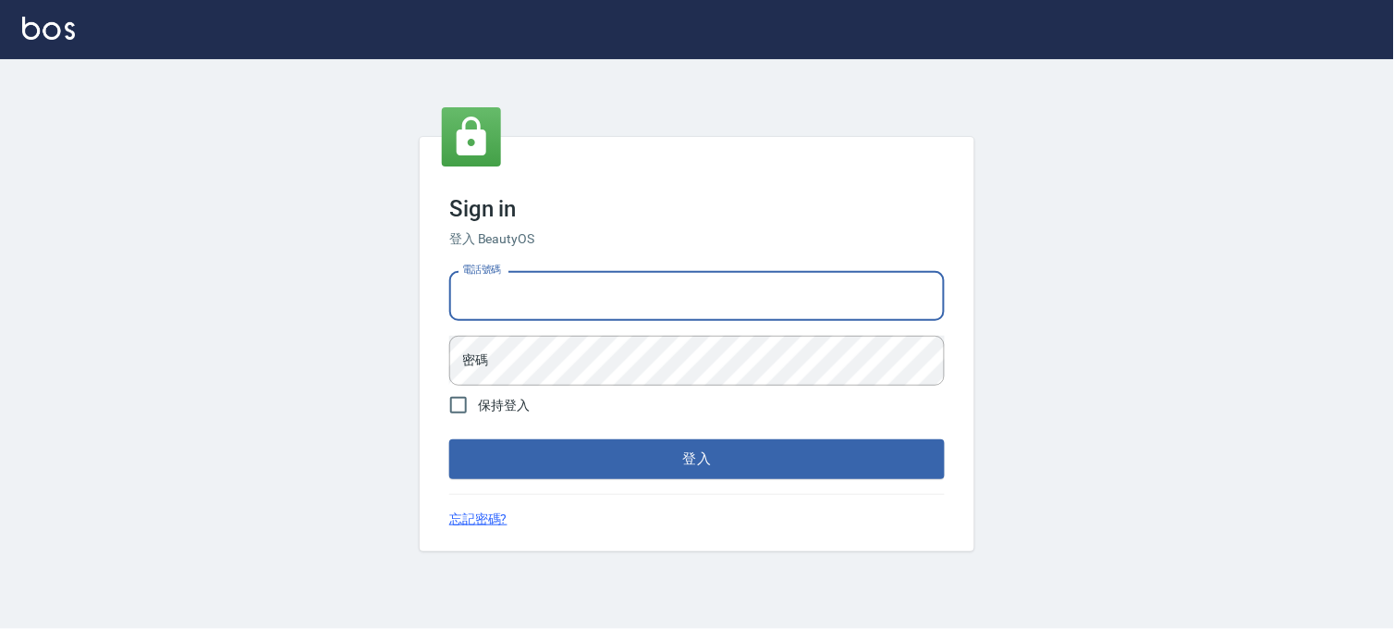
click at [565, 299] on input "電話號碼" at bounding box center [696, 296] width 495 height 50
type input "0936888819"
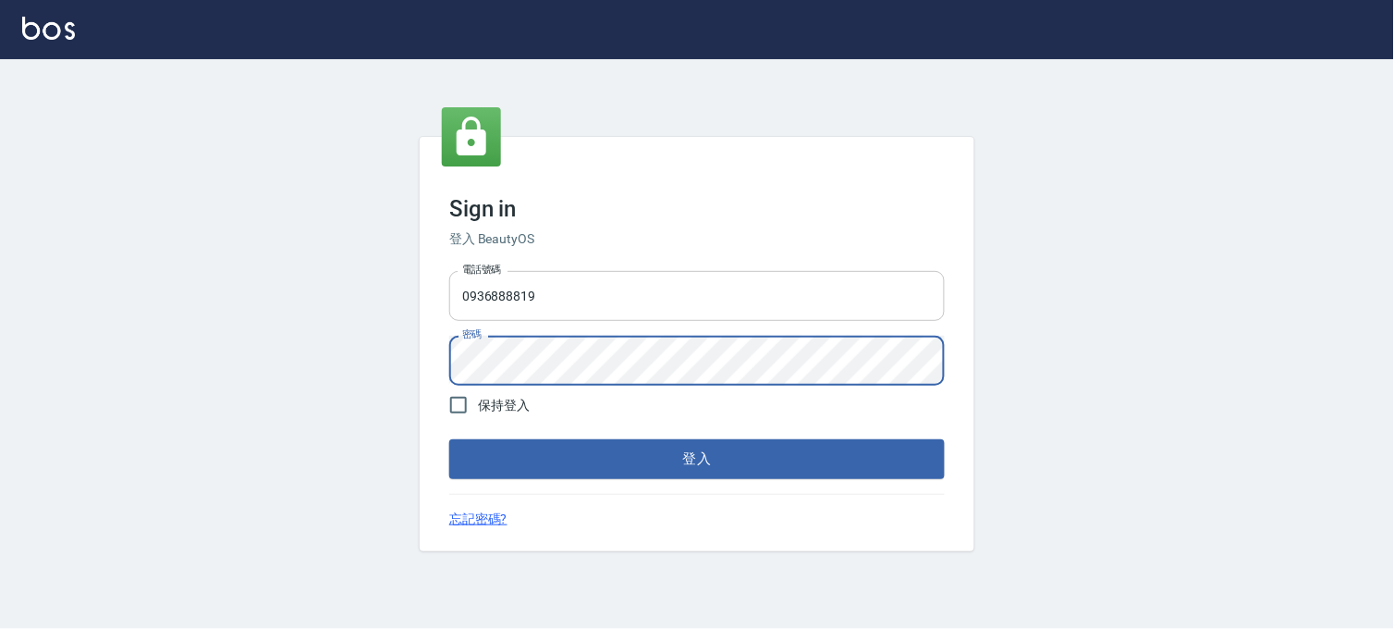
click at [449, 439] on button "登入" at bounding box center [696, 458] width 495 height 39
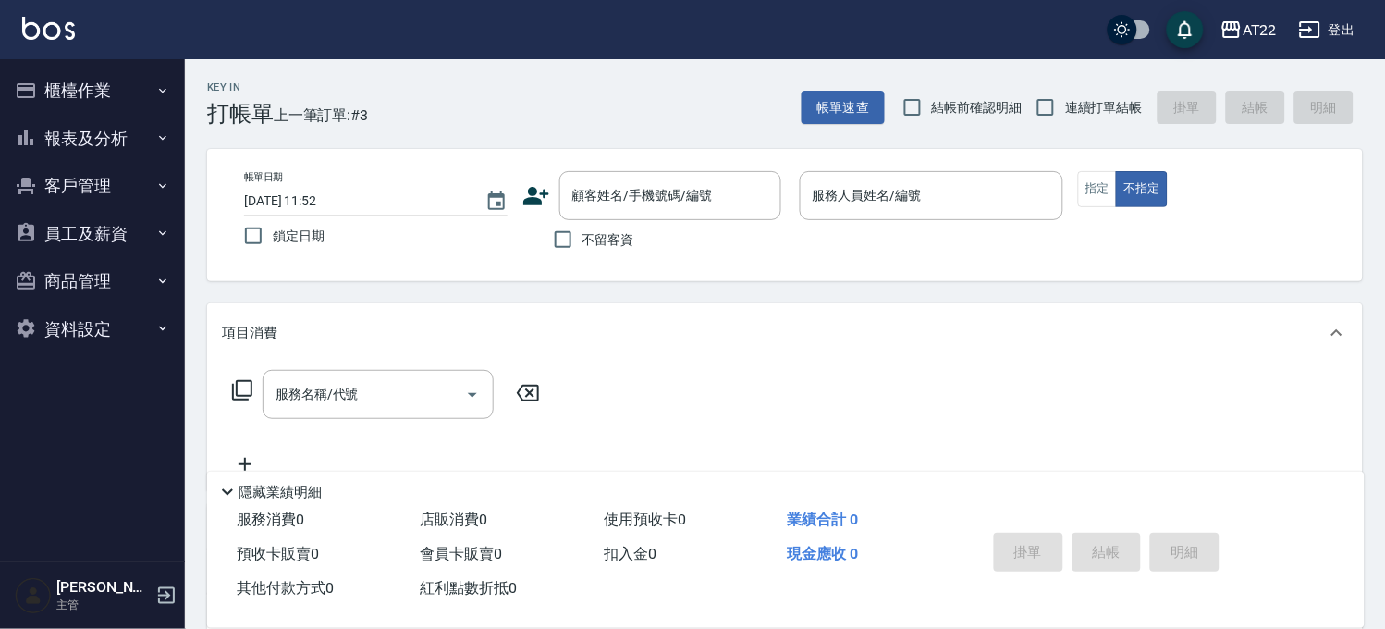
click at [116, 214] on button "員工及薪資" at bounding box center [92, 234] width 170 height 48
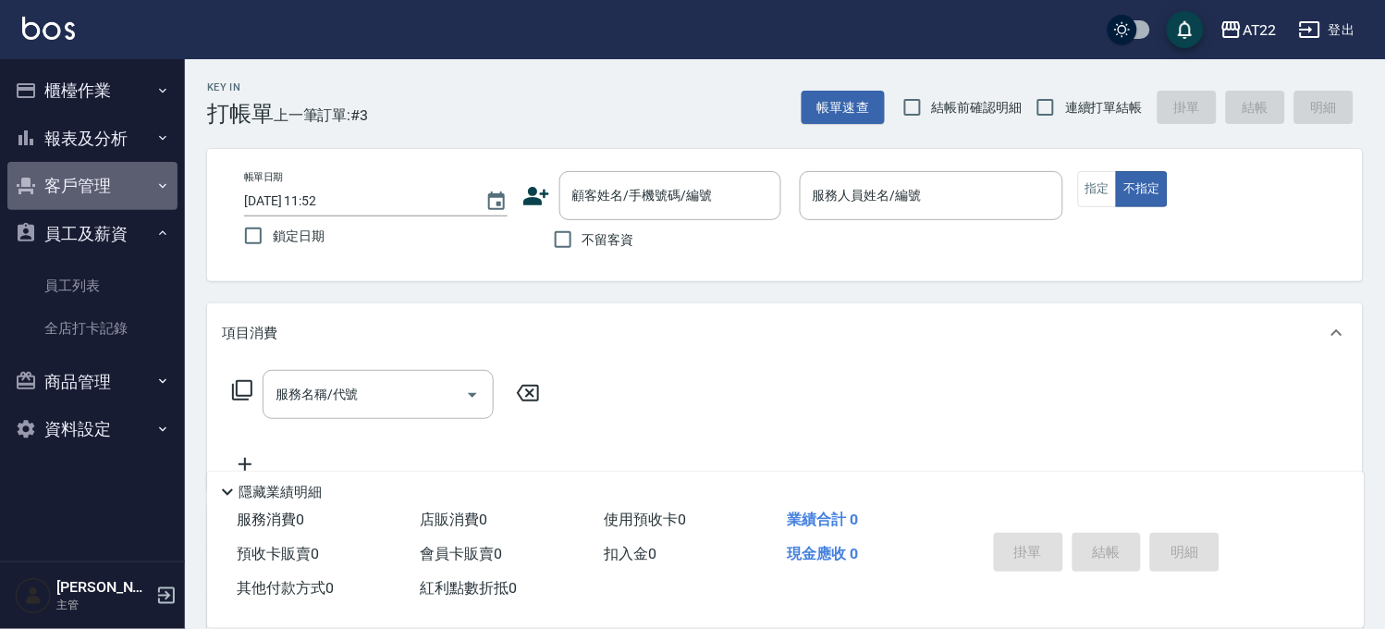
click at [129, 188] on button "客戶管理" at bounding box center [92, 186] width 170 height 48
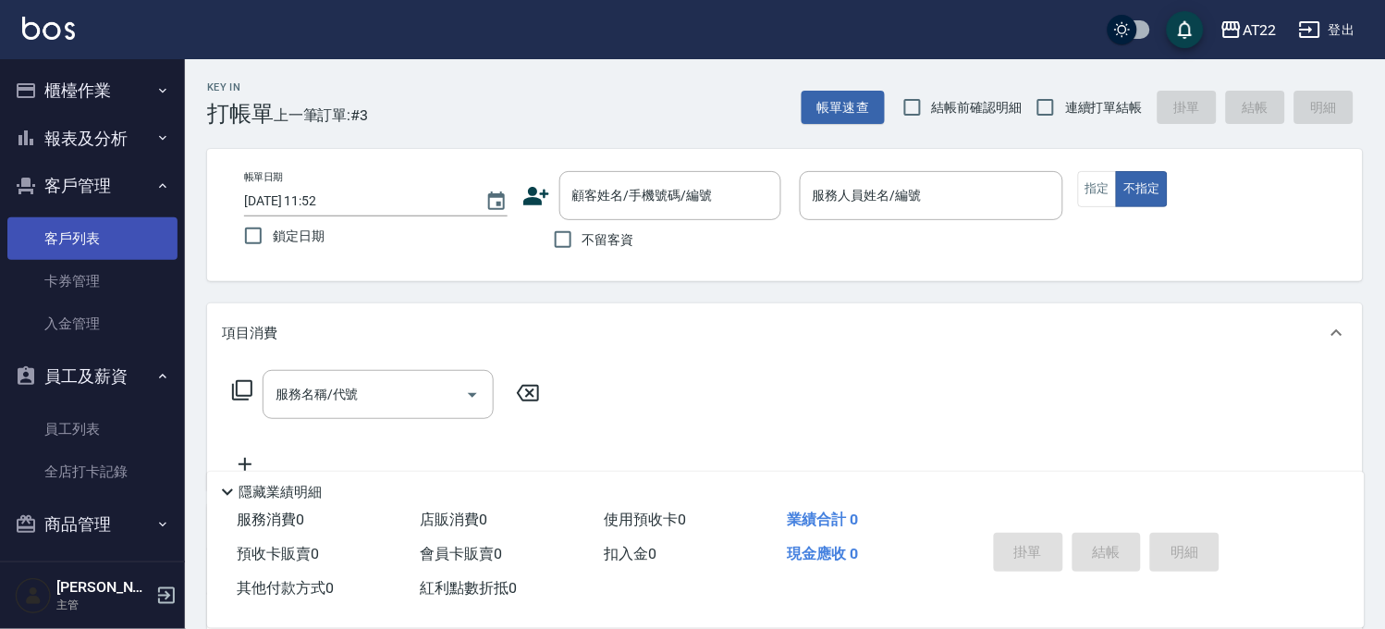
click at [134, 237] on link "客戶列表" at bounding box center [92, 238] width 170 height 43
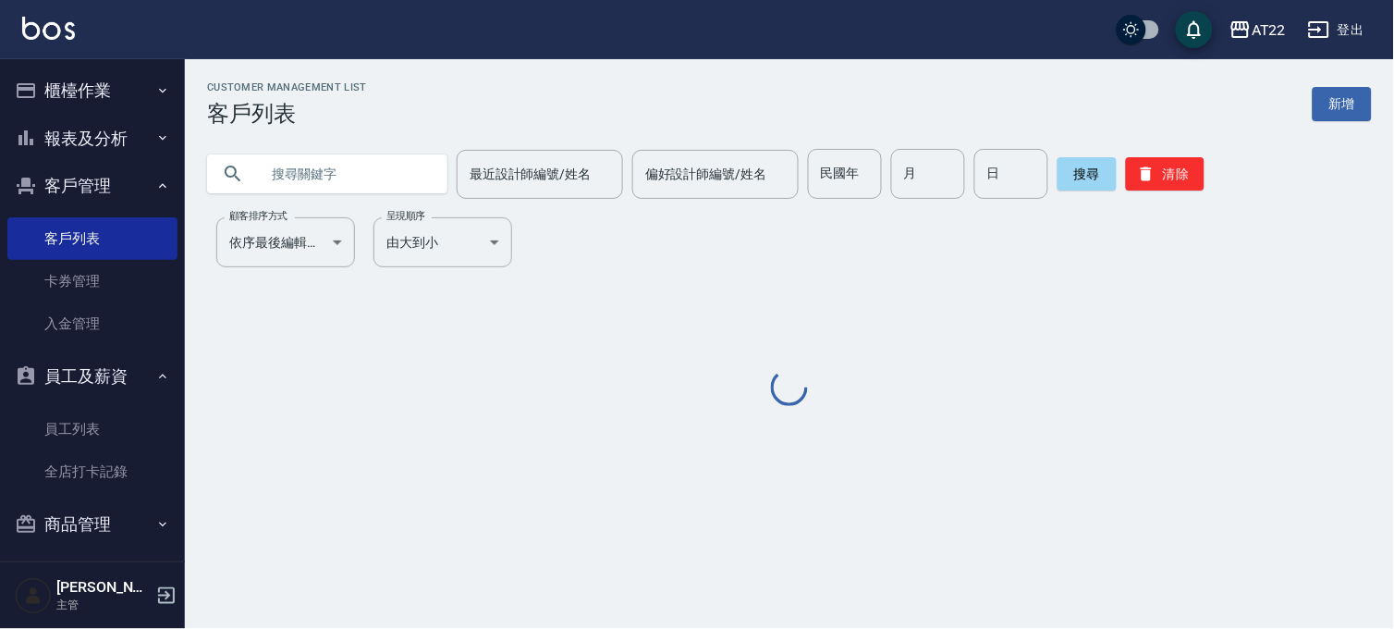
click at [371, 173] on input "text" at bounding box center [346, 174] width 174 height 50
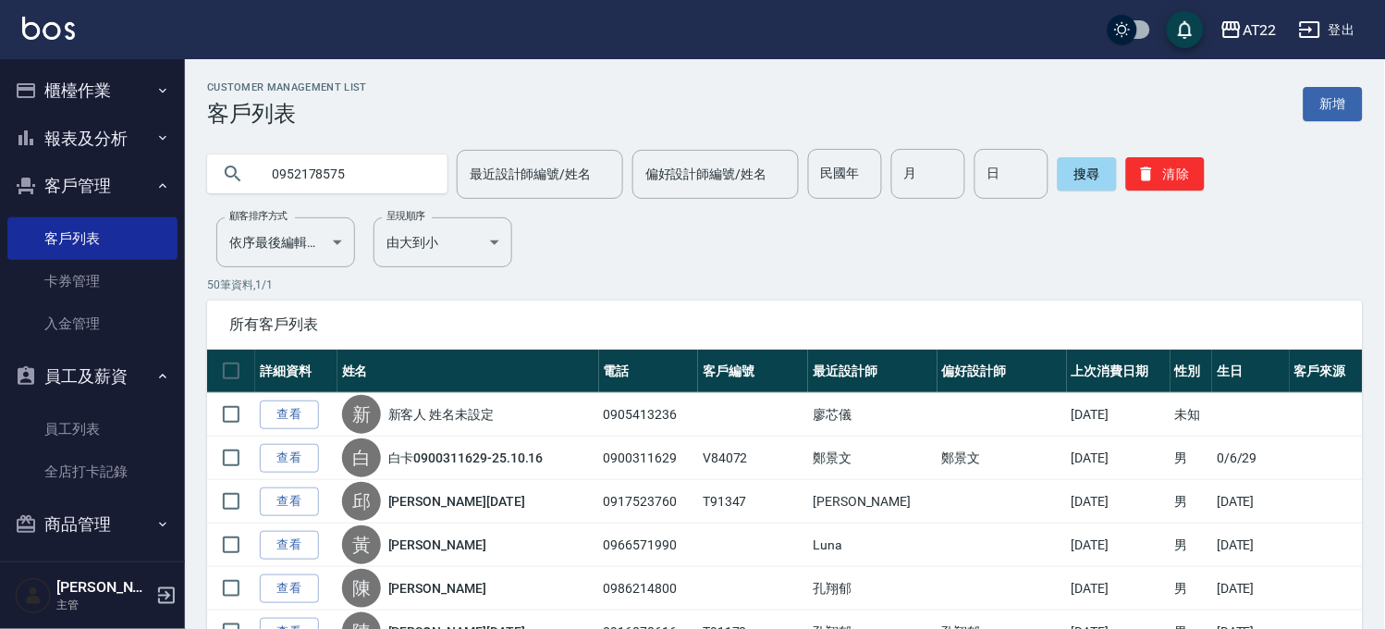
type input "0952178575"
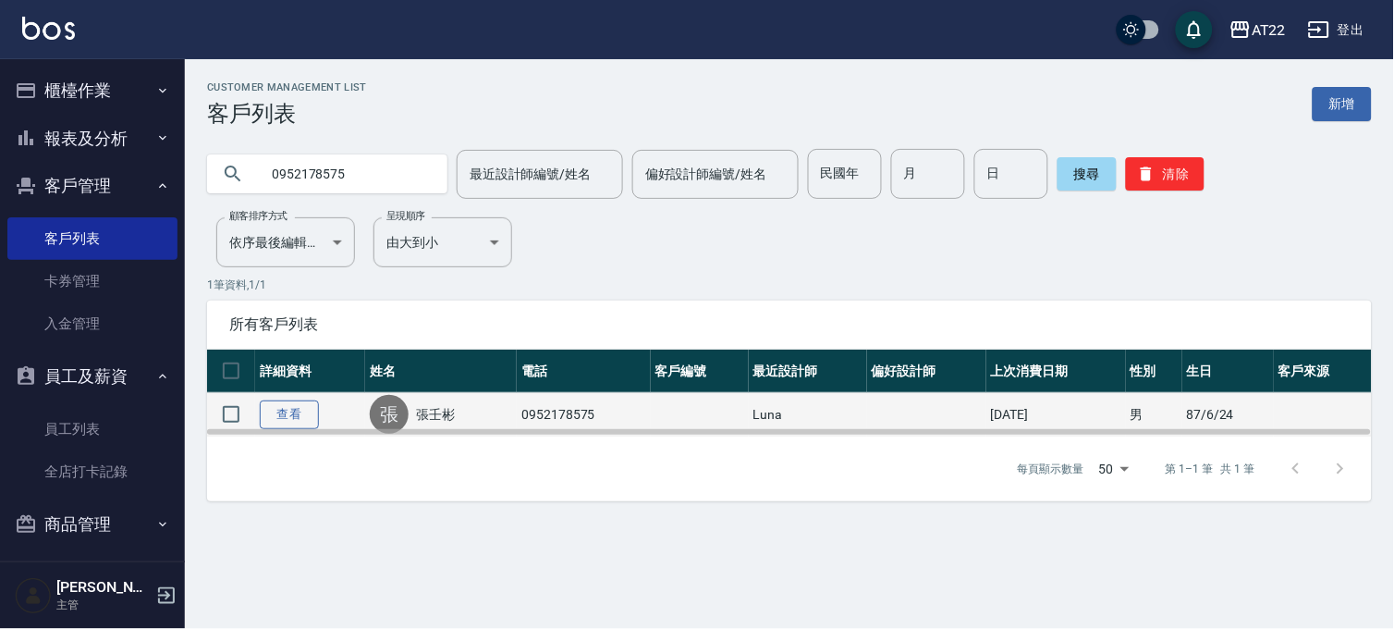
click at [278, 419] on link "查看" at bounding box center [289, 414] width 59 height 29
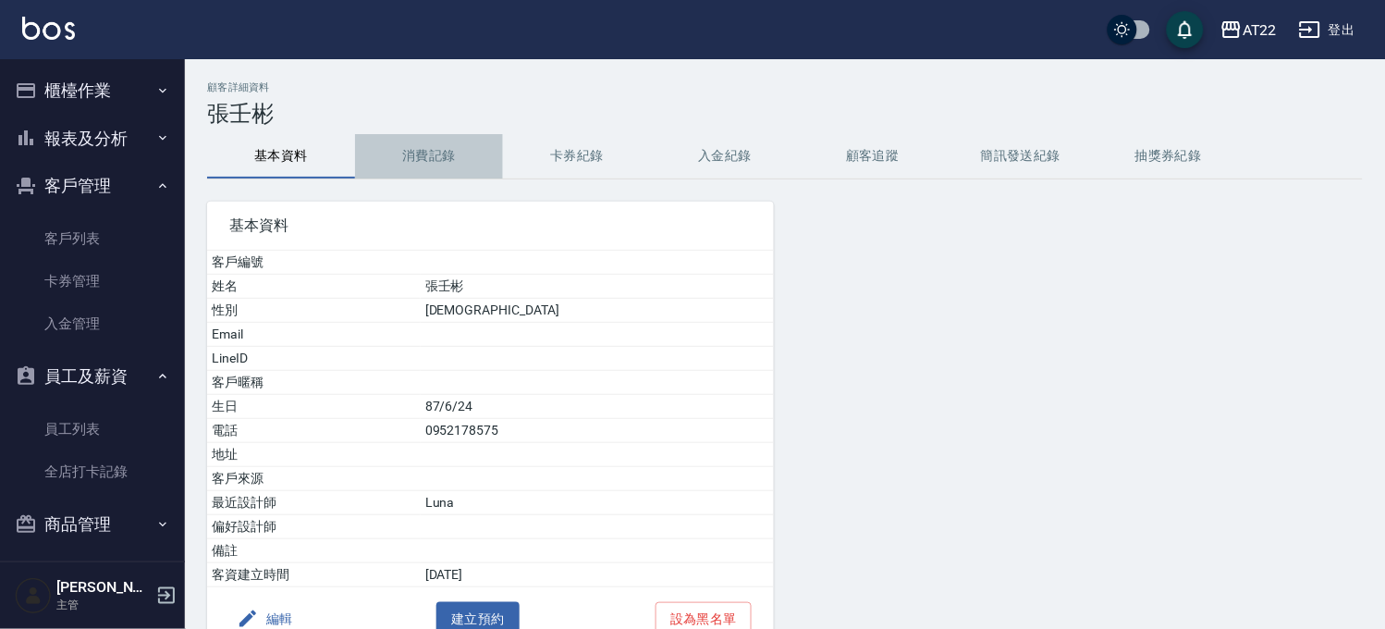
click at [408, 141] on button "消費記錄" at bounding box center [429, 156] width 148 height 44
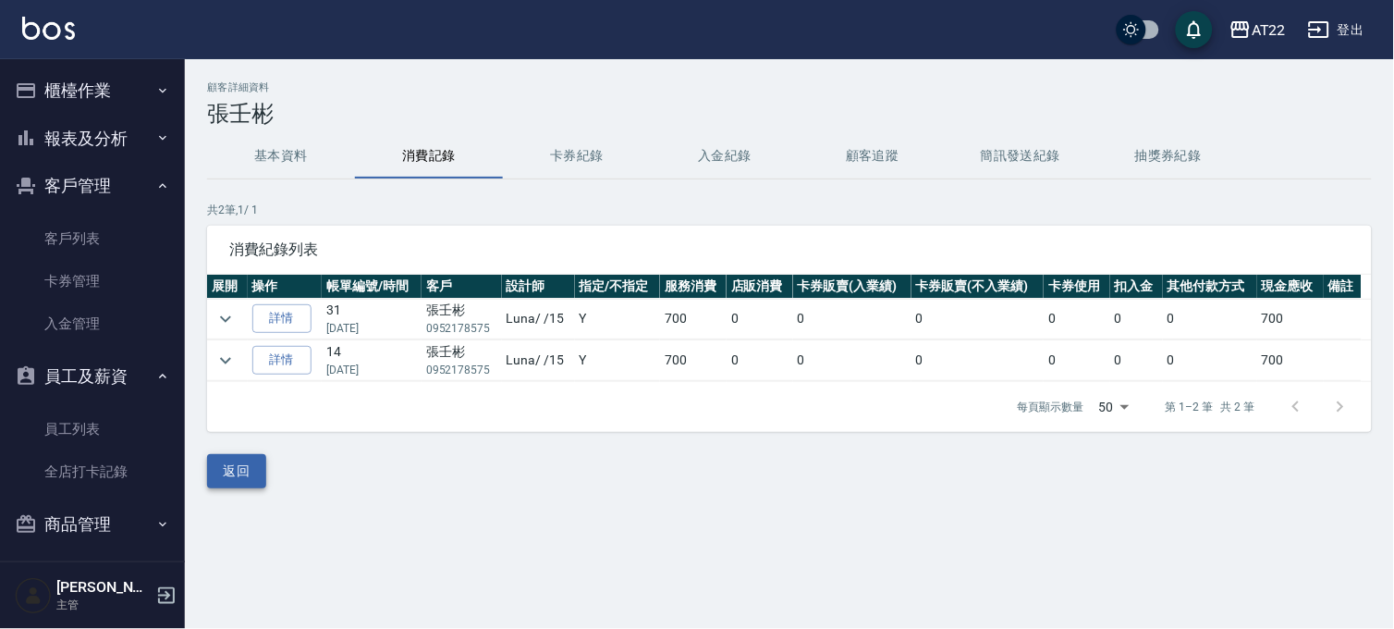
click at [232, 469] on button "返回" at bounding box center [236, 471] width 59 height 34
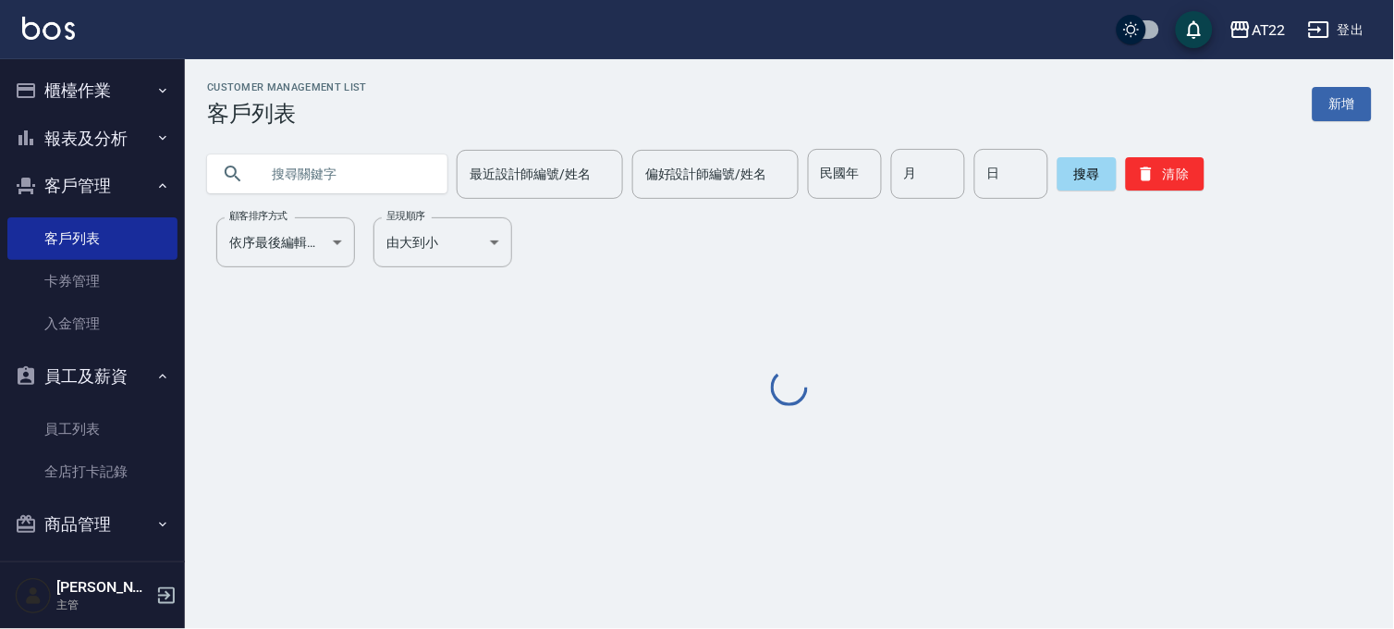
click at [374, 165] on input "text" at bounding box center [346, 174] width 174 height 50
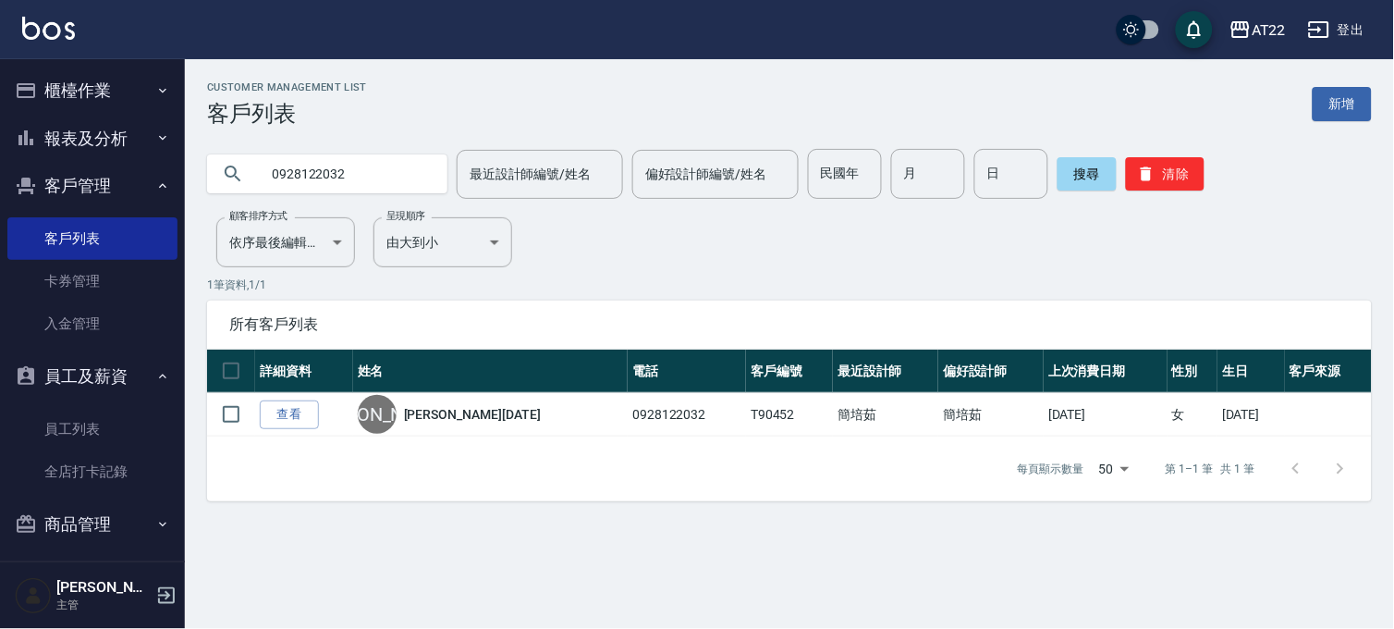
click at [374, 165] on input "0928122032" at bounding box center [346, 174] width 174 height 50
type input "0963632242"
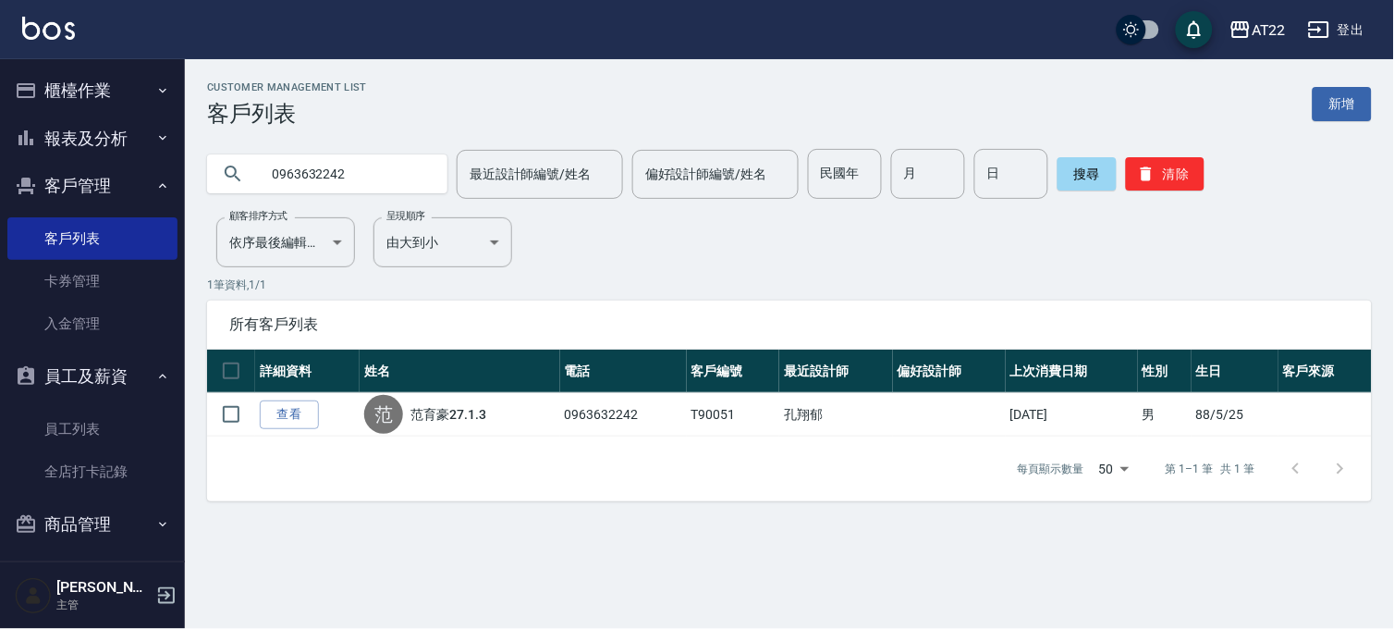
click at [111, 134] on button "報表及分析" at bounding box center [92, 139] width 170 height 48
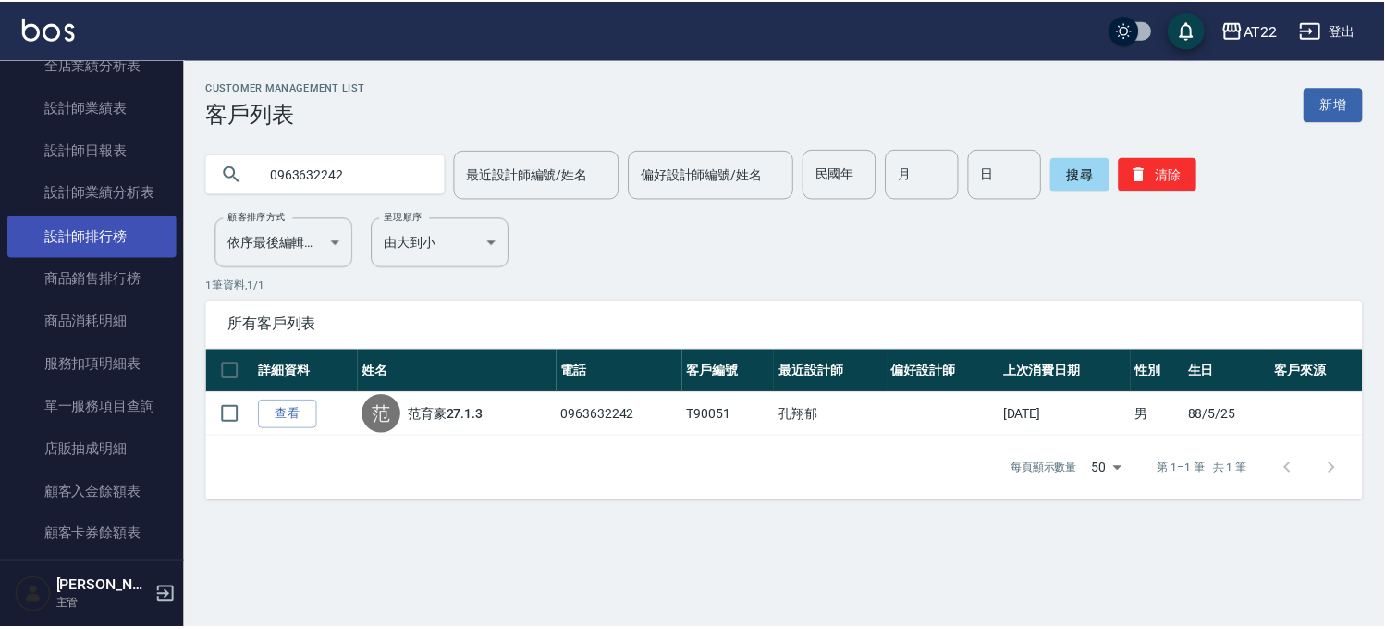
scroll to position [513, 0]
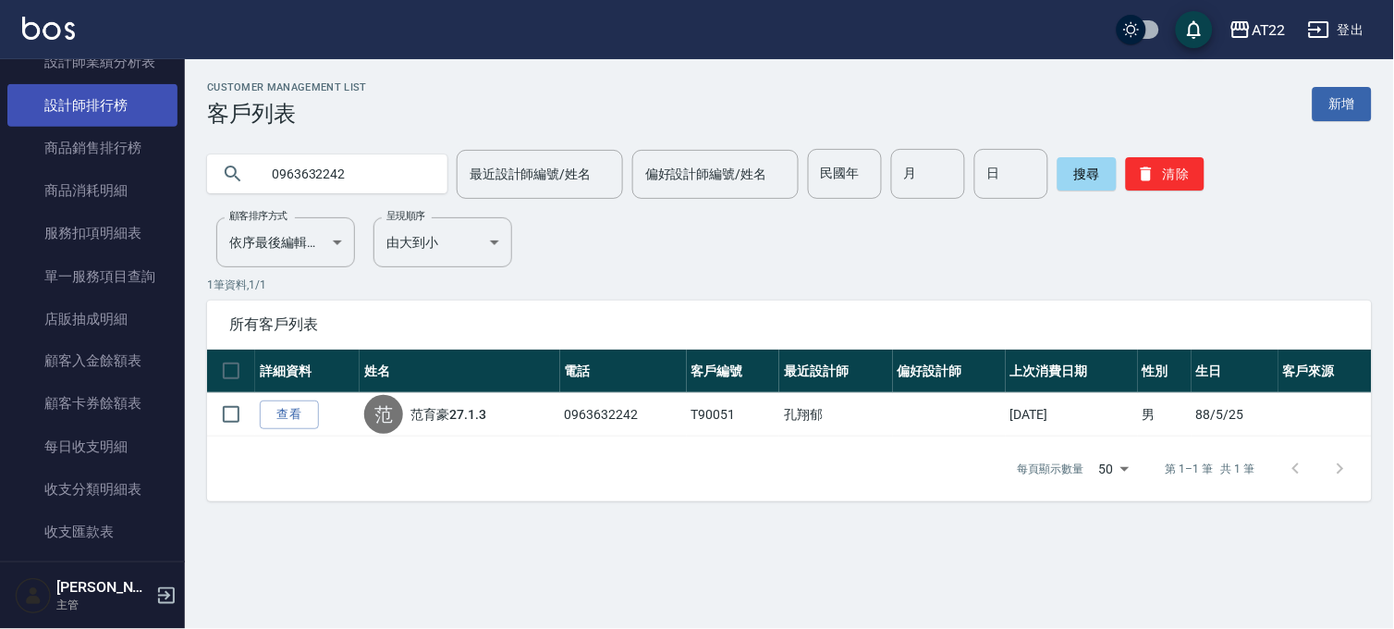
click at [118, 89] on link "設計師排行榜" at bounding box center [92, 105] width 170 height 43
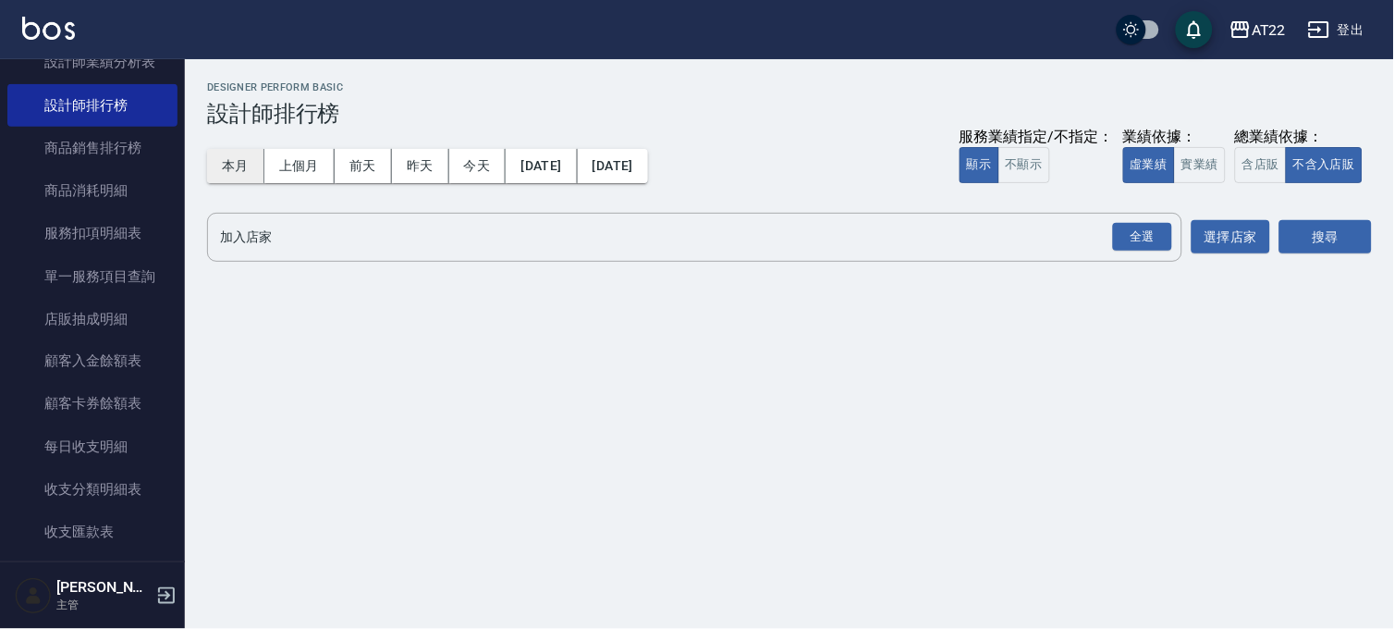
click at [253, 177] on button "本月" at bounding box center [235, 166] width 57 height 34
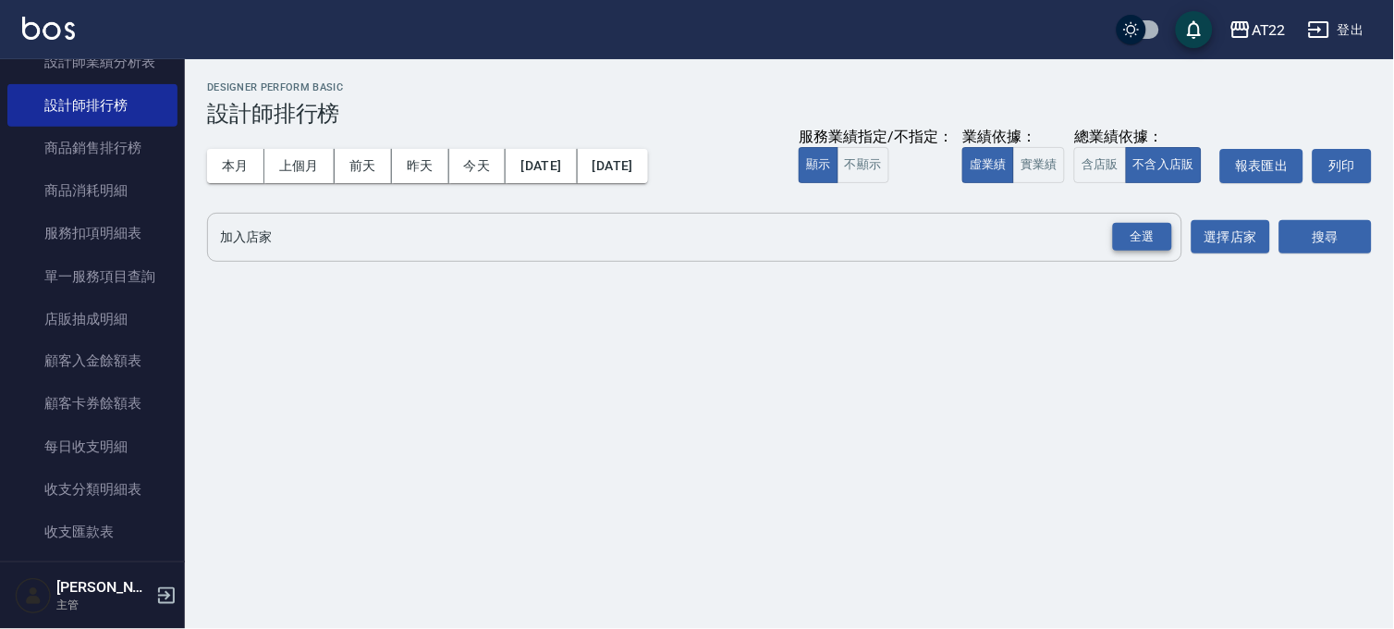
click at [1153, 235] on div "全選" at bounding box center [1142, 237] width 59 height 29
click at [1313, 229] on button "搜尋" at bounding box center [1325, 238] width 92 height 34
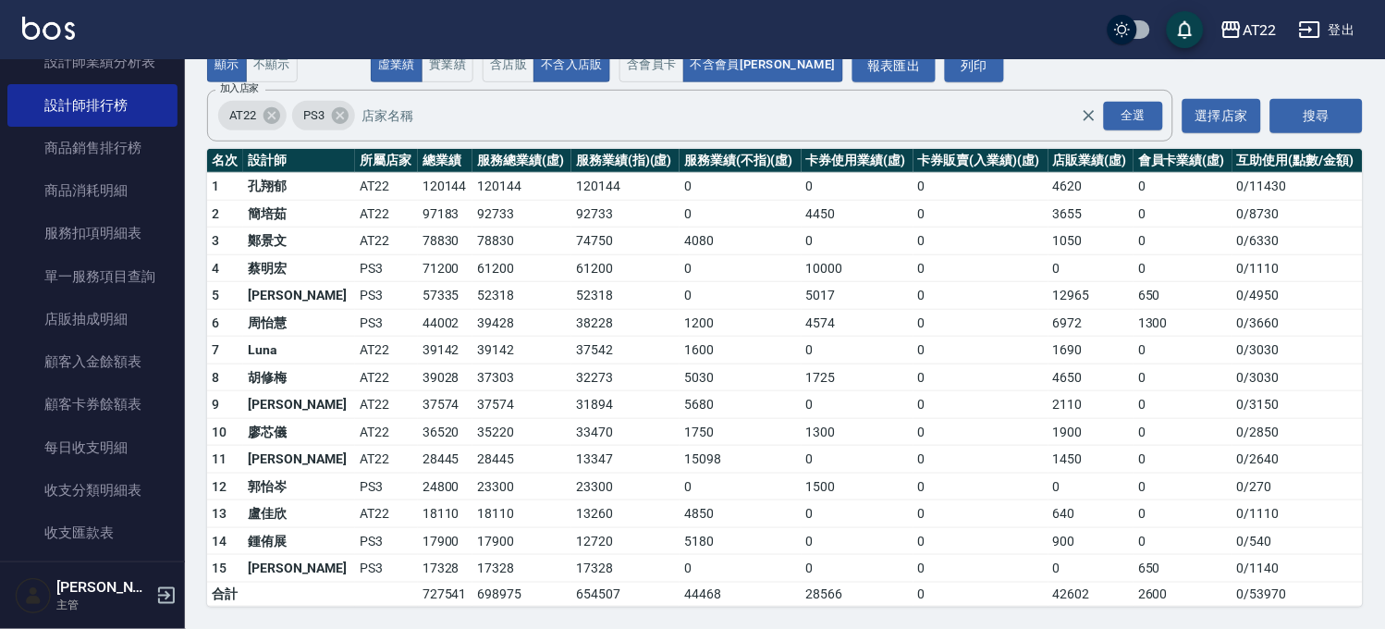
scroll to position [56, 0]
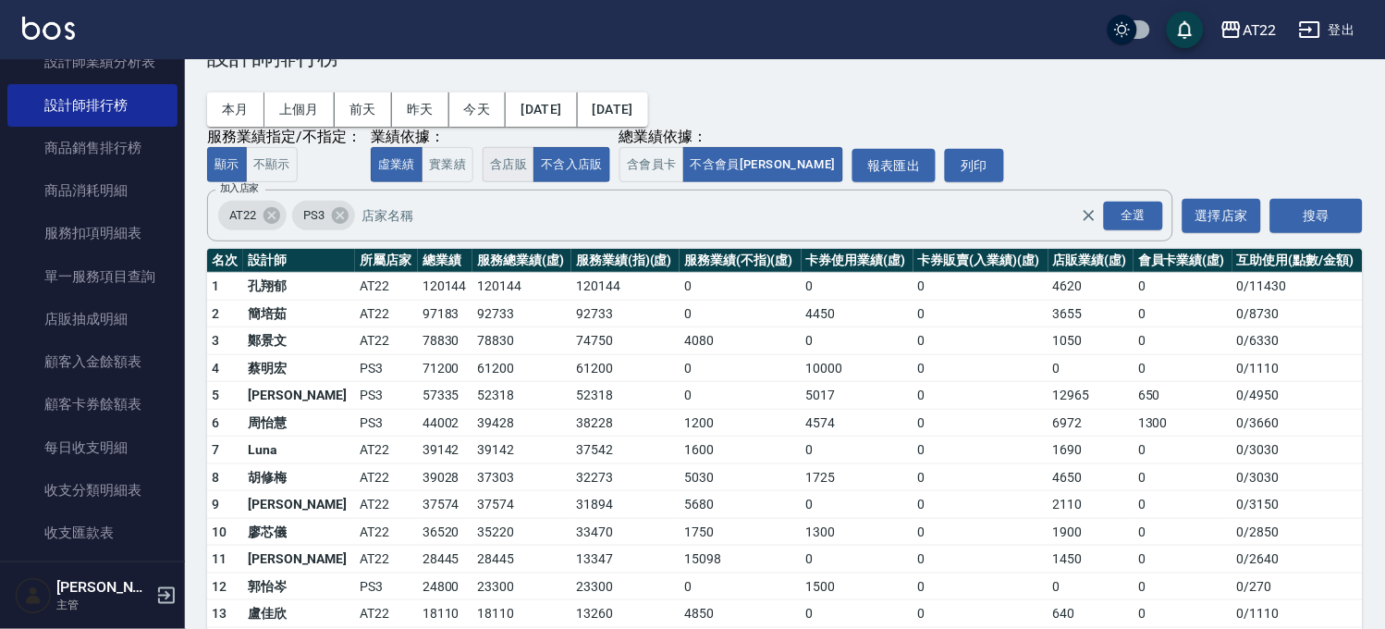
click at [505, 173] on button "含店販" at bounding box center [508, 165] width 52 height 36
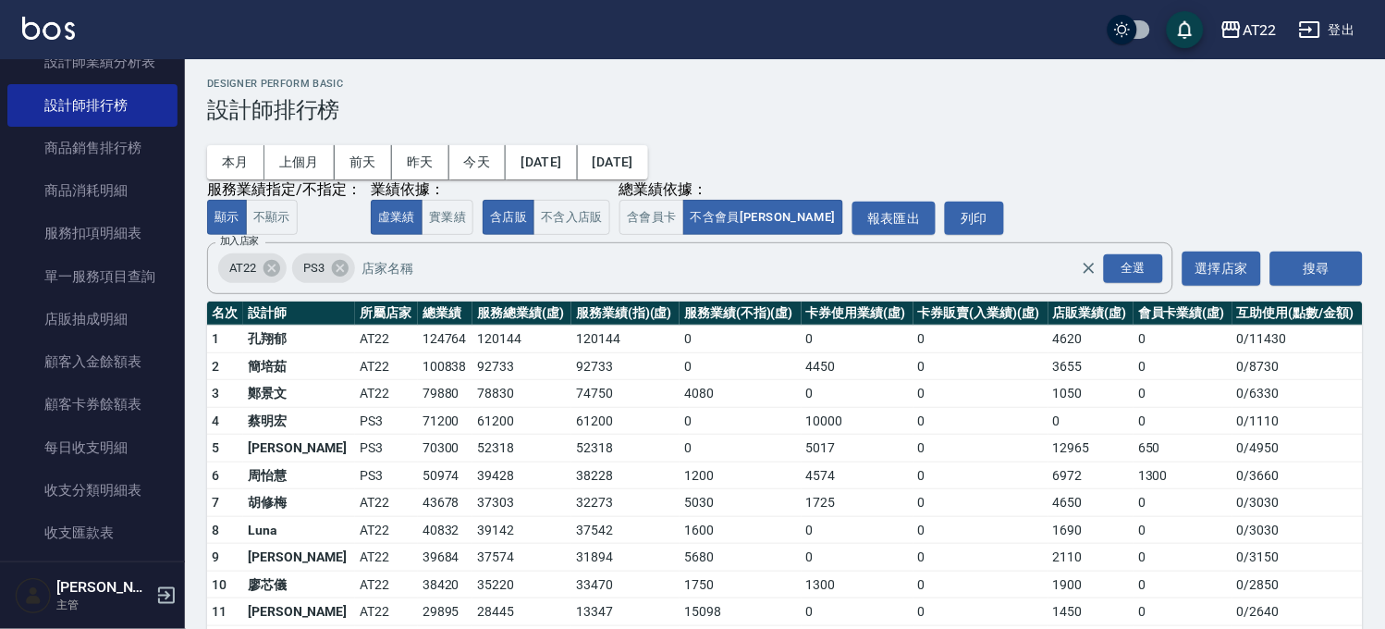
scroll to position [0, 0]
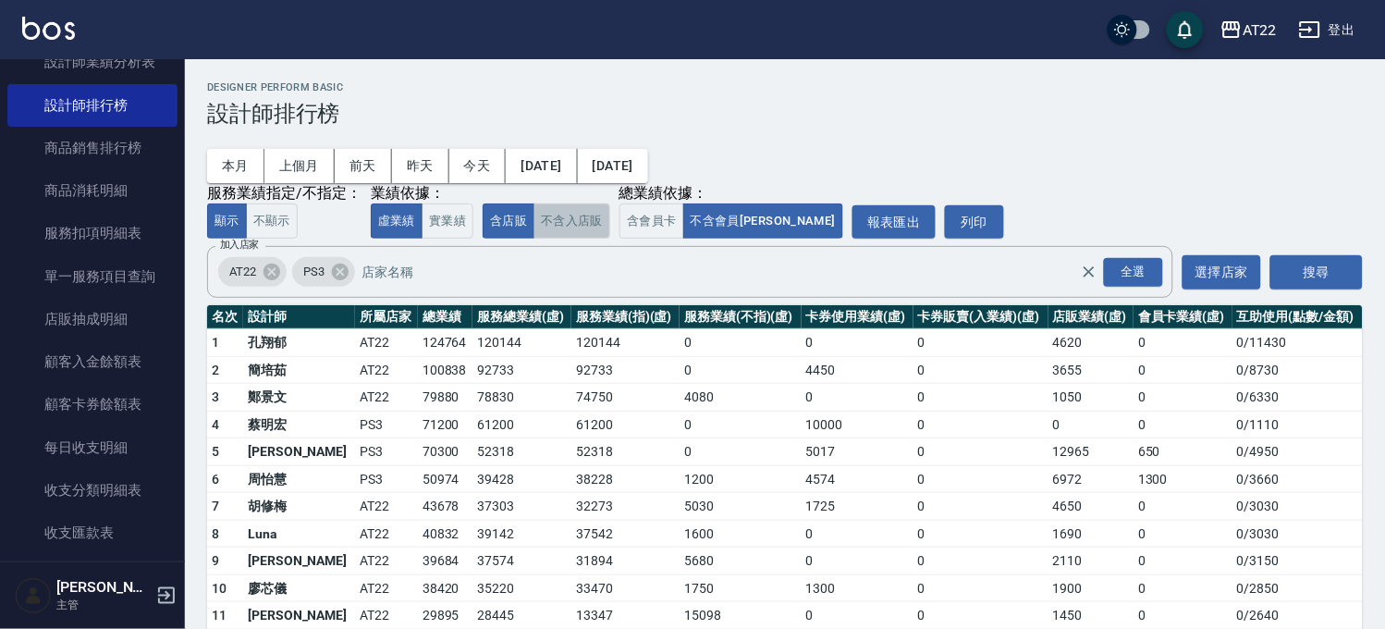
click at [577, 216] on button "不含入店販" at bounding box center [571, 221] width 77 height 36
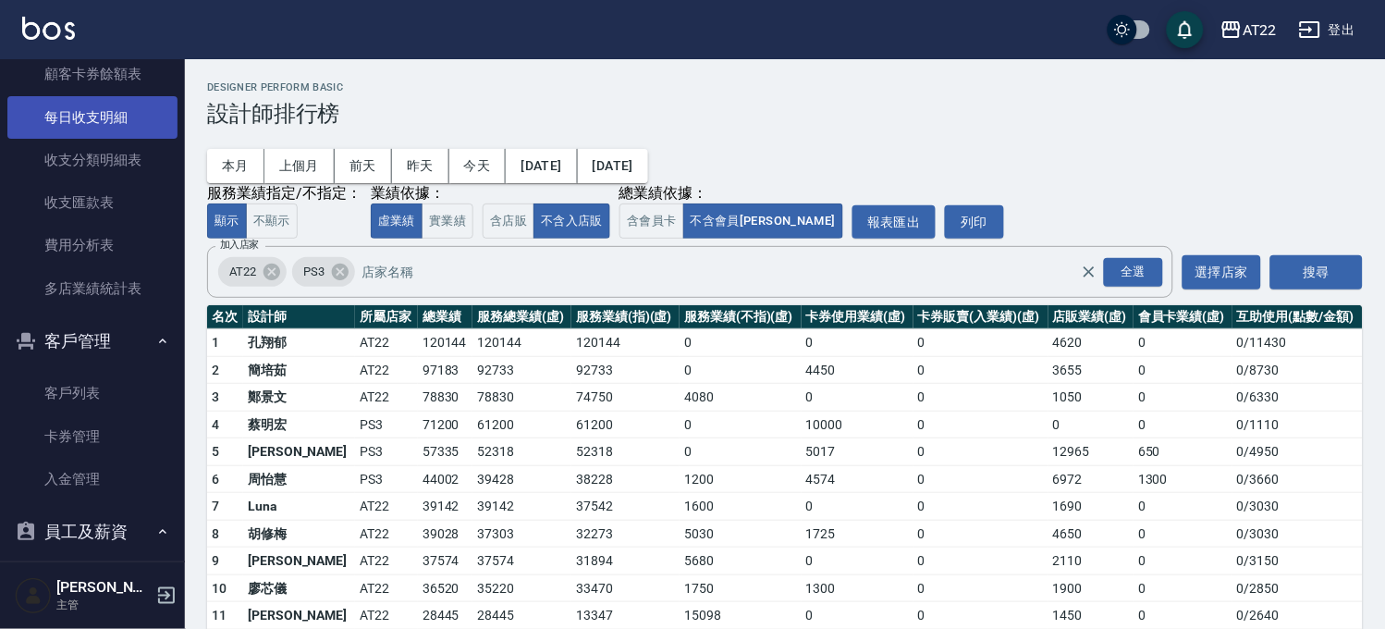
scroll to position [1027, 0]
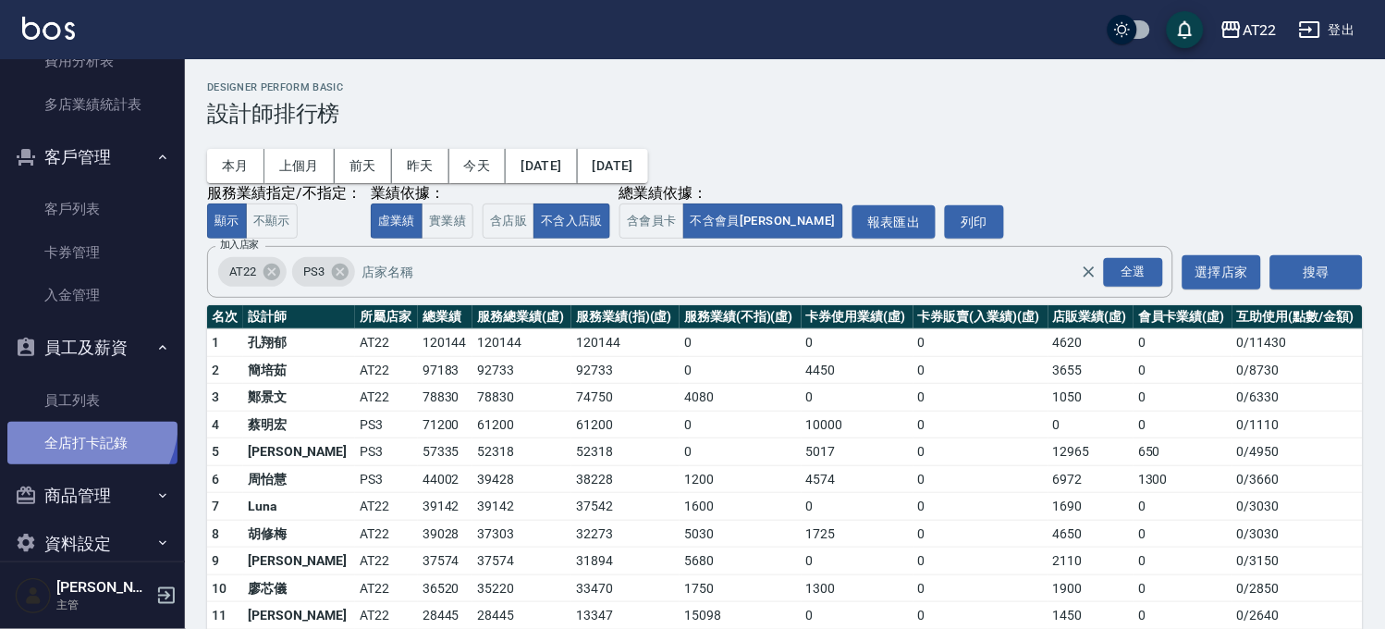
click at [69, 421] on link "全店打卡記錄" at bounding box center [92, 442] width 170 height 43
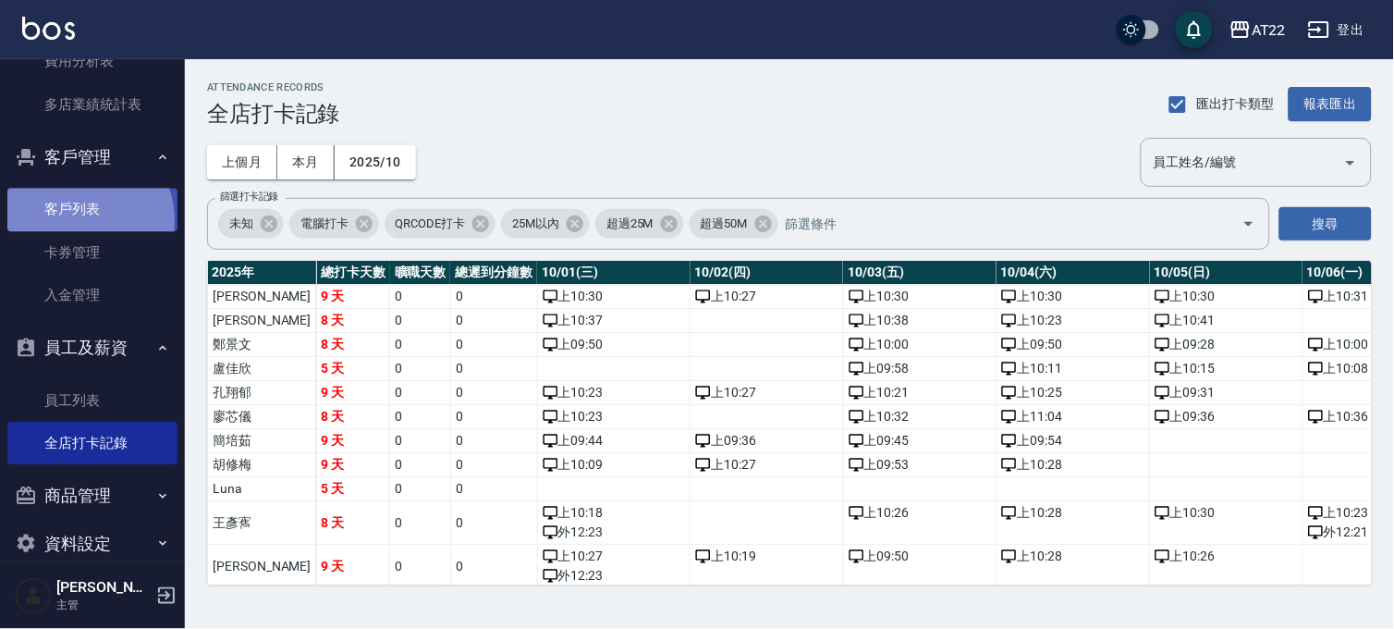
click at [81, 219] on link "客戶列表" at bounding box center [92, 209] width 170 height 43
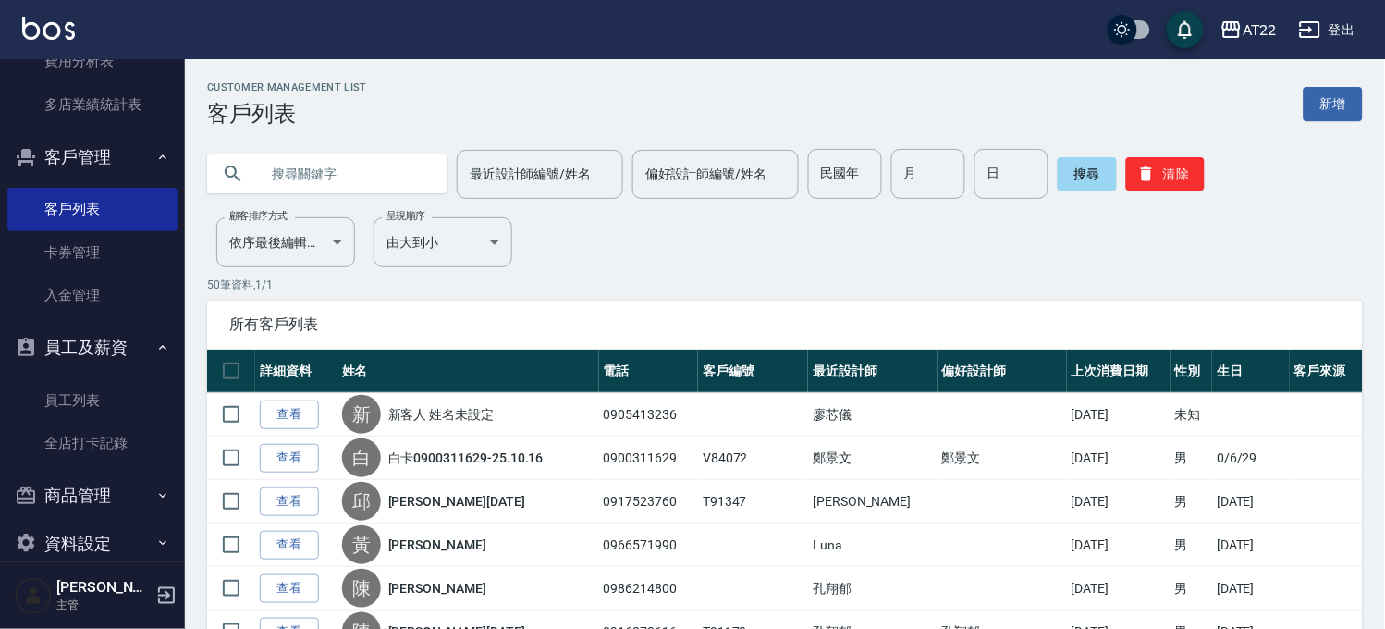
click at [393, 160] on input "text" at bounding box center [346, 174] width 174 height 50
type input "0988786897"
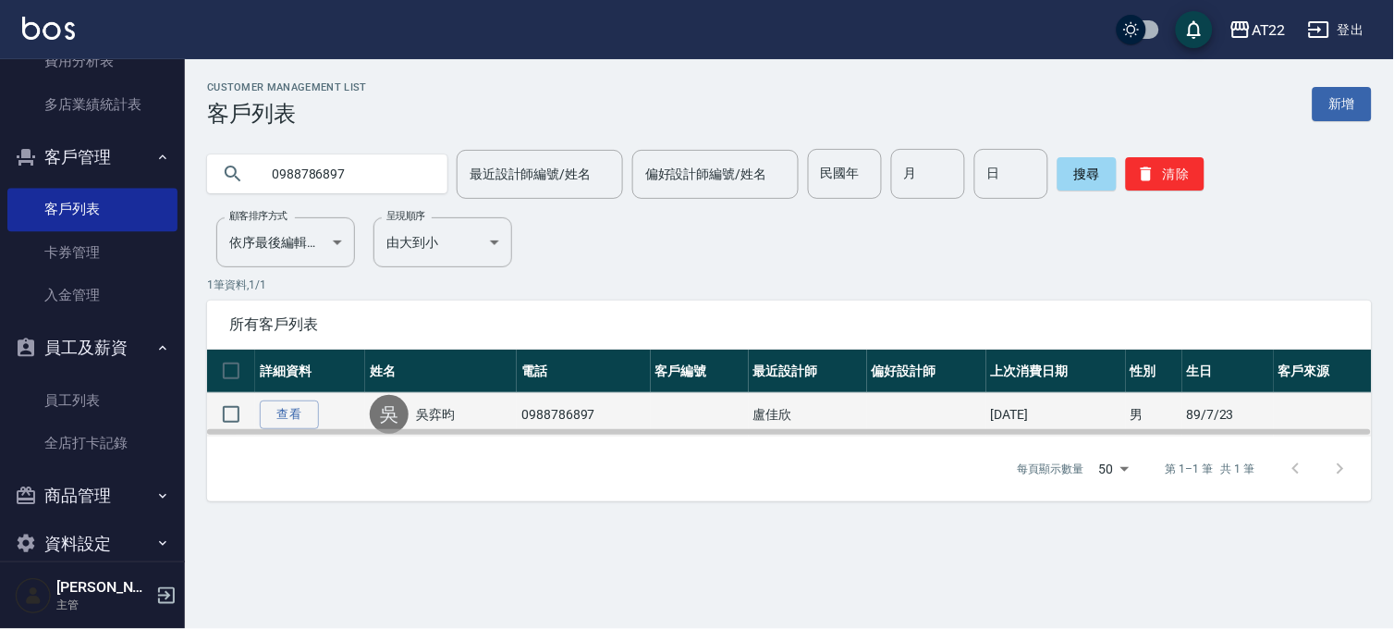
click at [259, 401] on td "查看" at bounding box center [310, 414] width 110 height 43
click at [260, 401] on link "查看" at bounding box center [289, 414] width 59 height 29
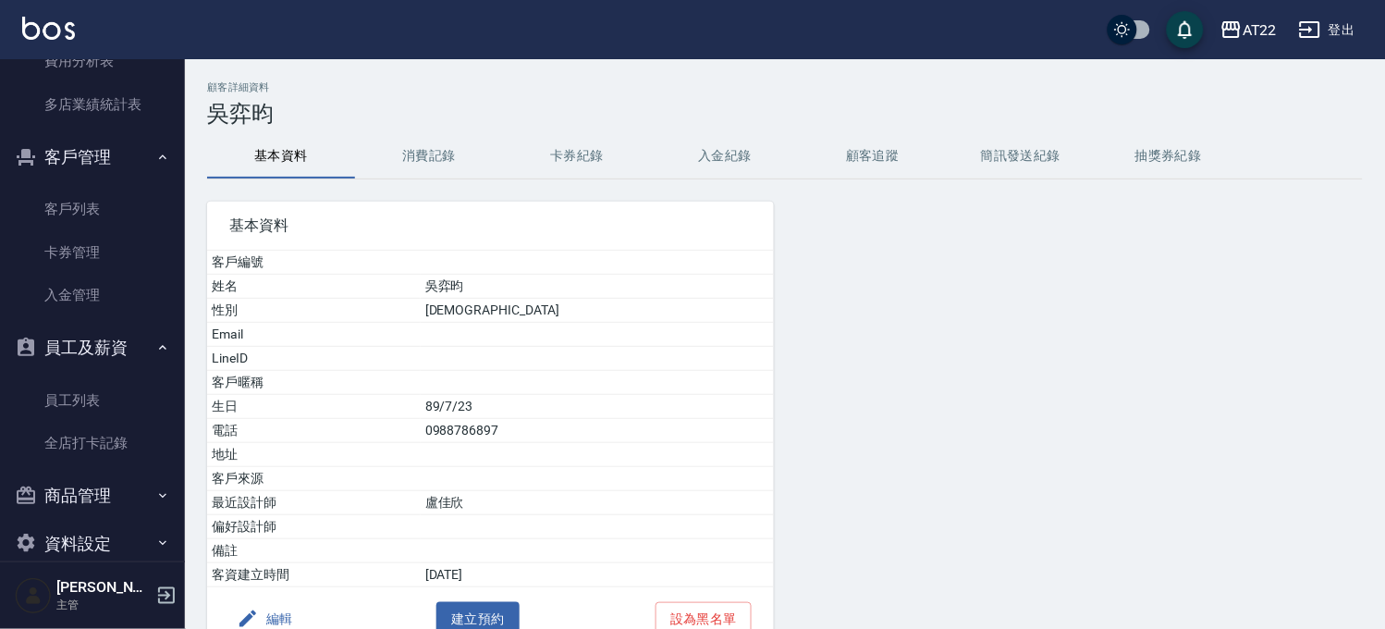
click at [437, 134] on button "消費記錄" at bounding box center [429, 156] width 148 height 44
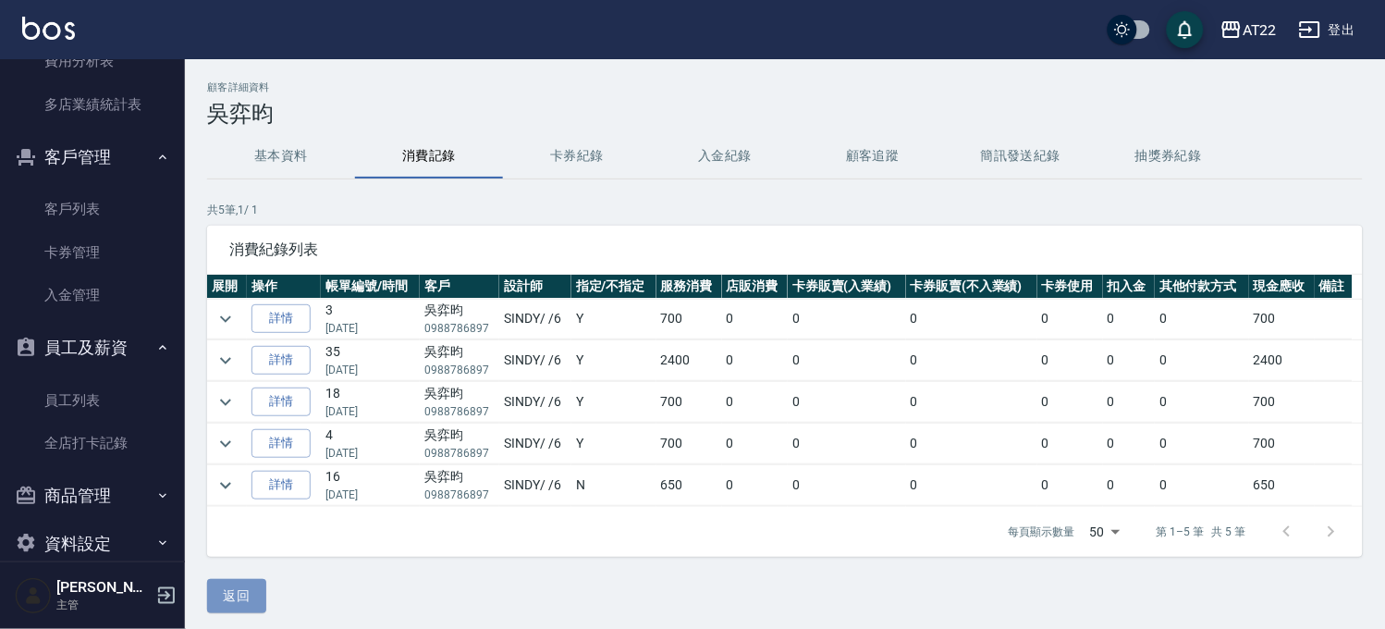
drag, startPoint x: 218, startPoint y: 594, endPoint x: 225, endPoint y: 586, distance: 10.5
click at [222, 596] on button "返回" at bounding box center [236, 596] width 59 height 34
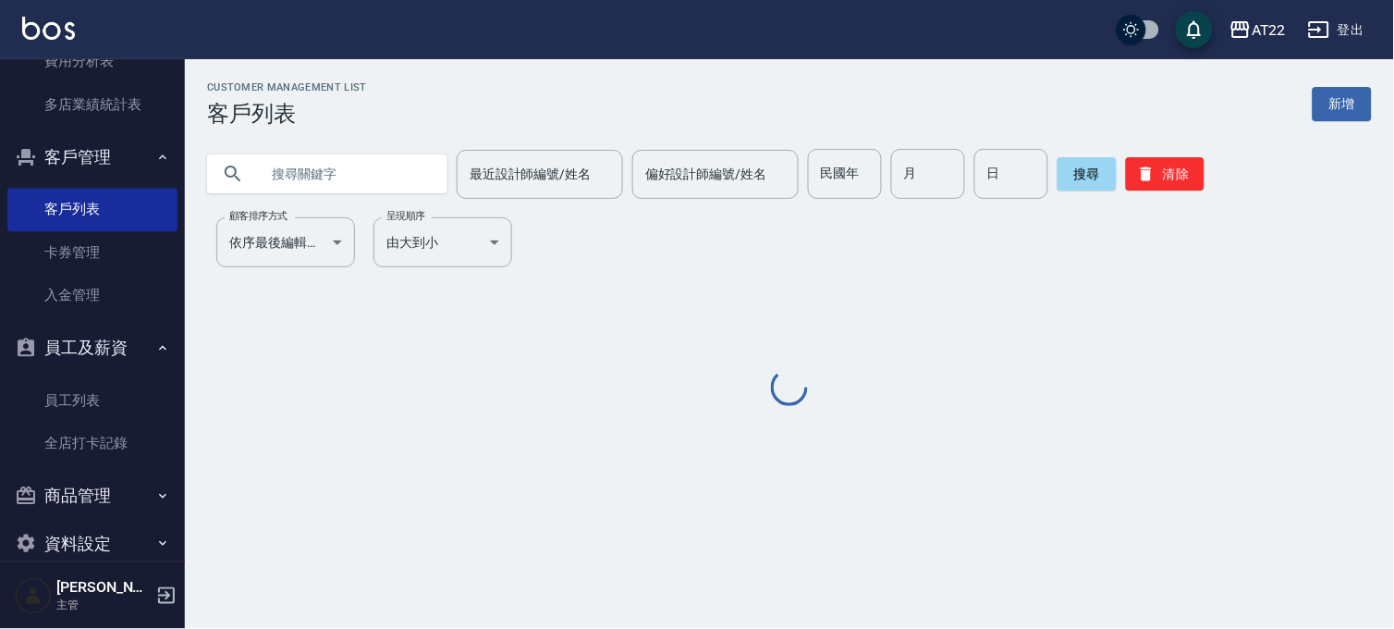
click at [345, 172] on input "text" at bounding box center [346, 174] width 174 height 50
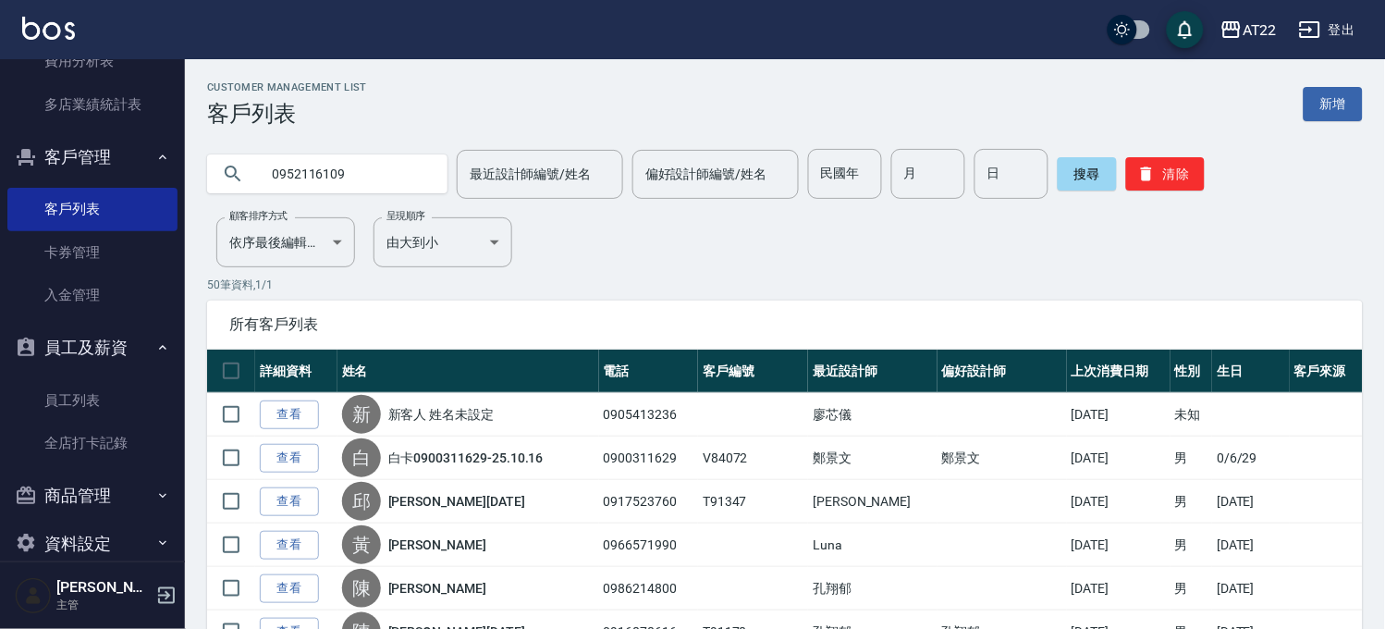
type input "0952116109"
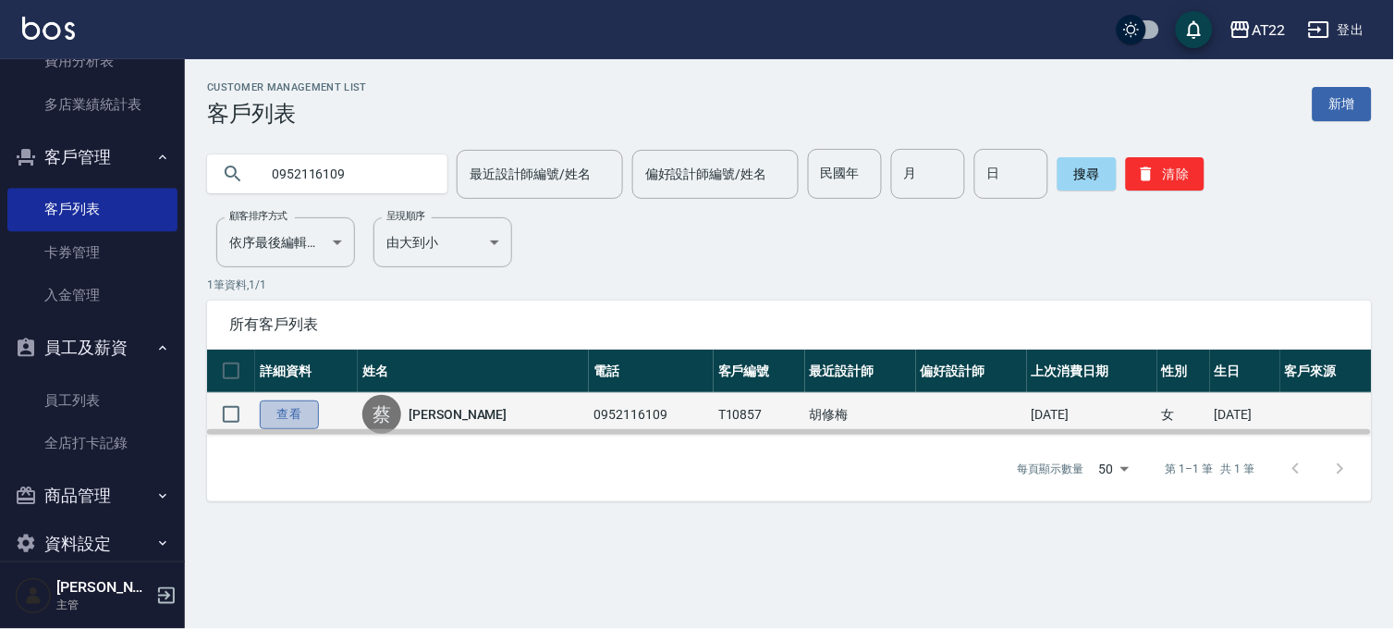
click at [284, 419] on link "查看" at bounding box center [289, 414] width 59 height 29
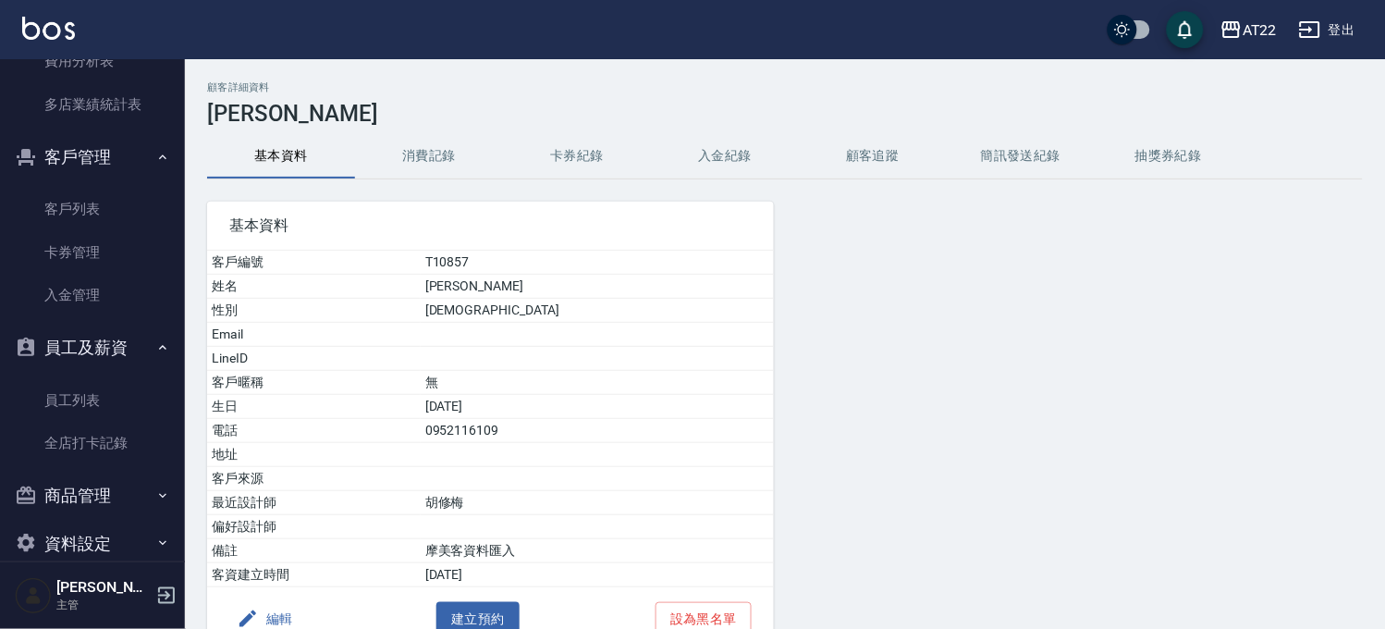
click at [458, 171] on button "消費記錄" at bounding box center [429, 156] width 148 height 44
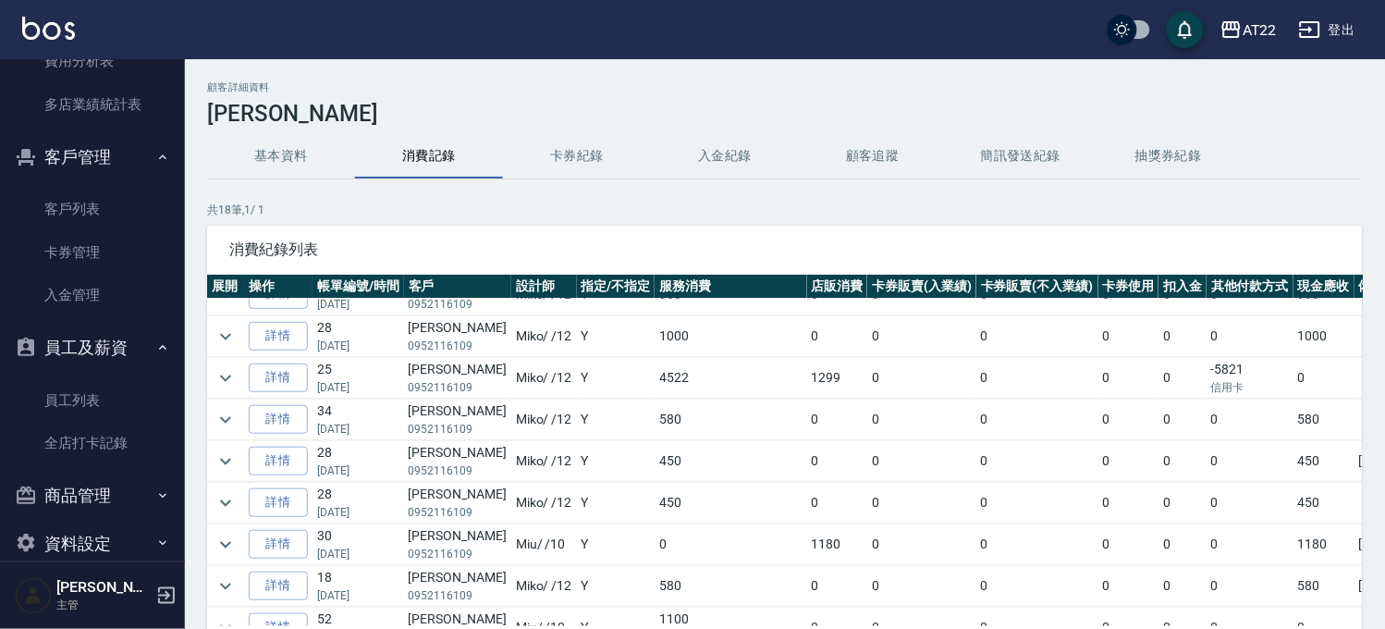
scroll to position [440, 0]
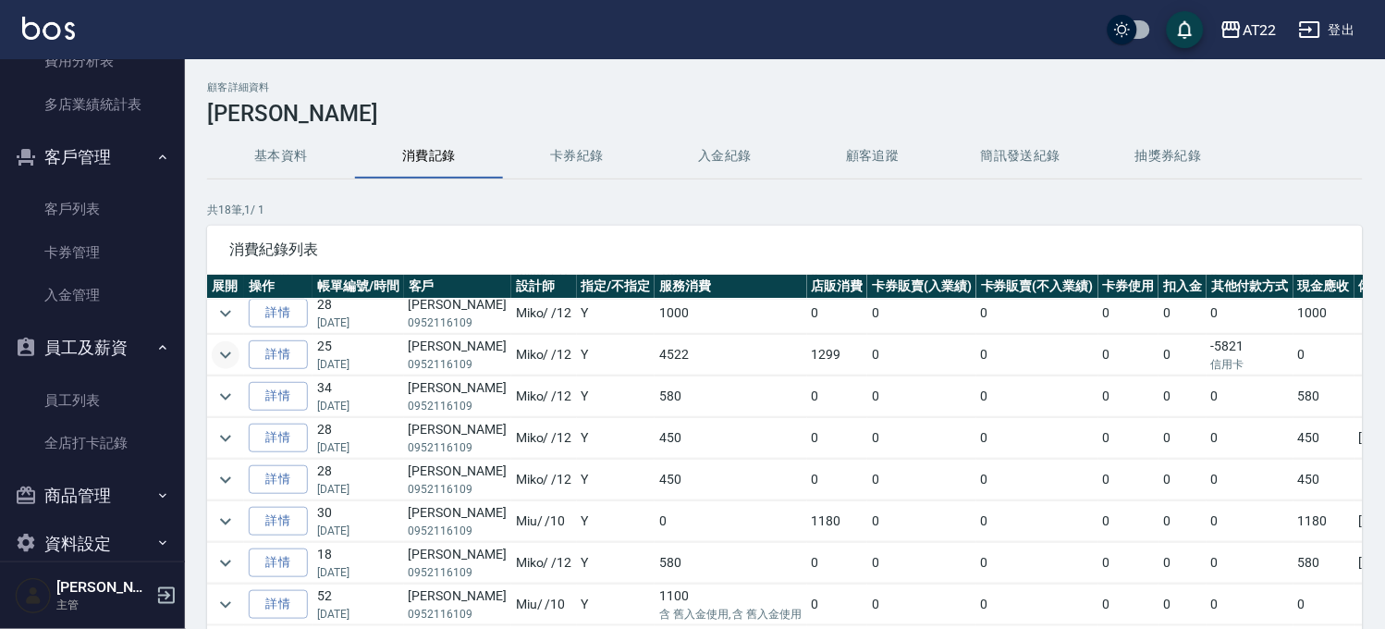
click at [231, 344] on icon "expand row" at bounding box center [225, 355] width 22 height 22
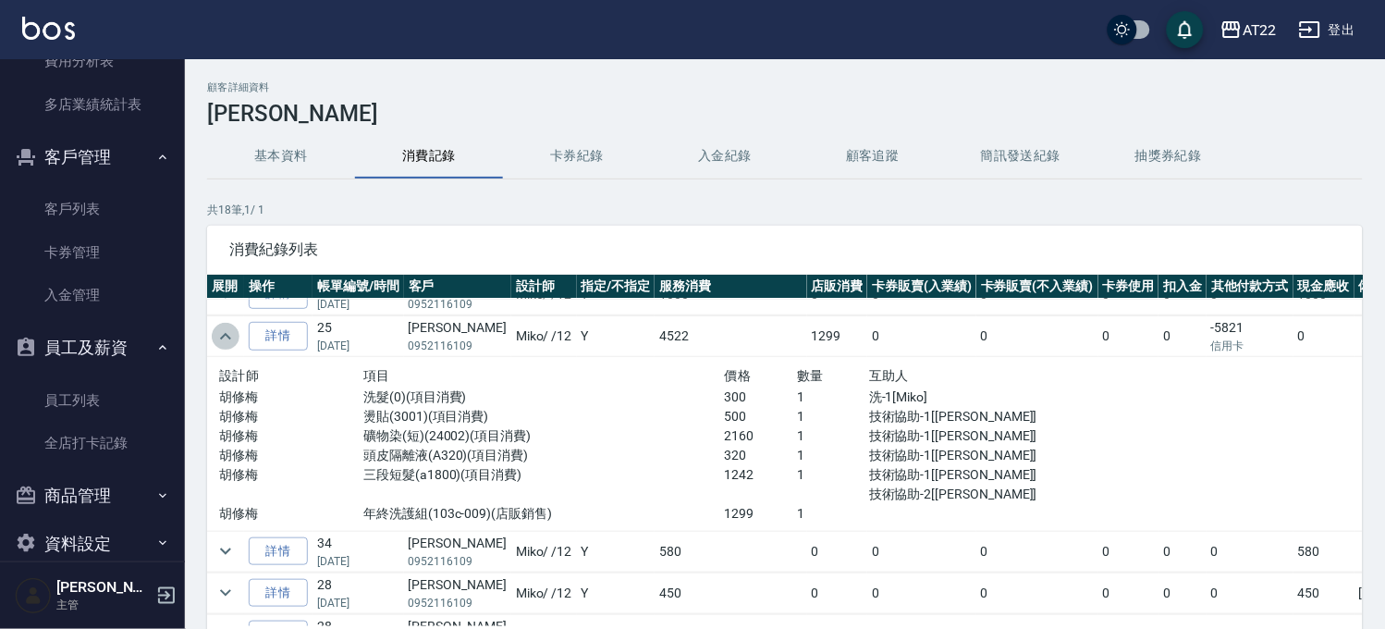
click at [231, 339] on icon "expand row" at bounding box center [225, 336] width 22 height 22
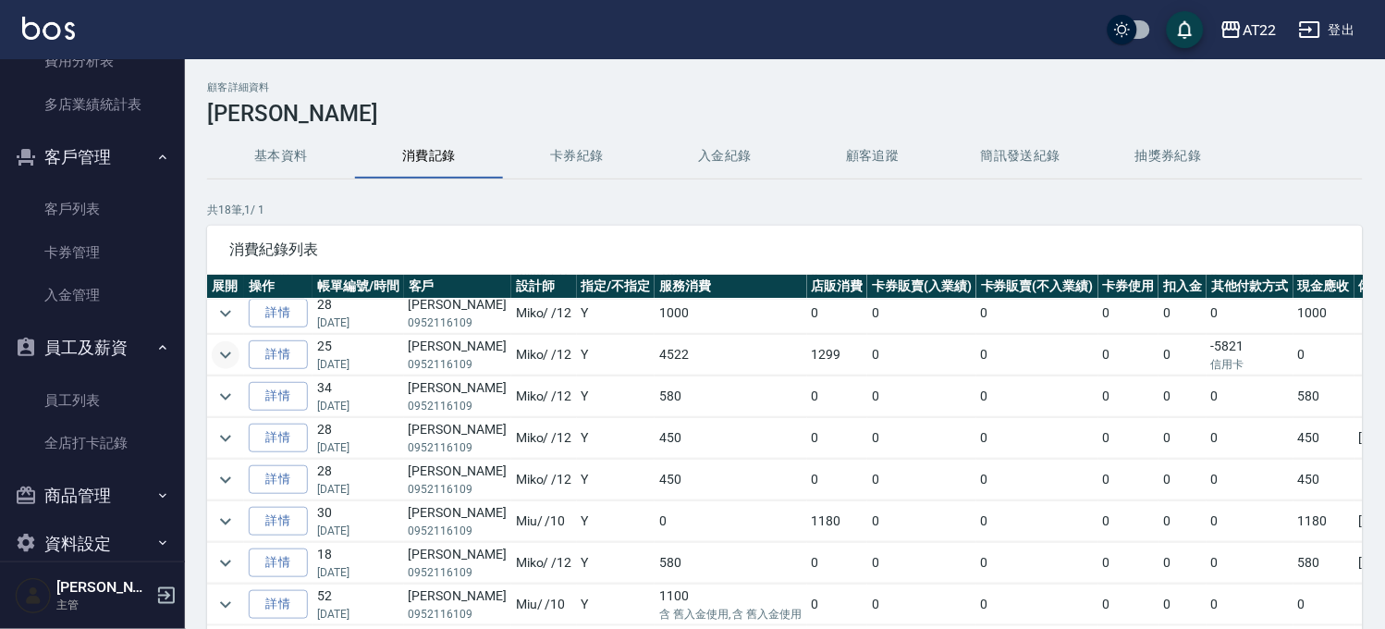
scroll to position [235, 0]
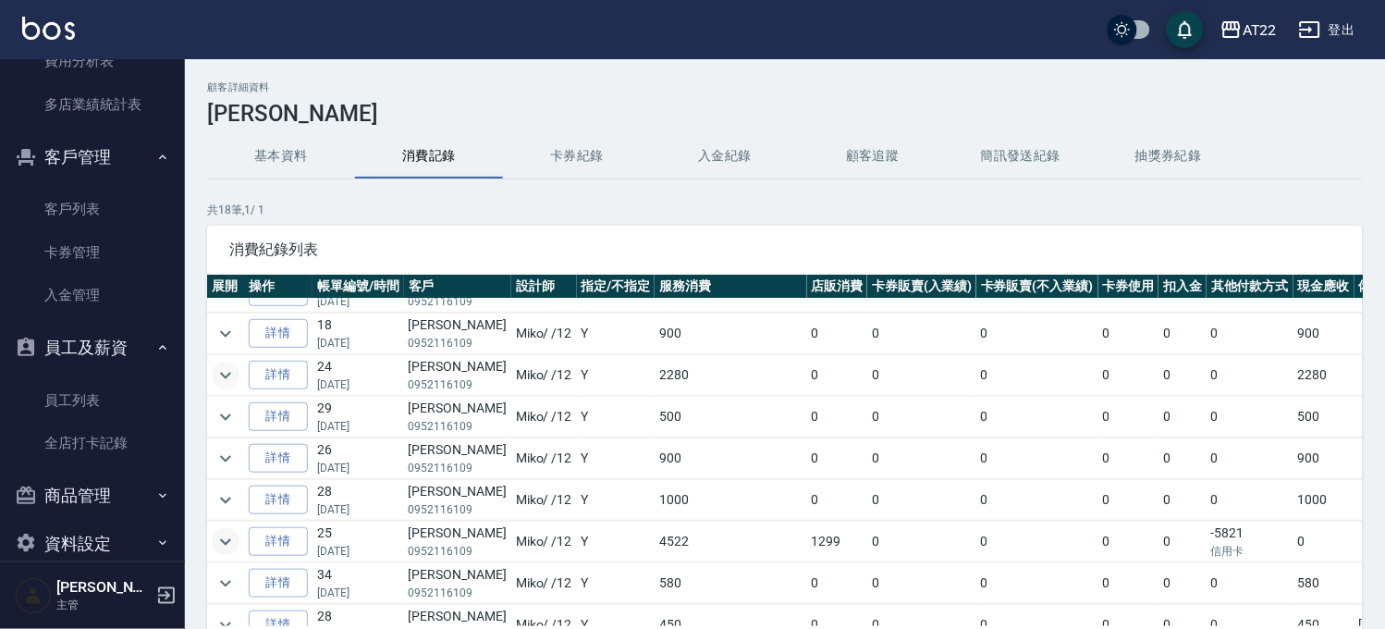
click at [234, 381] on icon "expand row" at bounding box center [225, 375] width 22 height 22
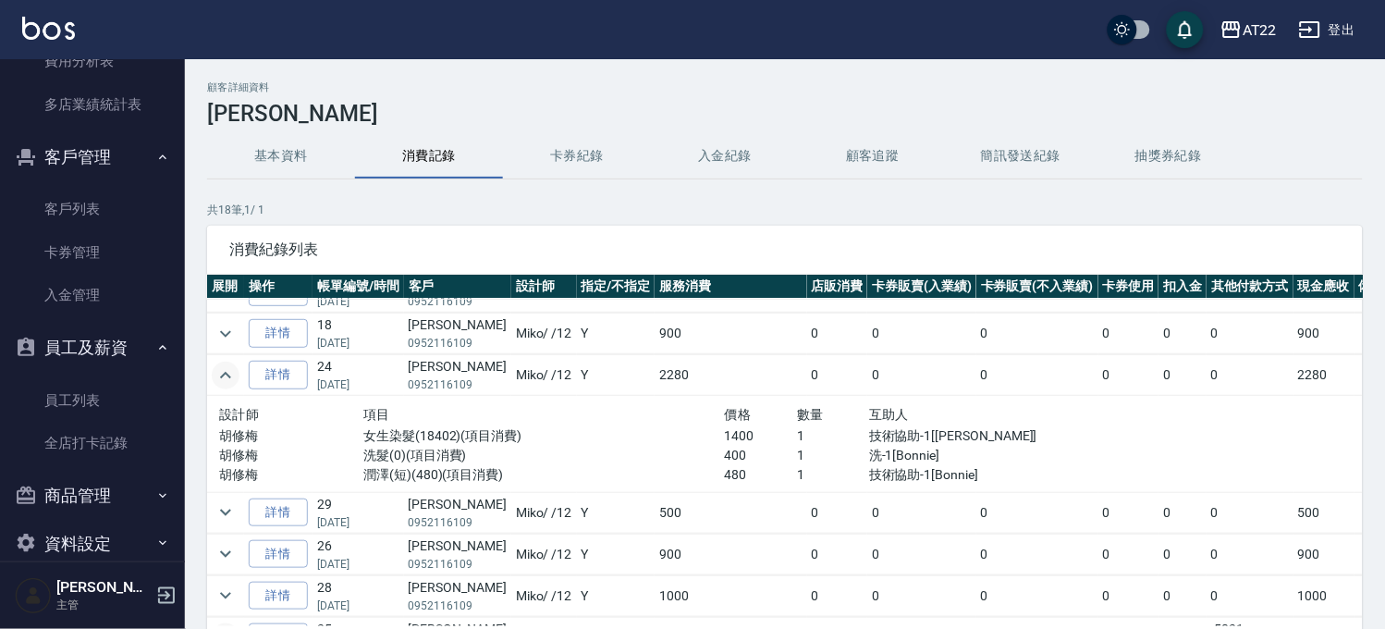
click at [234, 381] on icon "expand row" at bounding box center [225, 375] width 22 height 22
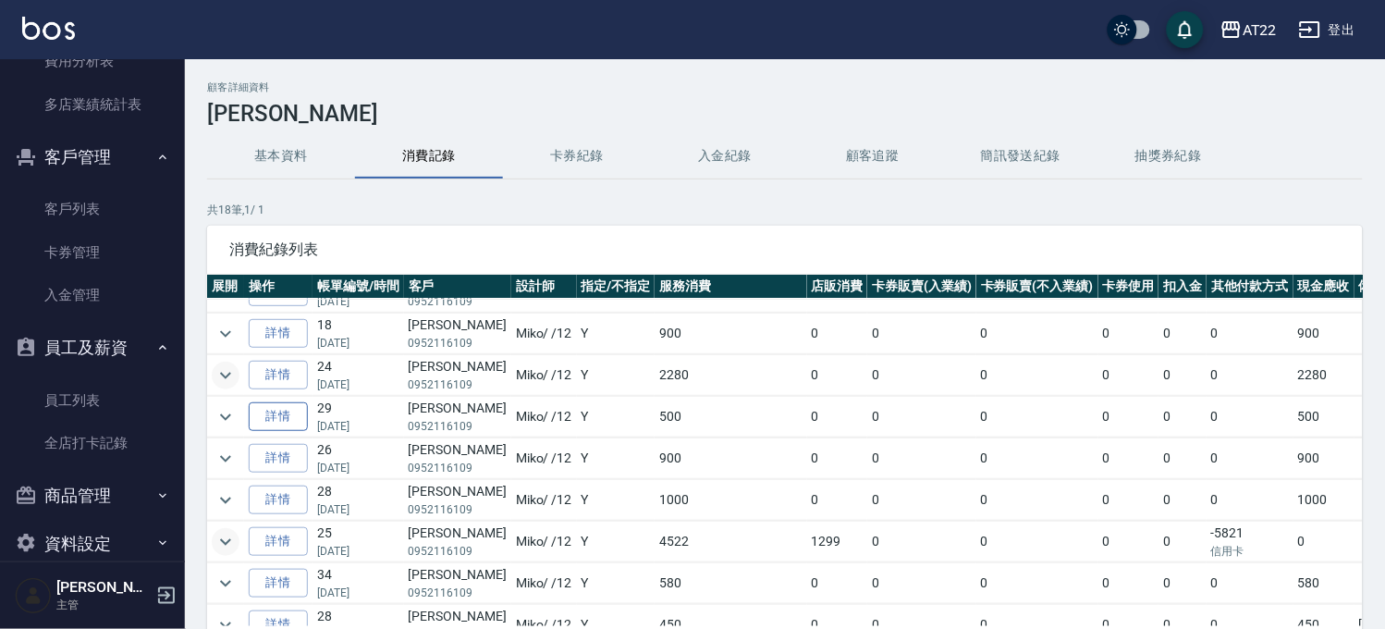
scroll to position [0, 0]
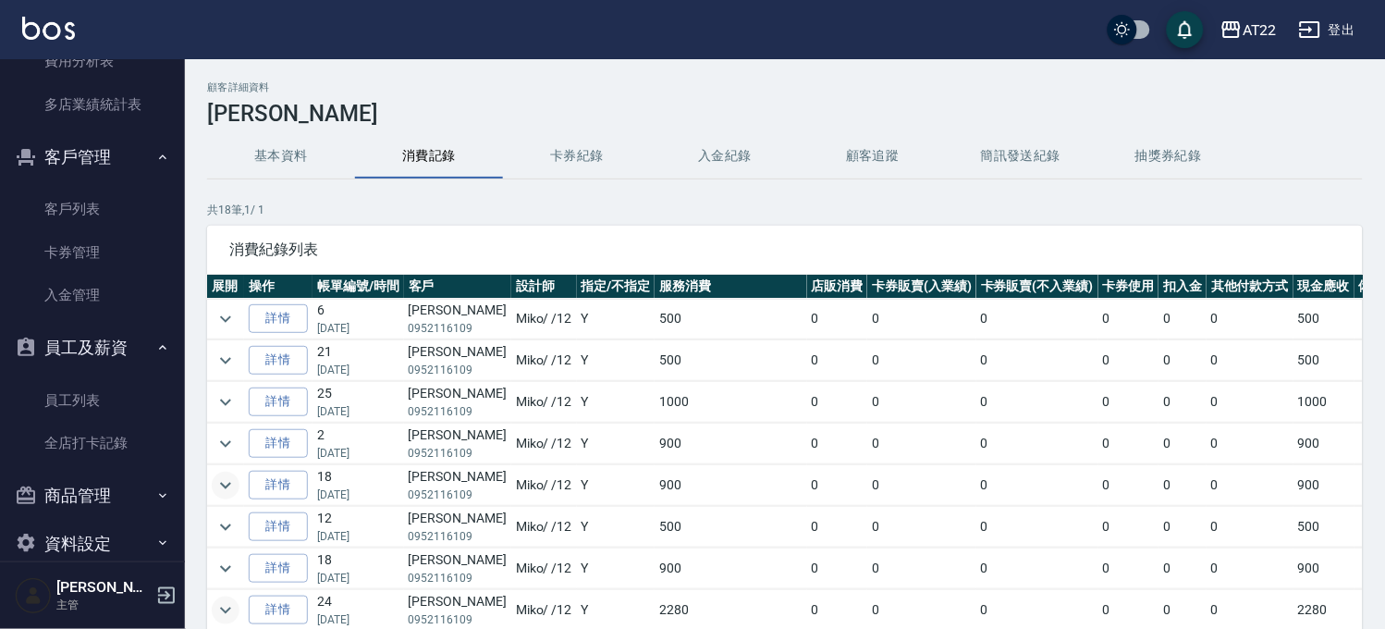
click at [222, 482] on icon "expand row" at bounding box center [225, 485] width 22 height 22
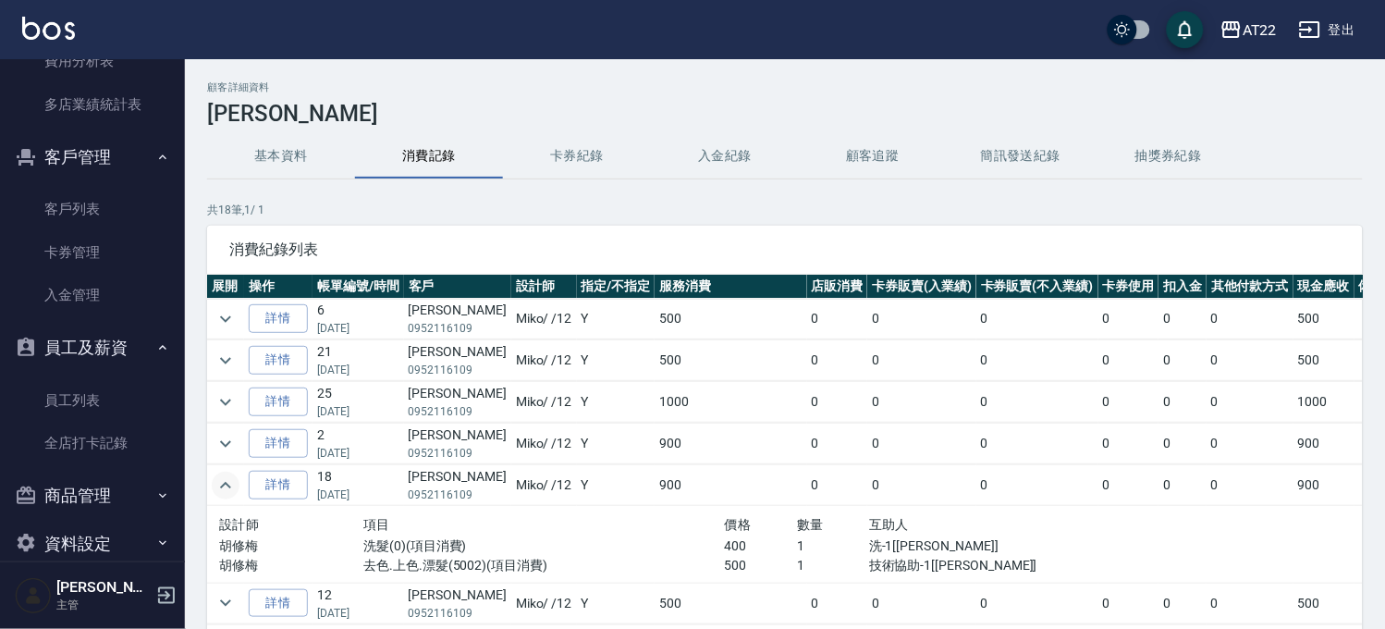
click at [222, 482] on icon "expand row" at bounding box center [225, 485] width 22 height 22
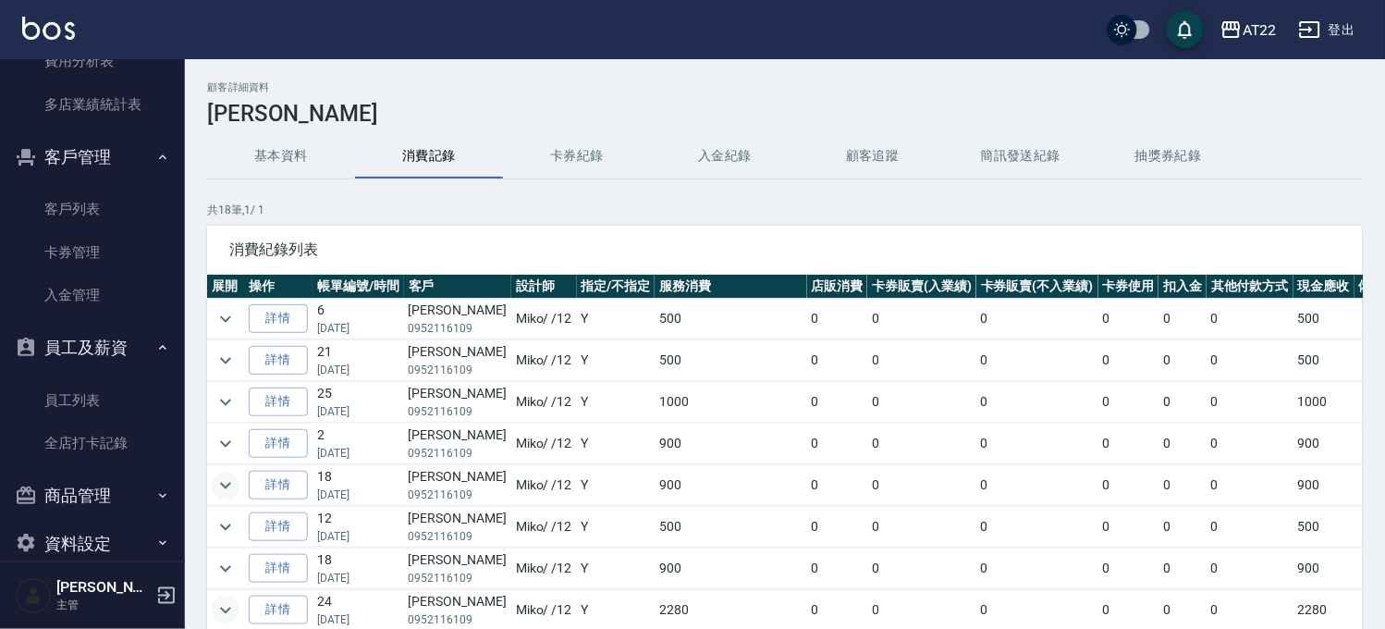
click at [297, 140] on button "基本資料" at bounding box center [281, 156] width 148 height 44
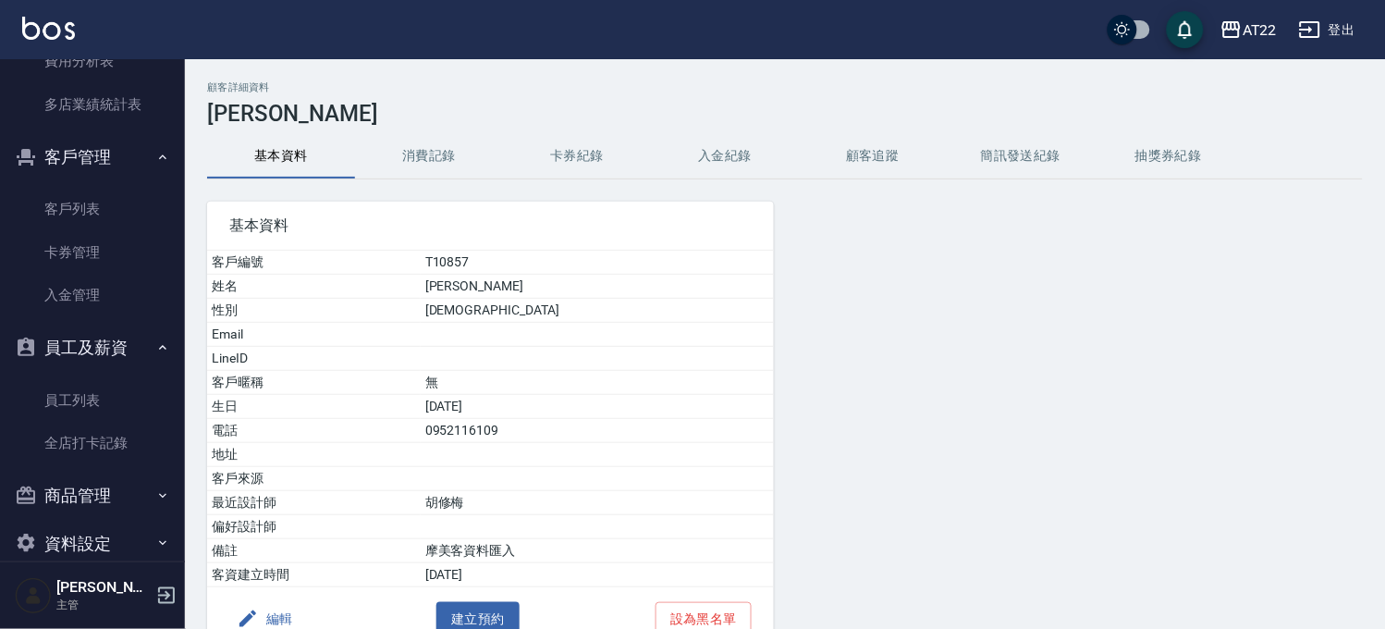
click at [462, 179] on div "基本資料 客戶編號 T10857 姓名 [PERSON_NAME] 性別 [DEMOGRAPHIC_DATA] Email LineID 客戶暱稱 無 生日 …" at bounding box center [479, 414] width 589 height 471
click at [470, 146] on button "消費記錄" at bounding box center [429, 156] width 148 height 44
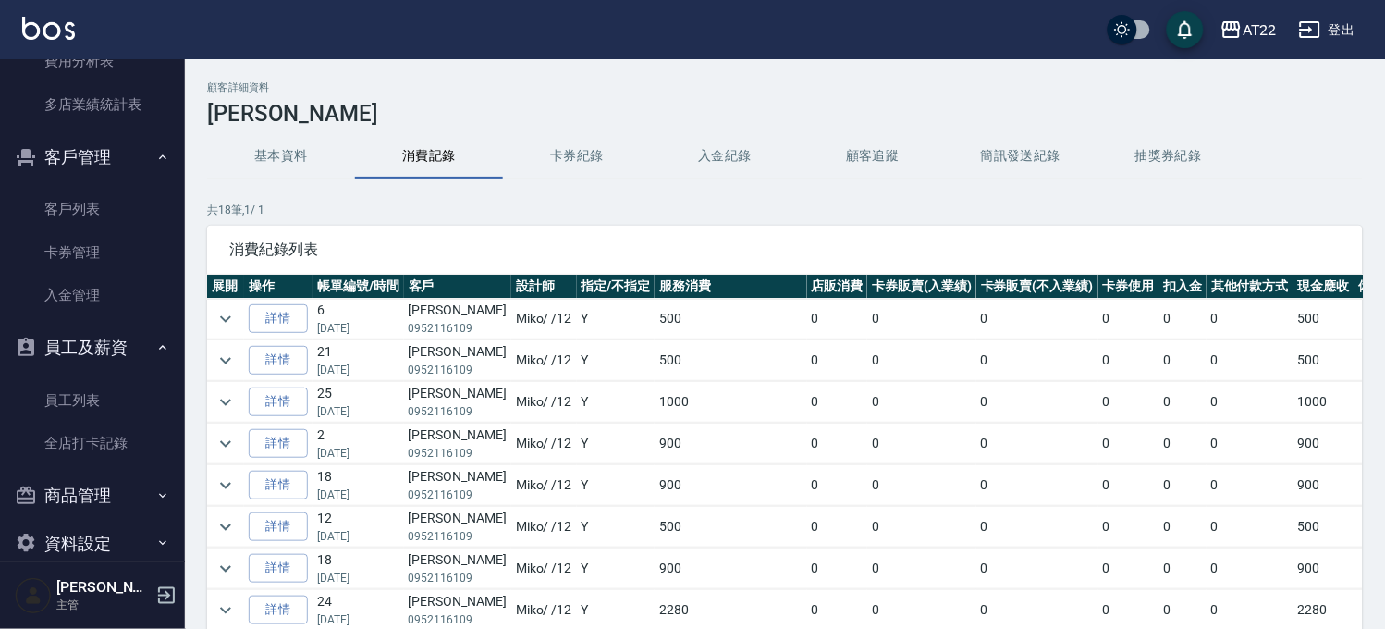
scroll to position [440, 0]
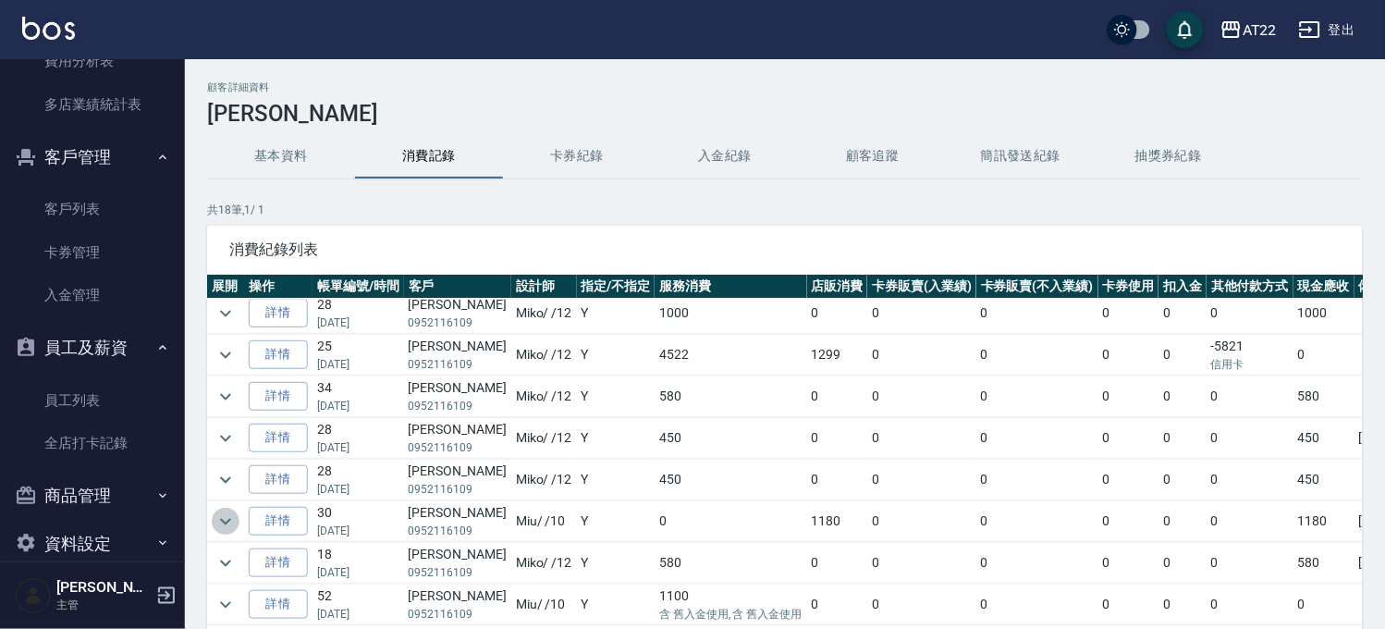
click at [222, 510] on icon "expand row" at bounding box center [225, 521] width 22 height 22
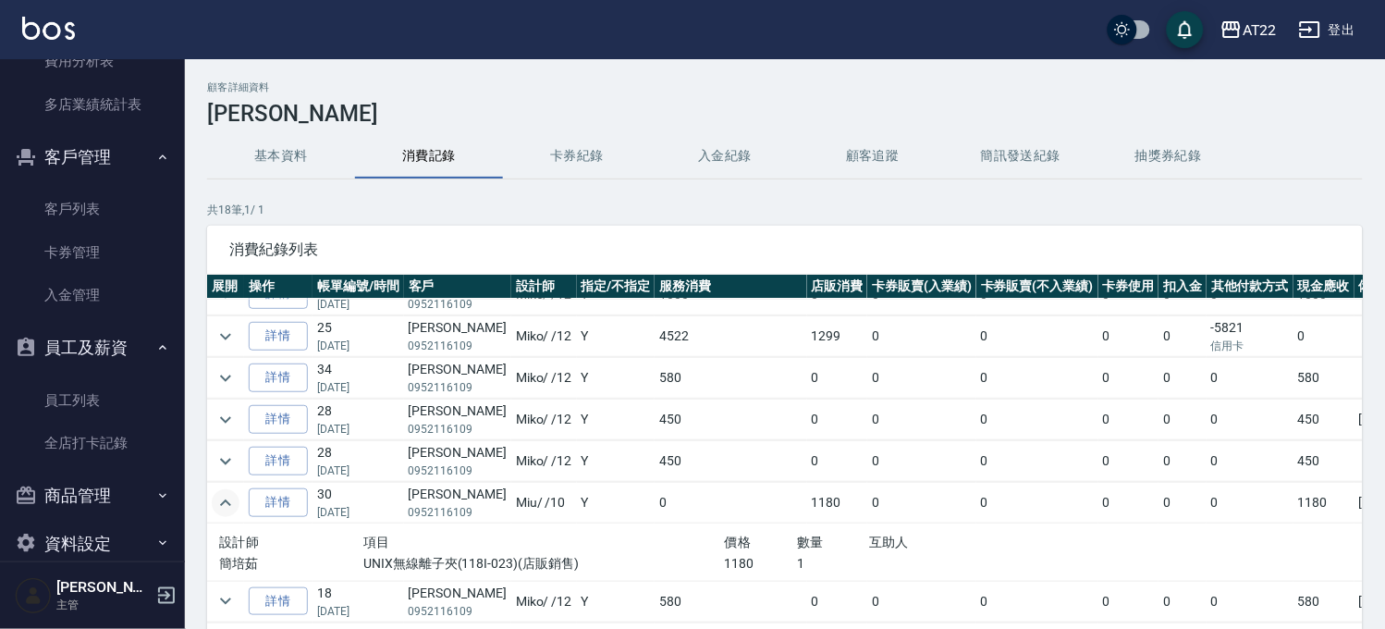
click at [222, 503] on icon "expand row" at bounding box center [225, 503] width 22 height 22
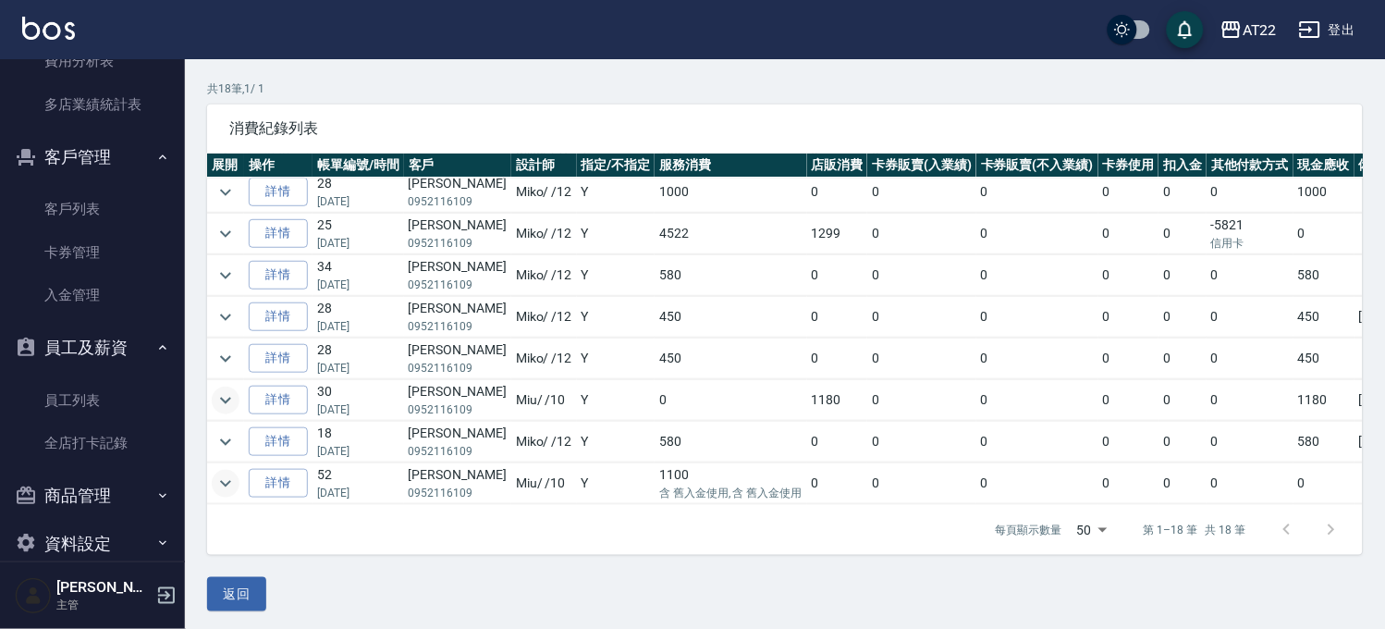
scroll to position [125, 0]
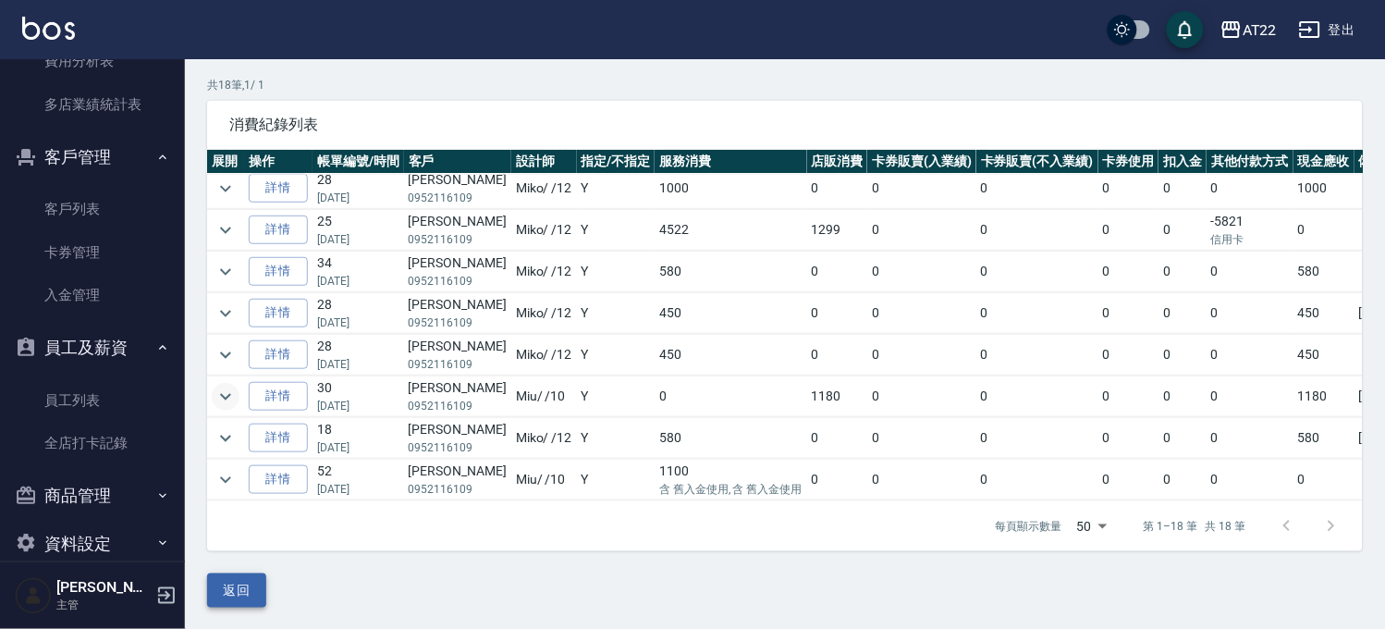
click at [254, 573] on button "返回" at bounding box center [236, 590] width 59 height 34
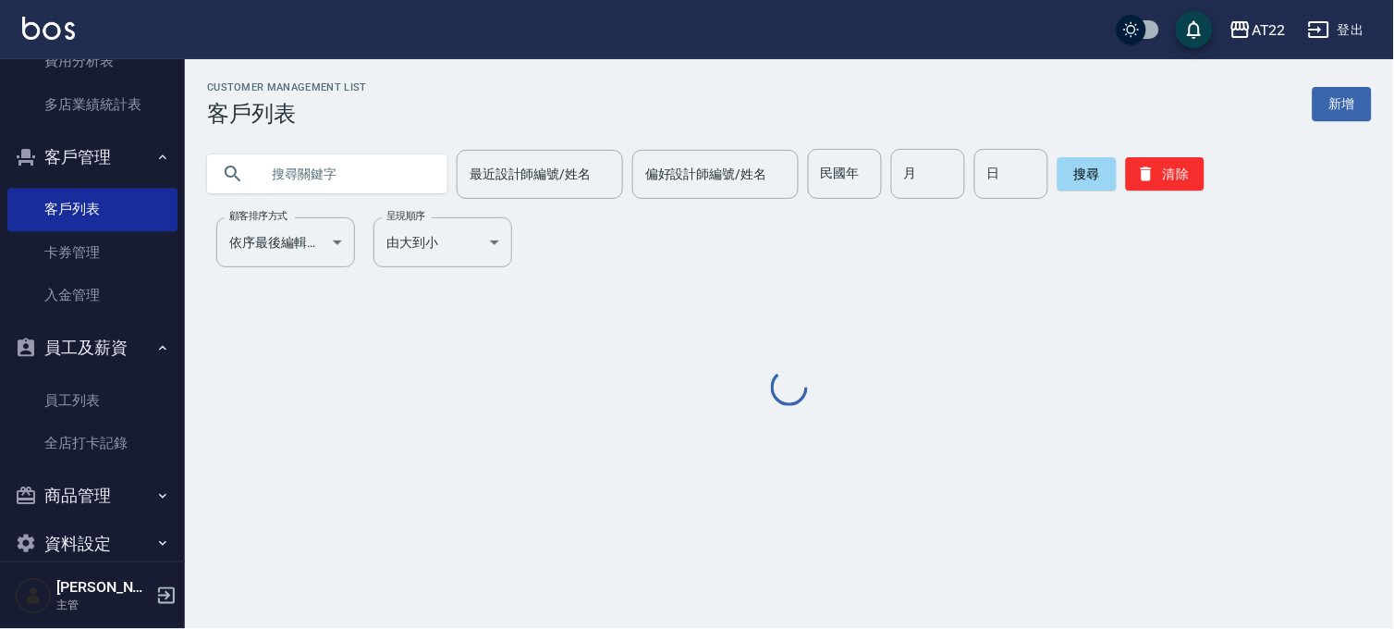
click at [404, 186] on input "text" at bounding box center [346, 174] width 174 height 50
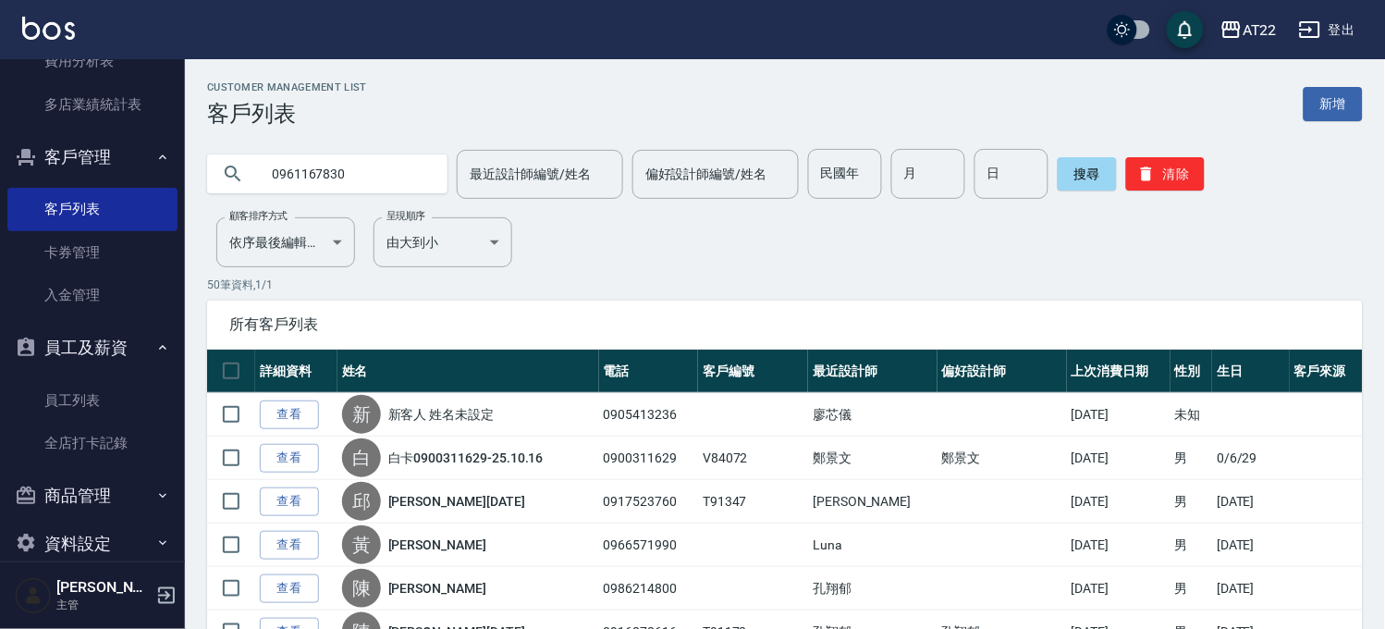
type input "0961167830"
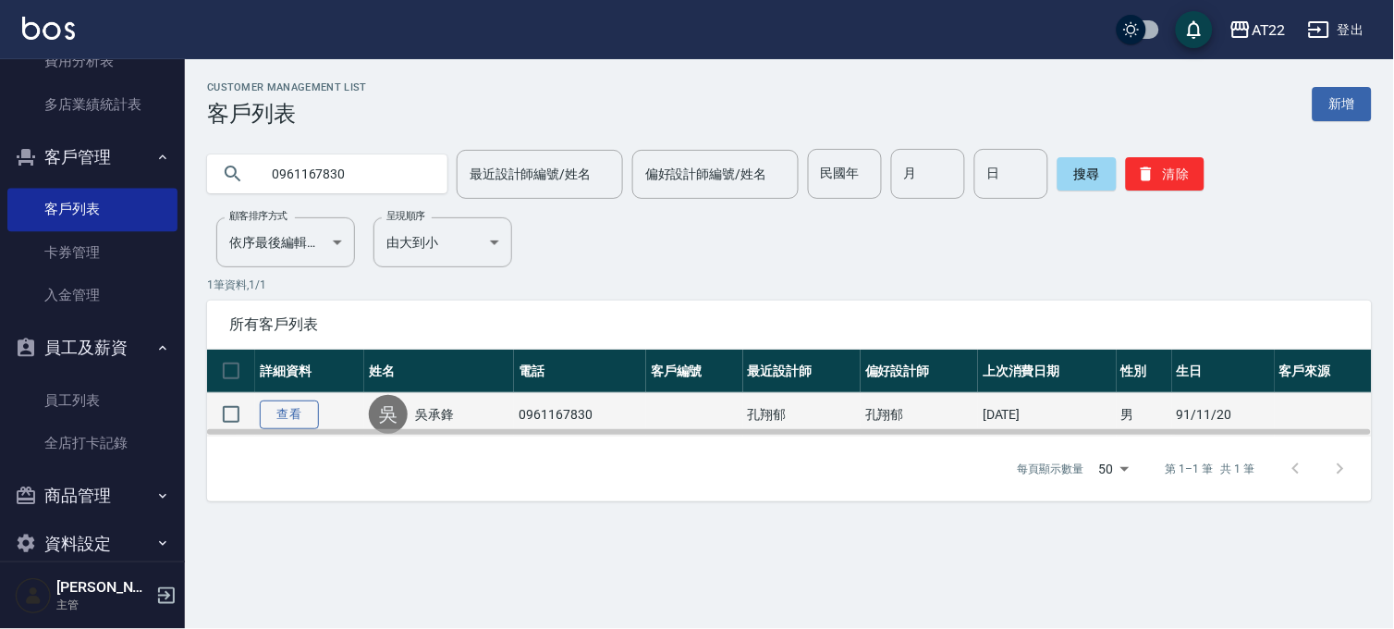
click at [299, 410] on link "查看" at bounding box center [289, 414] width 59 height 29
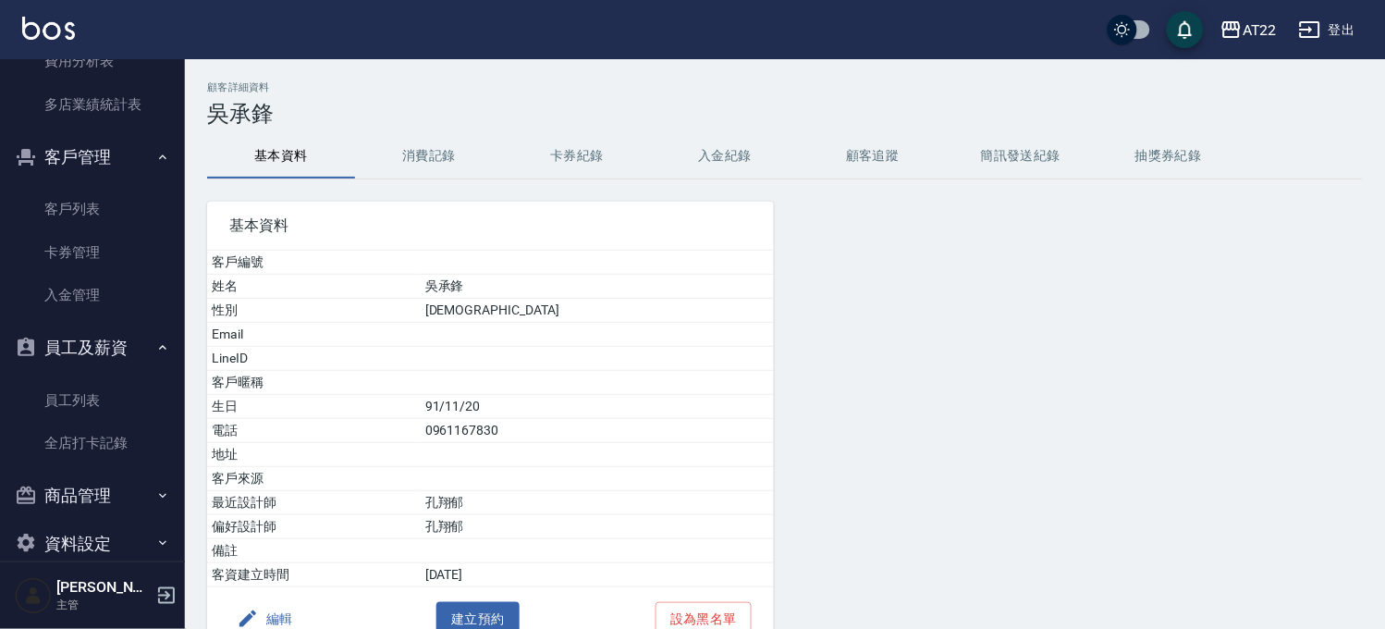
click at [383, 168] on button "消費記錄" at bounding box center [429, 156] width 148 height 44
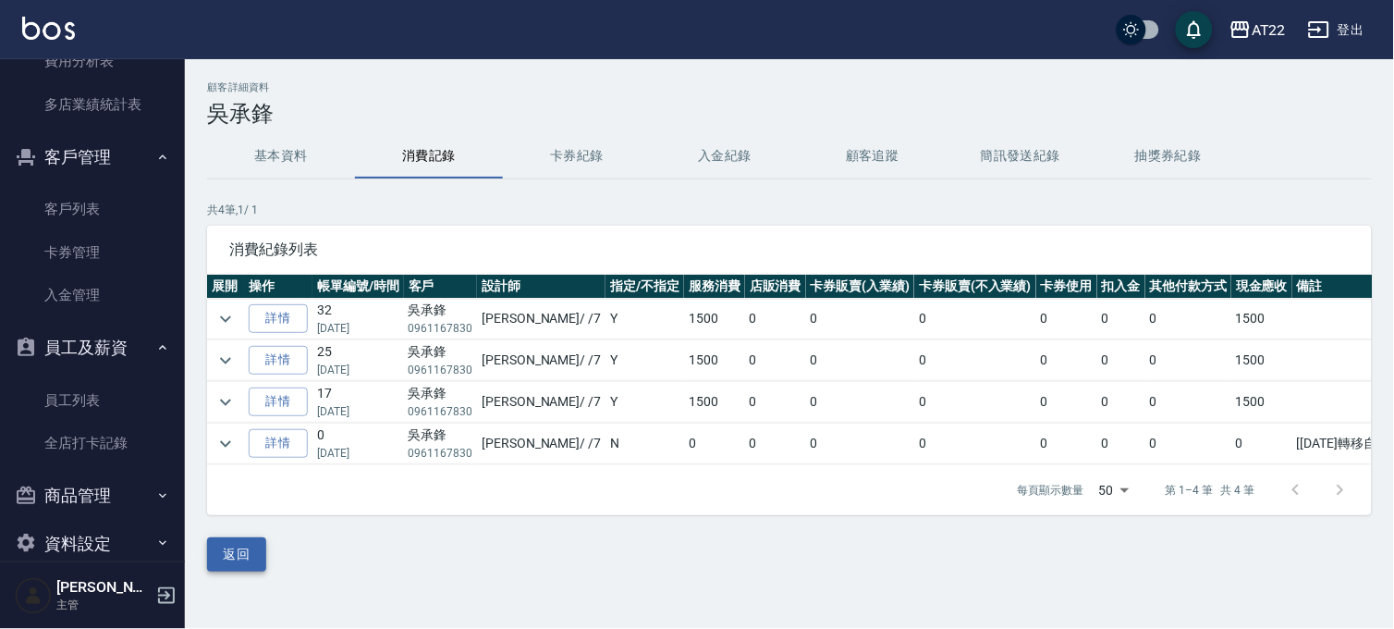
click at [247, 571] on button "返回" at bounding box center [236, 554] width 59 height 34
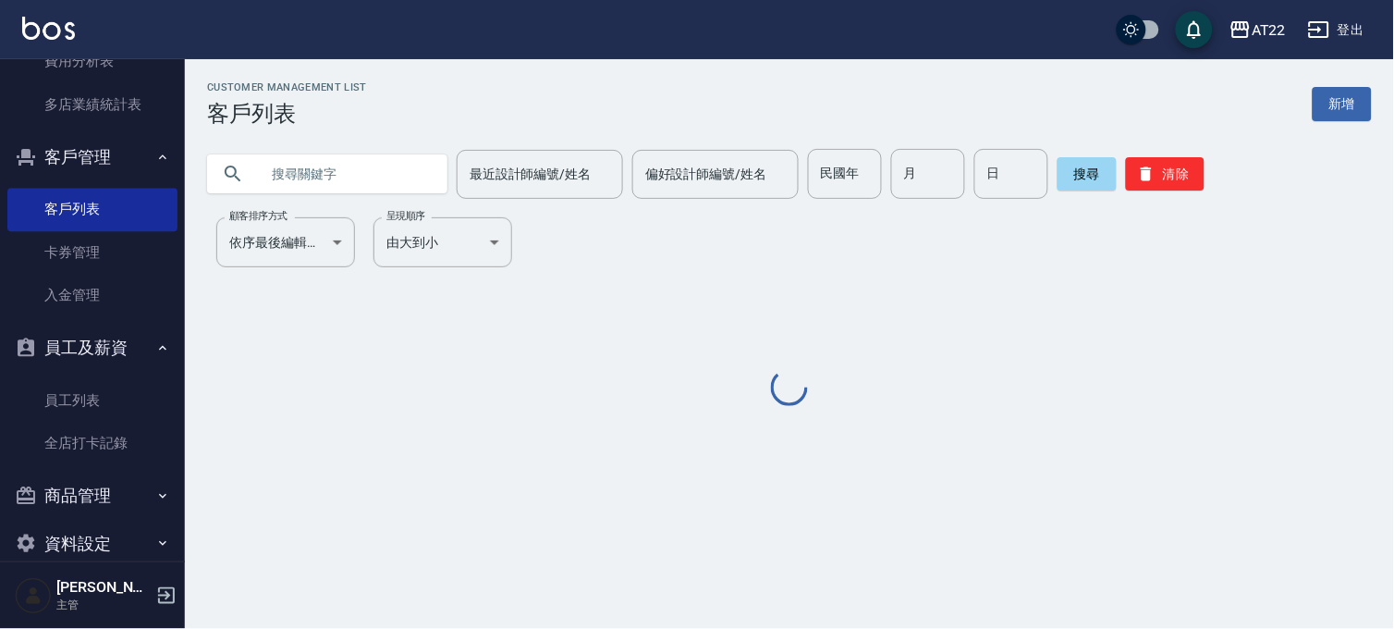
click at [340, 172] on input "text" at bounding box center [346, 174] width 174 height 50
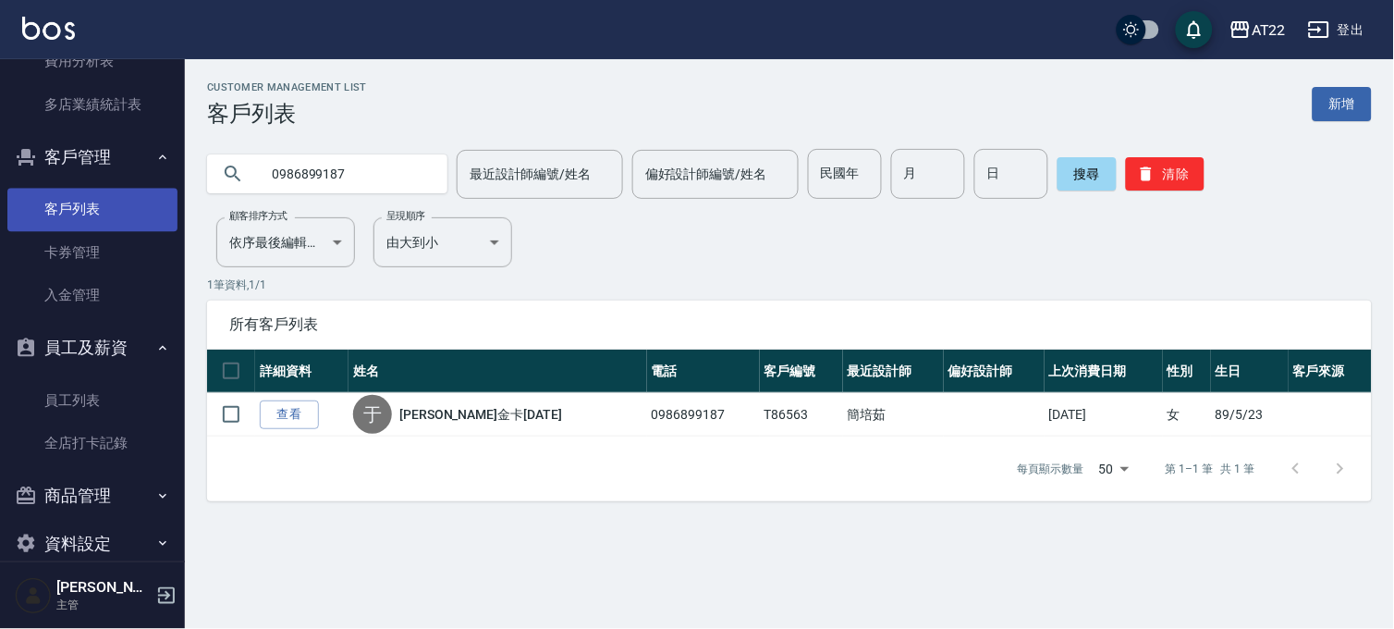
drag, startPoint x: 389, startPoint y: 185, endPoint x: 139, endPoint y: 208, distance: 251.5
click at [139, 208] on div "AT22 登出 櫃檯作業 打帳單 帳單列表 掛單列表 現金收支登錄 材料自購登錄 每日結帳 現場電腦打卡 報表及分析 報表目錄 店家區間累計表 店家日報表 店…" at bounding box center [697, 314] width 1394 height 629
type input "0986899187"
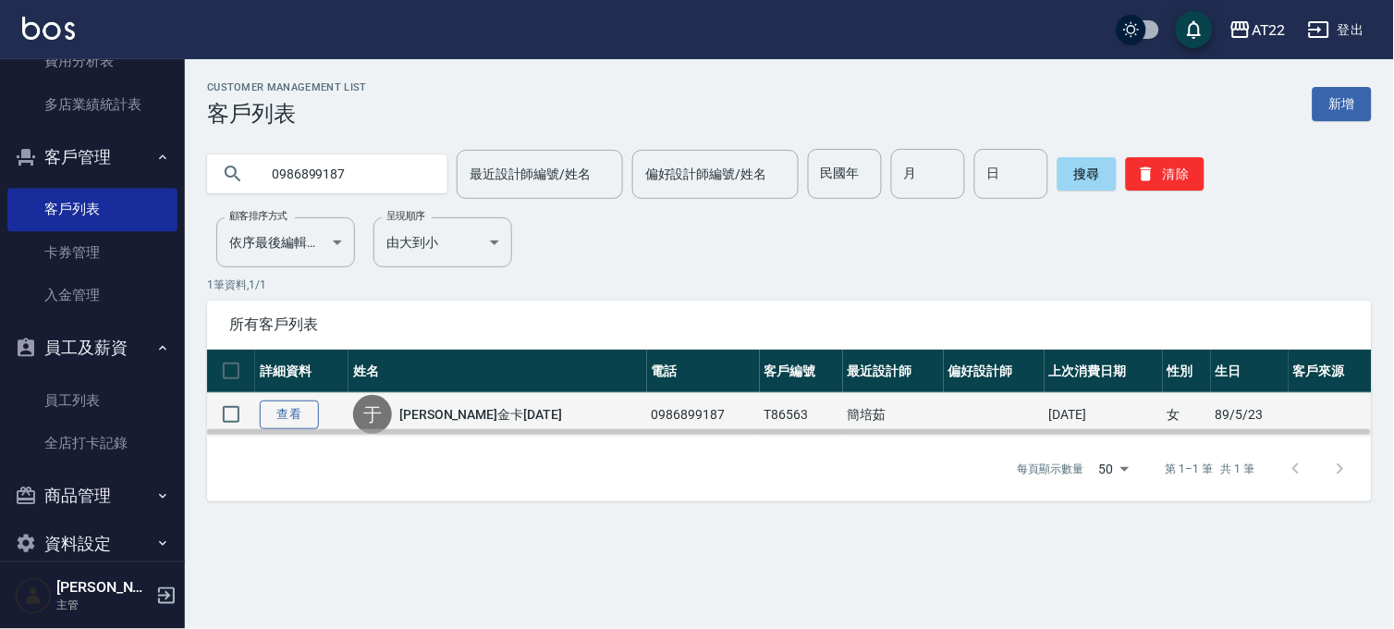
click at [268, 409] on link "查看" at bounding box center [289, 414] width 59 height 29
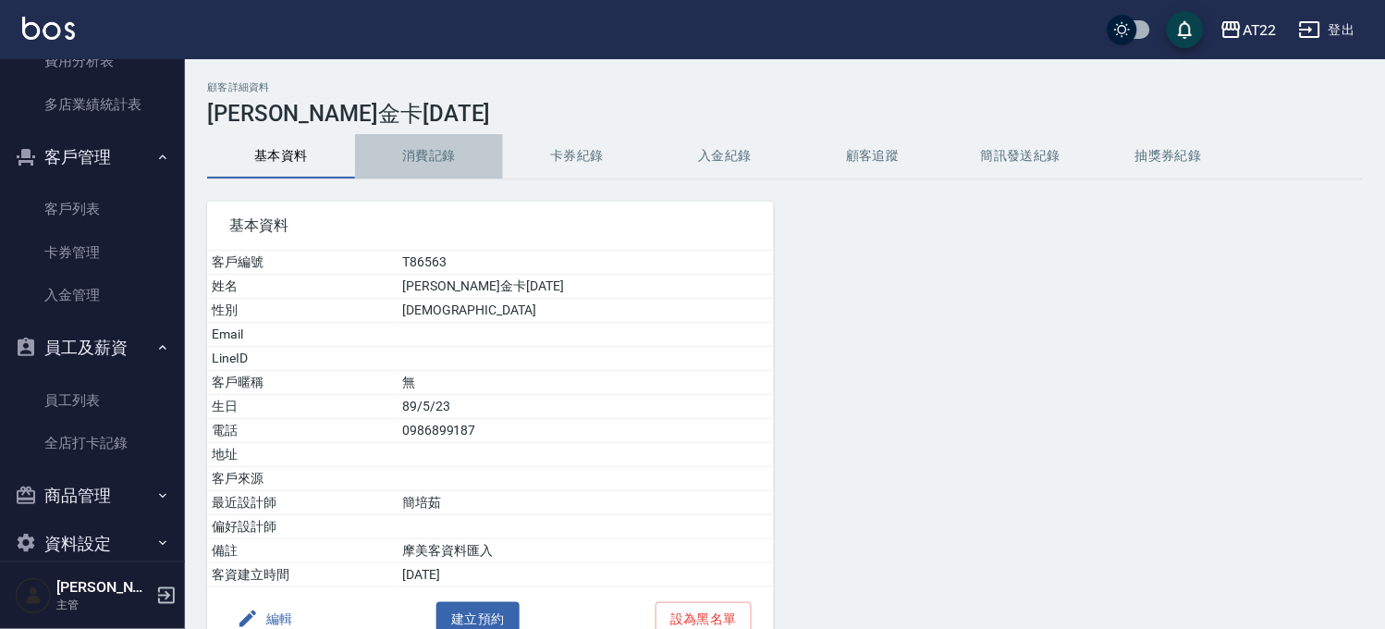
click at [404, 162] on button "消費記錄" at bounding box center [429, 156] width 148 height 44
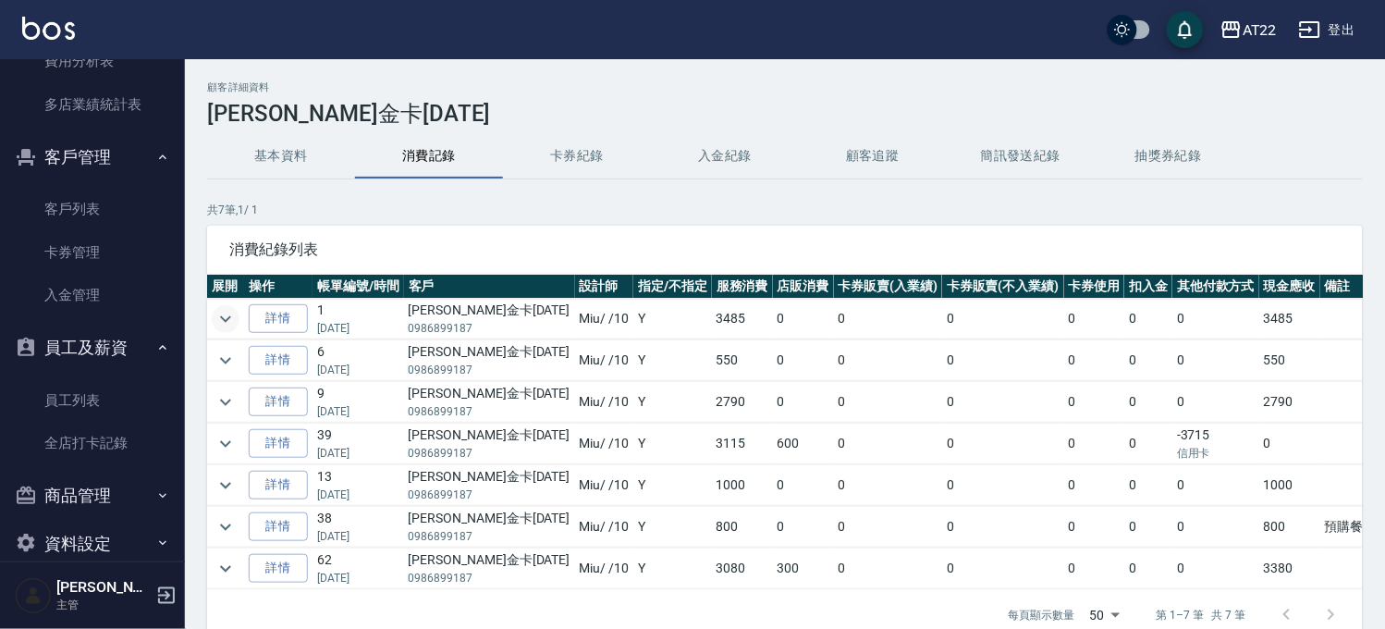
click at [223, 312] on icon "expand row" at bounding box center [225, 319] width 22 height 22
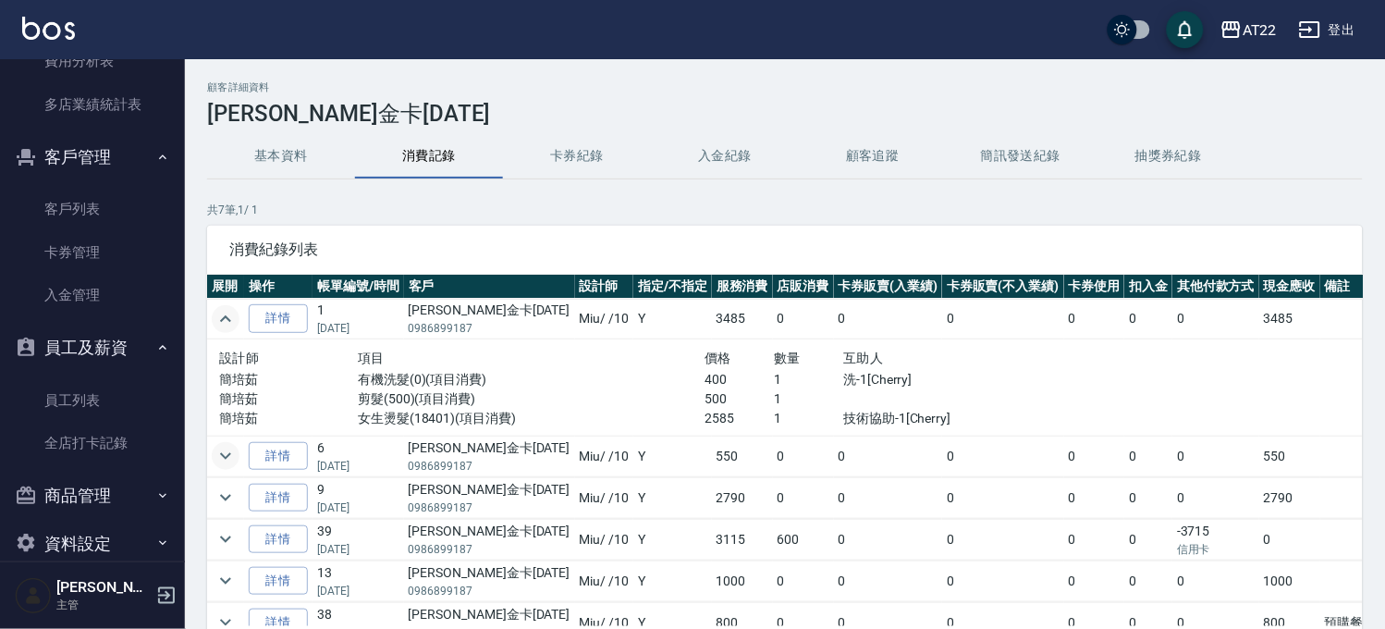
click at [224, 449] on icon "expand row" at bounding box center [225, 456] width 22 height 22
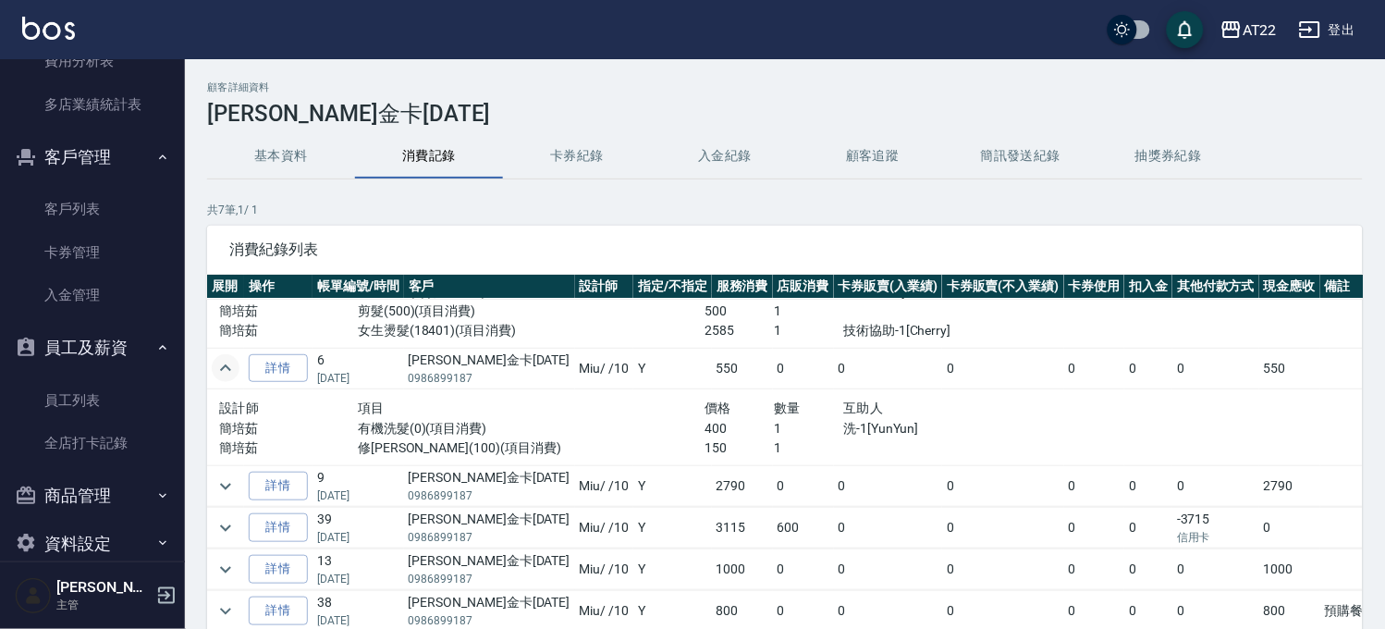
scroll to position [153, 0]
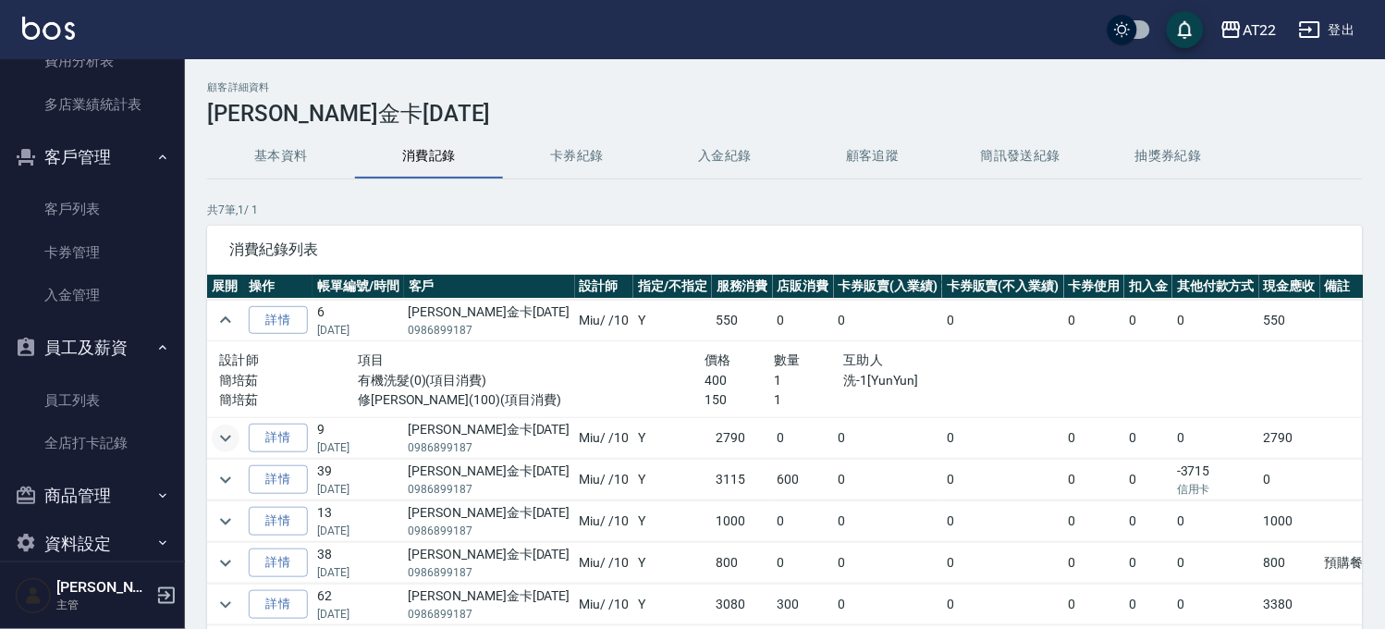
click at [225, 434] on icon "expand row" at bounding box center [225, 437] width 11 height 6
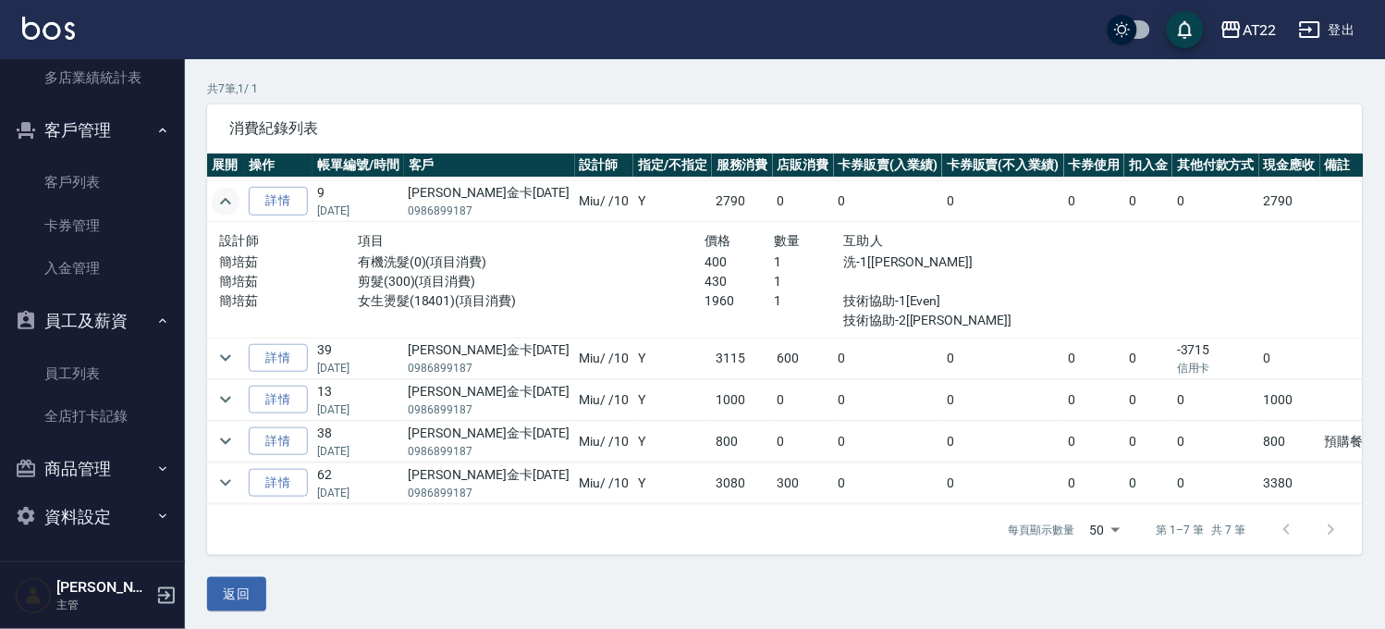
scroll to position [125, 0]
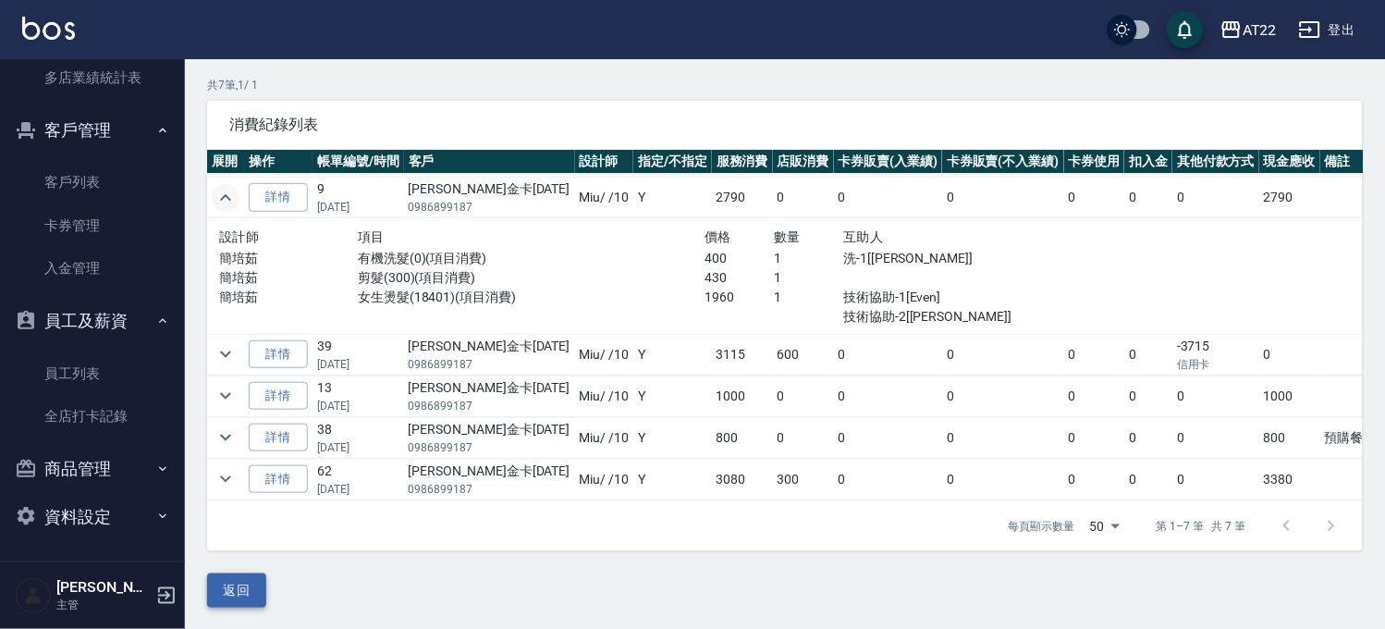
click at [224, 584] on button "返回" at bounding box center [236, 590] width 59 height 34
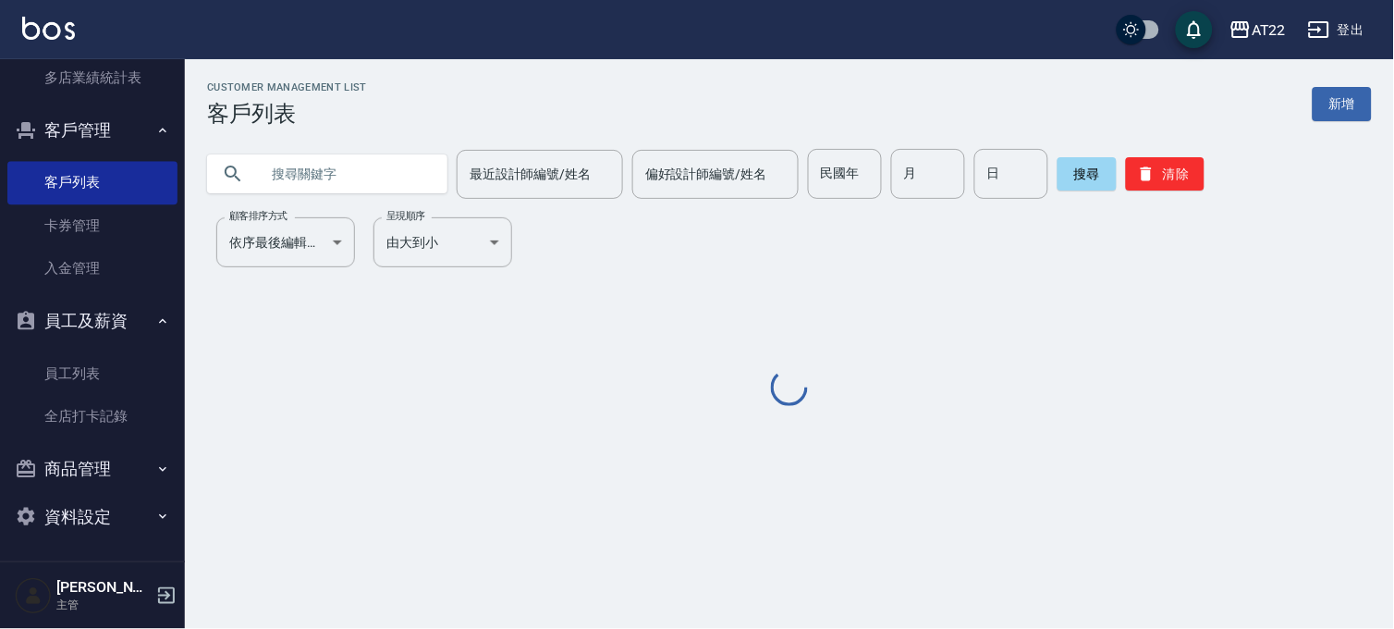
click at [404, 185] on input "text" at bounding box center [346, 174] width 174 height 50
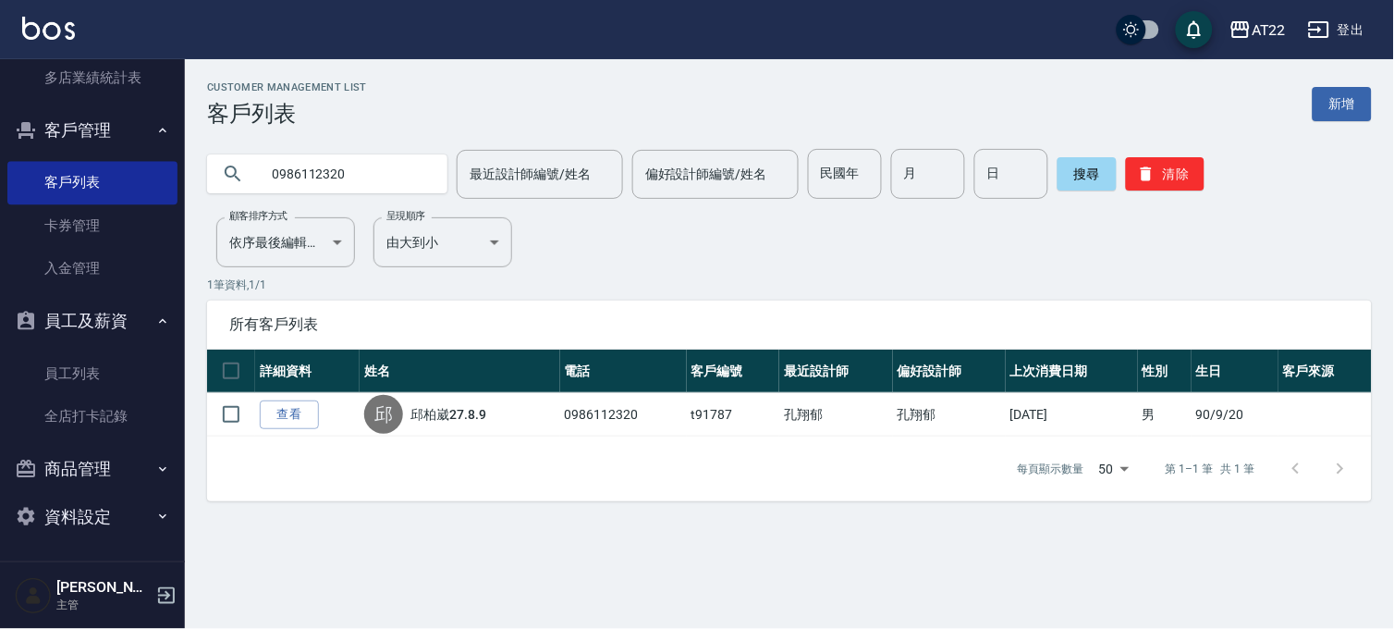
click at [404, 185] on input "0986112320" at bounding box center [346, 174] width 174 height 50
type input "0973693586"
